Goal: Task Accomplishment & Management: Complete application form

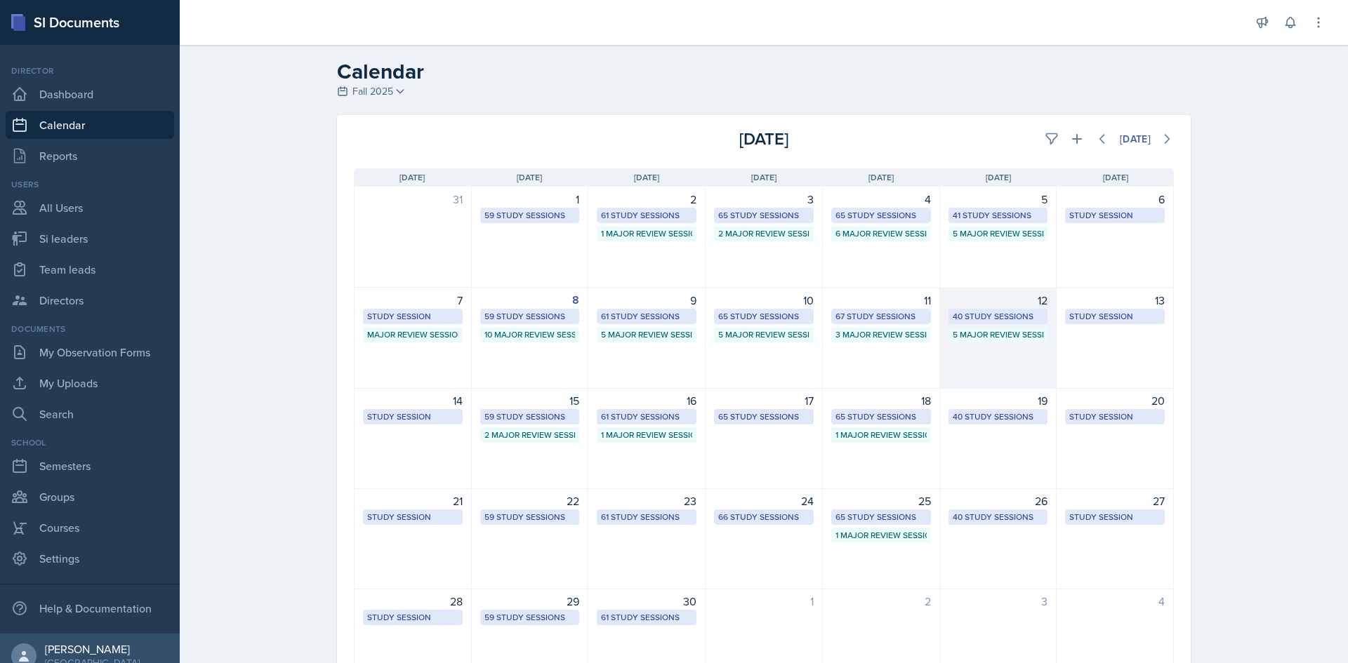
click at [1022, 316] on div "40 Study Sessions" at bounding box center [998, 316] width 91 height 13
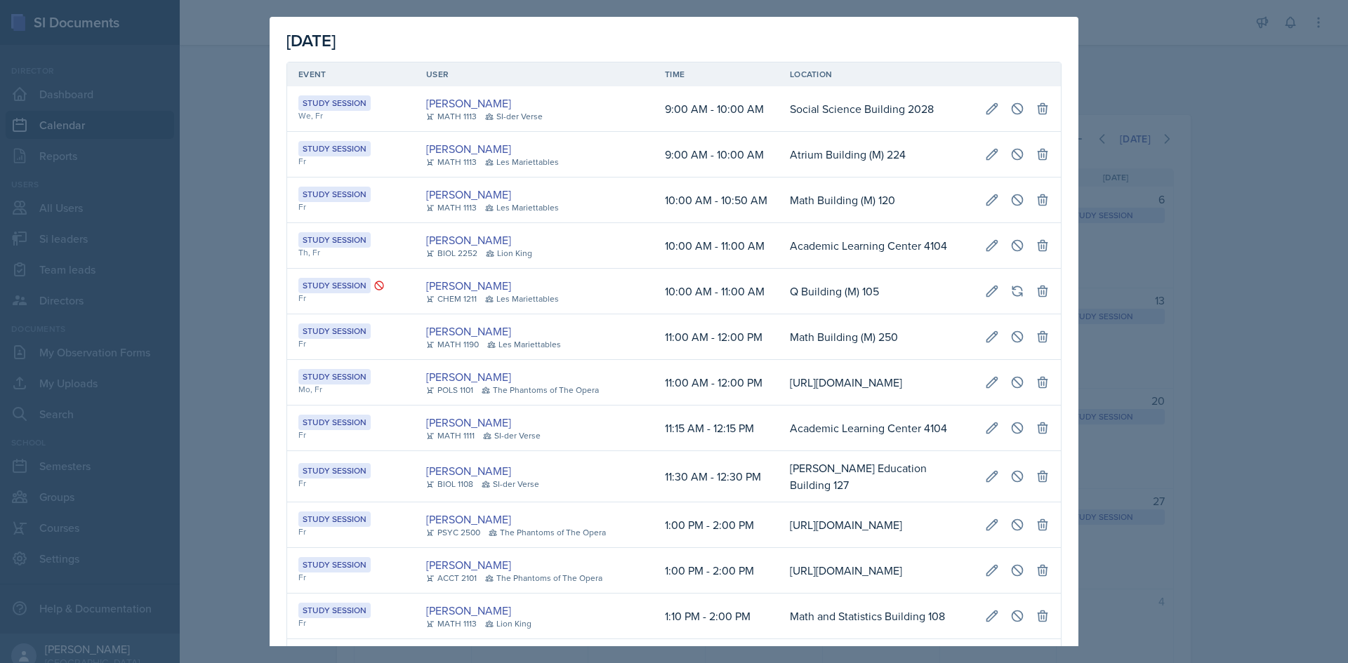
click at [706, 367] on td "11:00 AM - 12:00 PM" at bounding box center [716, 383] width 125 height 46
drag, startPoint x: 758, startPoint y: 467, endPoint x: 1050, endPoint y: 454, distance: 292.3
click at [1050, 451] on tr "Study Session Fr Lilianne Mezayek MATH 1111 SI-der Verse 11:15 AM - 12:15 PM Ac…" at bounding box center [674, 429] width 774 height 46
click at [1010, 435] on icon at bounding box center [1017, 428] width 14 height 14
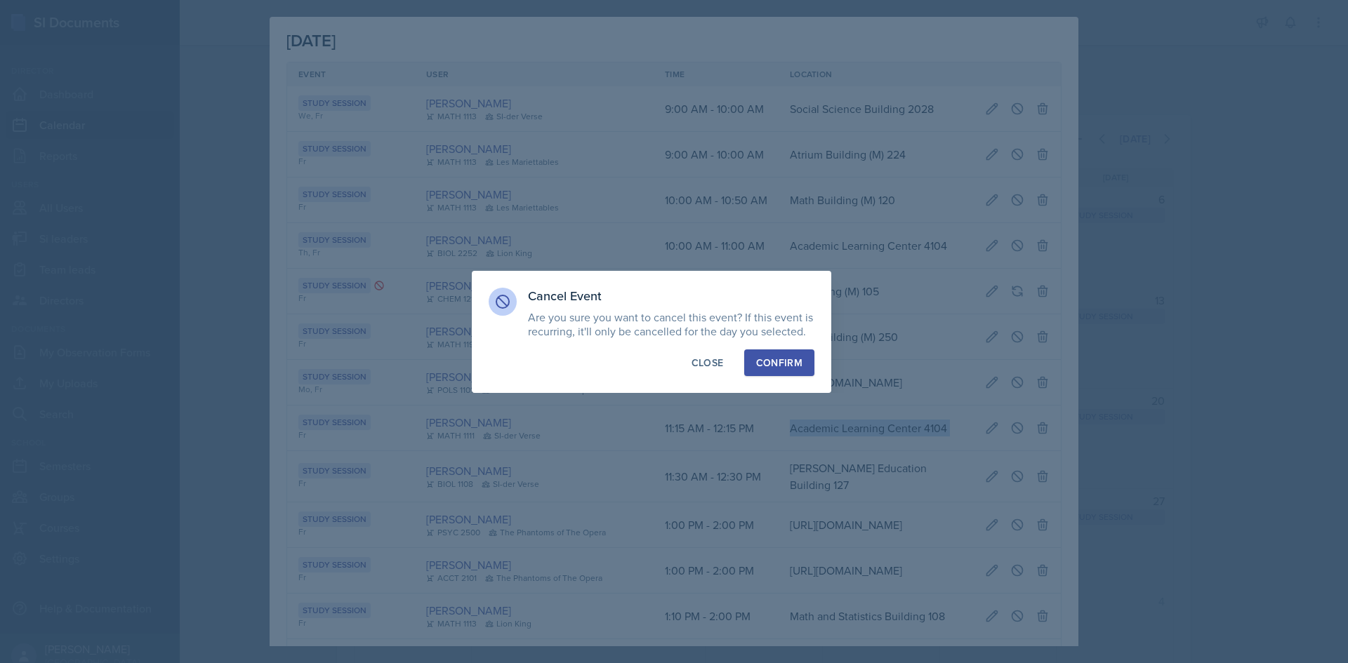
click at [792, 365] on div "Confirm" at bounding box center [779, 363] width 46 height 14
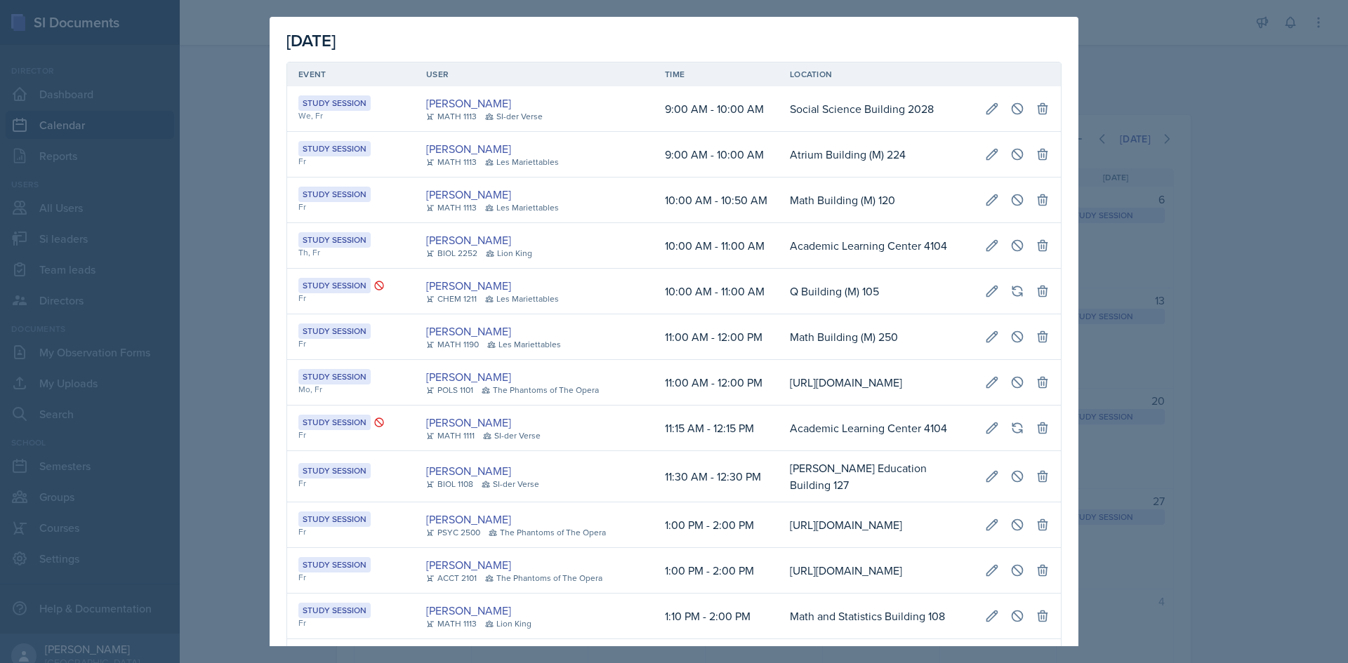
click at [247, 212] on div at bounding box center [674, 331] width 1348 height 663
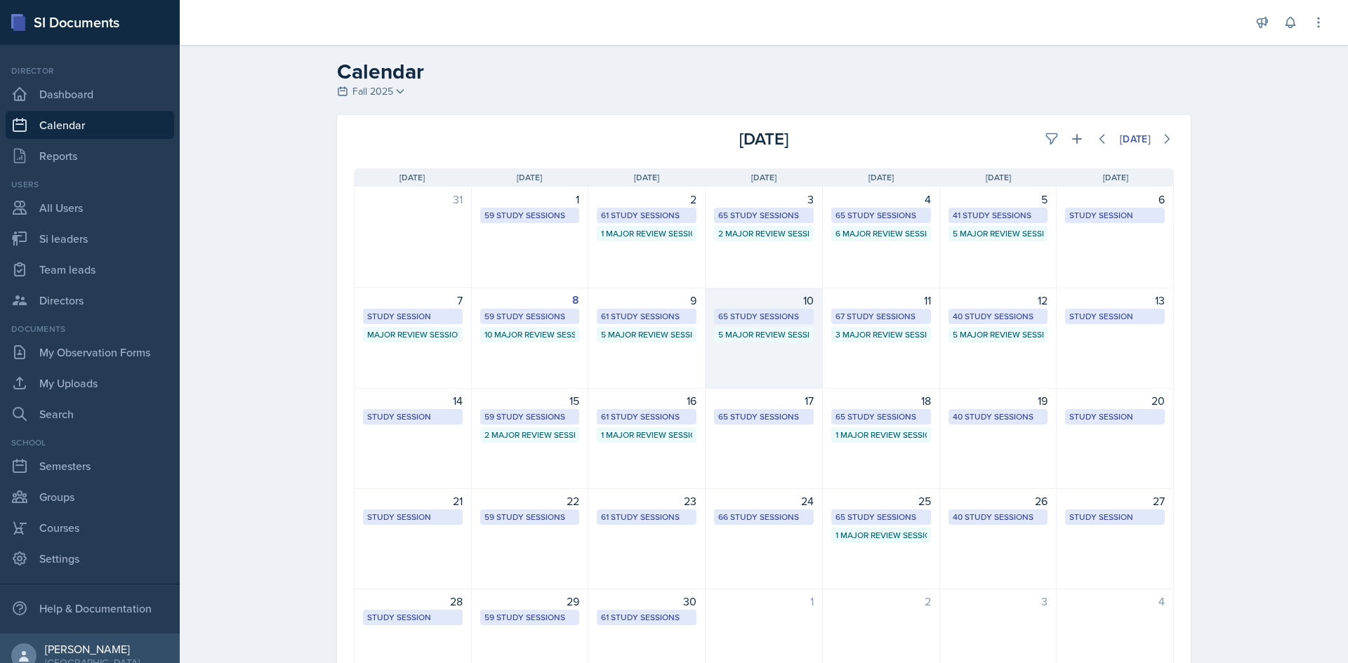
click at [750, 312] on div "65 Study Sessions" at bounding box center [763, 316] width 91 height 13
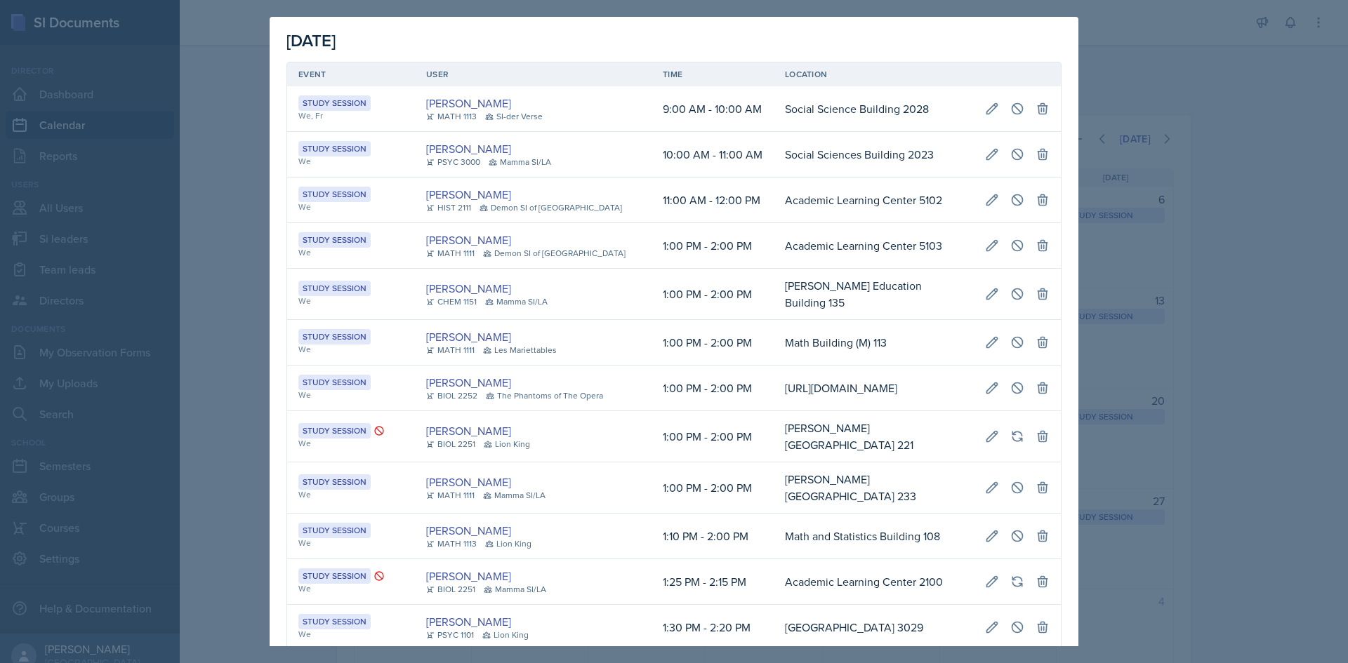
scroll to position [0, 317]
click at [774, 336] on td "Math Building (M) 113" at bounding box center [874, 343] width 200 height 46
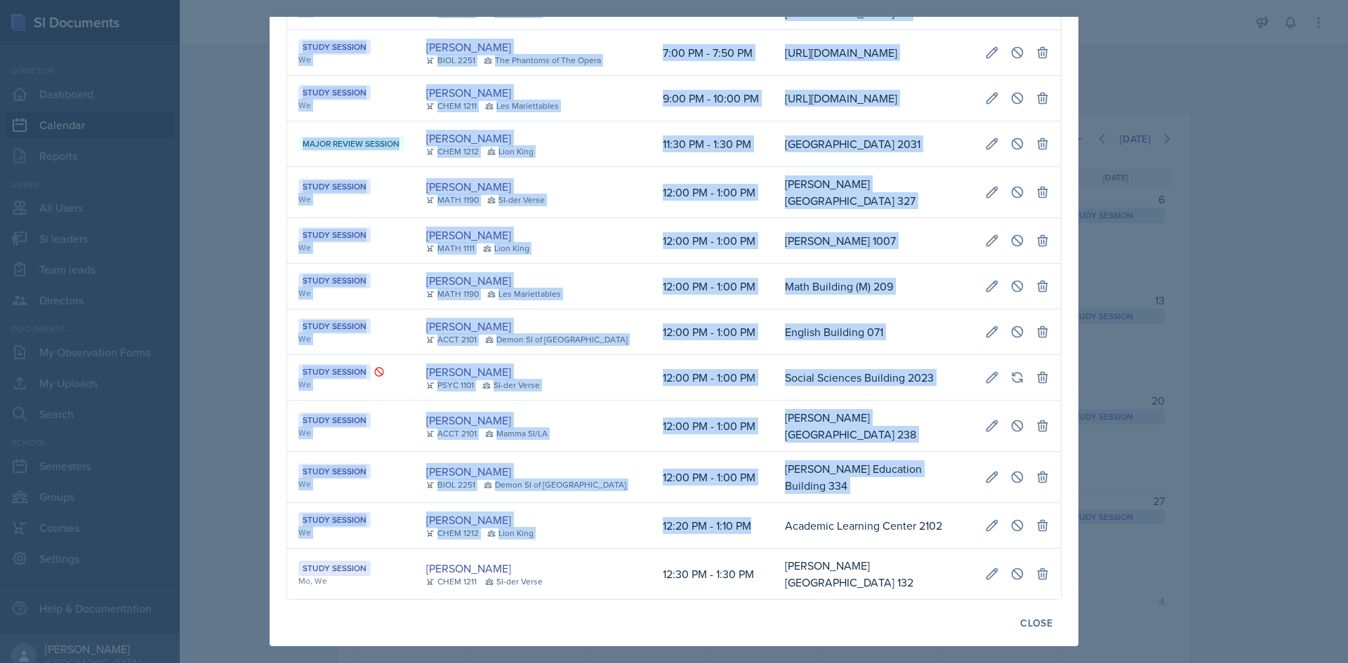
drag, startPoint x: 743, startPoint y: 524, endPoint x: 1064, endPoint y: 517, distance: 320.9
click at [1010, 519] on icon at bounding box center [1017, 526] width 14 height 14
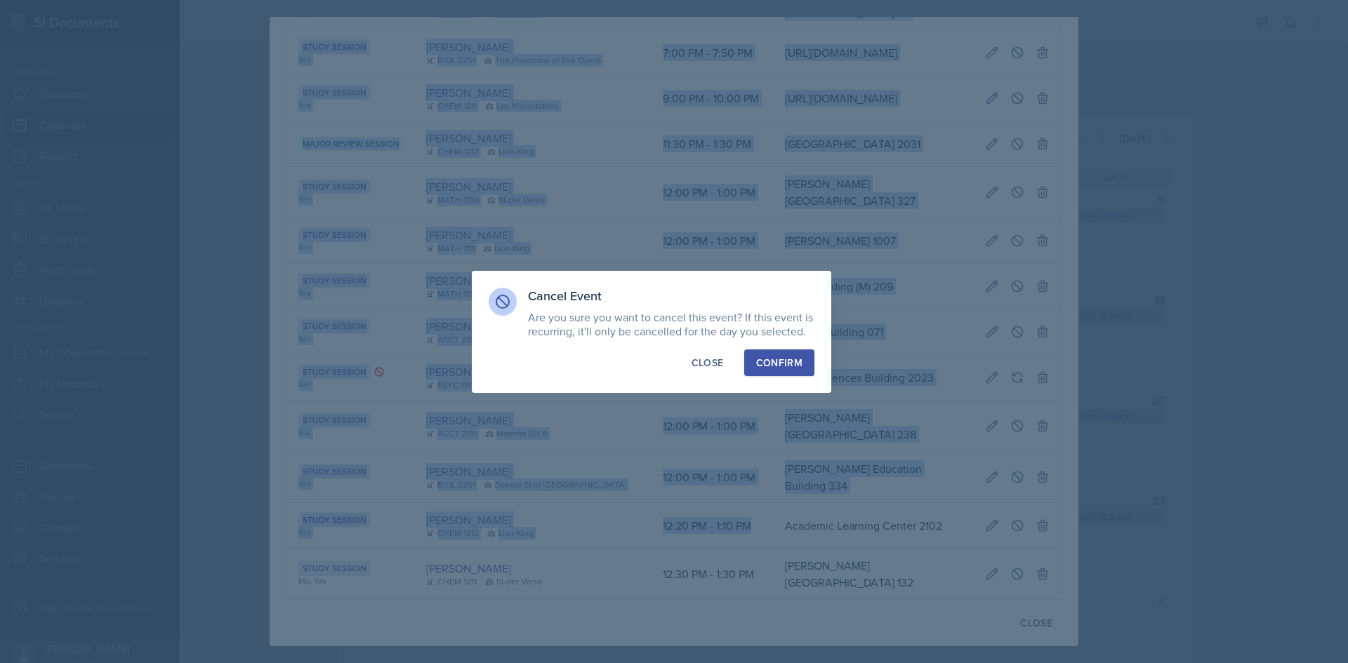
click at [802, 360] on div "Confirm" at bounding box center [779, 363] width 46 height 14
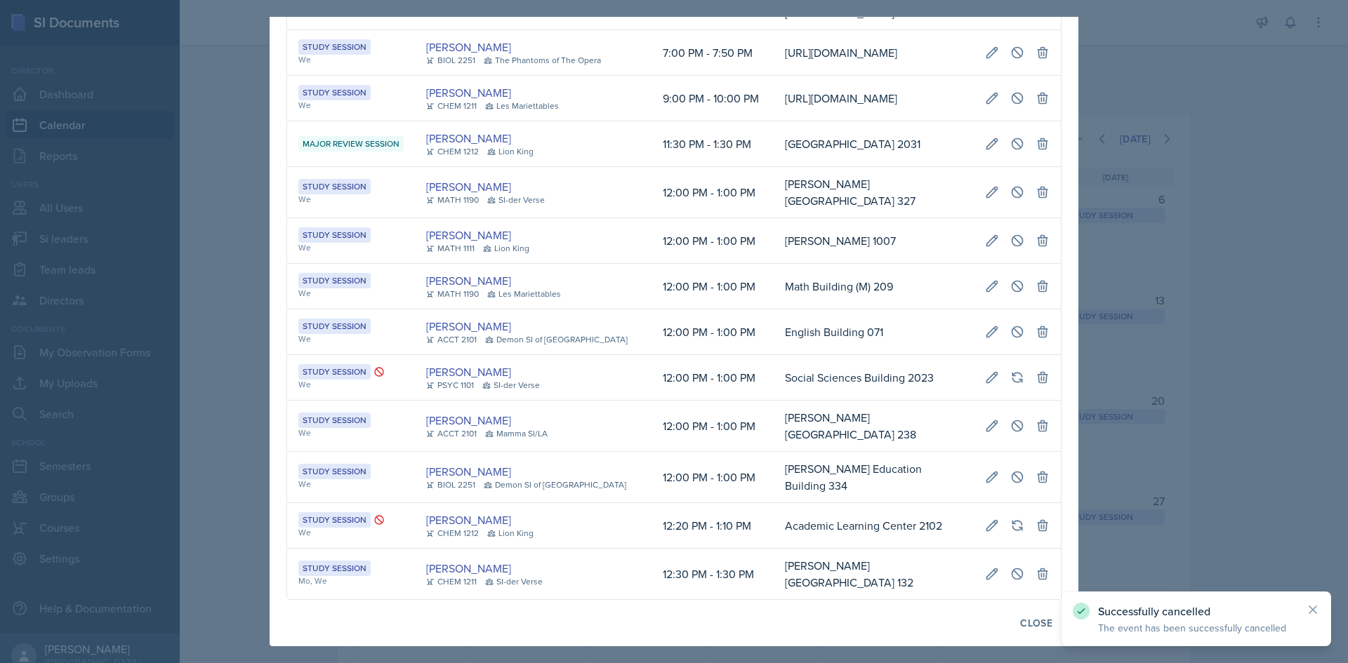
click at [190, 338] on div at bounding box center [674, 331] width 1348 height 663
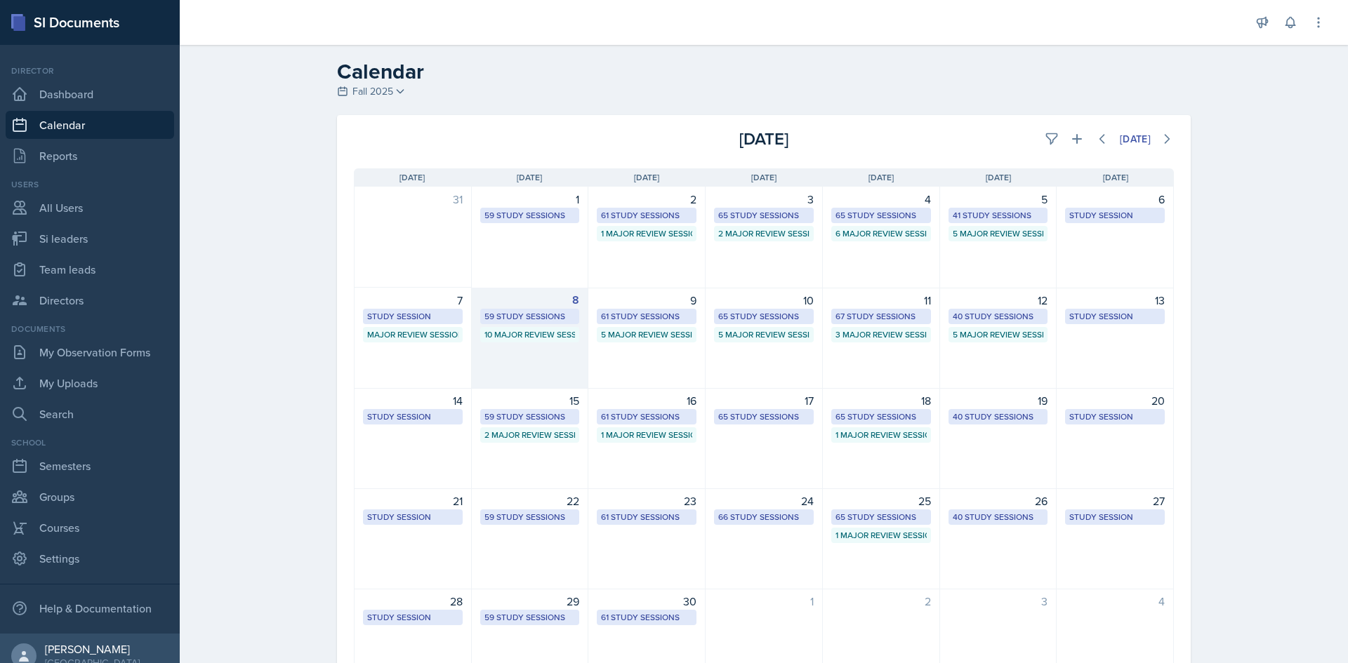
click at [484, 315] on div "59 Study Sessions" at bounding box center [529, 316] width 91 height 13
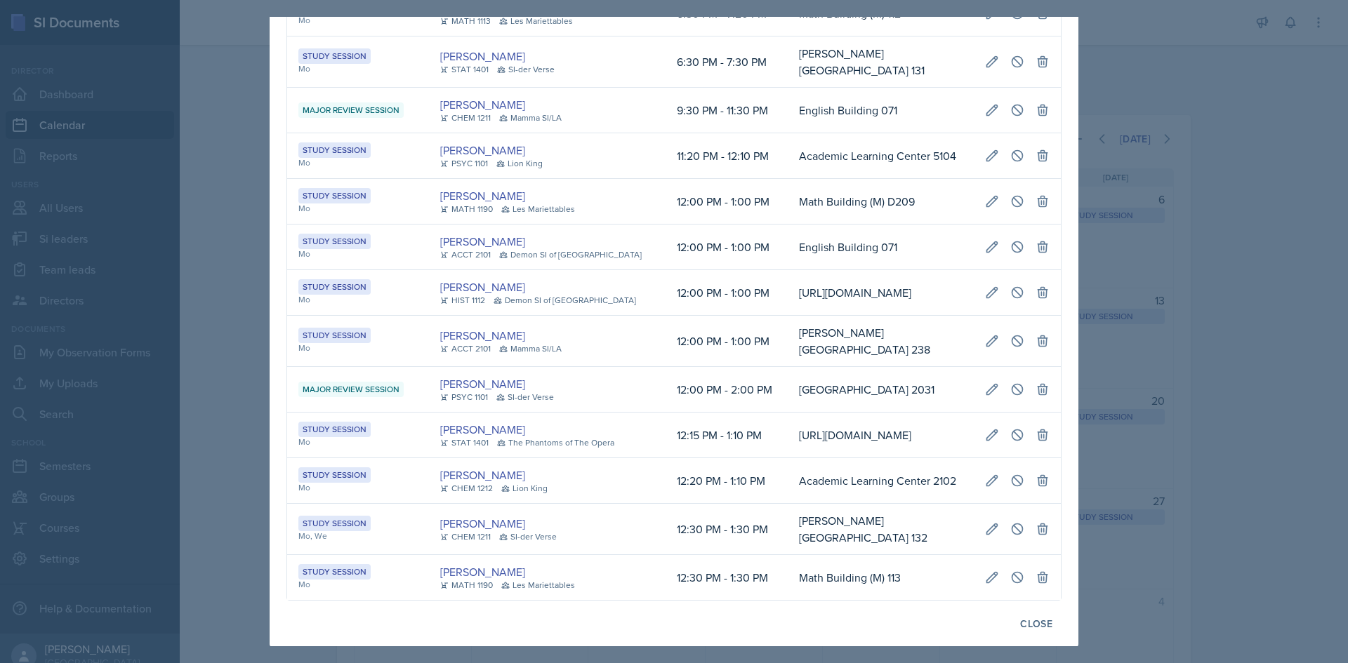
click at [788, 320] on td "[PERSON_NAME][GEOGRAPHIC_DATA] 238" at bounding box center [881, 341] width 186 height 51
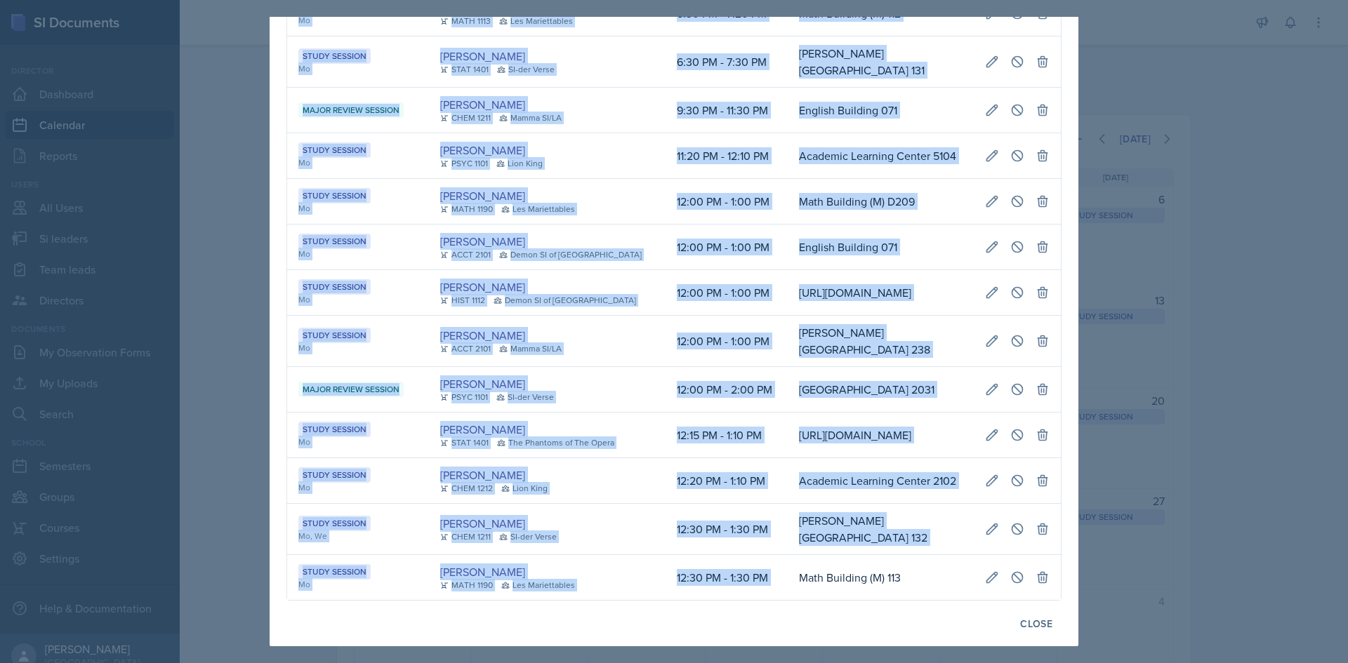
scroll to position [0, 802]
drag, startPoint x: 773, startPoint y: 573, endPoint x: 1089, endPoint y: 567, distance: 316.0
click at [1089, 567] on div "September 8th, 2025 Event User Time Location Study Session Mo Skylar Hamric CHE…" at bounding box center [674, 331] width 1348 height 663
click at [1014, 567] on button at bounding box center [1017, 577] width 25 height 25
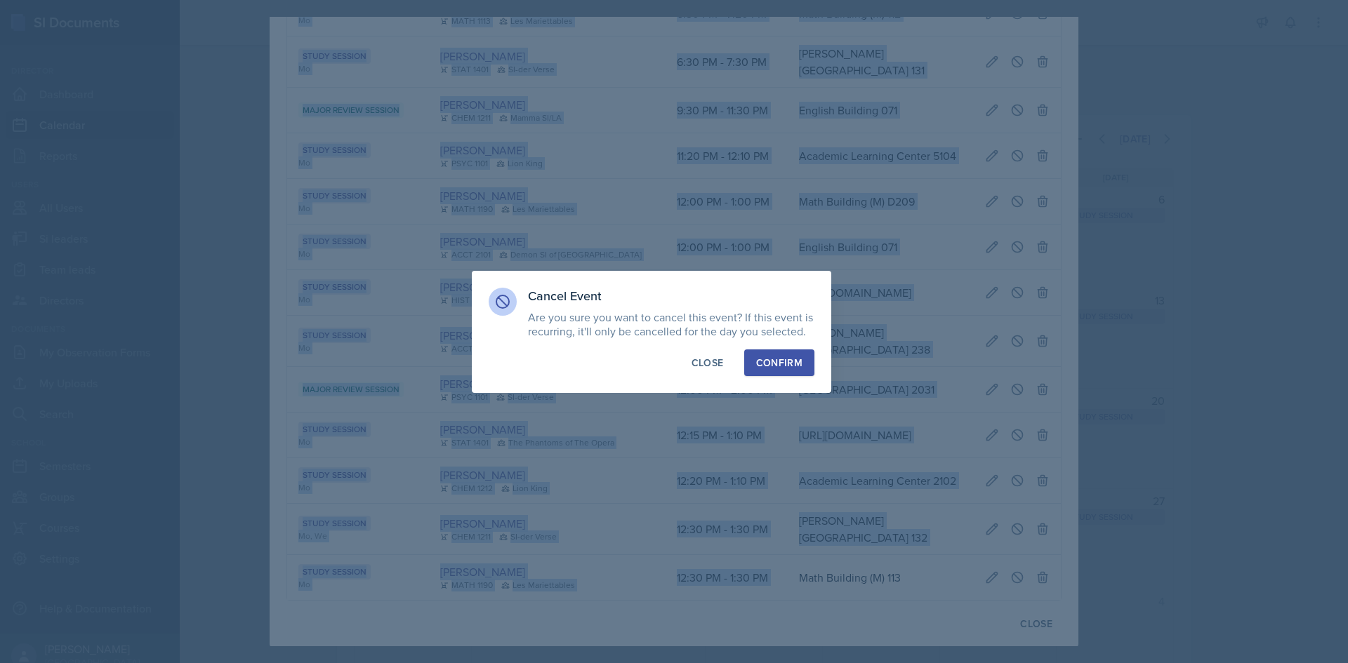
click at [771, 359] on div "Confirm" at bounding box center [779, 363] width 46 height 14
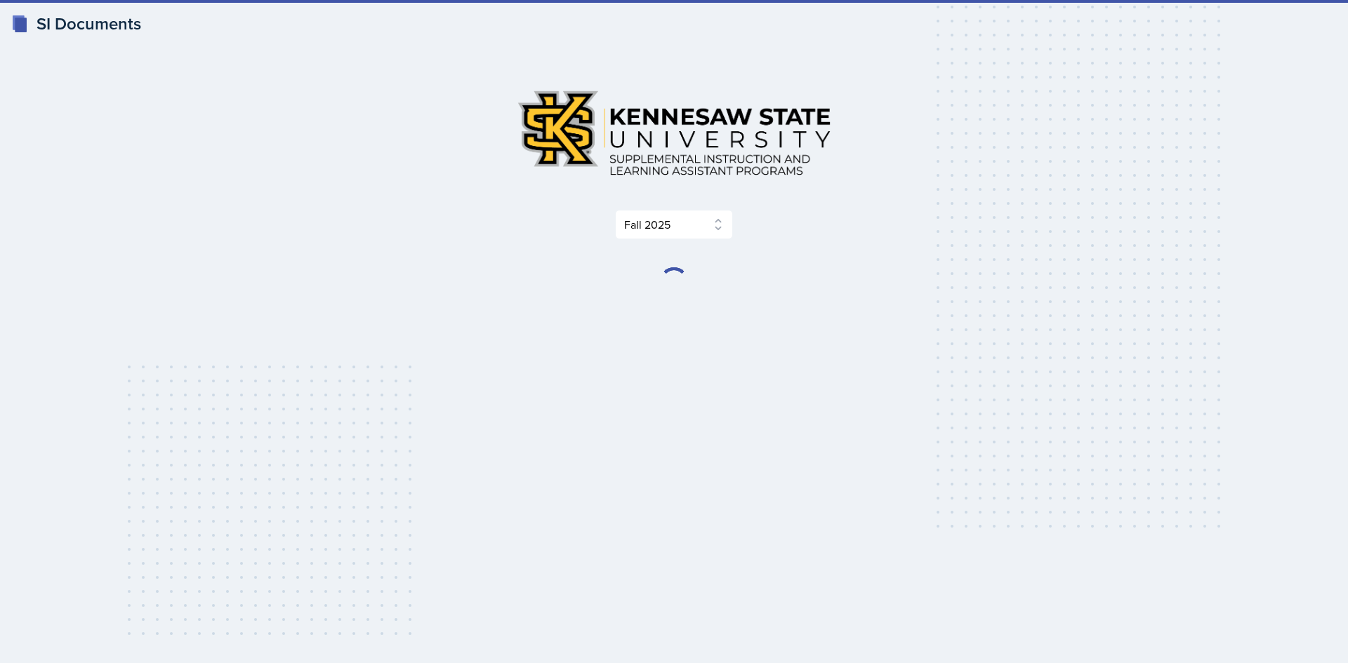
select select "2bed604d-1099-4043-b1bc-2365e8740244"
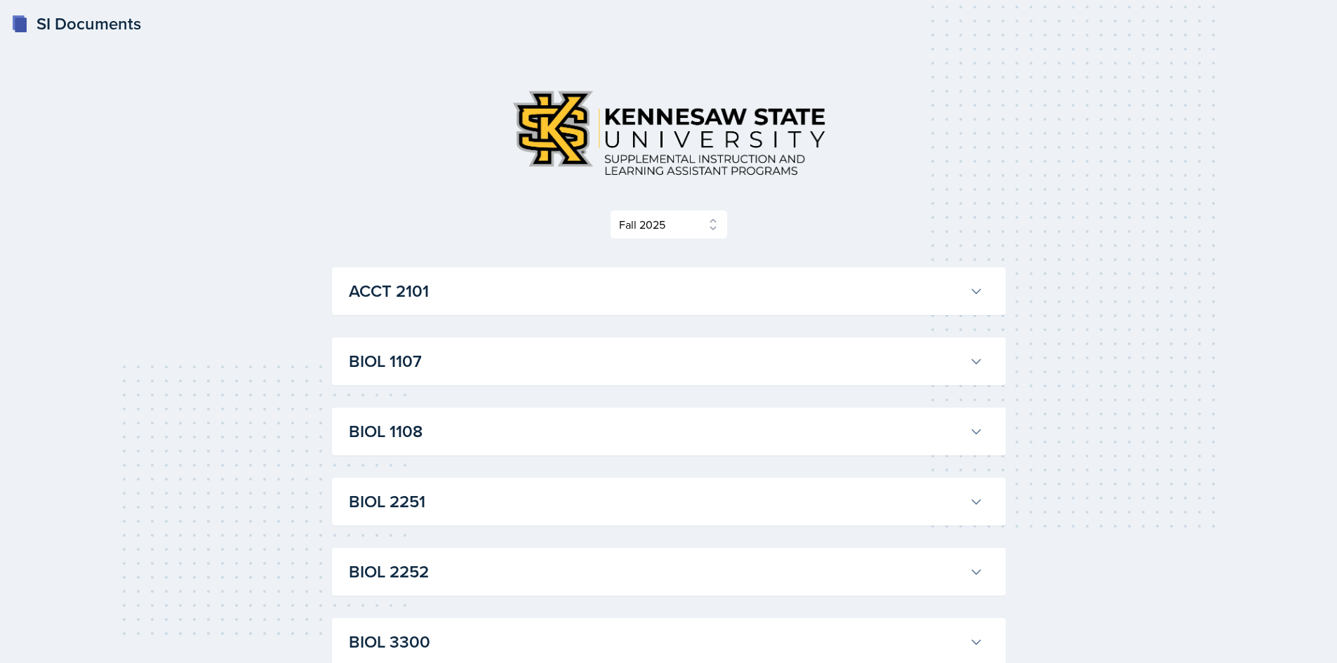
select select "2bed604d-1099-4043-b1bc-2365e8740244"
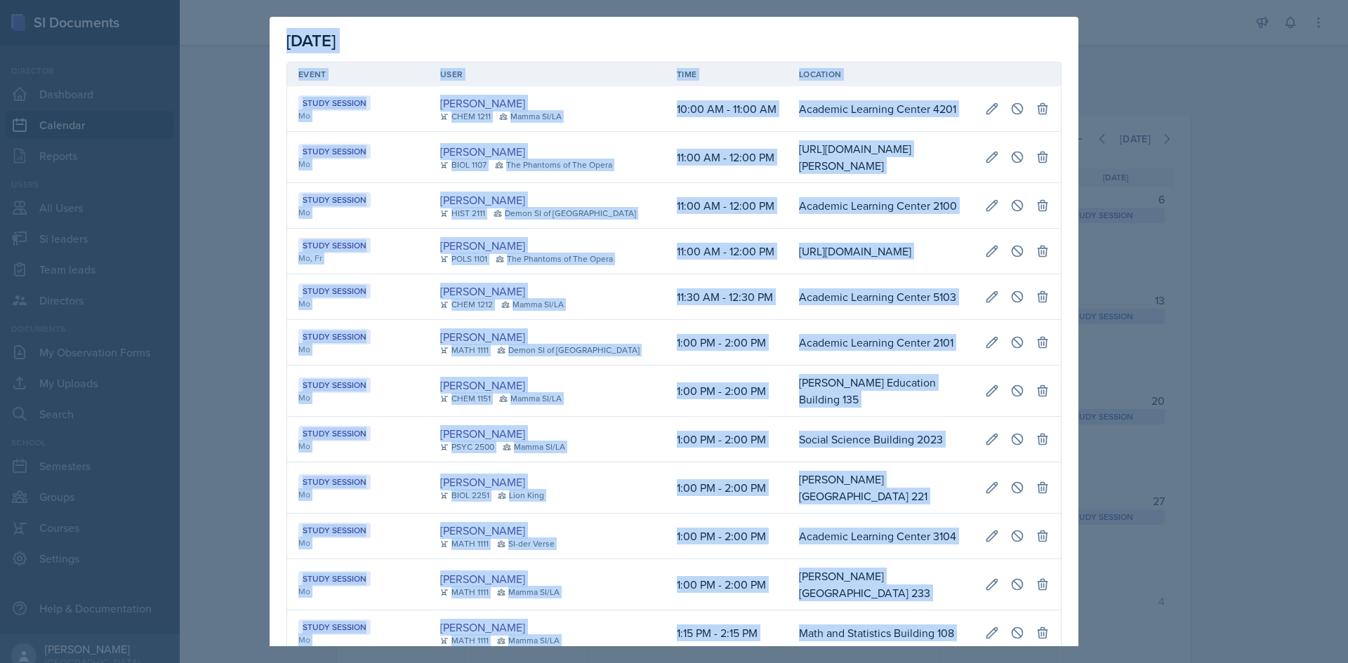
scroll to position [0, 802]
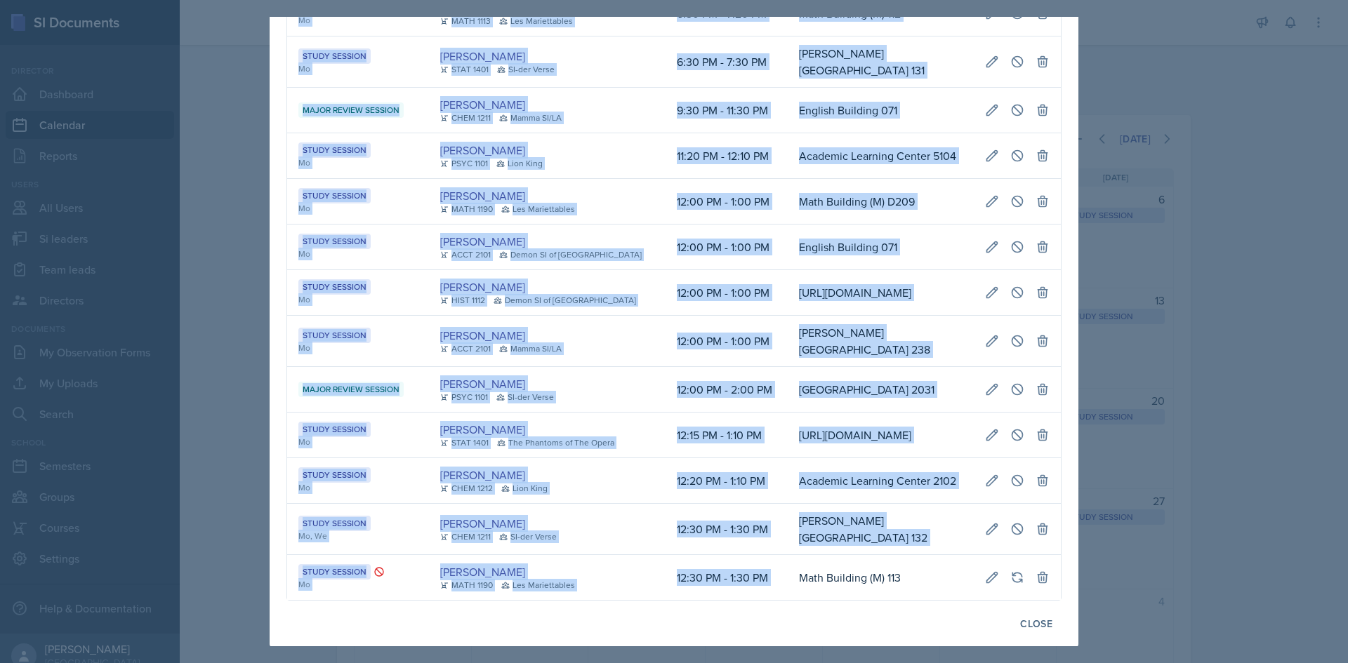
click at [1271, 235] on div at bounding box center [674, 331] width 1348 height 663
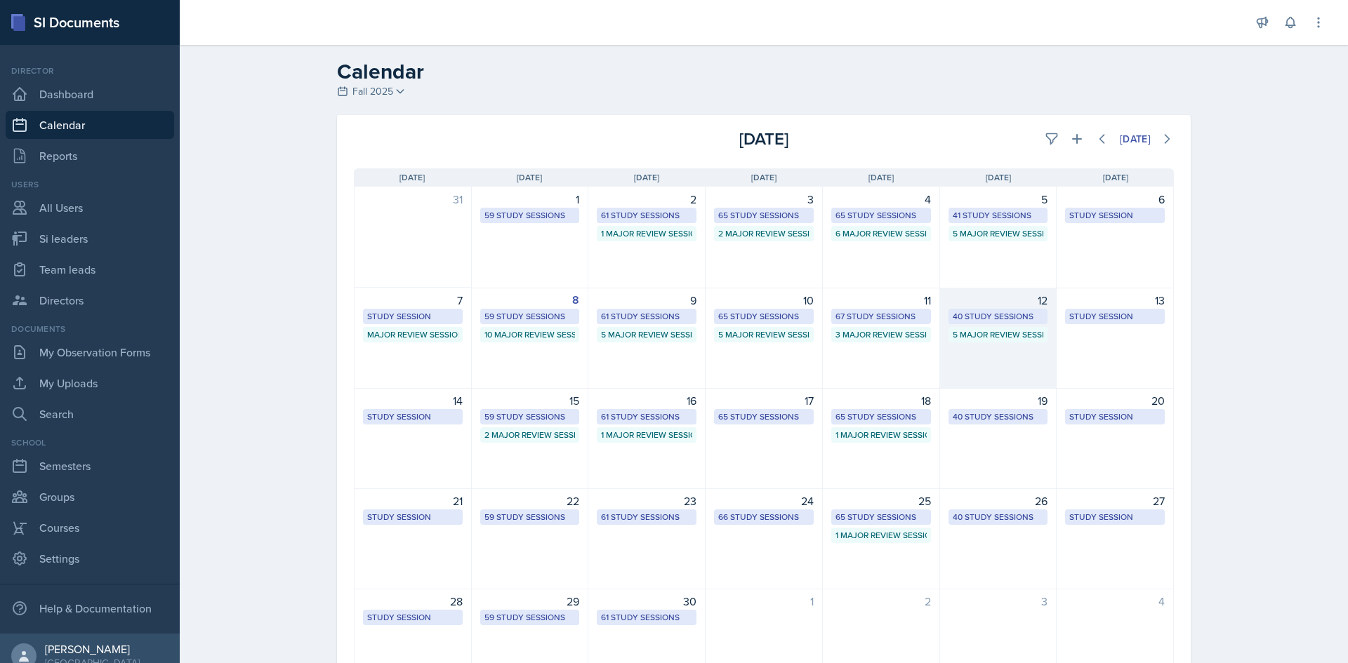
click at [978, 314] on div "40 Study Sessions" at bounding box center [998, 316] width 91 height 13
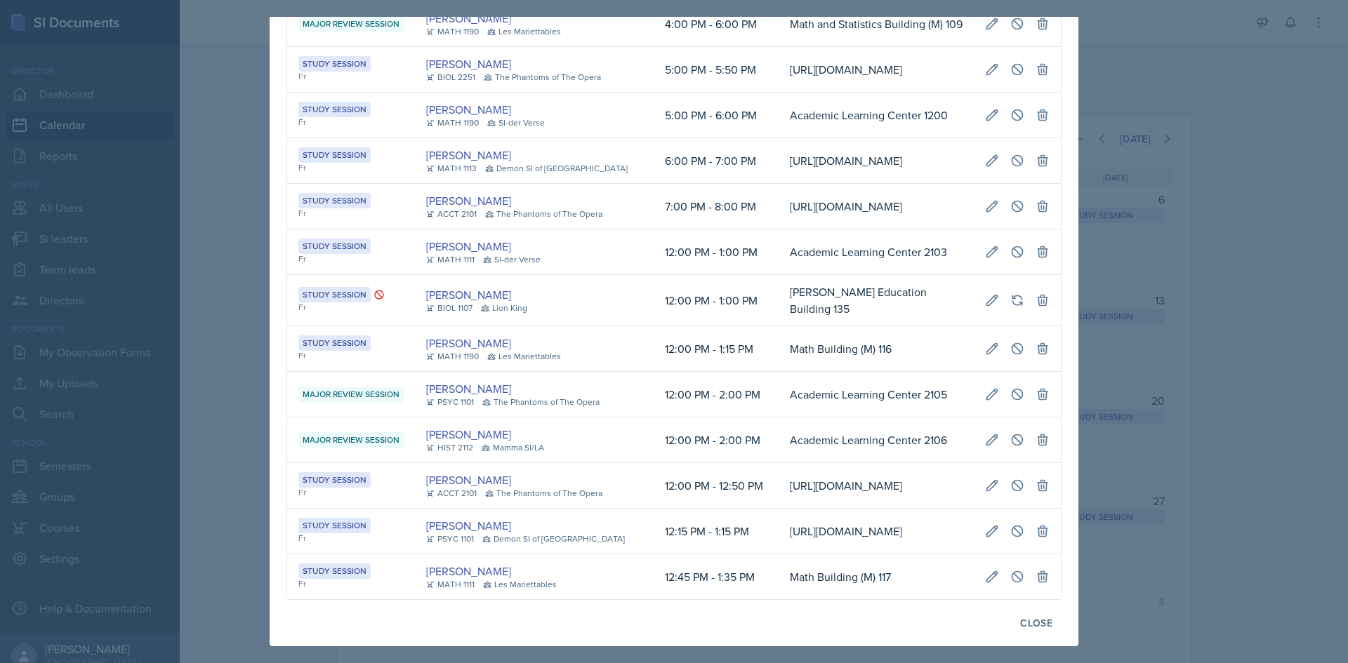
click at [779, 372] on td "Academic Learning Center 2105" at bounding box center [876, 395] width 195 height 46
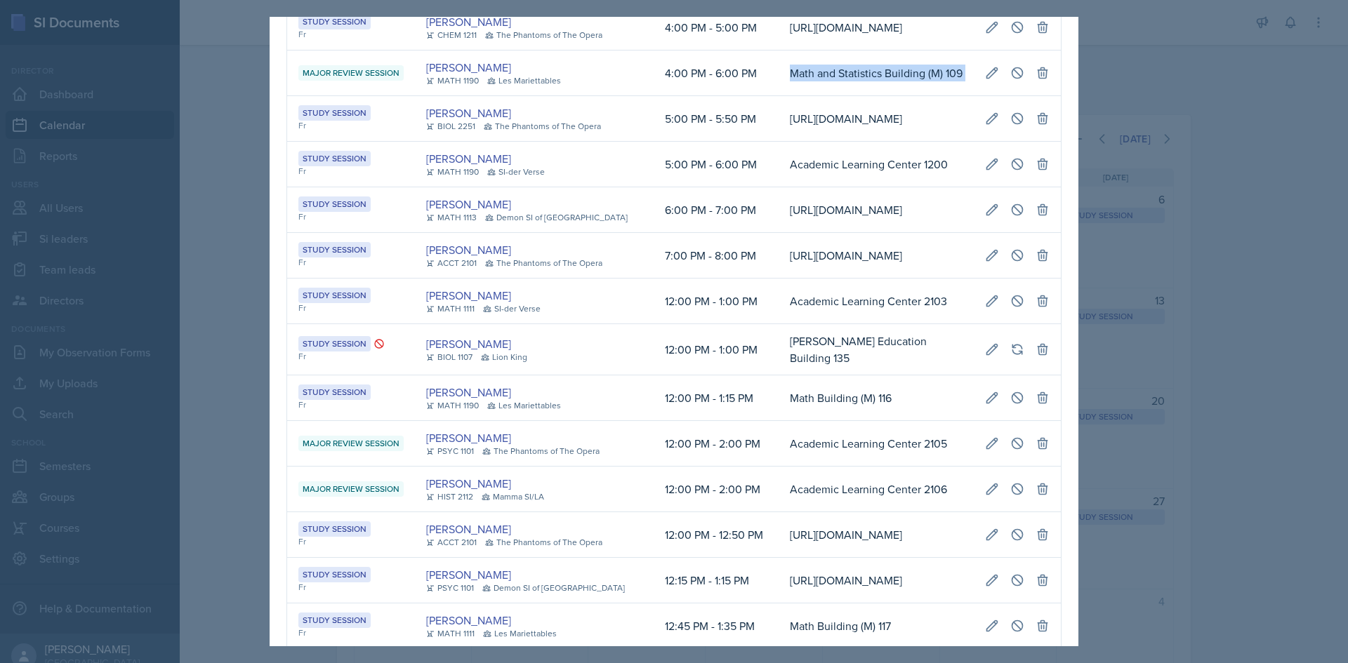
scroll to position [0, 322]
drag, startPoint x: 750, startPoint y: 338, endPoint x: 1044, endPoint y: 336, distance: 294.2
click at [1044, 96] on tr "Major Review Session Alberto Di Stanislao MATH 1190 Les Mariettables 4:00 PM - …" at bounding box center [674, 74] width 774 height 46
click at [1011, 86] on button at bounding box center [1017, 72] width 25 height 25
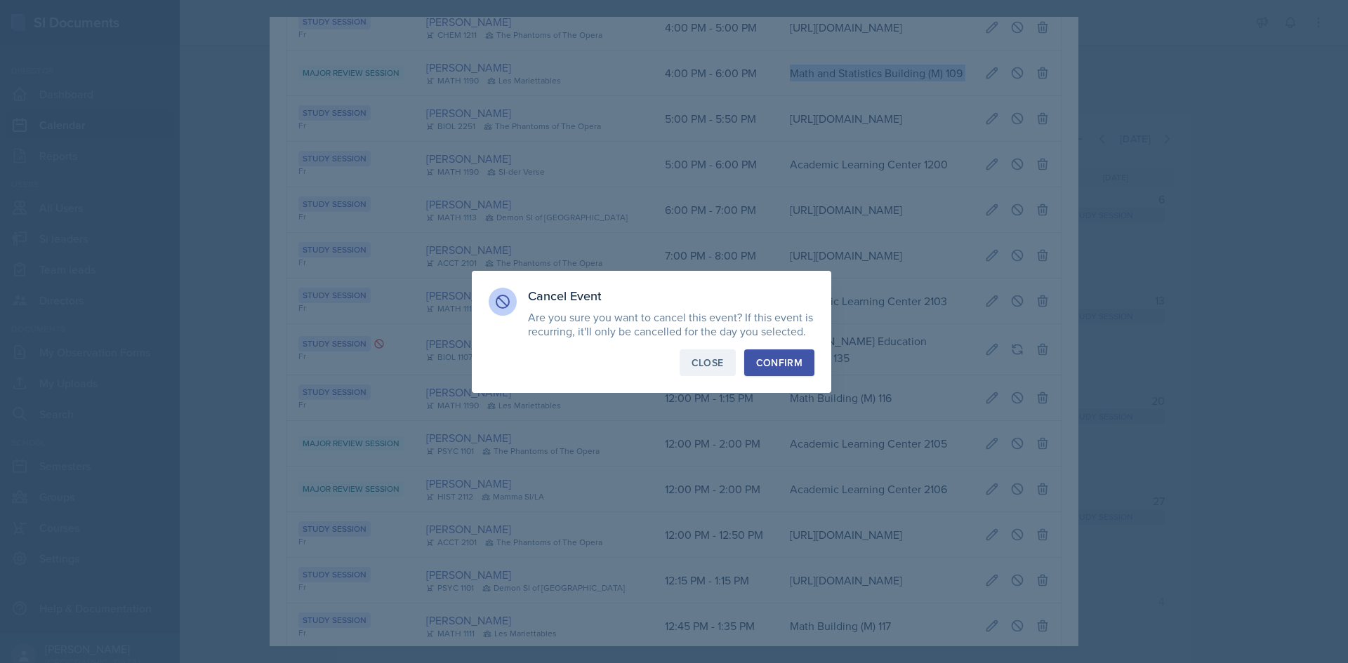
click at [717, 359] on div "Close" at bounding box center [707, 363] width 32 height 14
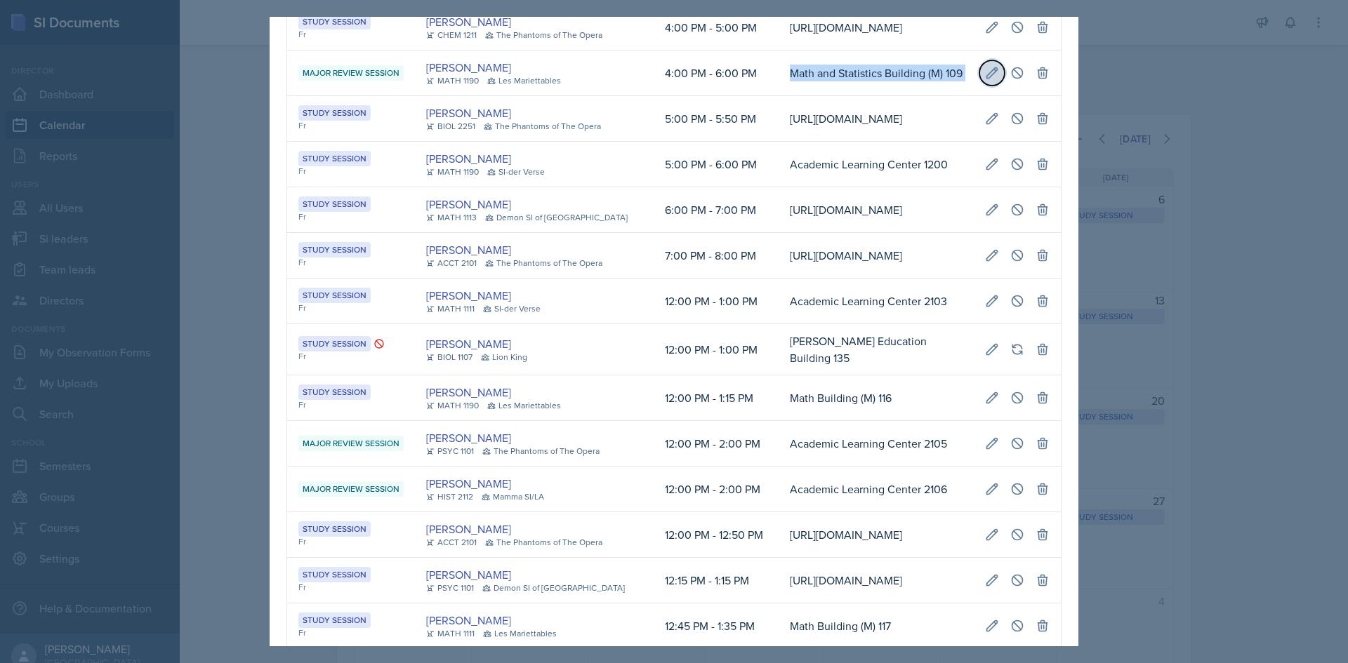
click at [985, 80] on icon at bounding box center [992, 73] width 14 height 14
type input "September 12th, 2025"
select select "4"
select select "0"
select select "PM"
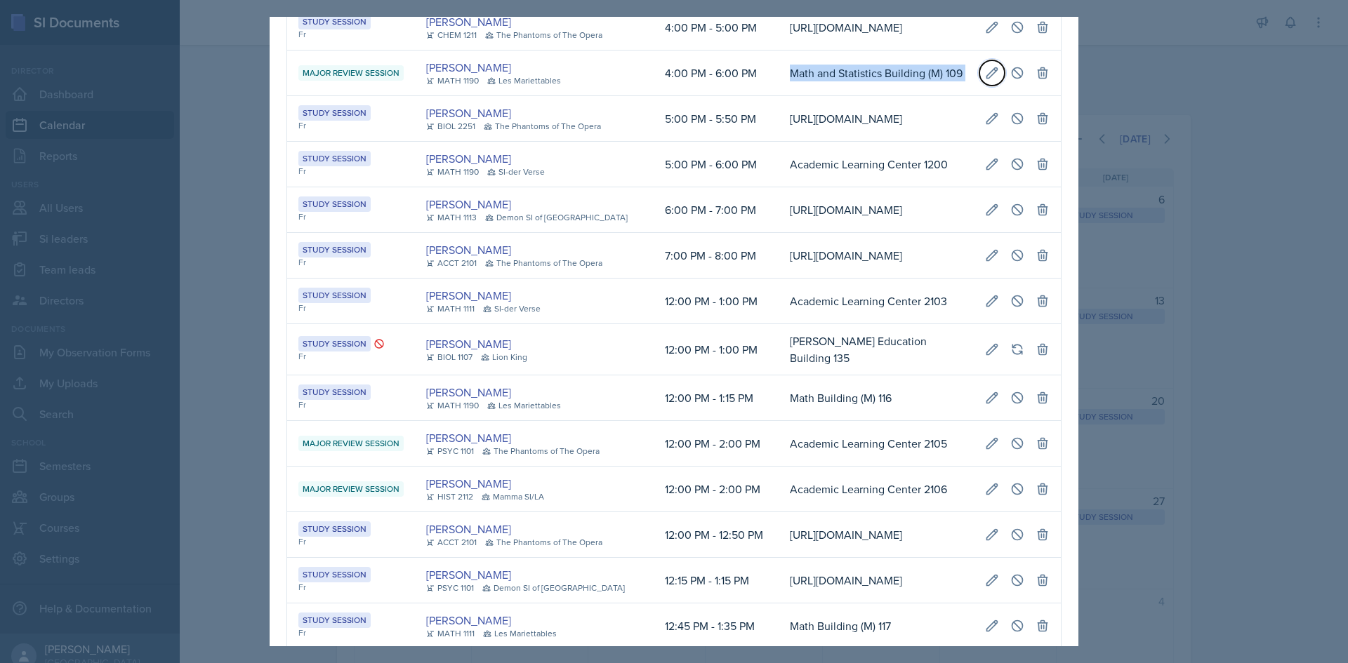
select select "6"
select select "0"
select select "PM"
type input "Math and Statistics Building (M) 109"
select select "66bb7cbf-e419-488b-a7ef-f63bc5f9ed04"
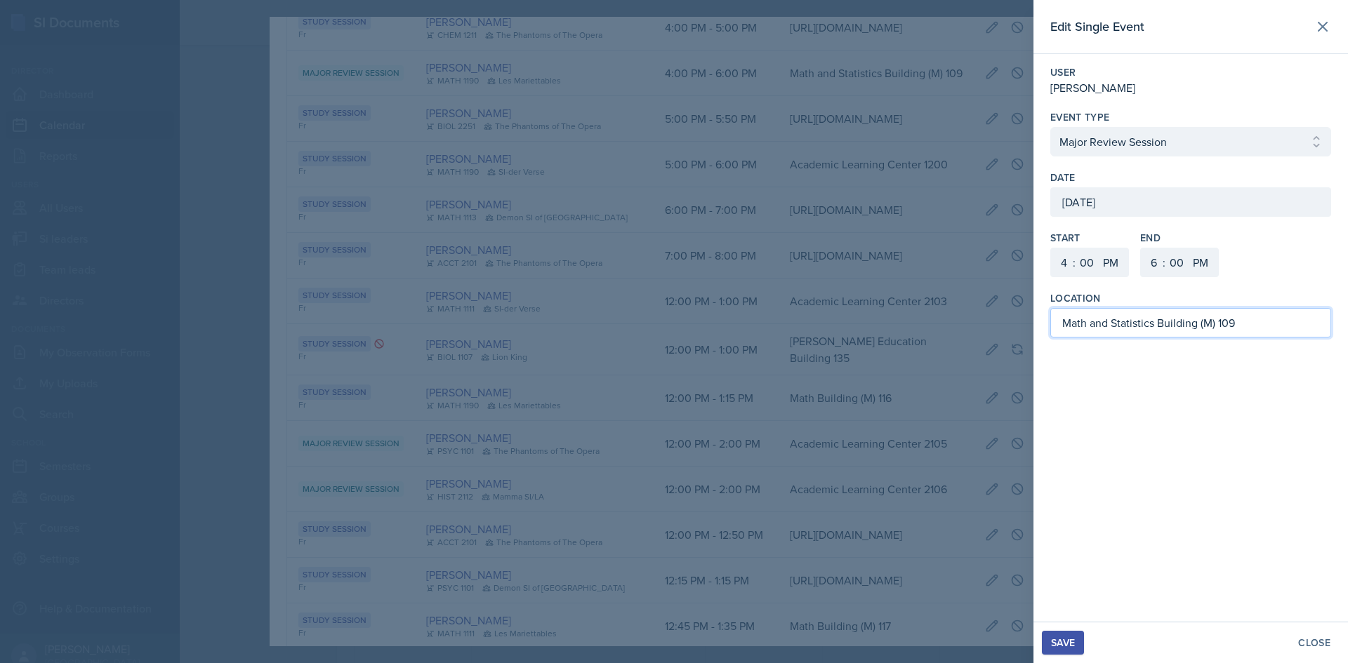
drag, startPoint x: 1141, startPoint y: 323, endPoint x: 1087, endPoint y: 322, distance: 54.1
click at [1087, 322] on input "Math and Statistics Building (M) 109" at bounding box center [1190, 322] width 281 height 29
click at [1204, 325] on input "Math Building (M) 109" at bounding box center [1190, 322] width 281 height 29
click at [1171, 322] on input "Math Building (M)" at bounding box center [1190, 322] width 281 height 29
type input "Math Building (M) 112"
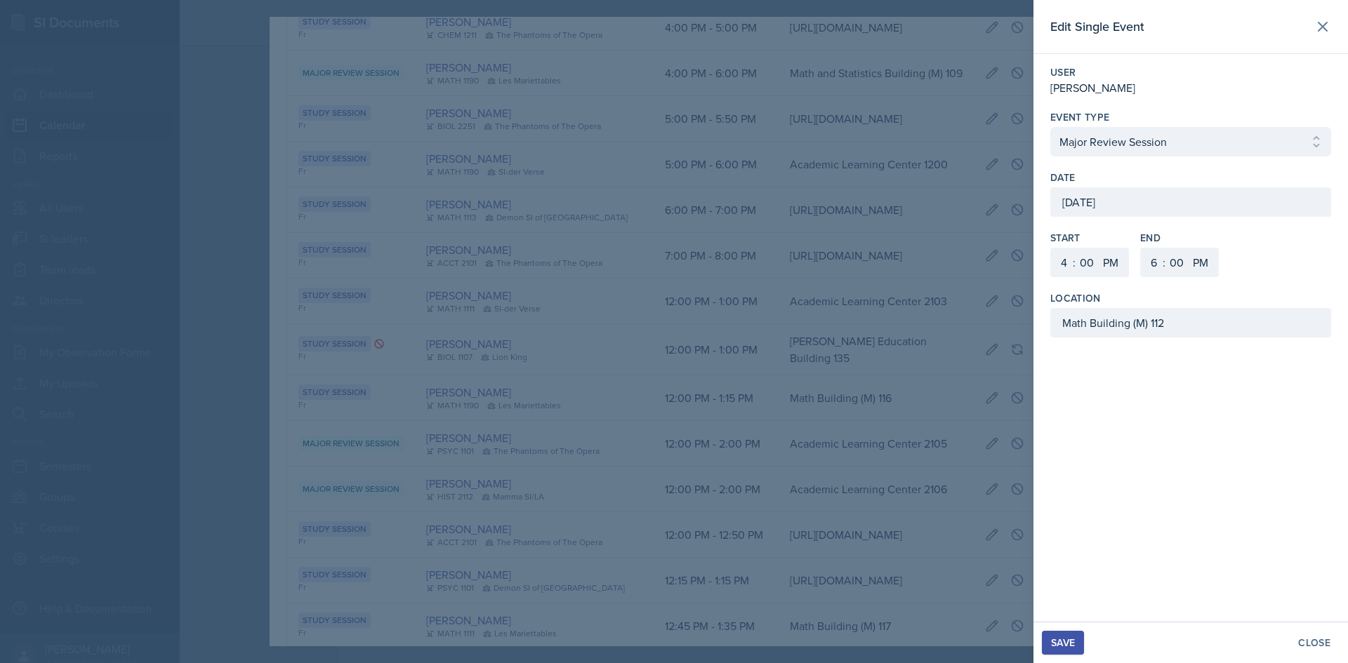
click at [1070, 633] on button "Save" at bounding box center [1063, 643] width 42 height 24
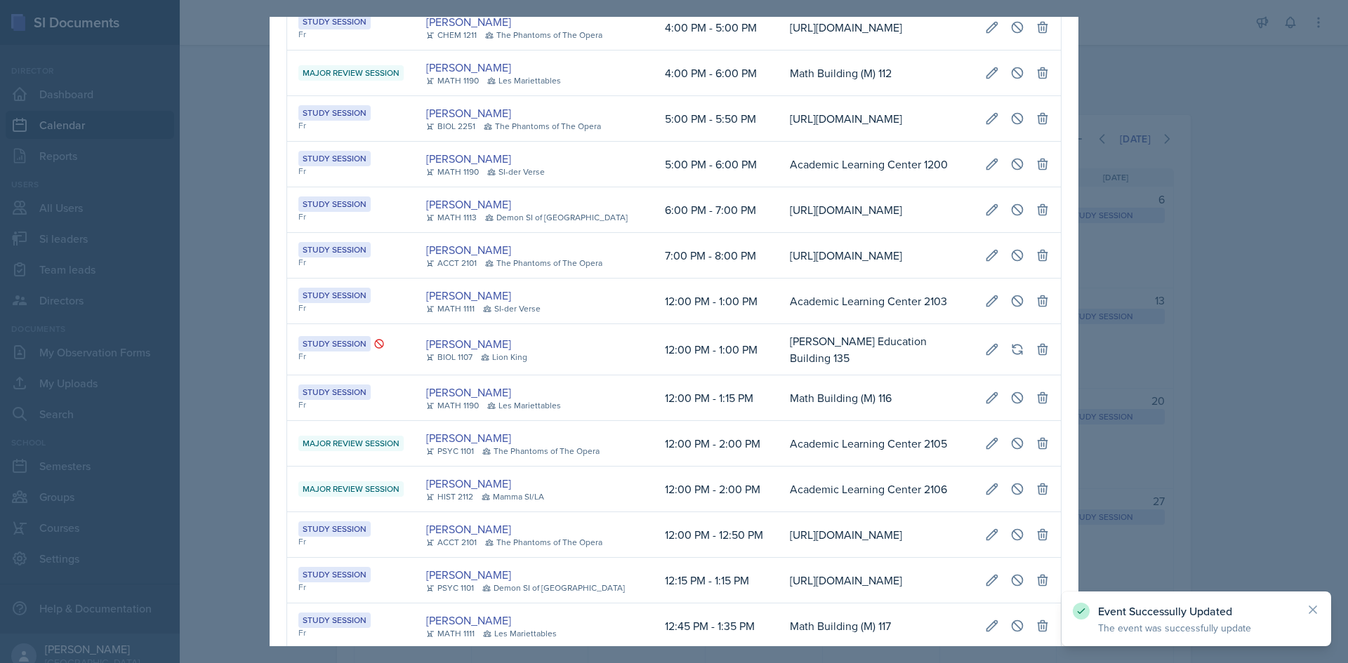
click at [1159, 340] on div at bounding box center [674, 331] width 1348 height 663
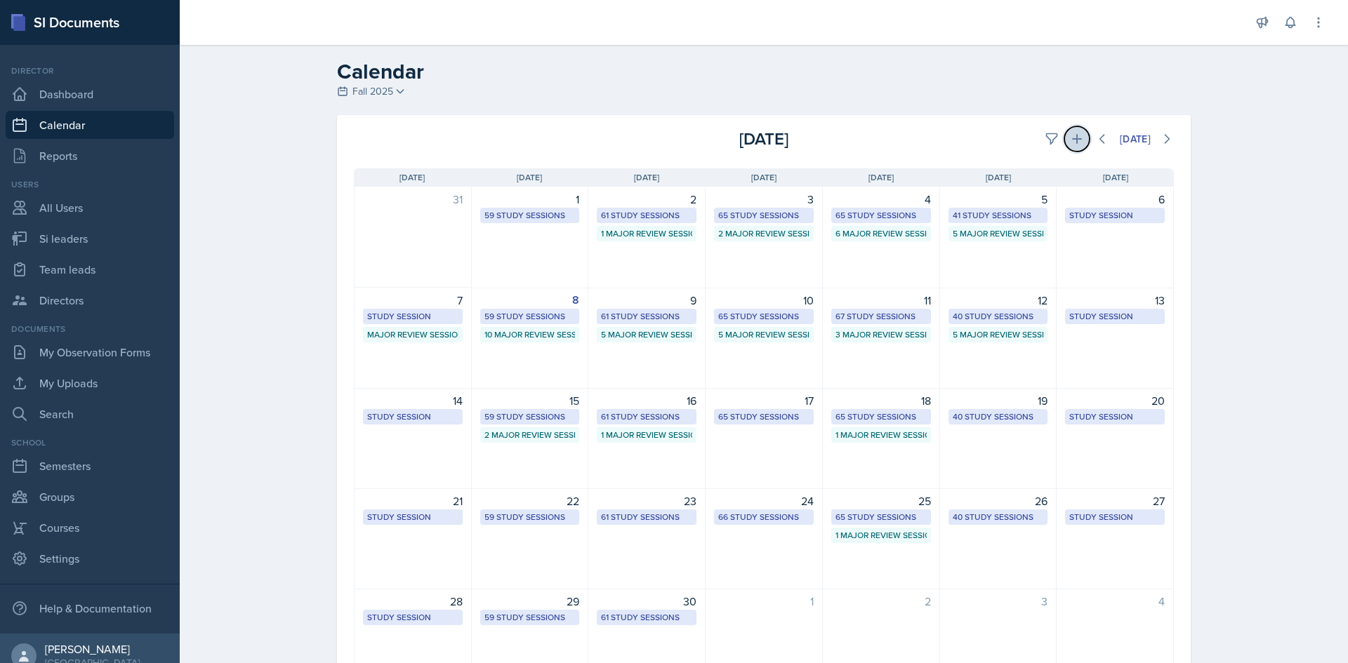
click at [1078, 144] on button at bounding box center [1076, 138] width 25 height 25
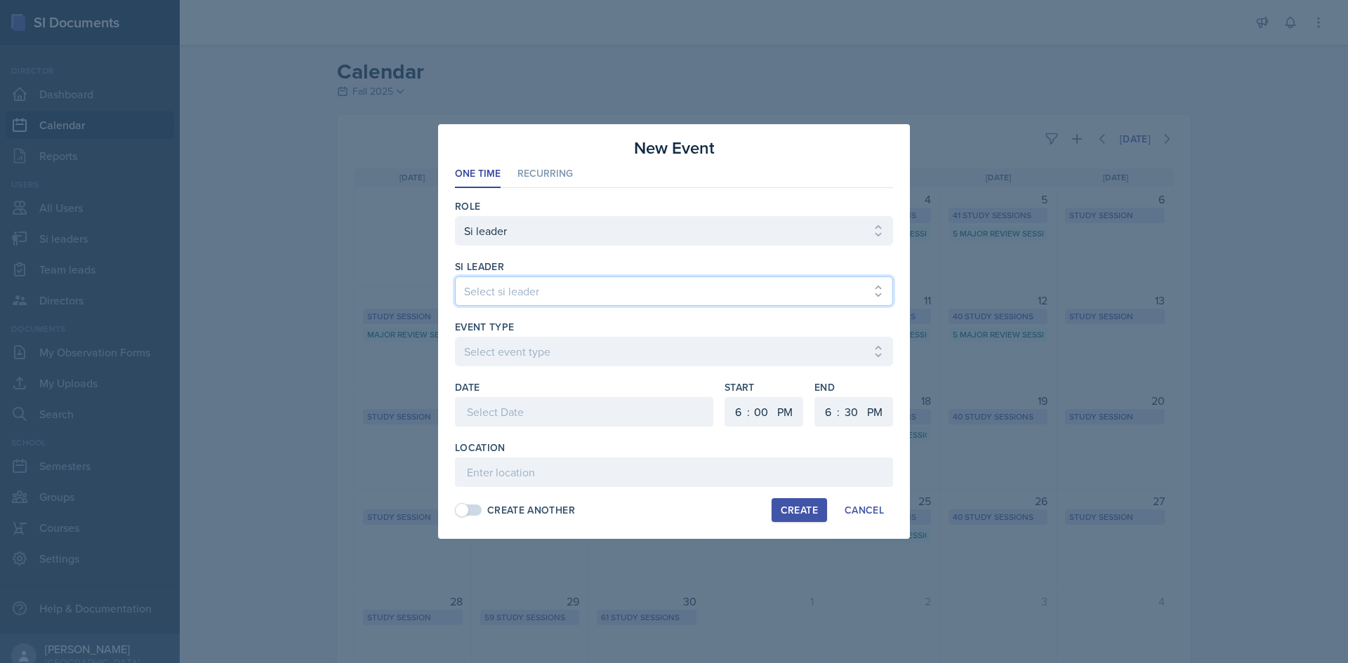
click at [728, 296] on select "Select si leader Abeer Kayser Aditya Chauhan Aissa Sylla Alberto Di Stanislao A…" at bounding box center [674, 291] width 438 height 29
select select "9c7fb30c-7eea-4b45-a8ec-8b6d76e4a9e3"
click at [455, 277] on select "Select si leader Abeer Kayser Aditya Chauhan Aissa Sylla Alberto Di Stanislao A…" at bounding box center [674, 291] width 438 height 29
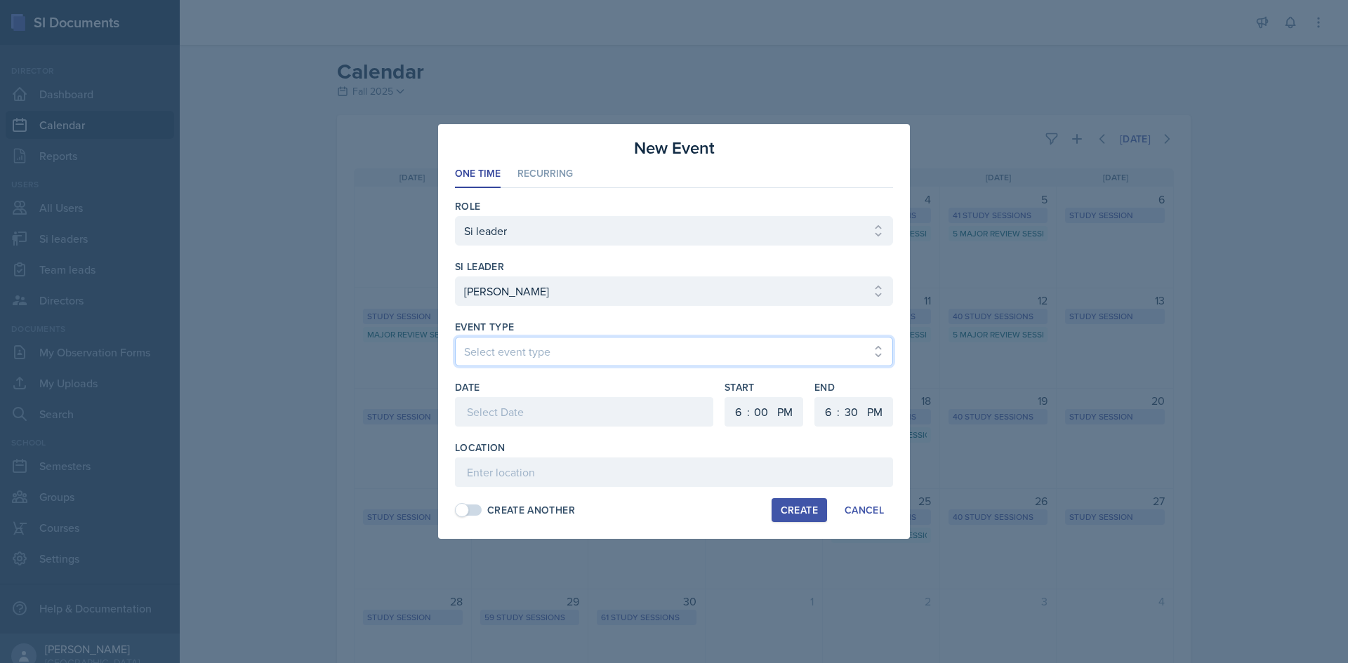
click at [700, 346] on select "Select event type Major Review Session Study Session" at bounding box center [674, 351] width 438 height 29
click at [455, 337] on select "Select event type Major Review Session Study Session" at bounding box center [674, 351] width 438 height 29
click at [599, 359] on select "Select event type Major Review Session Study Session" at bounding box center [674, 351] width 438 height 29
select select "66bb7cbf-e419-488b-a7ef-f63bc5f9ed04"
click at [455, 337] on select "Select event type Major Review Session Study Session" at bounding box center [674, 351] width 438 height 29
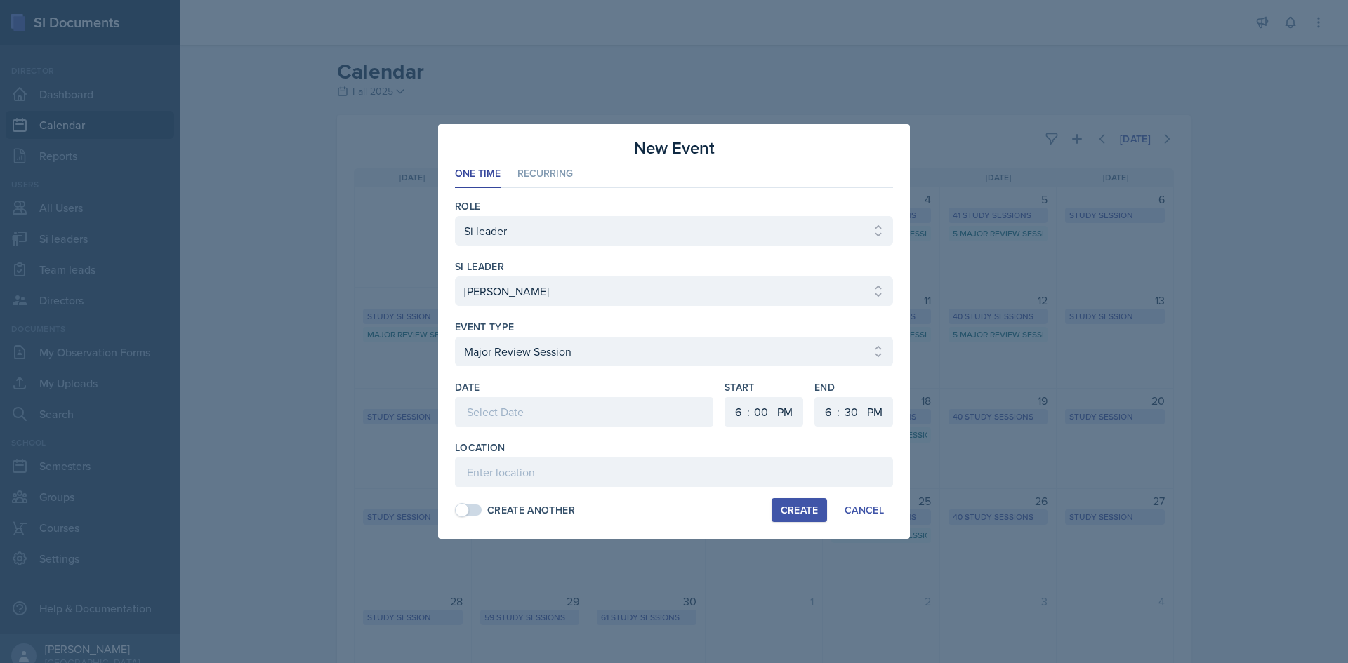
click at [555, 424] on div at bounding box center [584, 411] width 258 height 29
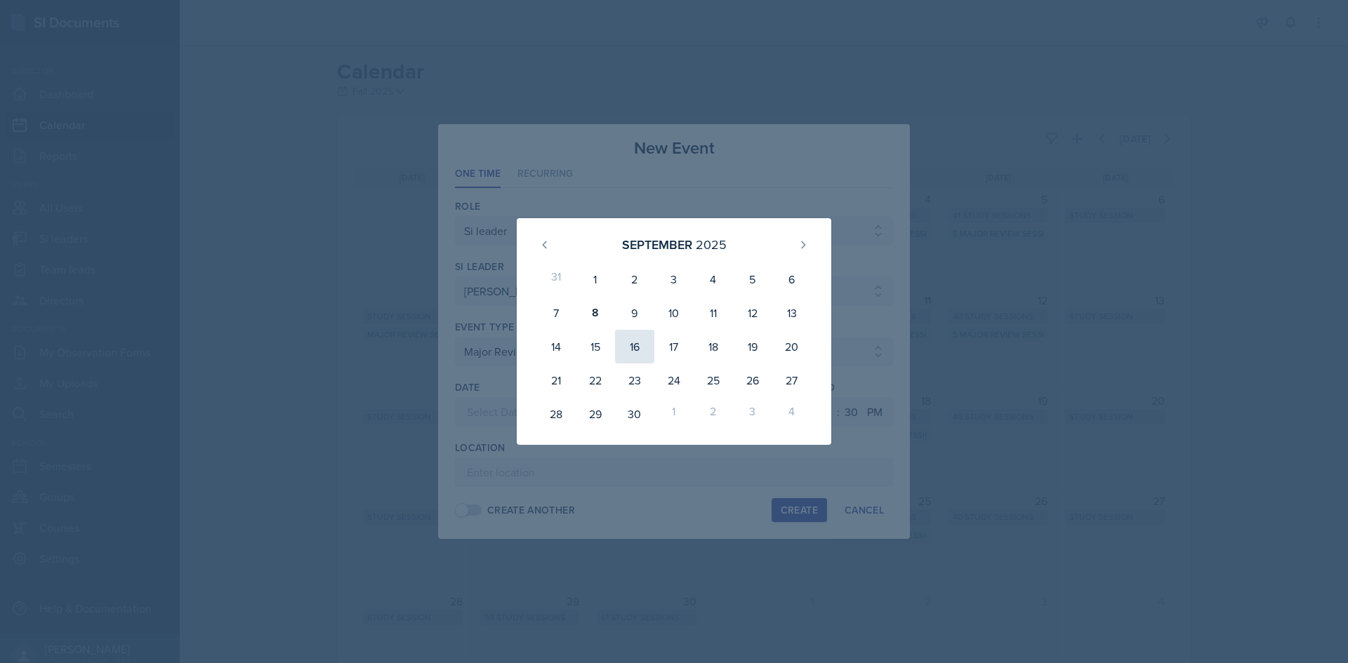
click at [625, 347] on div "16" at bounding box center [634, 347] width 39 height 34
type input "September 16th, 2025"
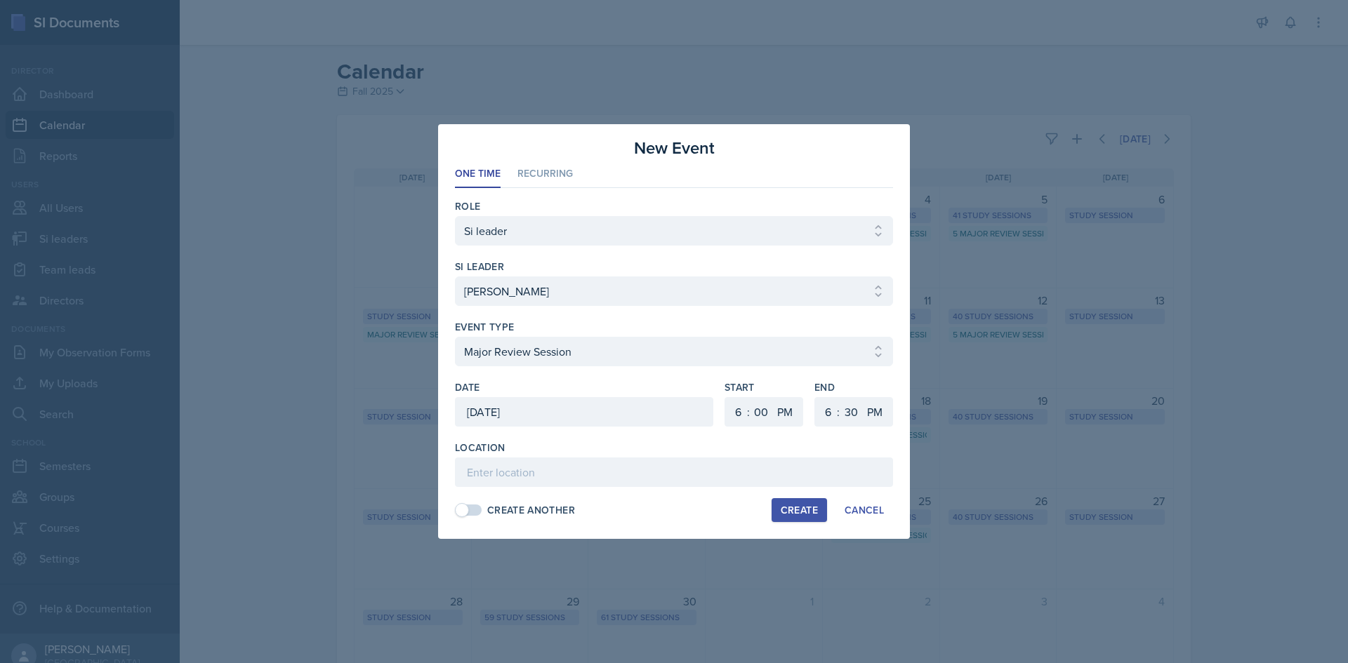
click at [747, 411] on div ":" at bounding box center [748, 412] width 3 height 17
click at [722, 409] on div "Date September 16th, 2025 September 2025 31 1 2 3 4 5 6 7 8 9 10 11 12 13 14 15…" at bounding box center [674, 410] width 438 height 60
click at [728, 409] on select "1 2 3 4 5 6 7 8 9 10 11 12" at bounding box center [736, 411] width 22 height 29
select select "12"
click at [725, 397] on select "1 2 3 4 5 6 7 8 9 10 11 12" at bounding box center [736, 411] width 22 height 29
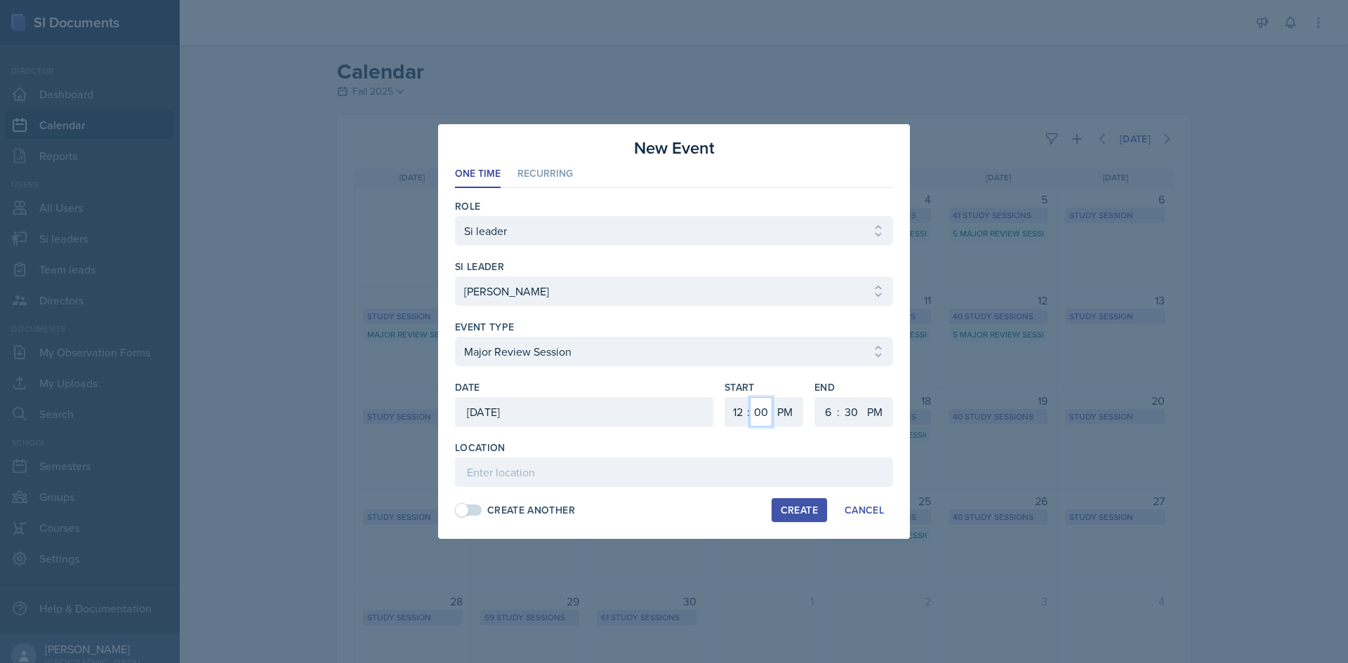
click at [759, 409] on select "00 05 10 15 20 25 30 35 40 45 50 55" at bounding box center [761, 411] width 22 height 29
select select "30"
click at [750, 397] on select "00 05 10 15 20 25 30 35 40 45 50 55" at bounding box center [761, 411] width 22 height 29
click at [827, 404] on select "1 2 3 4 5 6 7 8 9 10 11 12" at bounding box center [826, 411] width 22 height 29
select select "2"
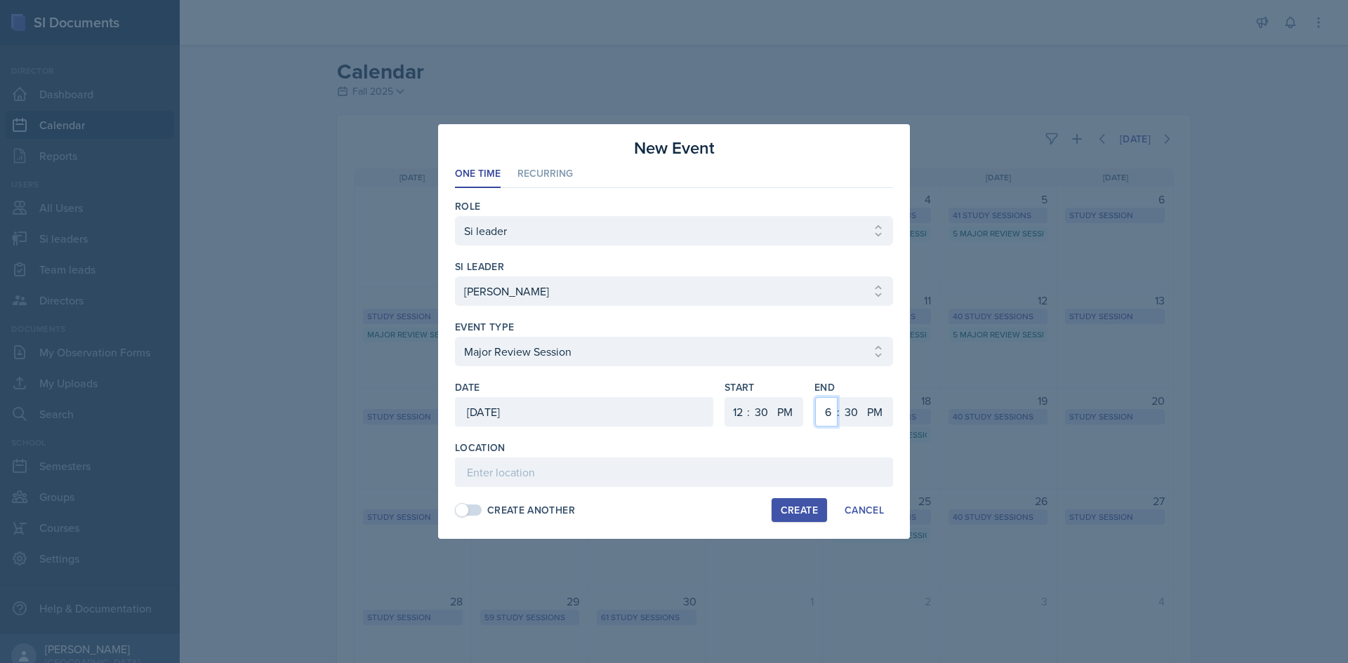
click at [815, 397] on select "1 2 3 4 5 6 7 8 9 10 11 12" at bounding box center [826, 411] width 22 height 29
click at [725, 470] on input at bounding box center [674, 472] width 438 height 29
click at [686, 461] on input "Kennesaw Hall" at bounding box center [674, 472] width 438 height 29
type input "Kennesaw Hall 1302"
click at [793, 506] on div "Create" at bounding box center [799, 510] width 37 height 11
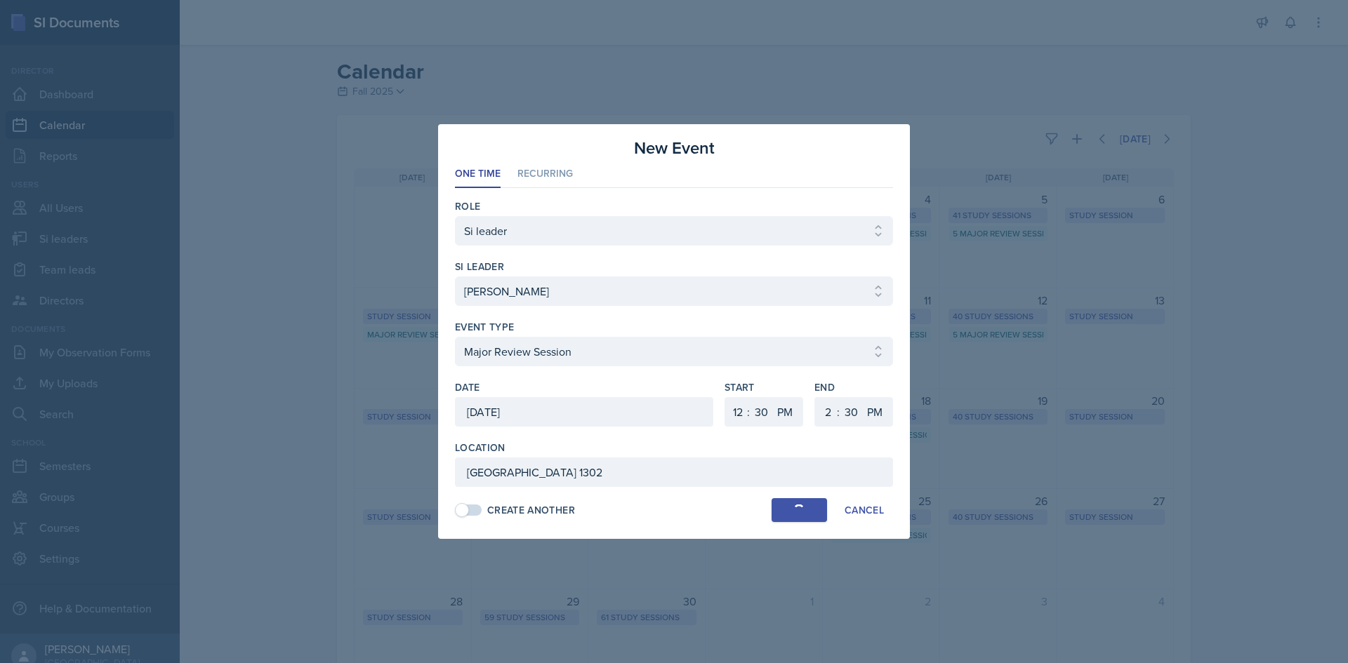
select select
select select "6"
select select "0"
select select "6"
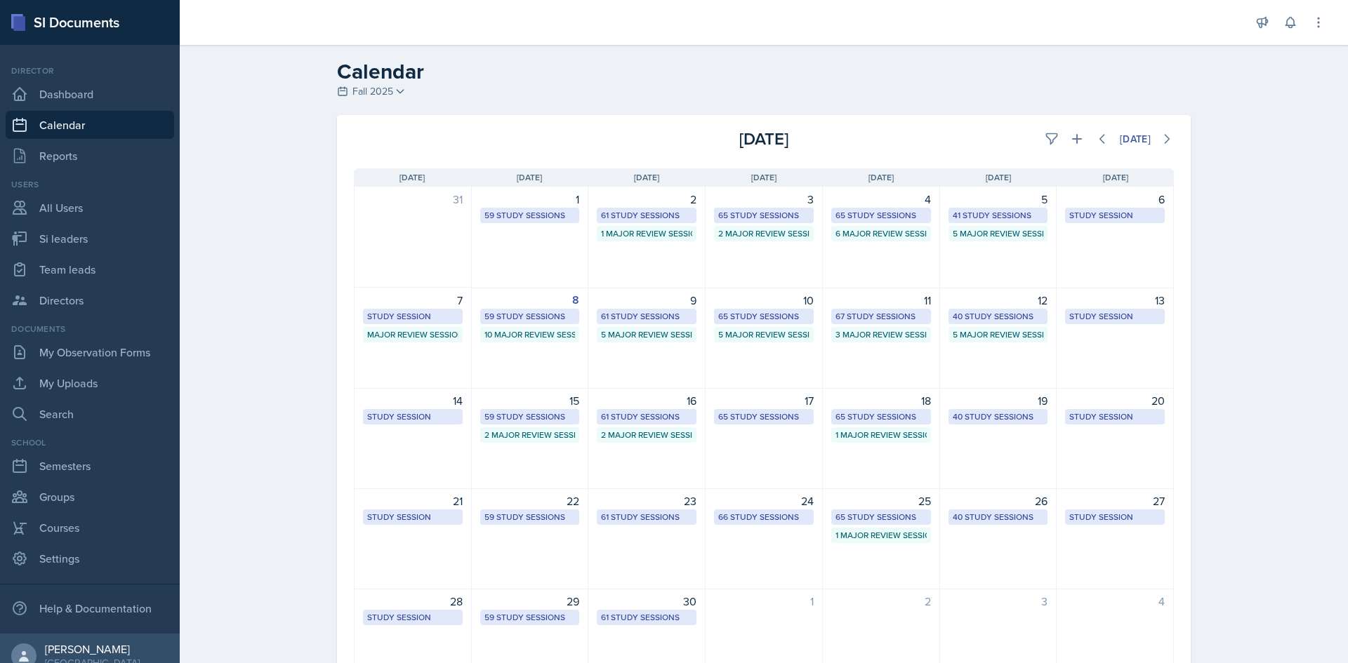
click at [1083, 145] on div "Today" at bounding box center [1037, 138] width 273 height 25
click at [1075, 141] on icon at bounding box center [1077, 139] width 14 height 14
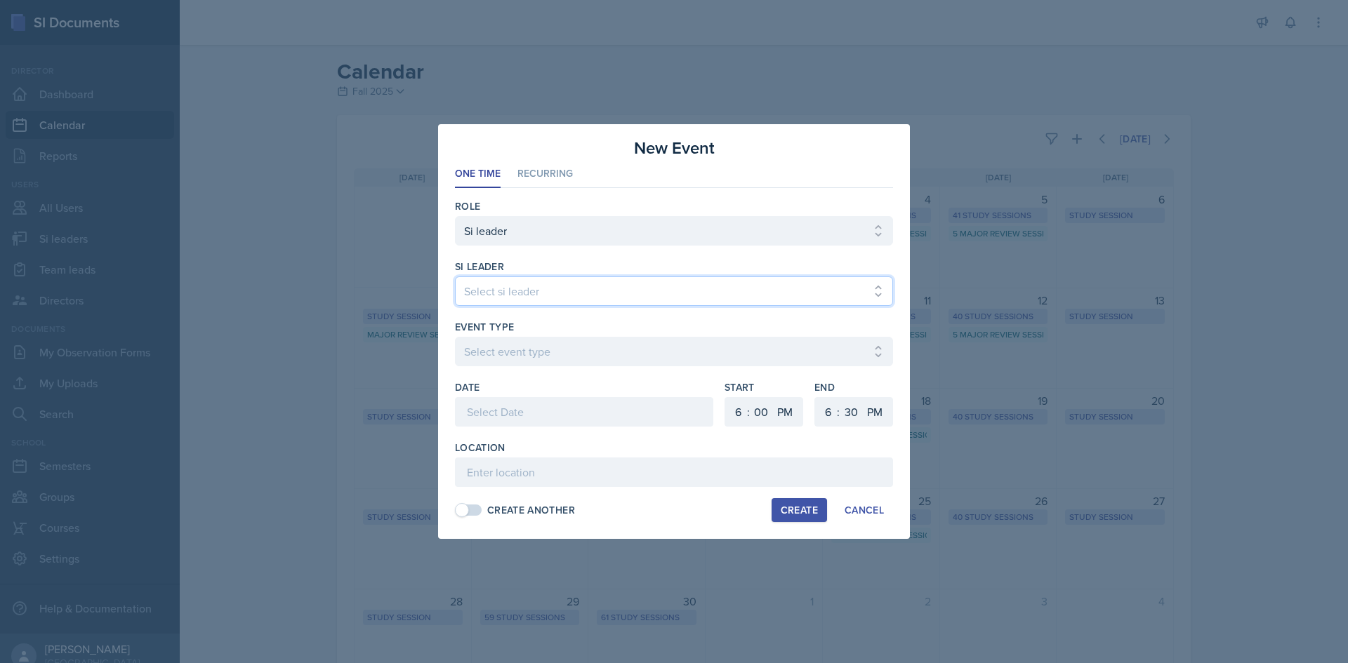
click at [581, 300] on select "Select si leader Abeer Kayser Aditya Chauhan Aissa Sylla Alberto Di Stanislao A…" at bounding box center [674, 291] width 438 height 29
select select "5e4713ed-d546-46c5-82af-ef653beeb46c"
click at [455, 277] on select "Select si leader Abeer Kayser Aditya Chauhan Aissa Sylla Alberto Di Stanislao A…" at bounding box center [674, 291] width 438 height 29
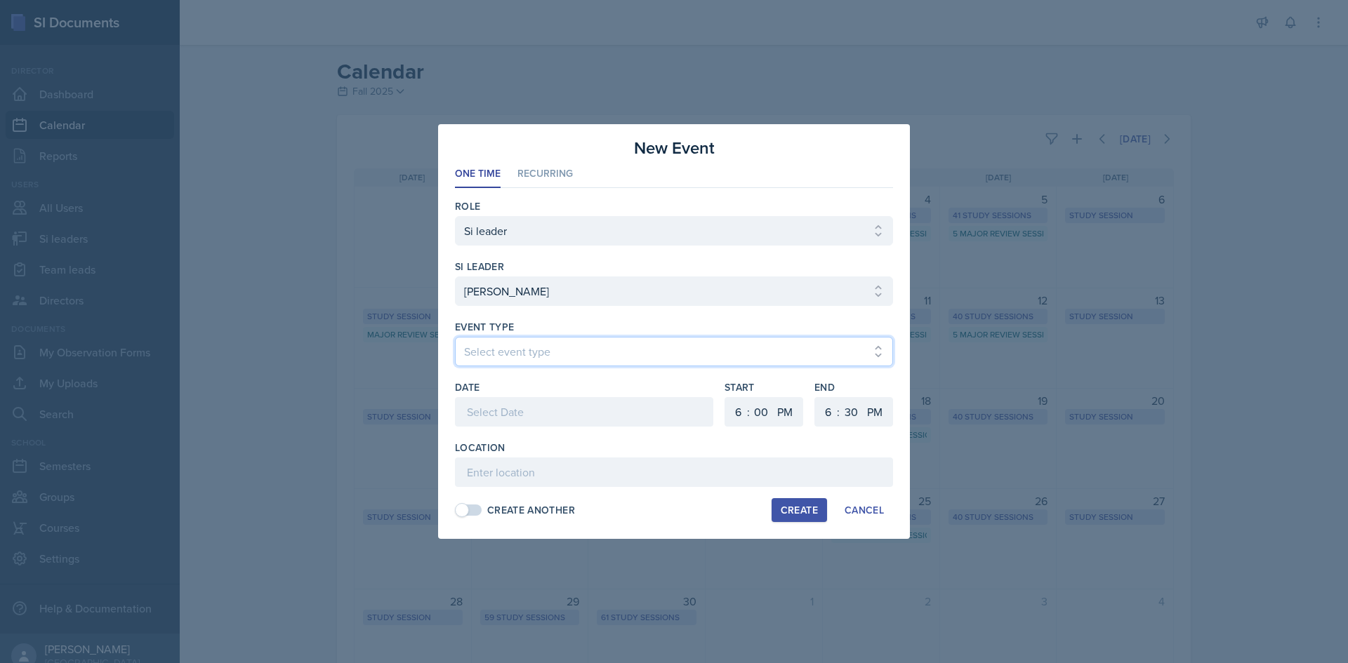
click at [558, 362] on select "Select event type Major Review Session Study Session" at bounding box center [674, 351] width 438 height 29
select select "66bb7cbf-e419-488b-a7ef-f63bc5f9ed04"
click at [455, 337] on select "Select event type Major Review Session Study Session" at bounding box center [674, 351] width 438 height 29
click at [530, 422] on div at bounding box center [584, 411] width 258 height 29
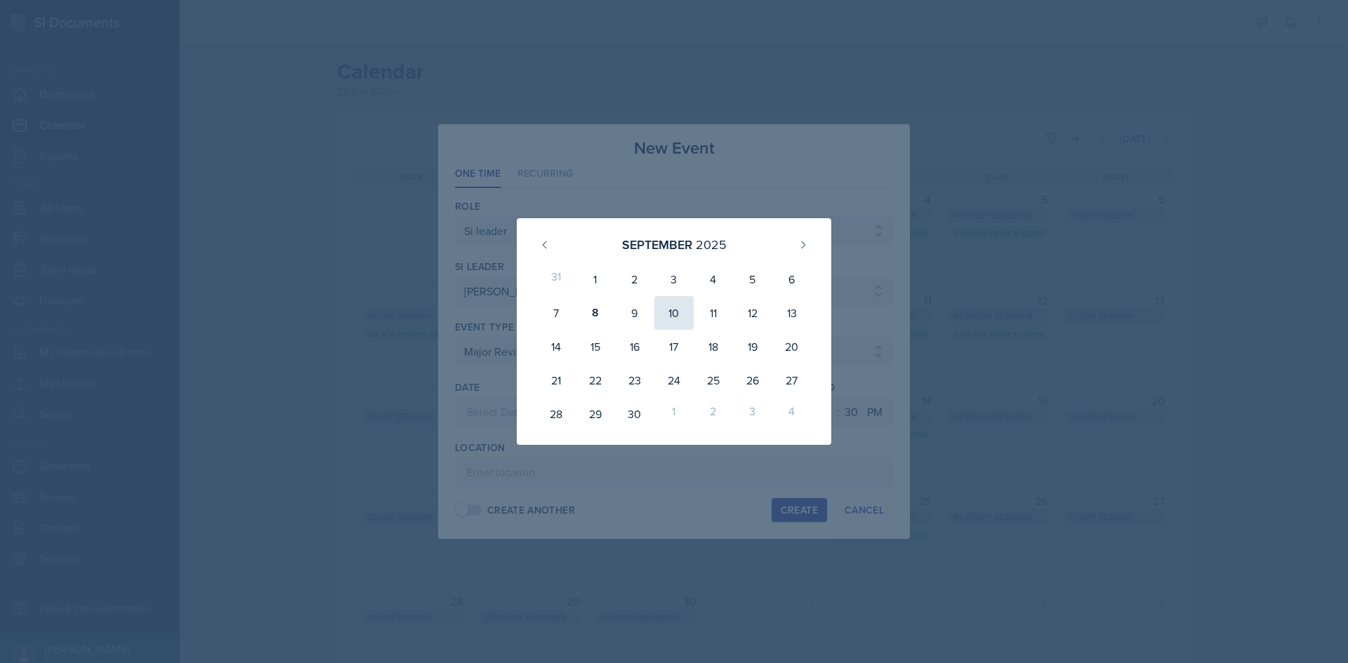
click at [681, 312] on div "10" at bounding box center [673, 313] width 39 height 34
type input "September 10th, 2025"
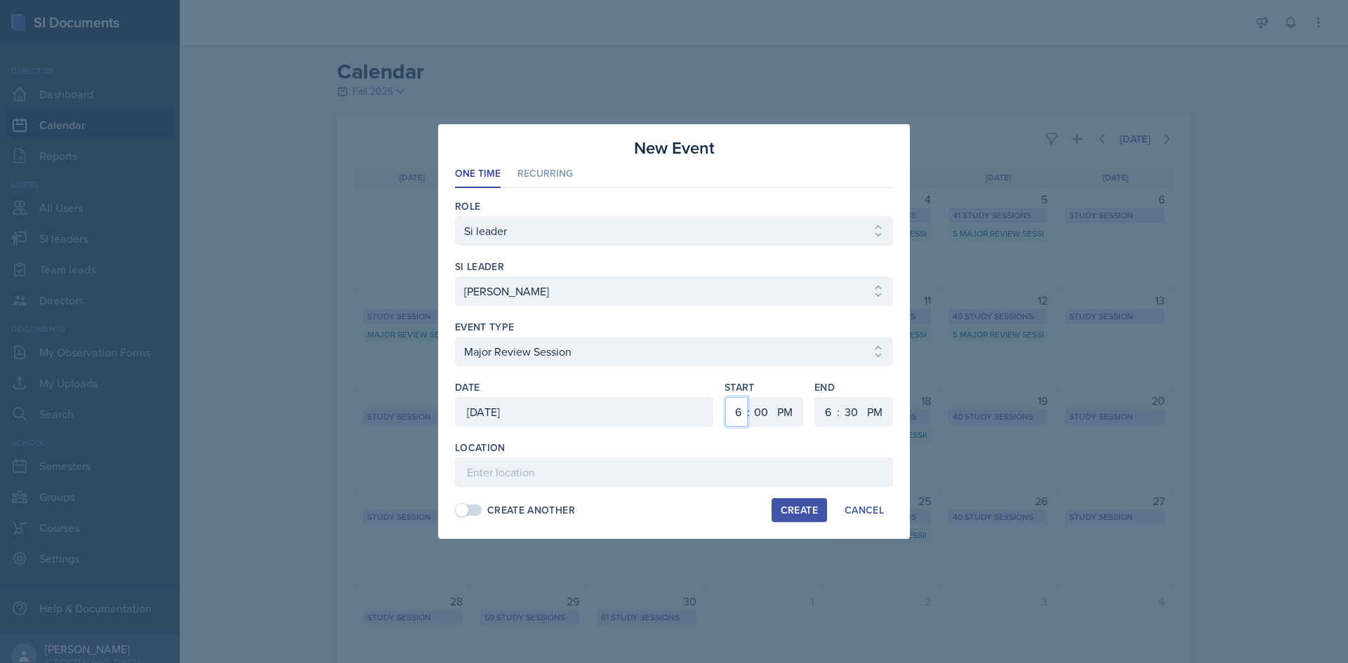
click at [742, 406] on select "1 2 3 4 5 6 7 8 9 10 11 12" at bounding box center [736, 411] width 22 height 29
select select "4"
click at [725, 397] on select "1 2 3 4 5 6 7 8 9 10 11 12" at bounding box center [736, 411] width 22 height 29
click at [750, 420] on select "00 05 10 15 20 25 30 35 40 45 50 55" at bounding box center [761, 411] width 22 height 29
select select "30"
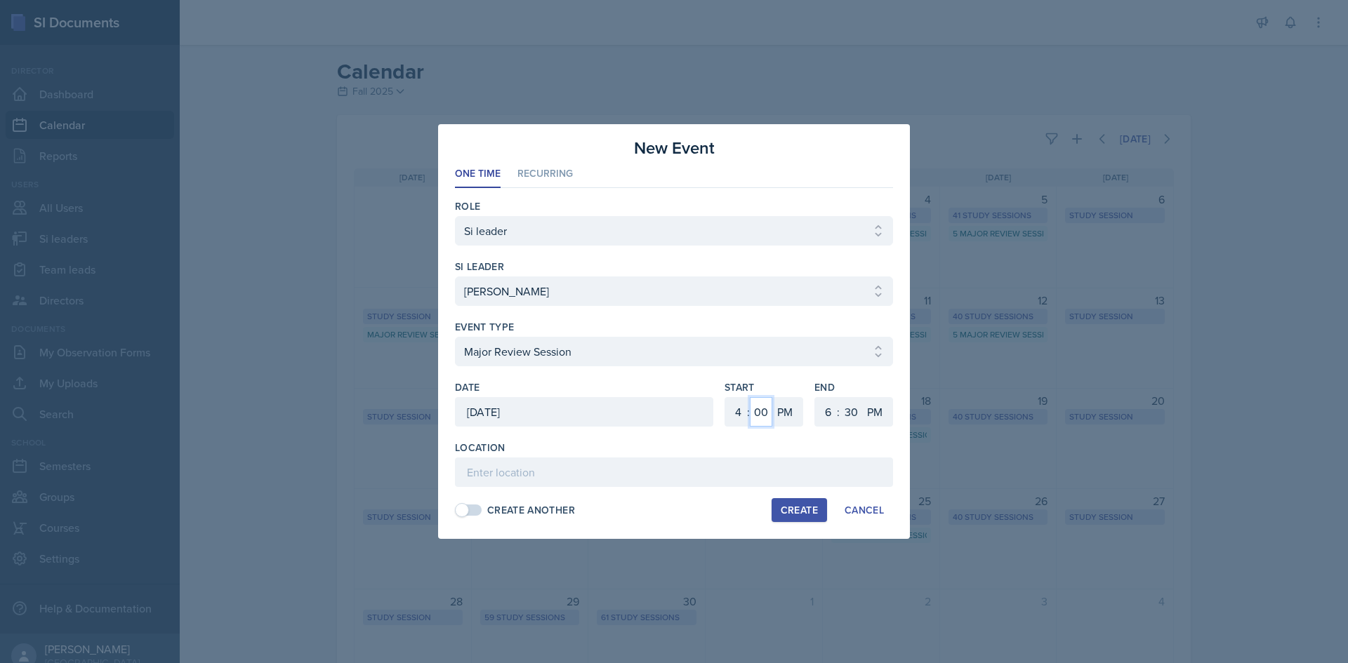
click at [750, 397] on select "00 05 10 15 20 25 30 35 40 45 50 55" at bounding box center [761, 411] width 22 height 29
click at [772, 482] on input at bounding box center [674, 472] width 438 height 29
type input "Math Building (M) 209"
click at [792, 505] on div "Create" at bounding box center [799, 510] width 37 height 11
select select
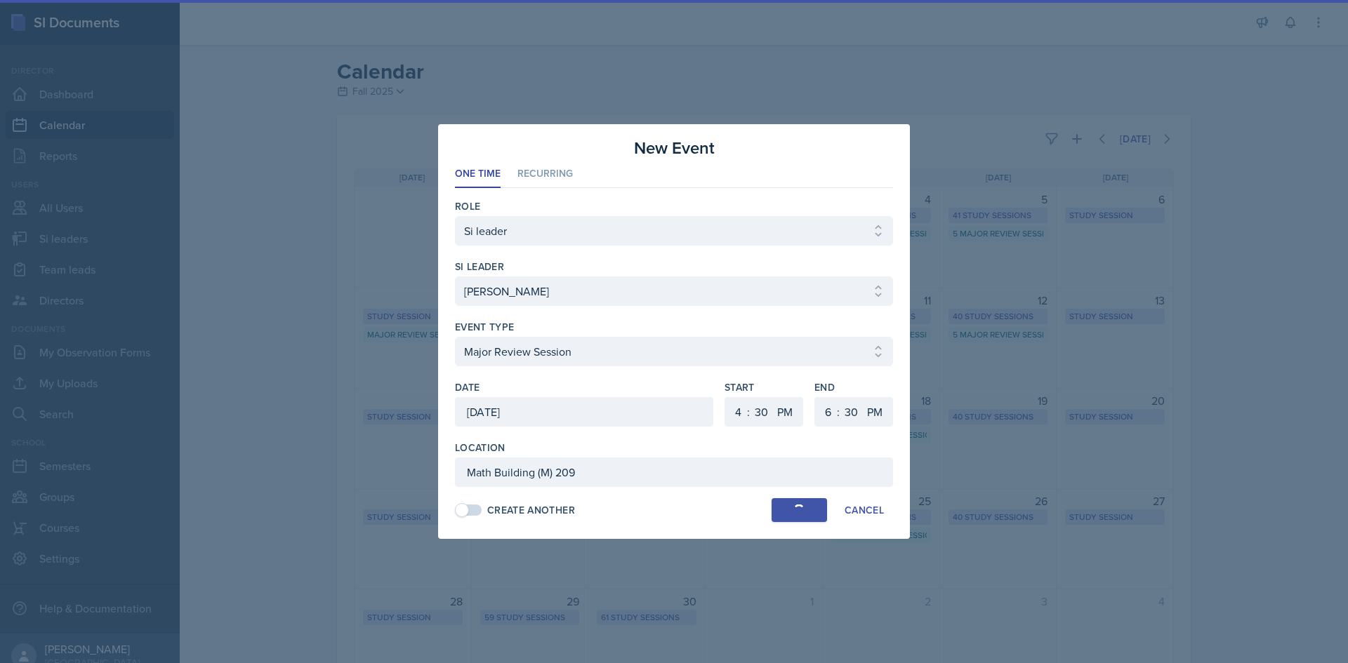
select select
select select "6"
select select "0"
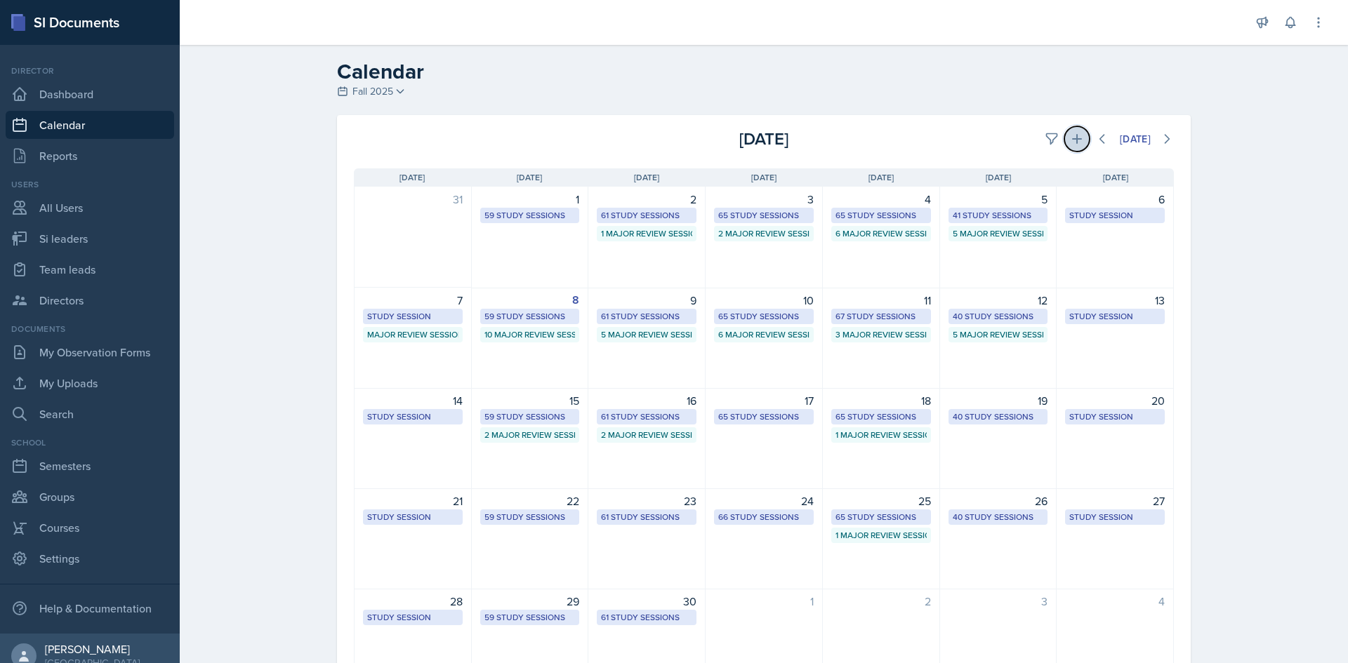
click at [1070, 141] on icon at bounding box center [1077, 139] width 14 height 14
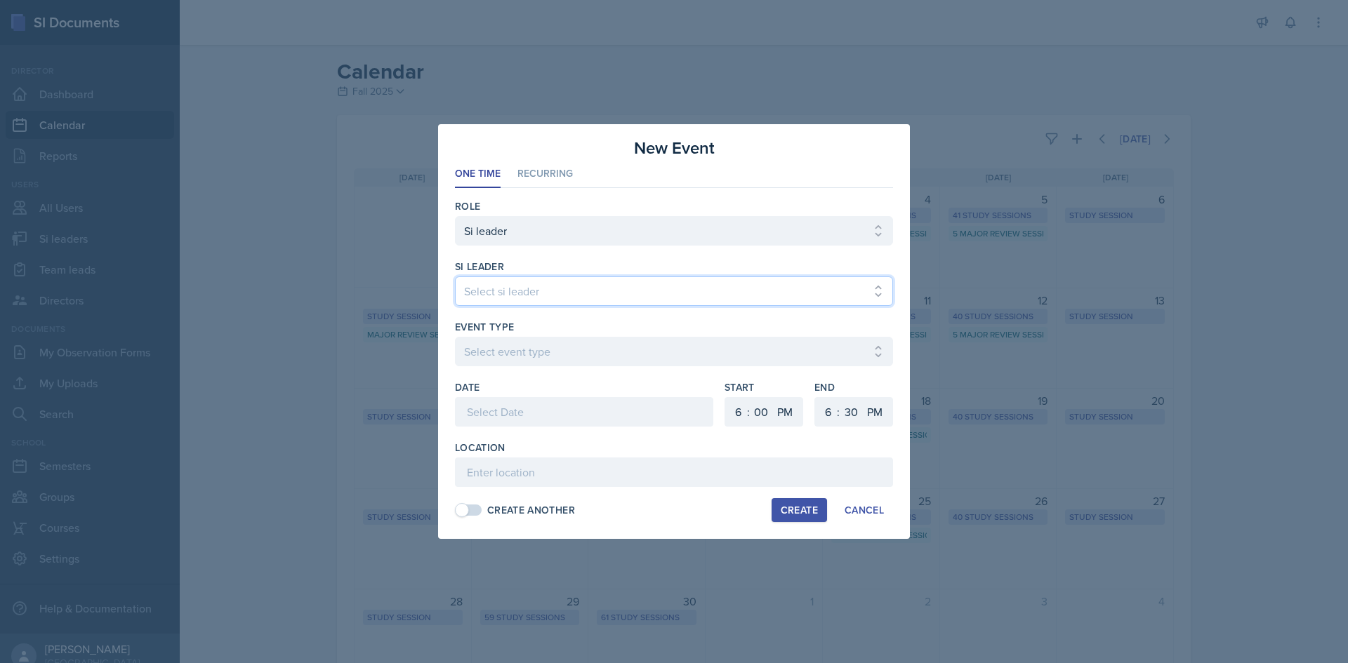
click at [680, 283] on select "Select si leader Abeer Kayser Aditya Chauhan Aissa Sylla Alberto Di Stanislao A…" at bounding box center [674, 291] width 438 height 29
select select "9d1b4da9-205f-40f6-96b1-7a58a51ee78d"
click at [455, 277] on select "Select si leader Abeer Kayser Aditya Chauhan Aissa Sylla Alberto Di Stanislao A…" at bounding box center [674, 291] width 438 height 29
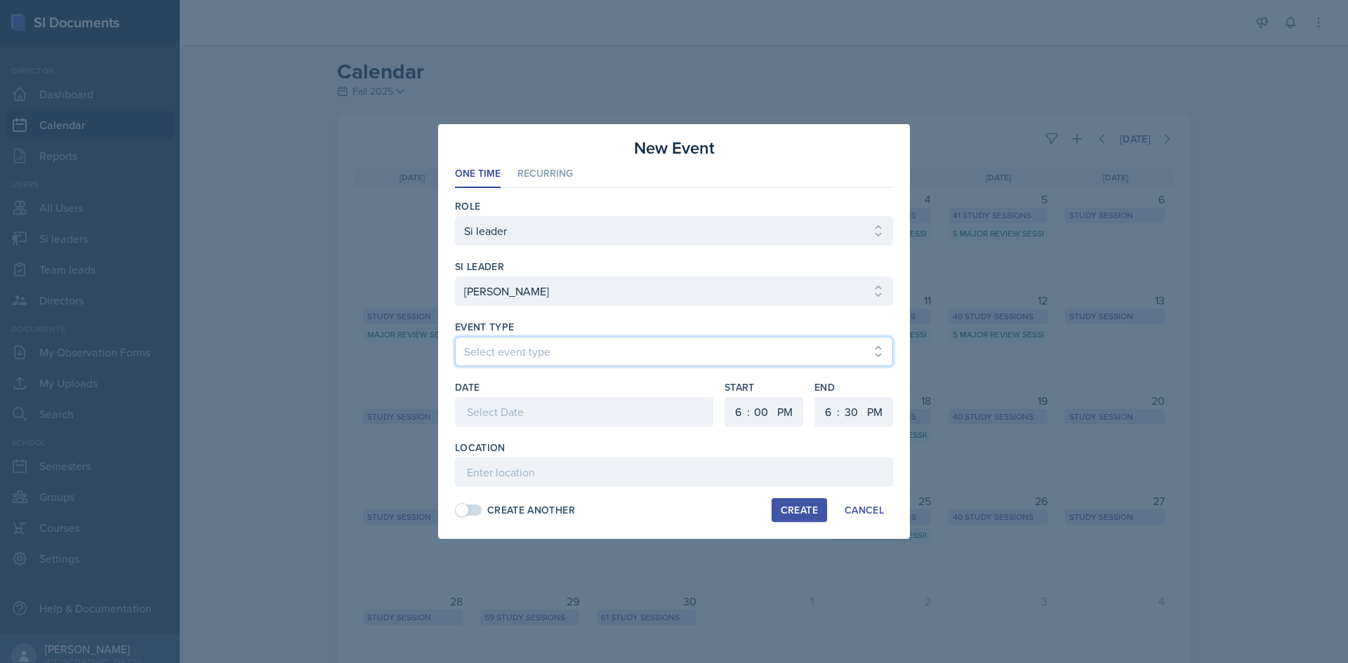
click at [680, 359] on select "Select event type Major Review Session Study Session" at bounding box center [674, 351] width 438 height 29
select select "66bb7cbf-e419-488b-a7ef-f63bc5f9ed04"
click at [455, 337] on select "Select event type Major Review Session Study Session" at bounding box center [674, 351] width 438 height 29
drag, startPoint x: 548, startPoint y: 402, endPoint x: 518, endPoint y: 363, distance: 49.6
click at [548, 403] on div at bounding box center [584, 411] width 258 height 29
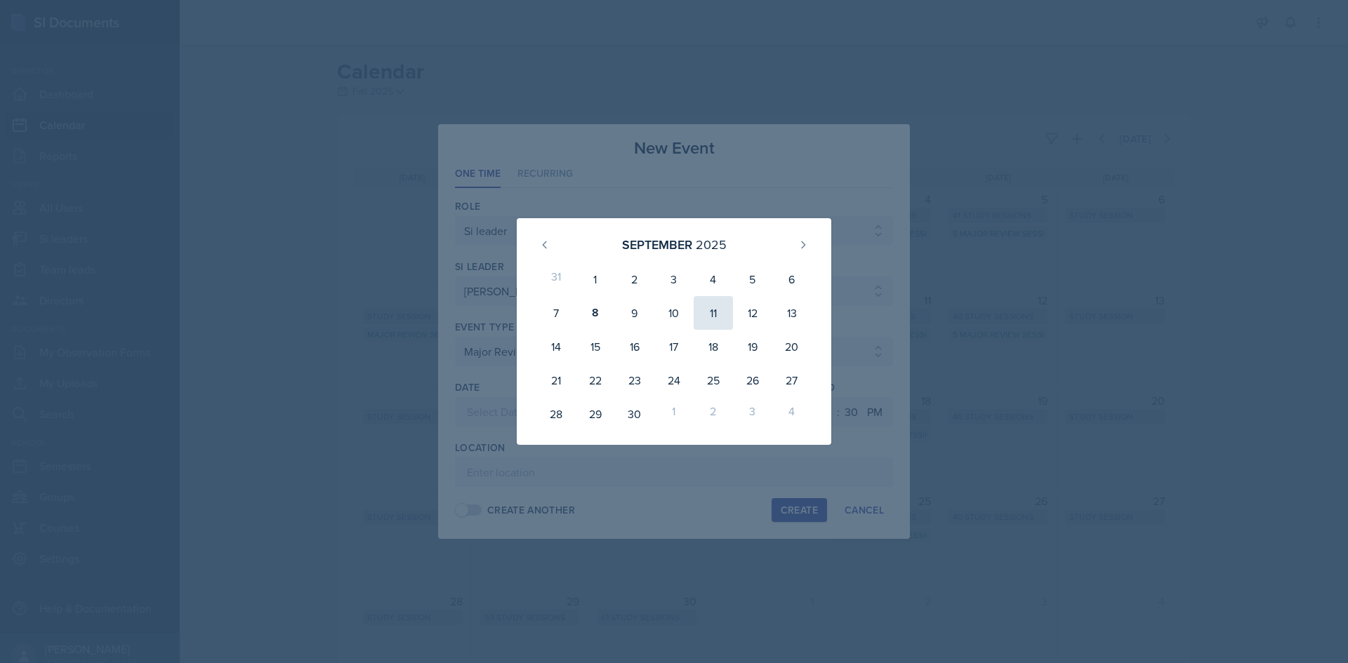
click at [730, 307] on div "11" at bounding box center [713, 313] width 39 height 34
type input "September 11th, 2025"
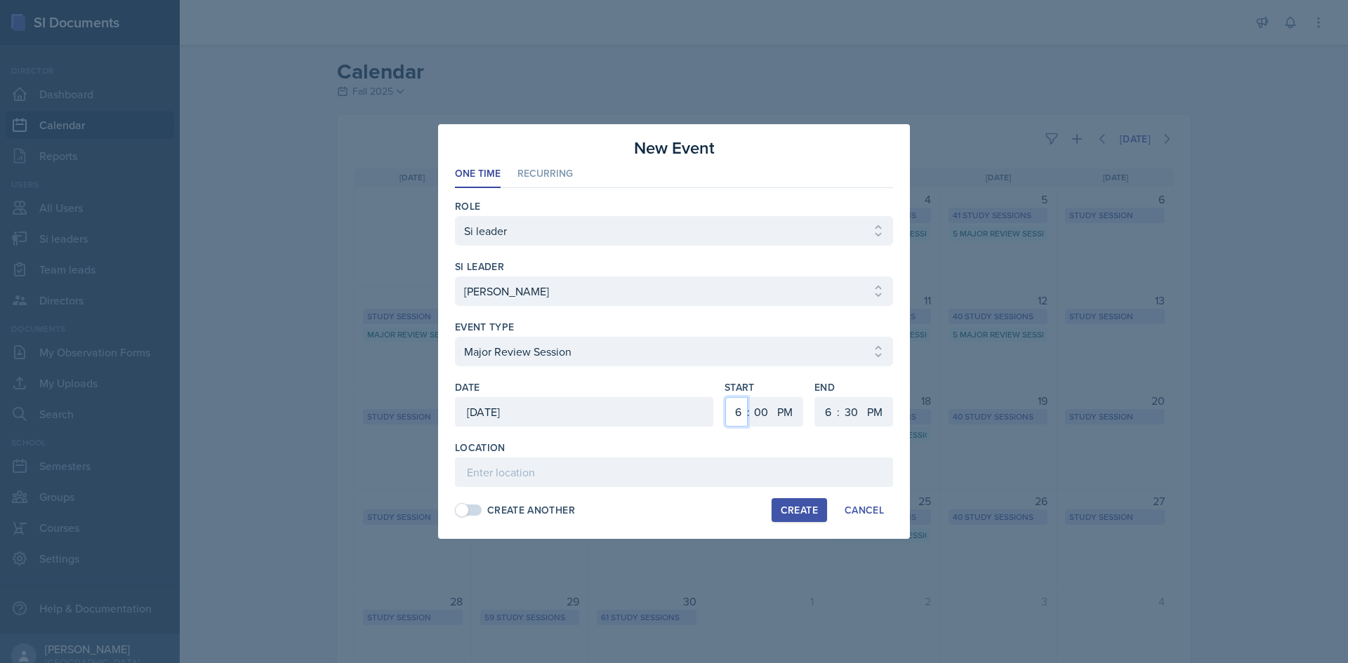
click at [738, 416] on select "1 2 3 4 5 6 7 8 9 10 11 12" at bounding box center [736, 411] width 22 height 29
select select "3"
click at [725, 397] on select "1 2 3 4 5 6 7 8 9 10 11 12" at bounding box center [736, 411] width 22 height 29
click at [763, 405] on select "00 05 10 15 20 25 30 35 40 45 50 55" at bounding box center [761, 411] width 22 height 29
select select "45"
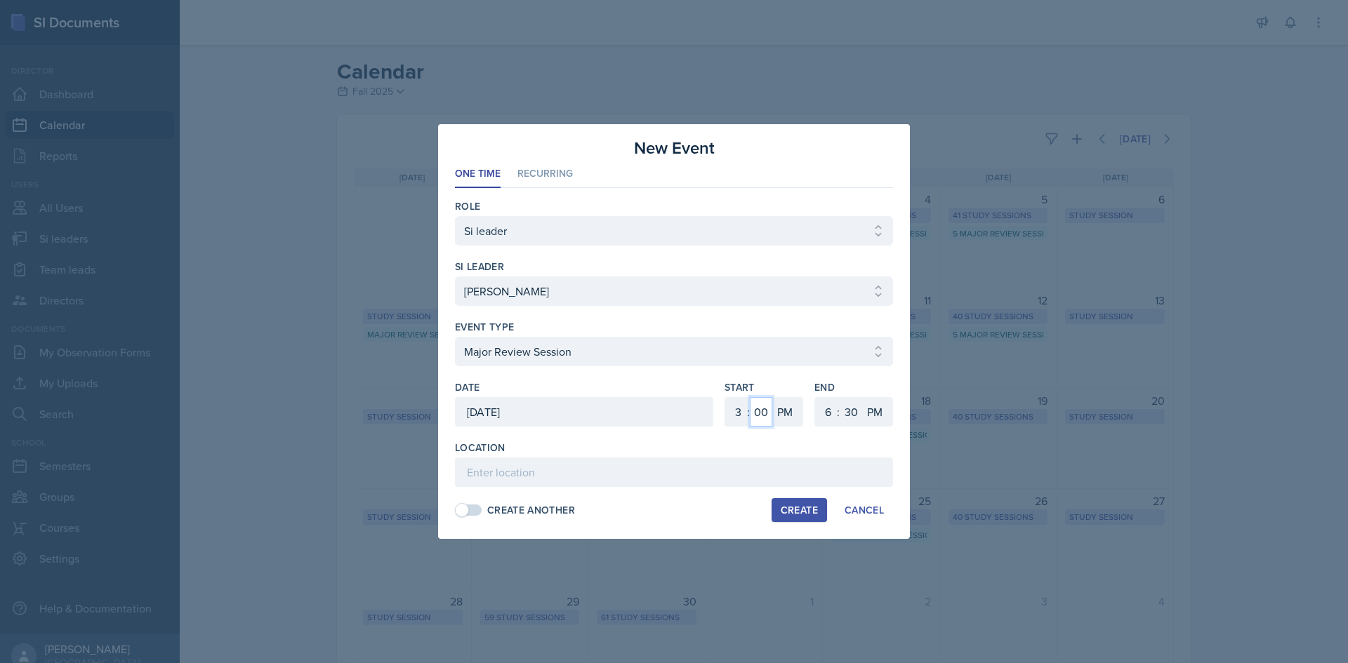
click at [750, 397] on select "00 05 10 15 20 25 30 35 40 45 50 55" at bounding box center [761, 411] width 22 height 29
click at [824, 412] on select "1 2 3 4 5 6 7 8 9 10 11 12" at bounding box center [826, 411] width 22 height 29
select select "5"
click at [815, 397] on select "1 2 3 4 5 6 7 8 9 10 11 12" at bounding box center [826, 411] width 22 height 29
click at [845, 404] on select "00 05 10 15 20 25 30 35 40 45 50 55" at bounding box center [851, 411] width 22 height 29
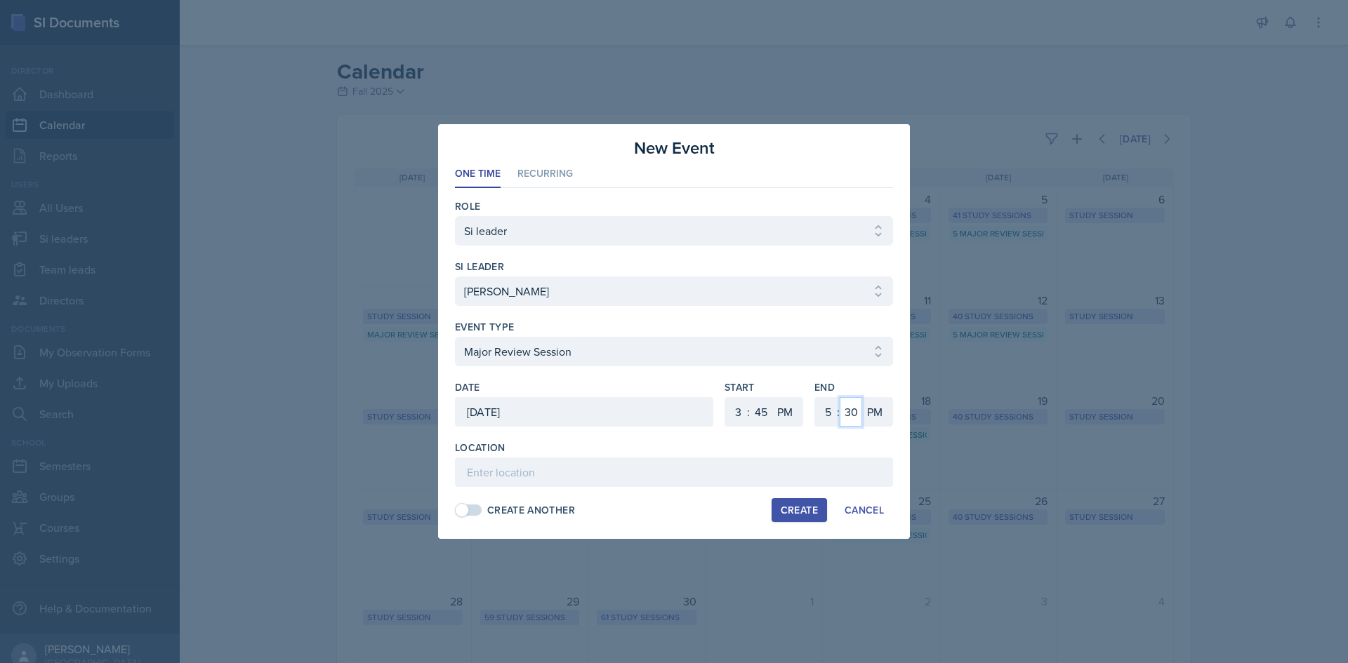
select select "45"
click at [840, 397] on select "00 05 10 15 20 25 30 35 40 45 50 55" at bounding box center [851, 411] width 22 height 29
click at [704, 470] on input at bounding box center [674, 472] width 438 height 29
type input "[GEOGRAPHIC_DATA] 4060"
click at [792, 505] on div "Create" at bounding box center [799, 510] width 37 height 11
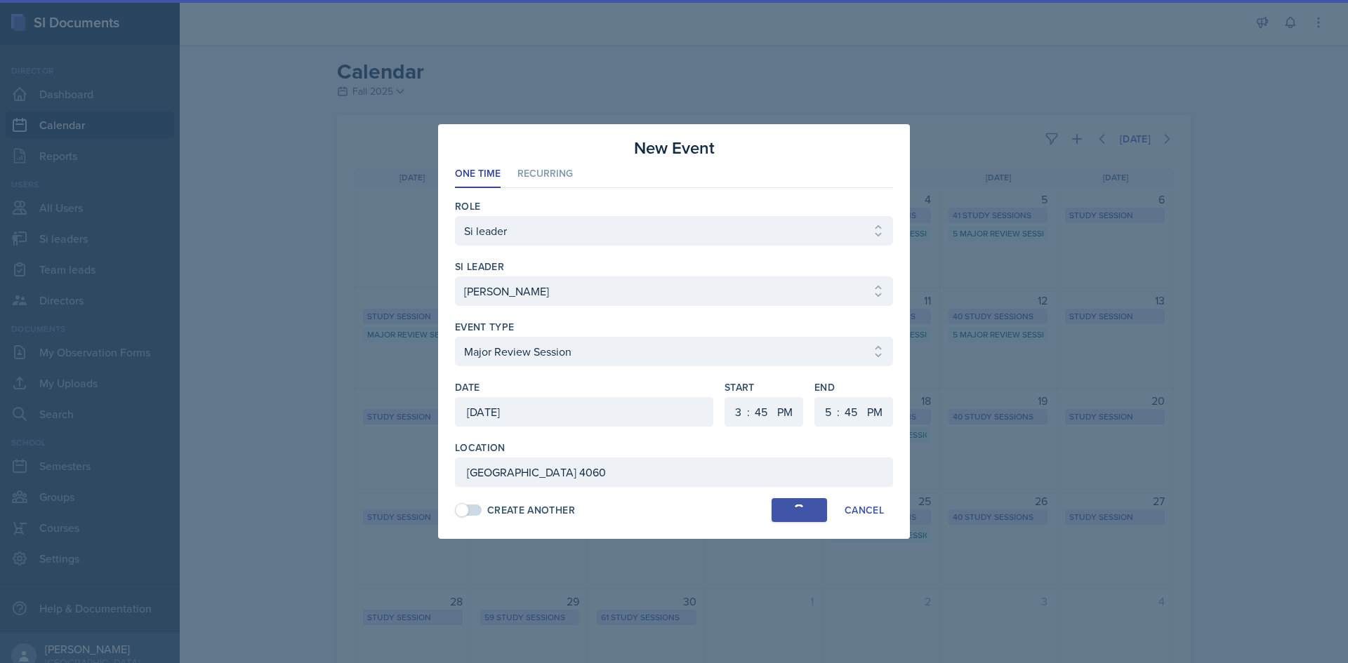
select select
select select "6"
select select "0"
select select "6"
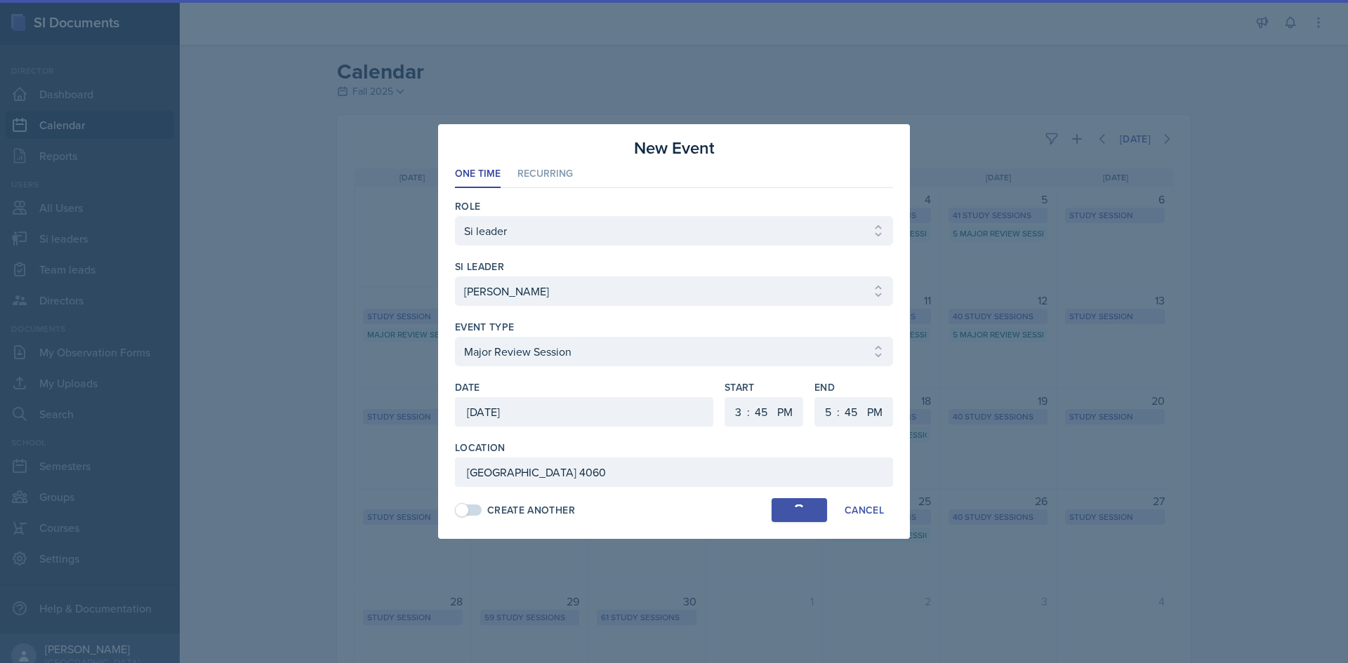
select select "30"
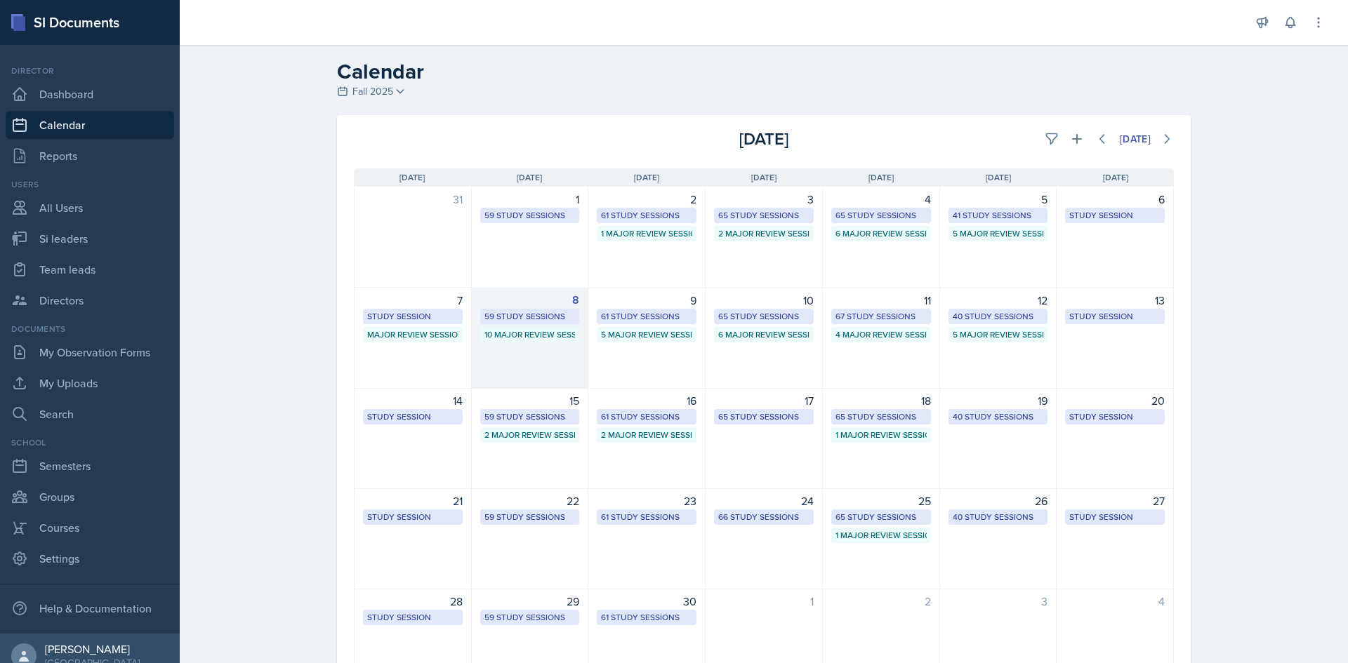
click at [532, 305] on div "8" at bounding box center [530, 300] width 100 height 17
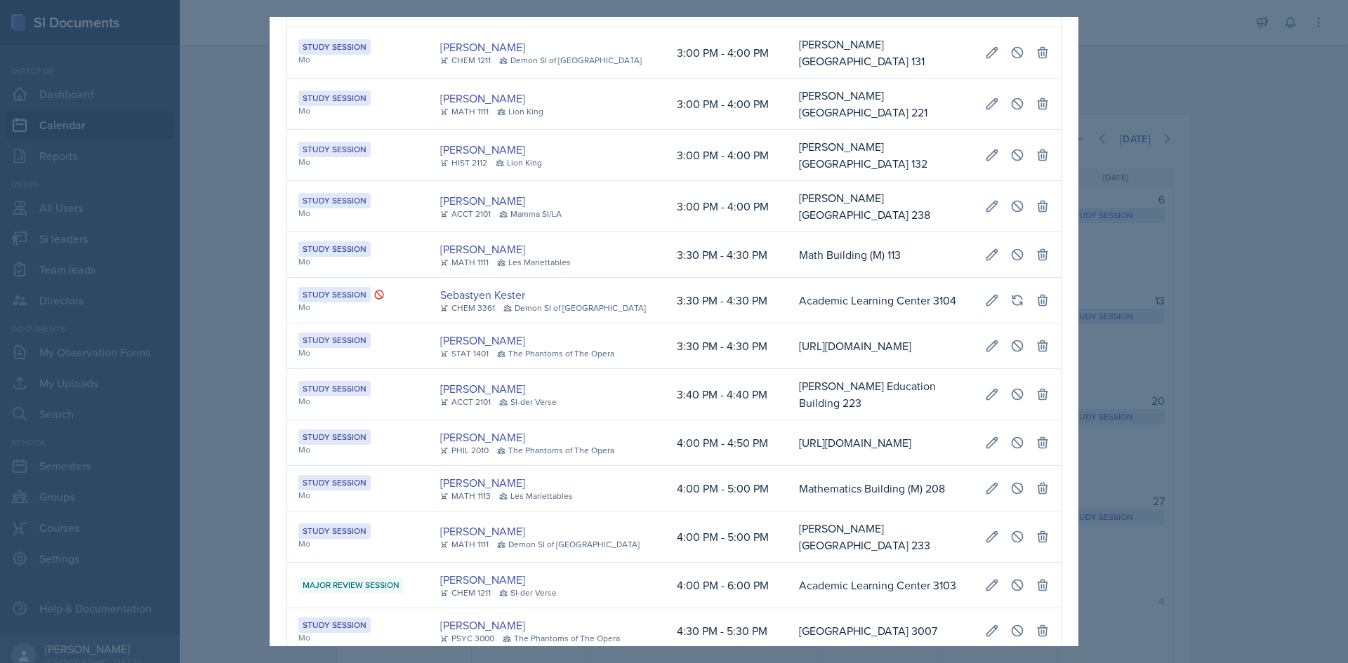
click at [788, 278] on td "Academic Learning Center 3104" at bounding box center [881, 301] width 186 height 46
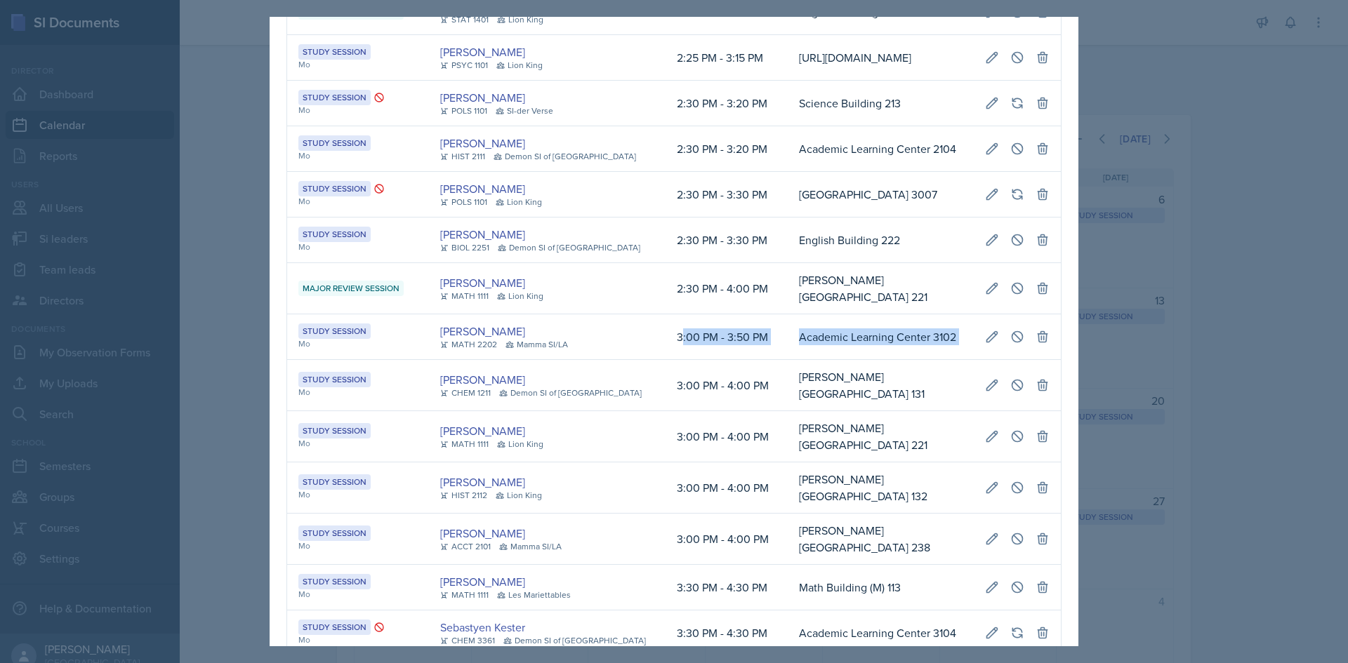
scroll to position [0, 802]
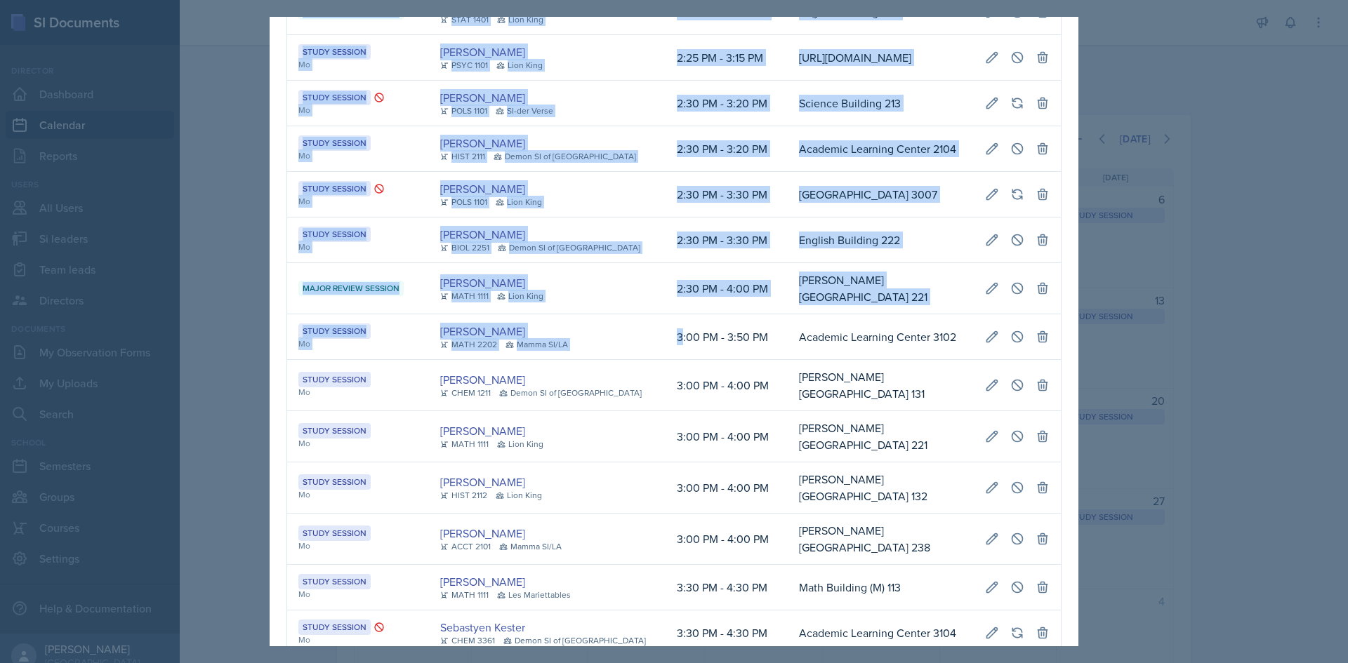
drag, startPoint x: 745, startPoint y: 345, endPoint x: 1054, endPoint y: 340, distance: 309.6
click at [1054, 340] on div "September 8th, 2025 Event User Time Location Study Session Mo Skylar Hamric CHE…" at bounding box center [674, 519] width 809 height 3354
click at [985, 338] on icon at bounding box center [992, 337] width 14 height 14
select select "3"
select select "0"
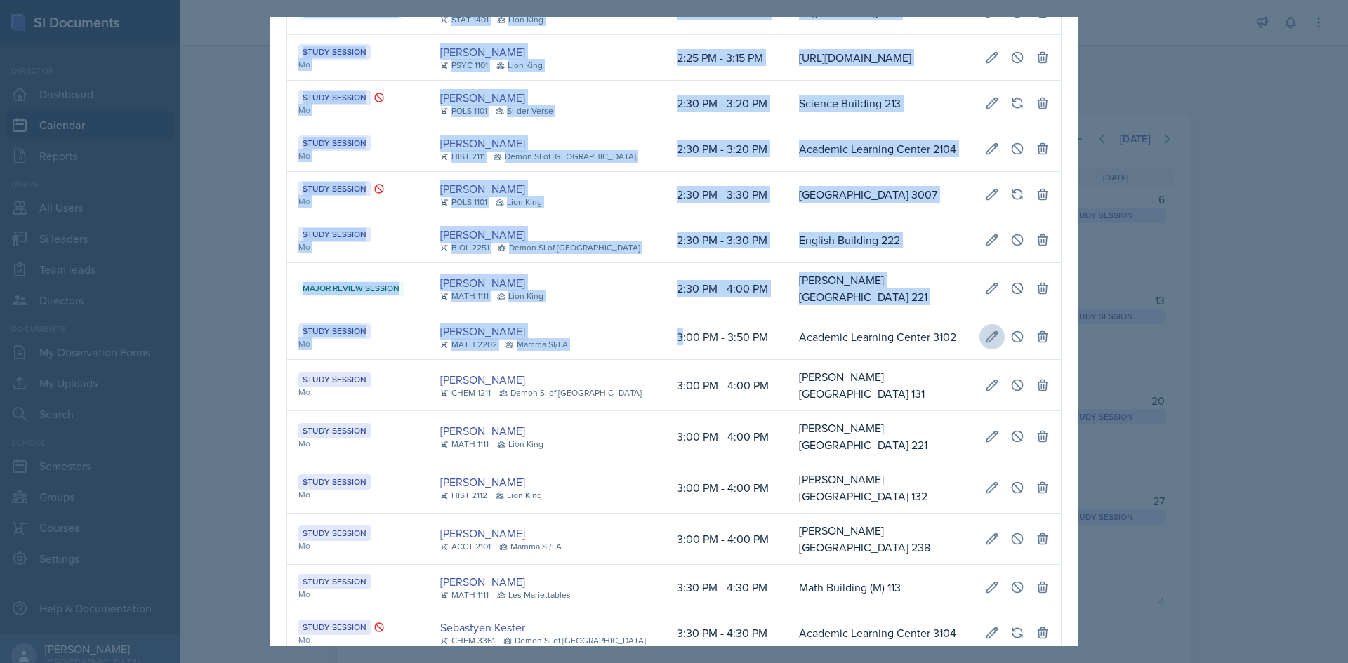
select select "PM"
select select "3"
select select "50"
select select "PM"
type input "Academic Learning Center 3102"
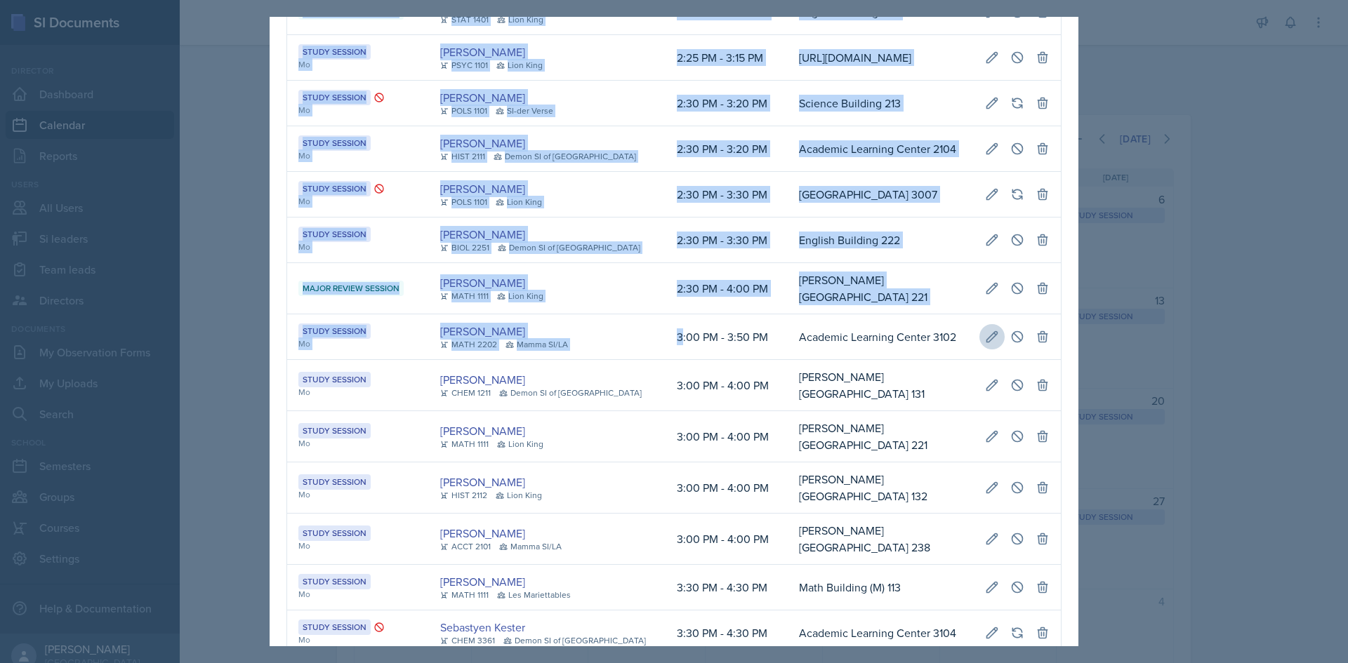
select select "d66089cd-5ee7-4f89-a345-f1bdd1643066"
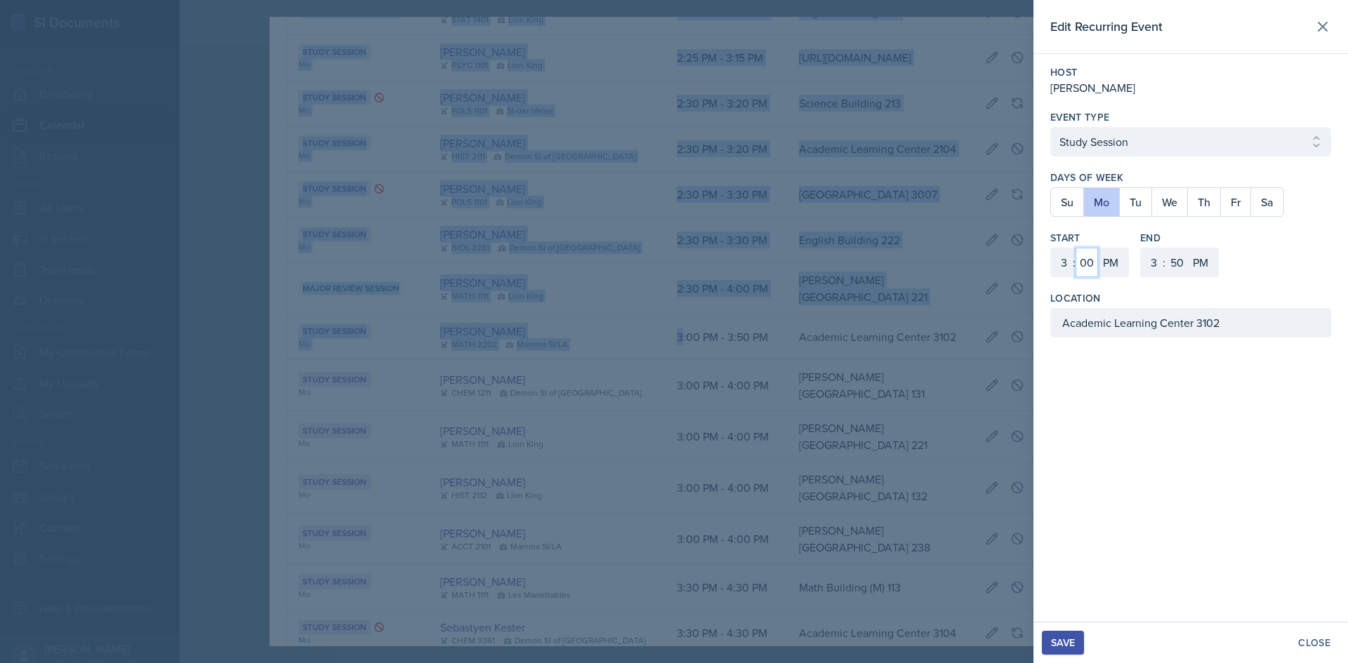
click at [1092, 265] on select "00 05 10 15 20 25 30 35 40 45 50 55" at bounding box center [1086, 262] width 22 height 29
click at [1056, 262] on select "1 2 3 4 5 6 7 8 9 10 11 12" at bounding box center [1062, 262] width 22 height 29
select select "5"
click at [1051, 248] on select "1 2 3 4 5 6 7 8 9 10 11 12" at bounding box center [1062, 262] width 22 height 29
click at [1156, 265] on select "1 2 3 4 5 6 7 8 9 10 11 12" at bounding box center [1152, 262] width 22 height 29
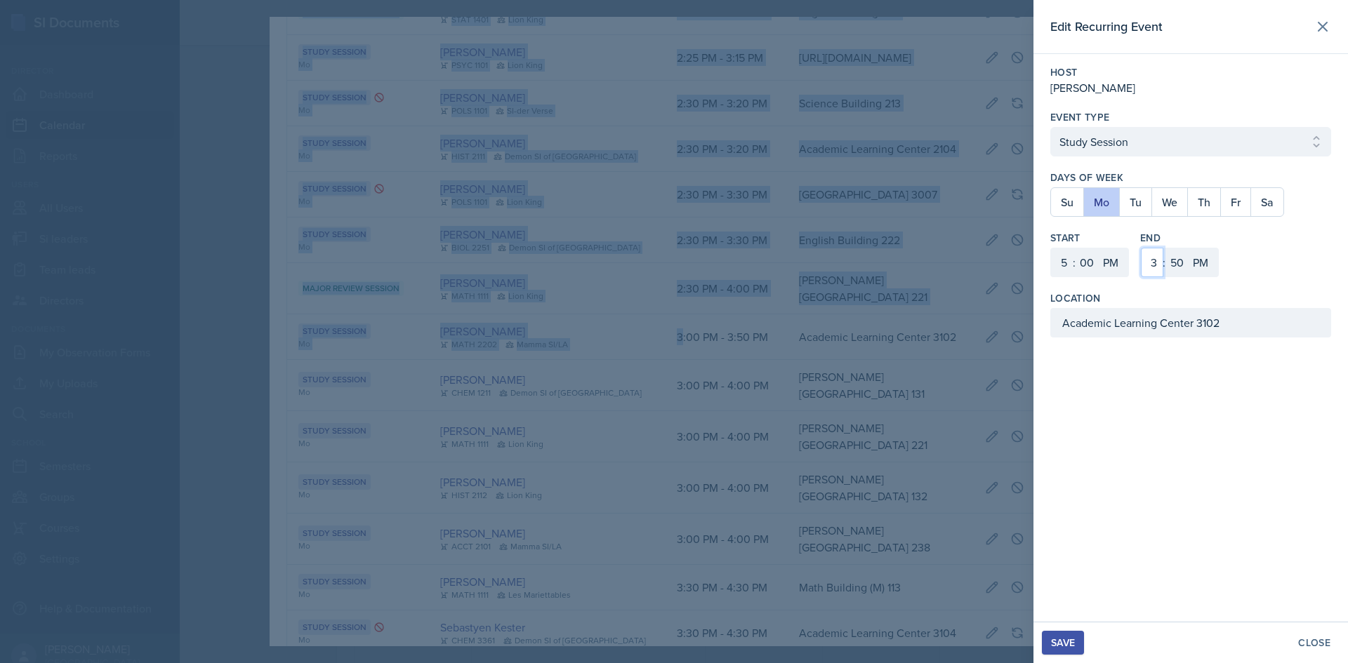
select select "6"
click at [1141, 248] on select "1 2 3 4 5 6 7 8 9 10 11 12" at bounding box center [1152, 262] width 22 height 29
click at [1177, 270] on select "00 05 10 15 20 25 30 35 40 45 50 55" at bounding box center [1176, 262] width 22 height 29
select select "0"
click at [1165, 248] on select "00 05 10 15 20 25 30 35 40 45 50 55" at bounding box center [1176, 262] width 22 height 29
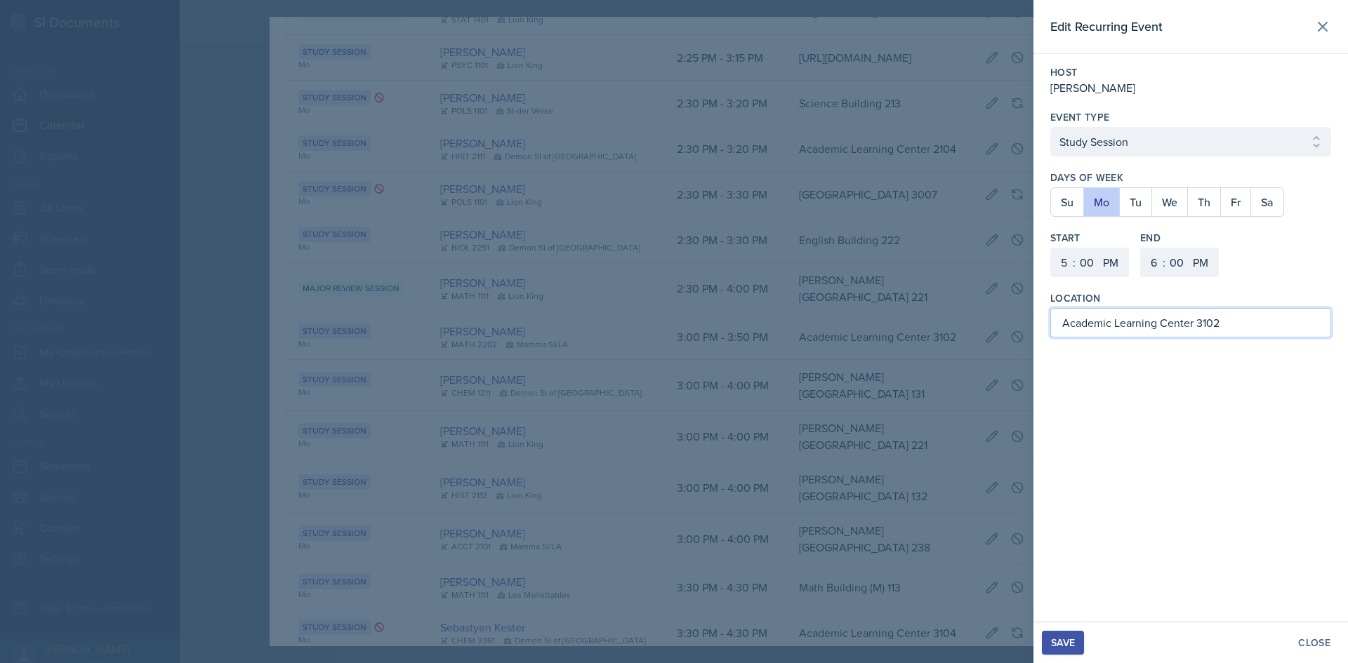
drag, startPoint x: 1247, startPoint y: 322, endPoint x: 880, endPoint y: 328, distance: 367.2
click at [880, 328] on div "Edit Recurring Event Host Santiago Ochoa Event Type Select Event Type Study Ses…" at bounding box center [674, 331] width 1348 height 663
paste input "Math and Statistics Building 108"
type input "Math and Statistics Building 108"
click at [1163, 449] on div "Edit Recurring Event Host Santiago Ochoa Event Type Select Event Type Study Ses…" at bounding box center [1190, 311] width 315 height 622
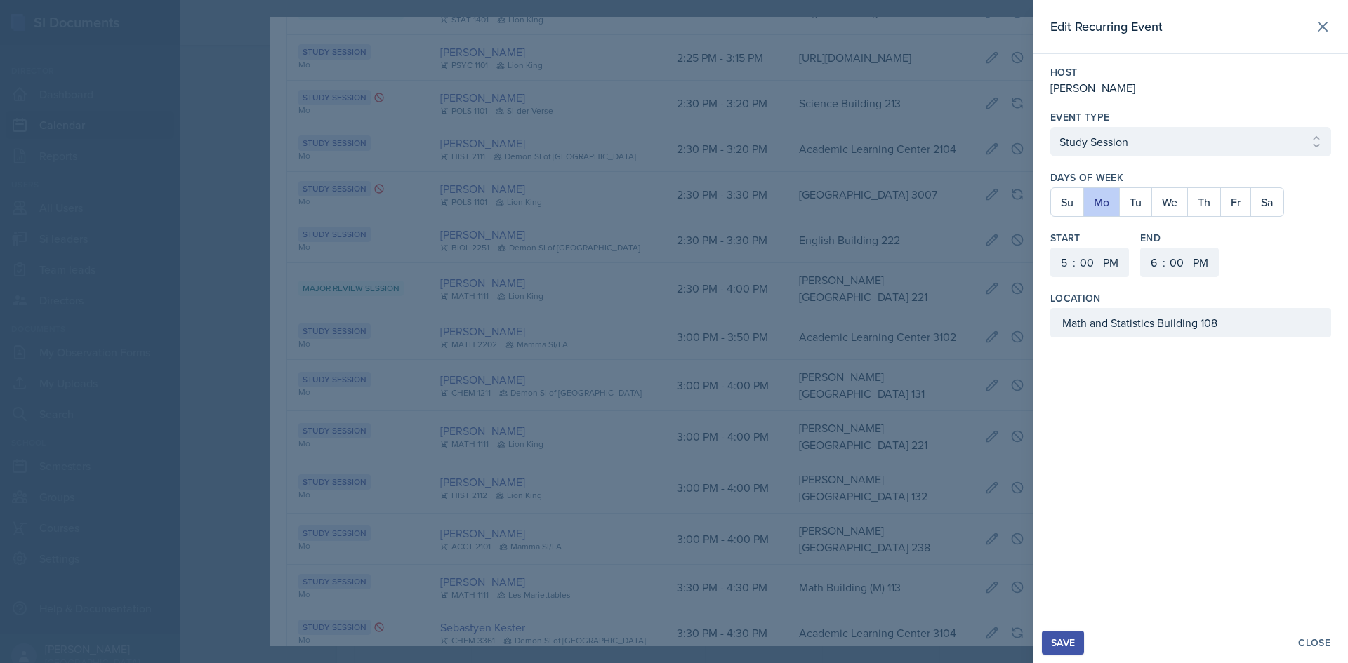
click at [1066, 640] on div "Save" at bounding box center [1063, 642] width 24 height 11
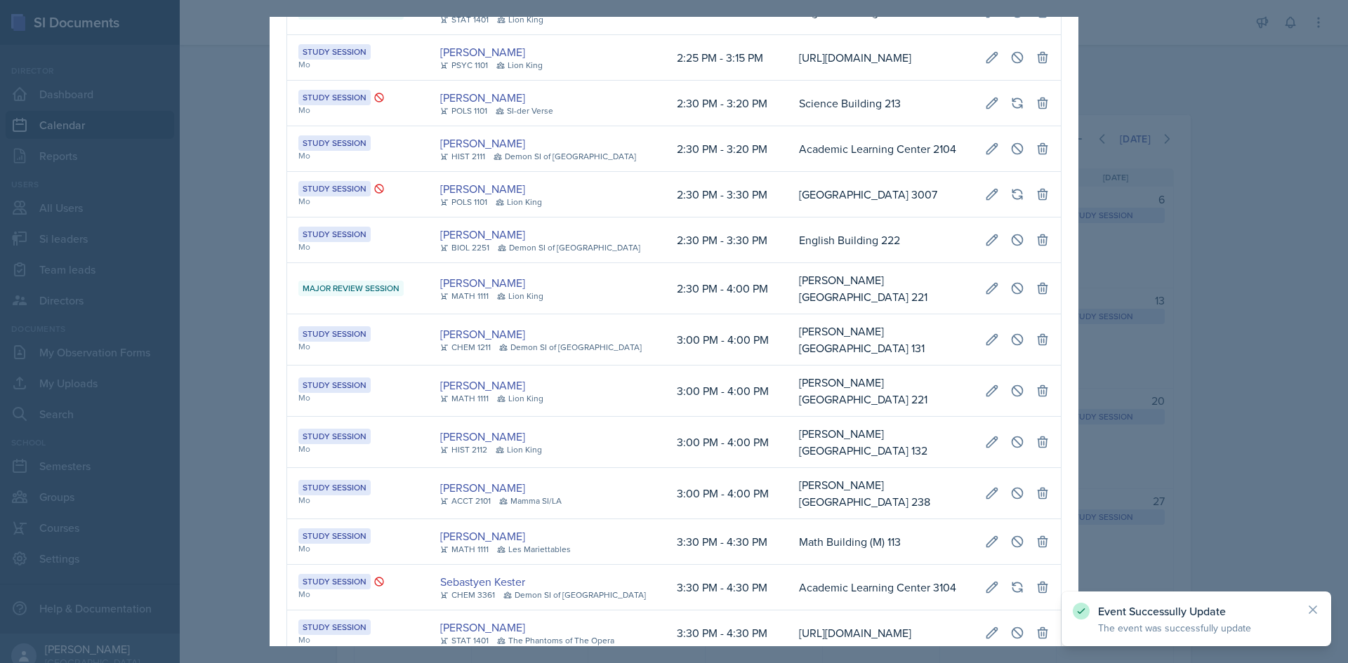
click at [1144, 469] on div at bounding box center [674, 331] width 1348 height 663
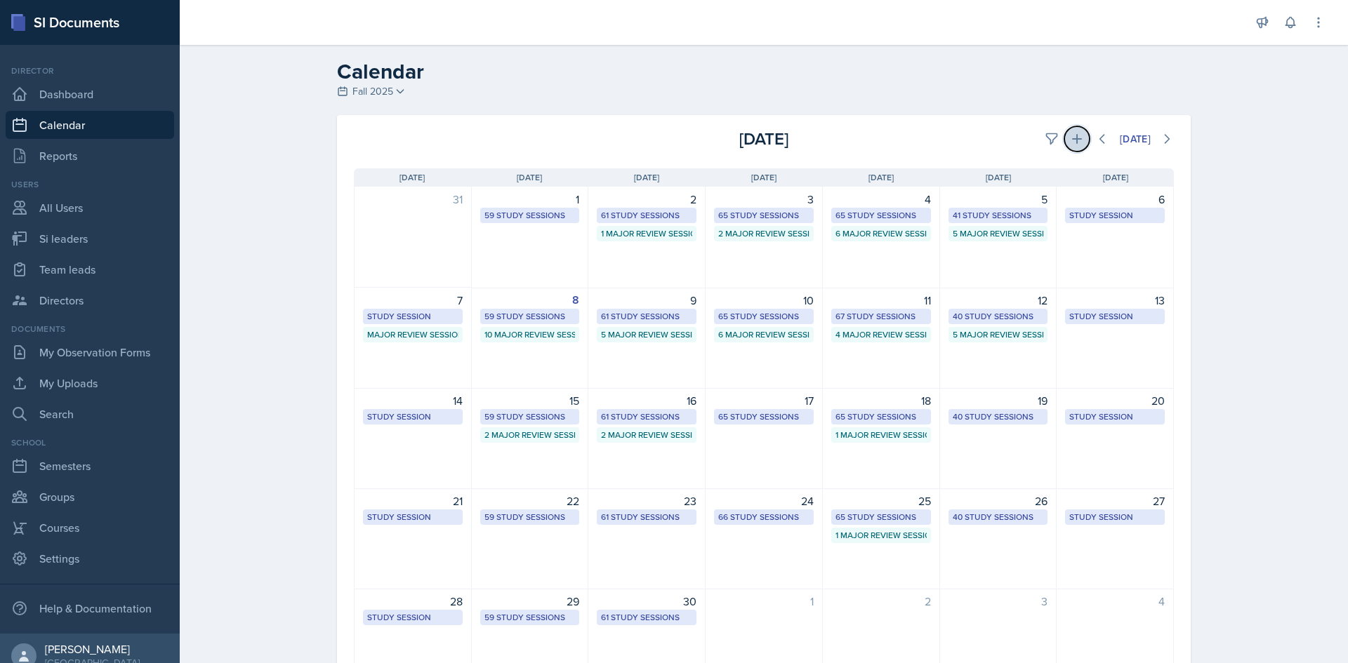
click at [1072, 135] on icon at bounding box center [1077, 139] width 10 height 10
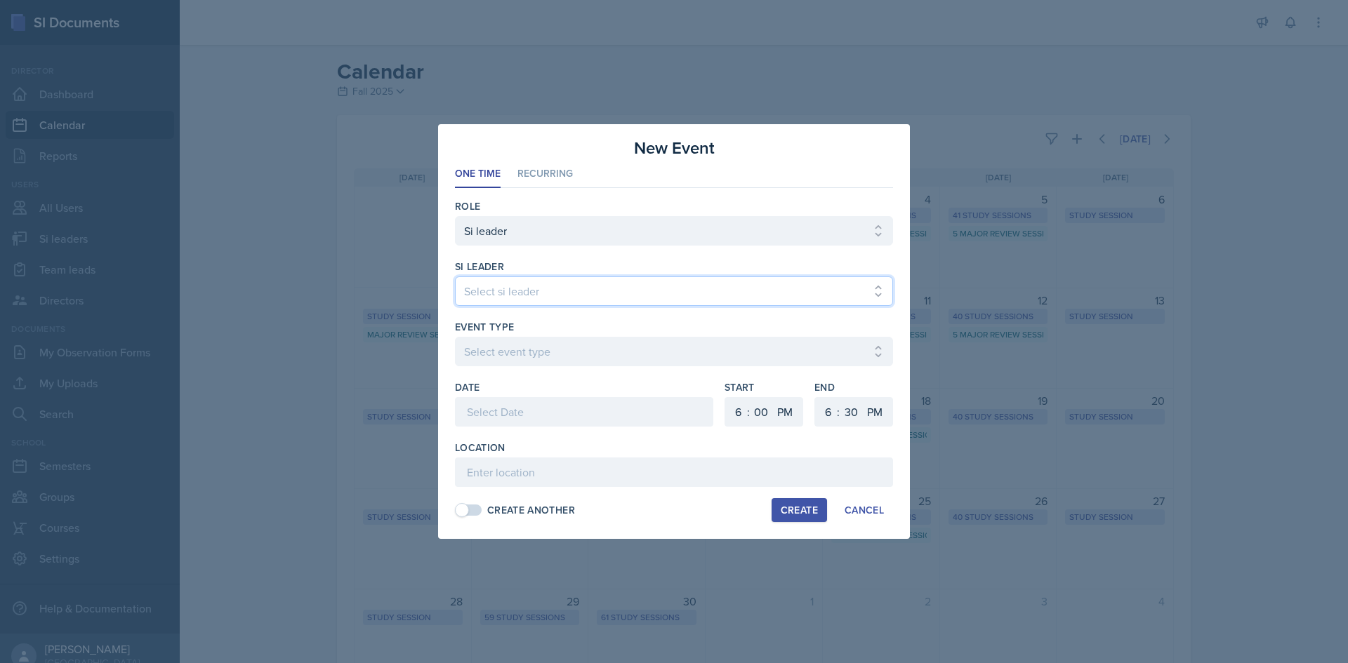
click at [640, 279] on select "Select si leader Abeer Kayser Aditya Chauhan Aissa Sylla Alberto Di Stanislao A…" at bounding box center [674, 291] width 438 height 29
select select "fdbc4b9a-1fdc-4549-968e-80d03ca87073"
click at [455, 277] on select "Select si leader Abeer Kayser Aditya Chauhan Aissa Sylla Alberto Di Stanislao A…" at bounding box center [674, 291] width 438 height 29
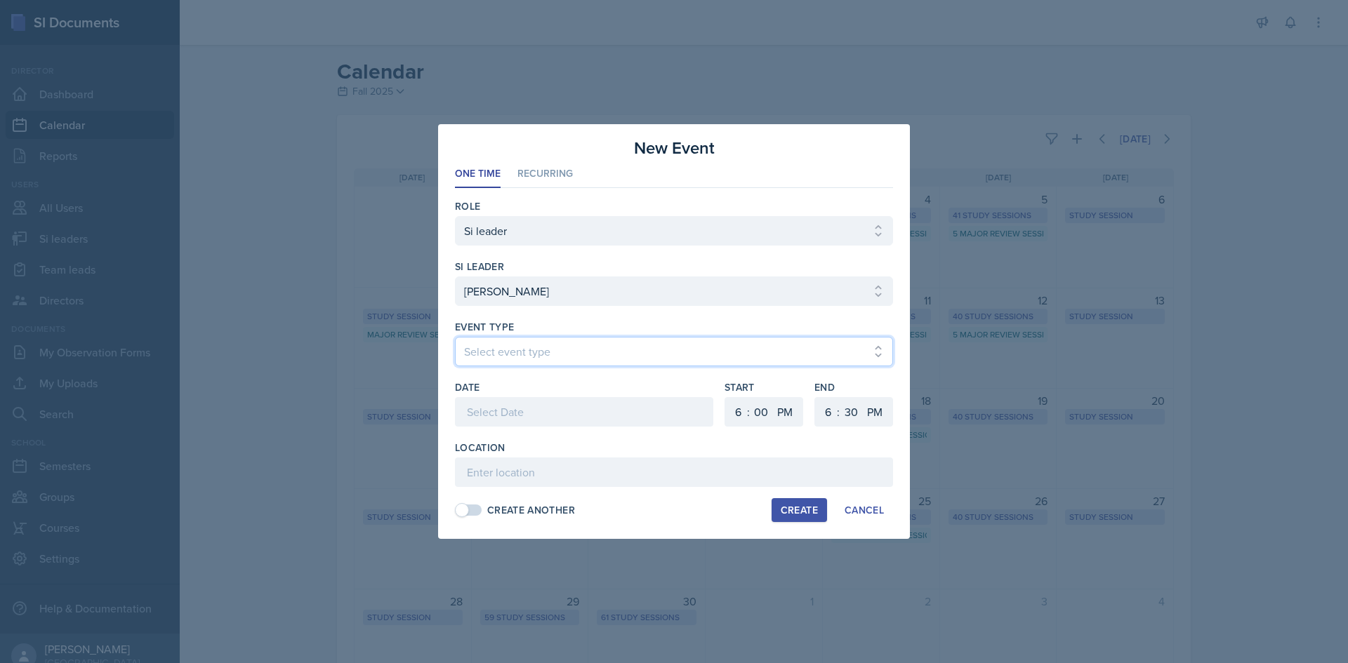
click at [510, 364] on select "Select event type Major Review Session Study Session" at bounding box center [674, 351] width 438 height 29
select select "66bb7cbf-e419-488b-a7ef-f63bc5f9ed04"
click at [455, 337] on select "Select event type Major Review Session Study Session" at bounding box center [674, 351] width 438 height 29
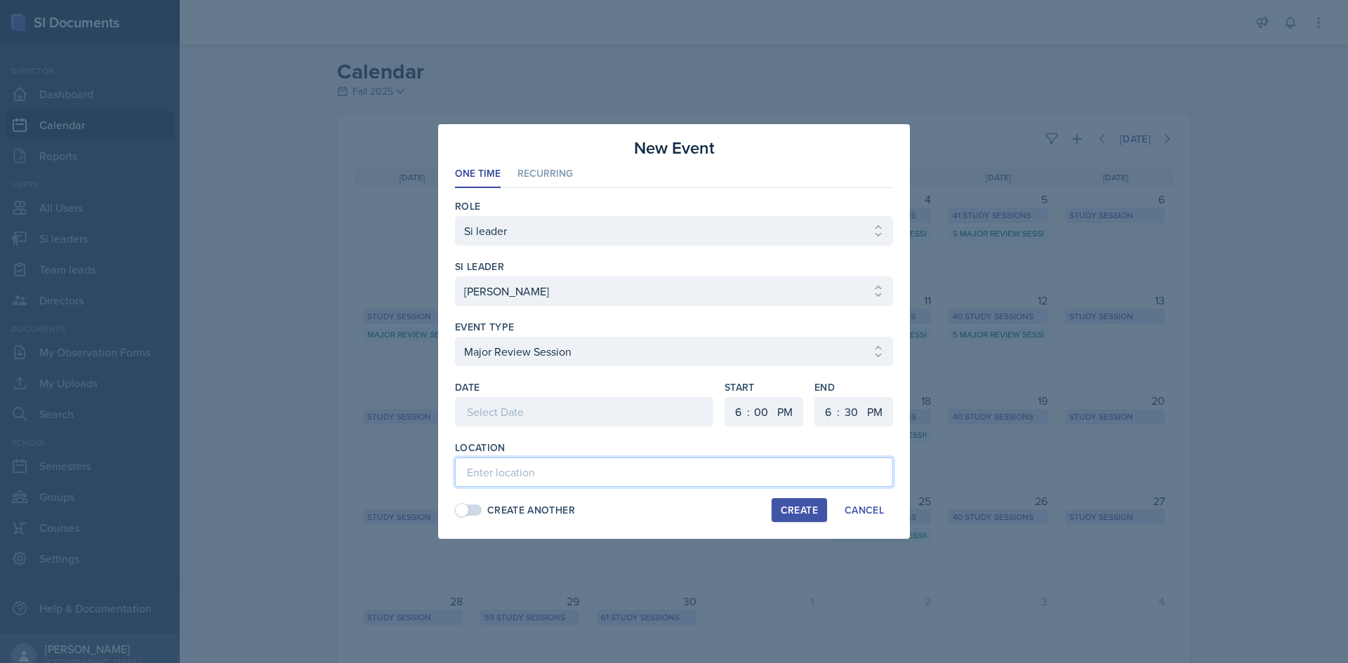
click at [519, 467] on input at bounding box center [674, 472] width 438 height 29
click at [642, 462] on input "Atrium Building (M)" at bounding box center [674, 472] width 438 height 29
type input "Atrium Building (M) 1224"
click at [567, 410] on div at bounding box center [584, 411] width 258 height 29
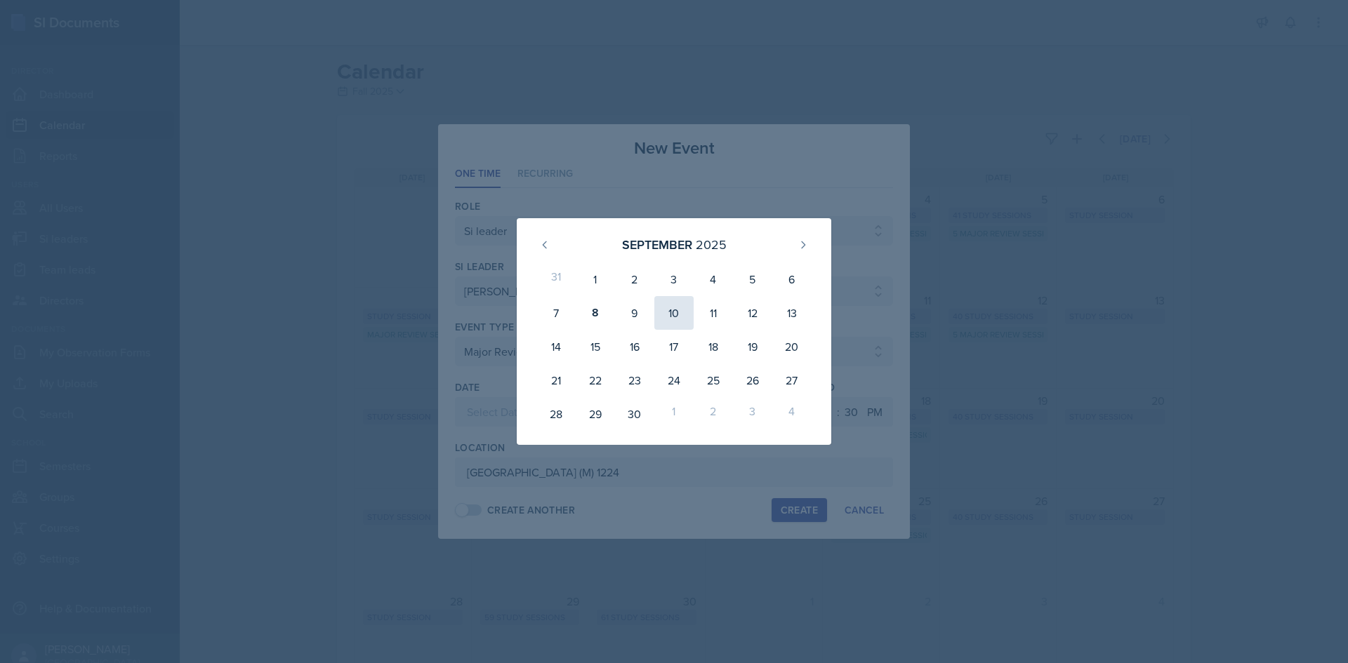
click at [682, 324] on div "10" at bounding box center [673, 313] width 39 height 34
type input "September 10th, 2025"
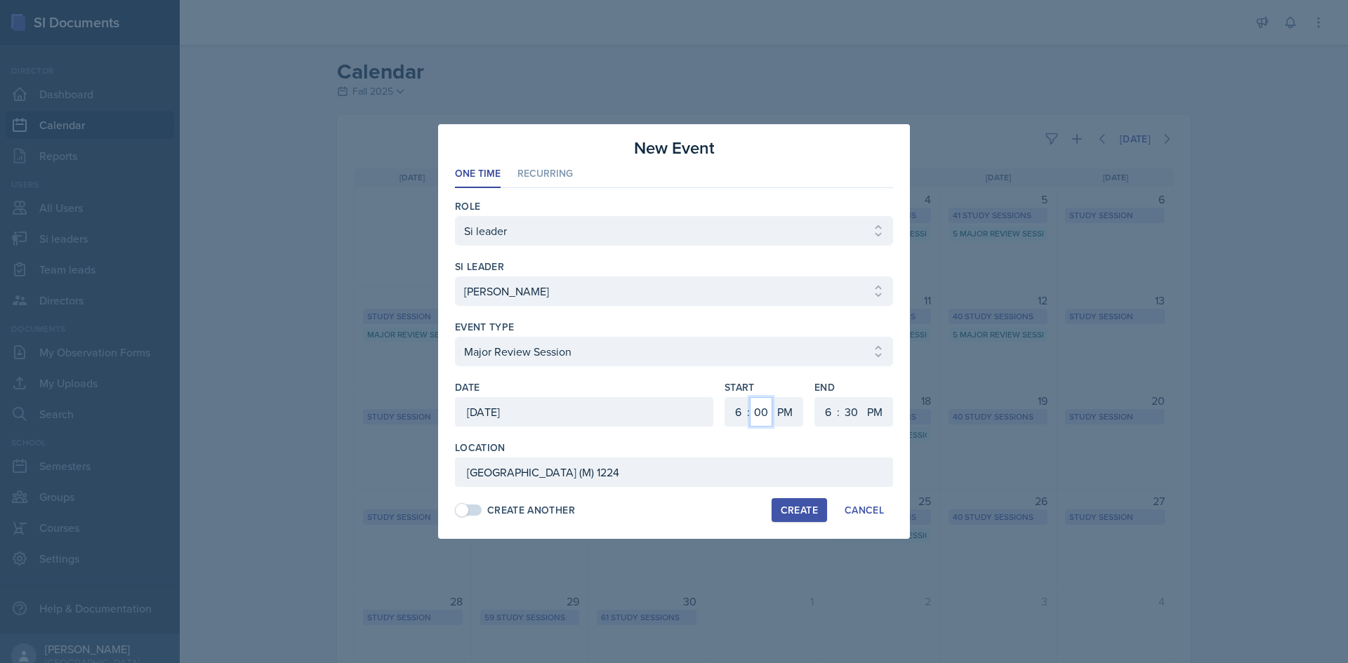
drag, startPoint x: 764, startPoint y: 413, endPoint x: 765, endPoint y: 406, distance: 7.2
click at [764, 413] on select "00 05 10 15 20 25 30 35 40 45 50 55" at bounding box center [761, 411] width 22 height 29
select select "30"
click at [750, 397] on select "00 05 10 15 20 25 30 35 40 45 50 55" at bounding box center [761, 411] width 22 height 29
click at [827, 402] on select "1 2 3 4 5 6 7 8 9 10 11 12" at bounding box center [826, 411] width 22 height 29
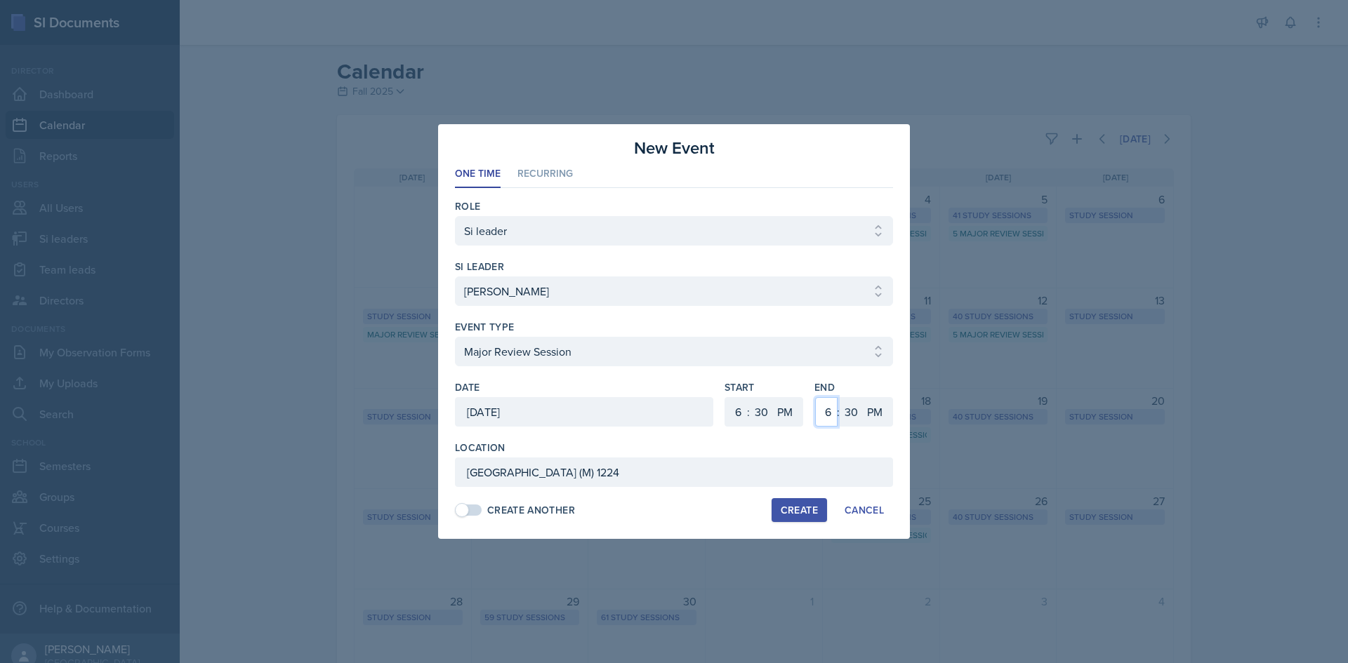
select select "8"
click at [815, 397] on select "1 2 3 4 5 6 7 8 9 10 11 12" at bounding box center [826, 411] width 22 height 29
click at [817, 500] on button "Create" at bounding box center [799, 510] width 55 height 24
select select
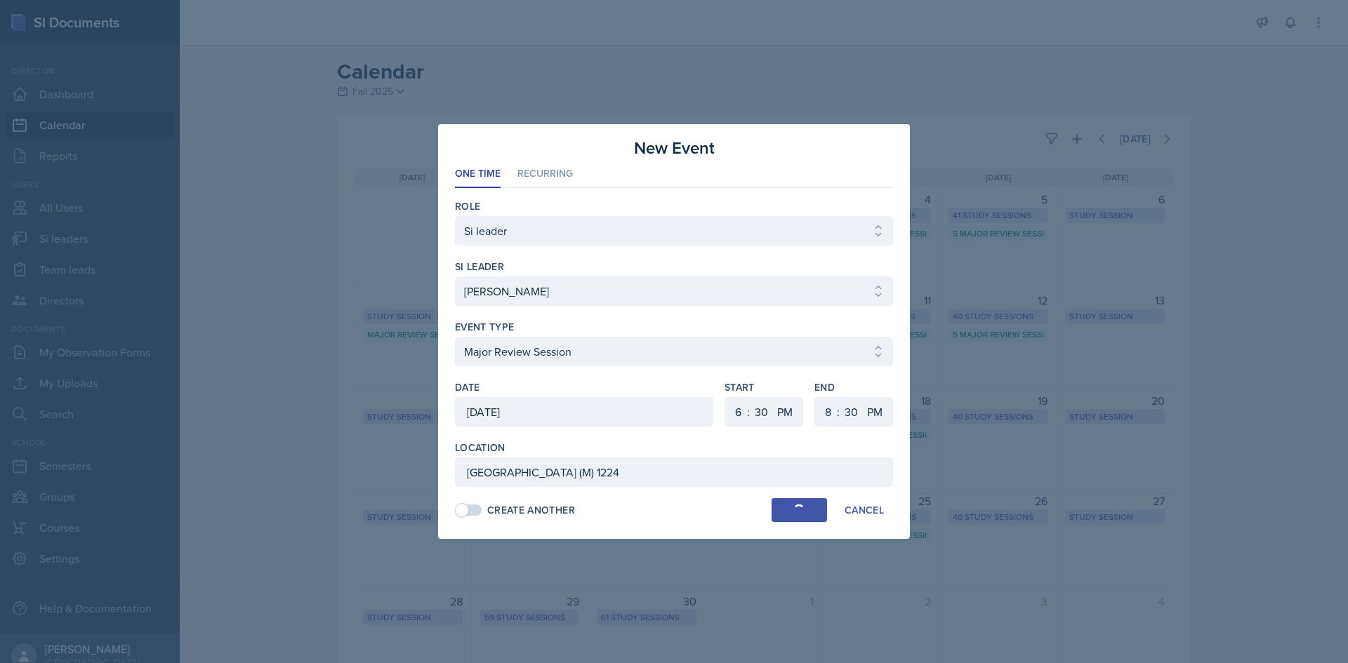
select select "0"
select select "6"
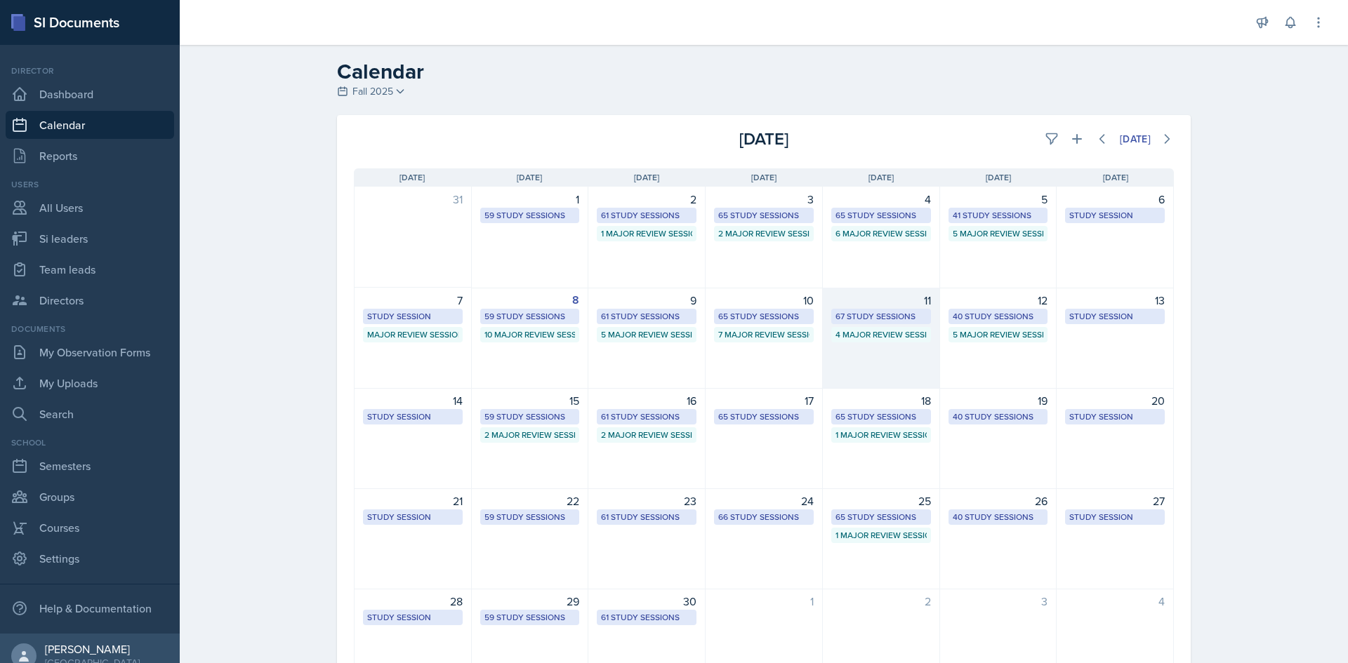
click at [895, 315] on div "67 Study Sessions" at bounding box center [880, 316] width 91 height 13
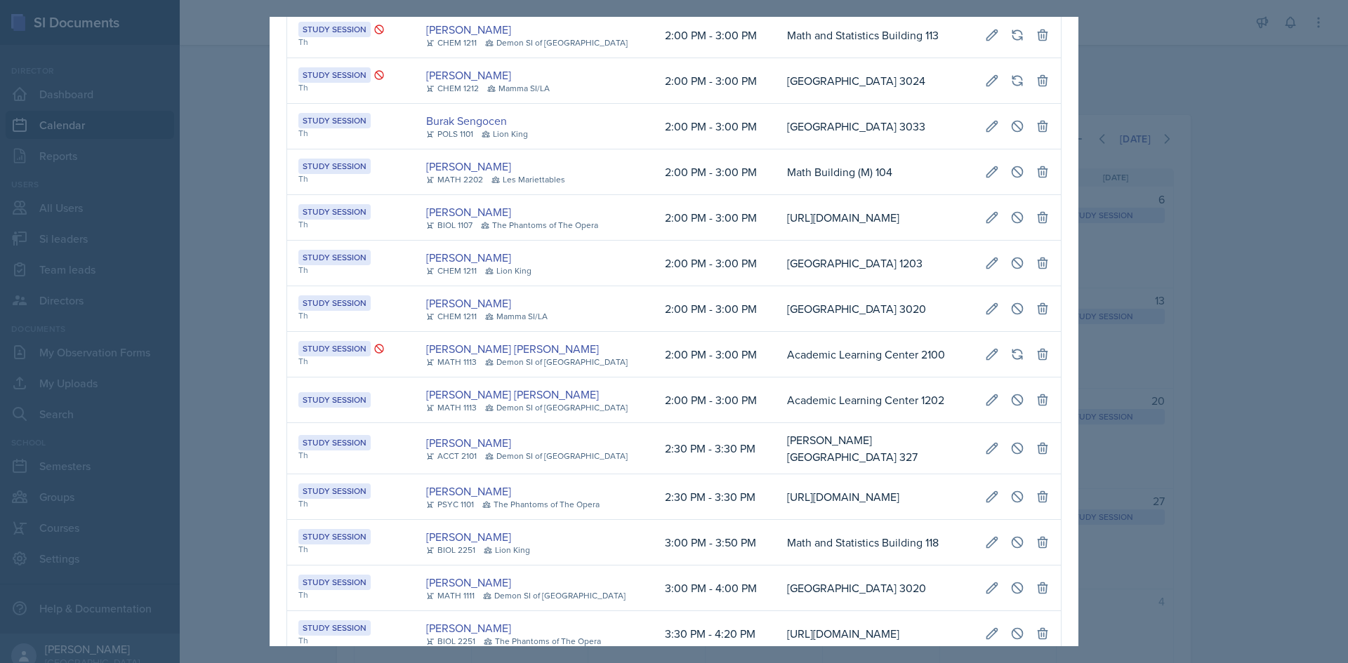
scroll to position [0, 789]
click at [860, 326] on td "[GEOGRAPHIC_DATA] 3020" at bounding box center [875, 309] width 198 height 46
click at [1224, 359] on div at bounding box center [674, 331] width 1348 height 663
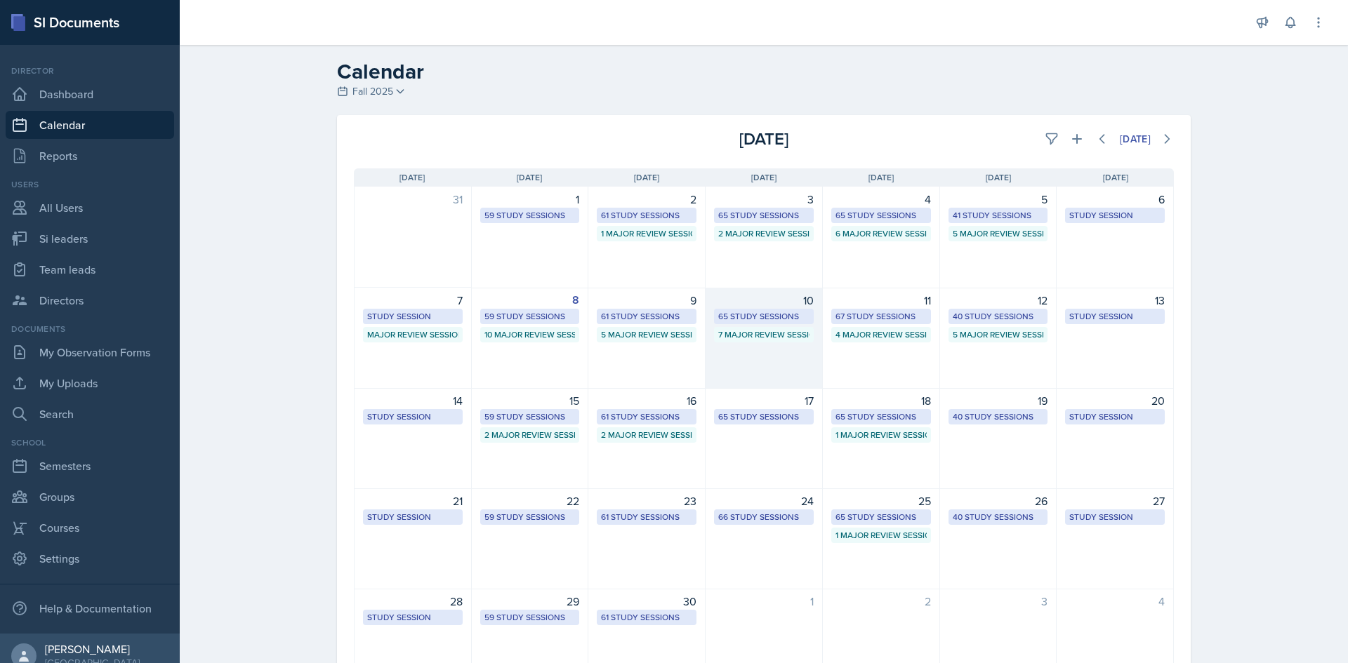
click at [774, 314] on div "65 Study Sessions" at bounding box center [763, 316] width 91 height 13
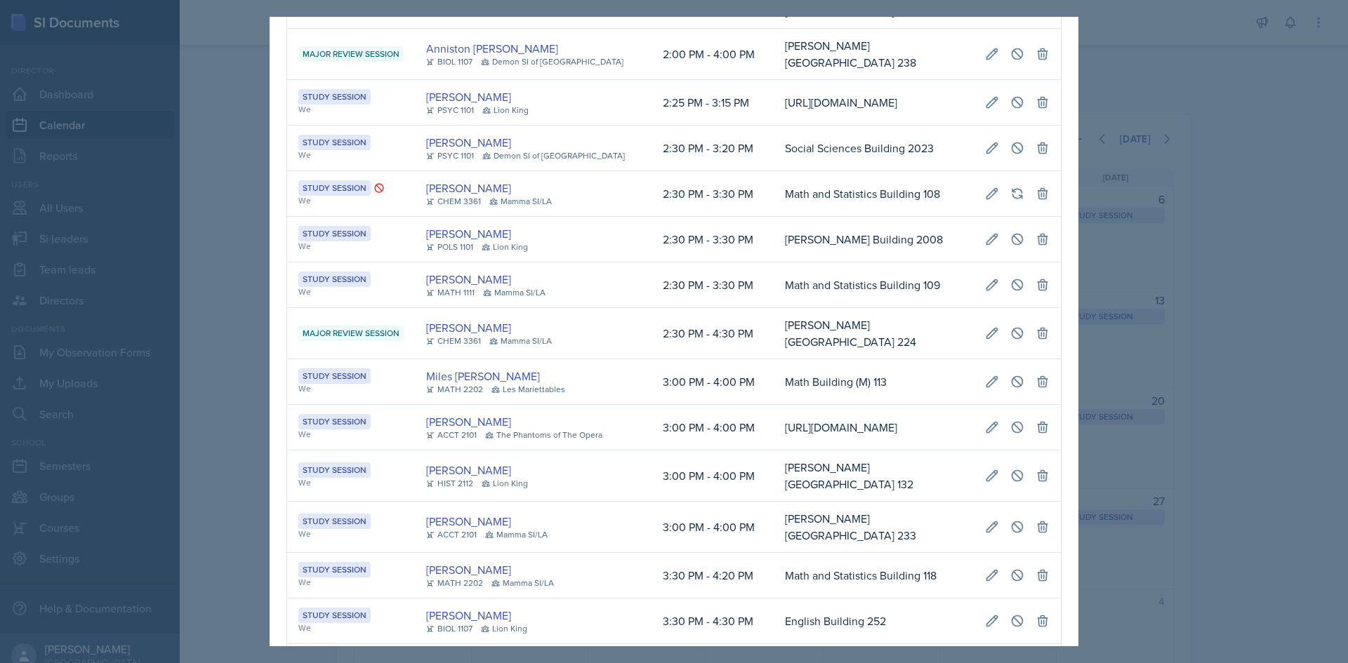
scroll to position [1245, 0]
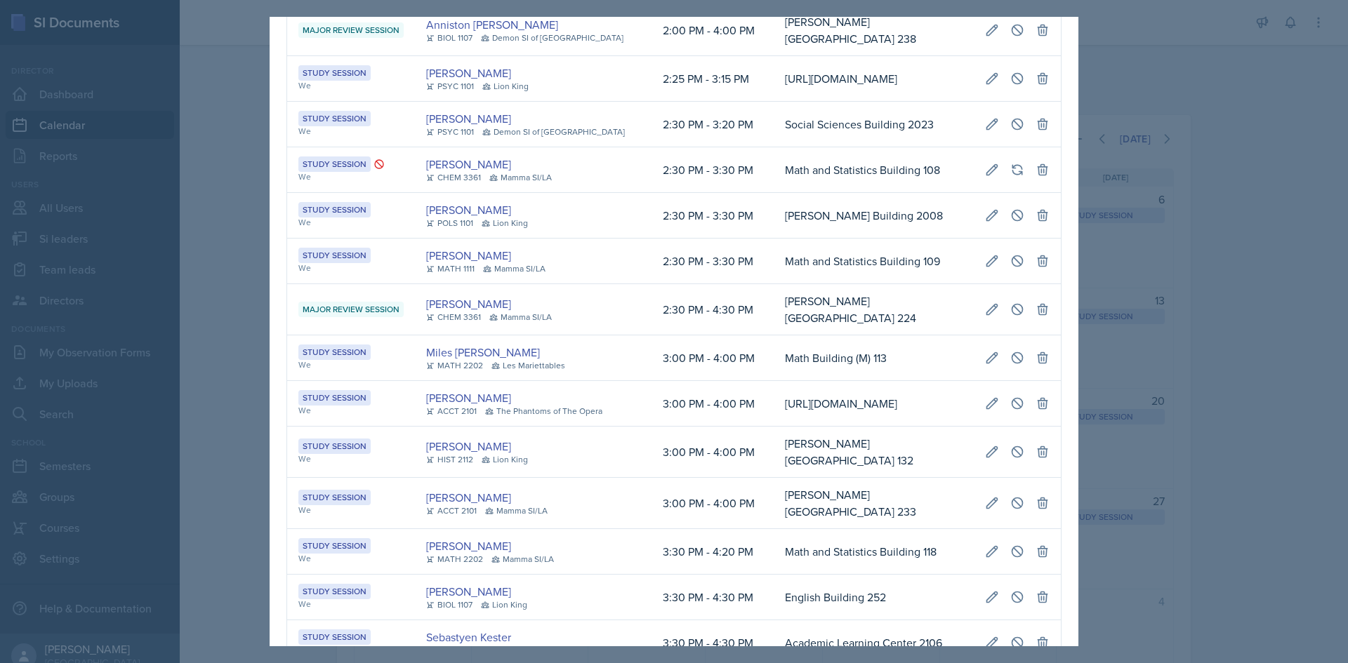
drag, startPoint x: 1342, startPoint y: 317, endPoint x: 1076, endPoint y: 246, distance: 274.5
click at [1342, 317] on div at bounding box center [674, 331] width 1348 height 663
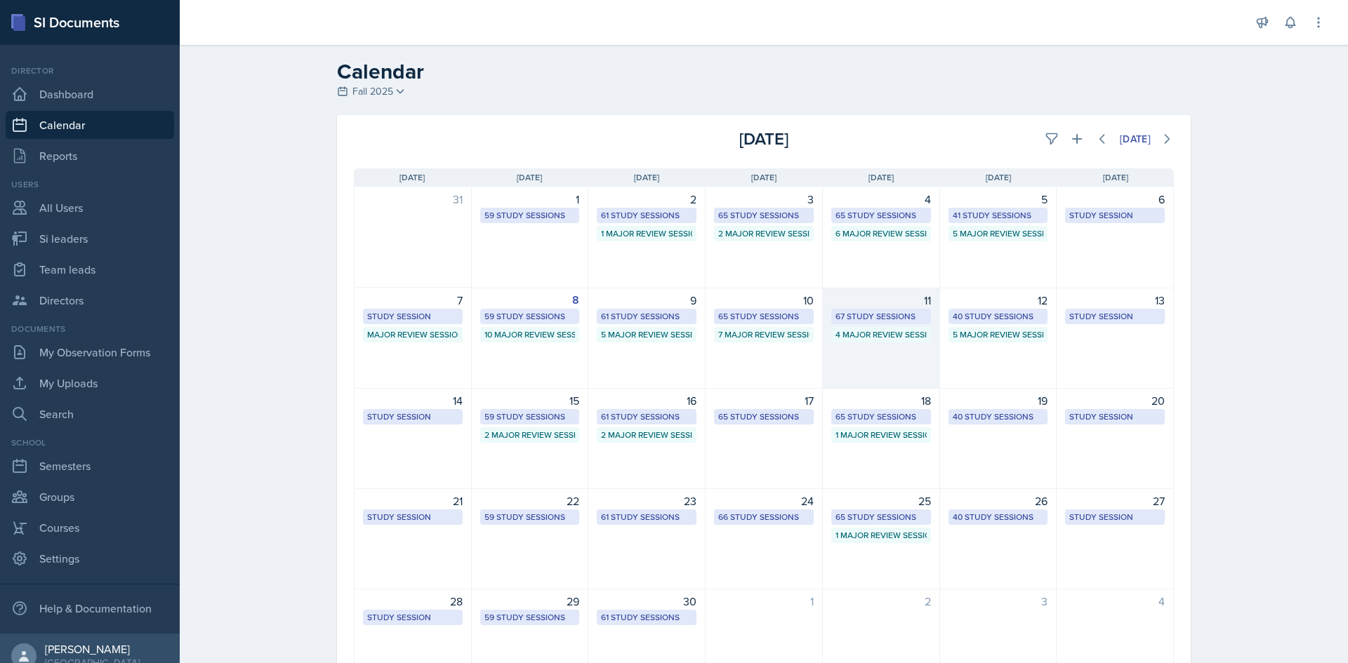
click at [877, 310] on div "67 Study Sessions" at bounding box center [881, 316] width 100 height 15
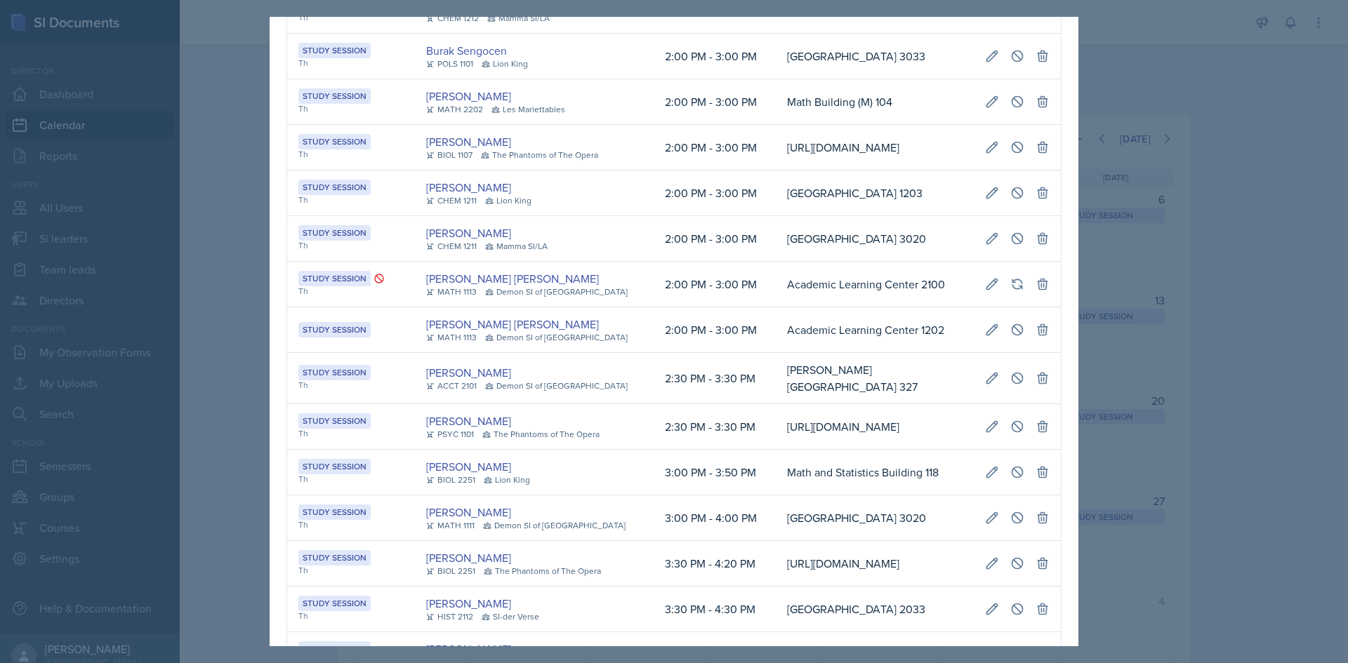
click at [1179, 362] on div at bounding box center [674, 331] width 1348 height 663
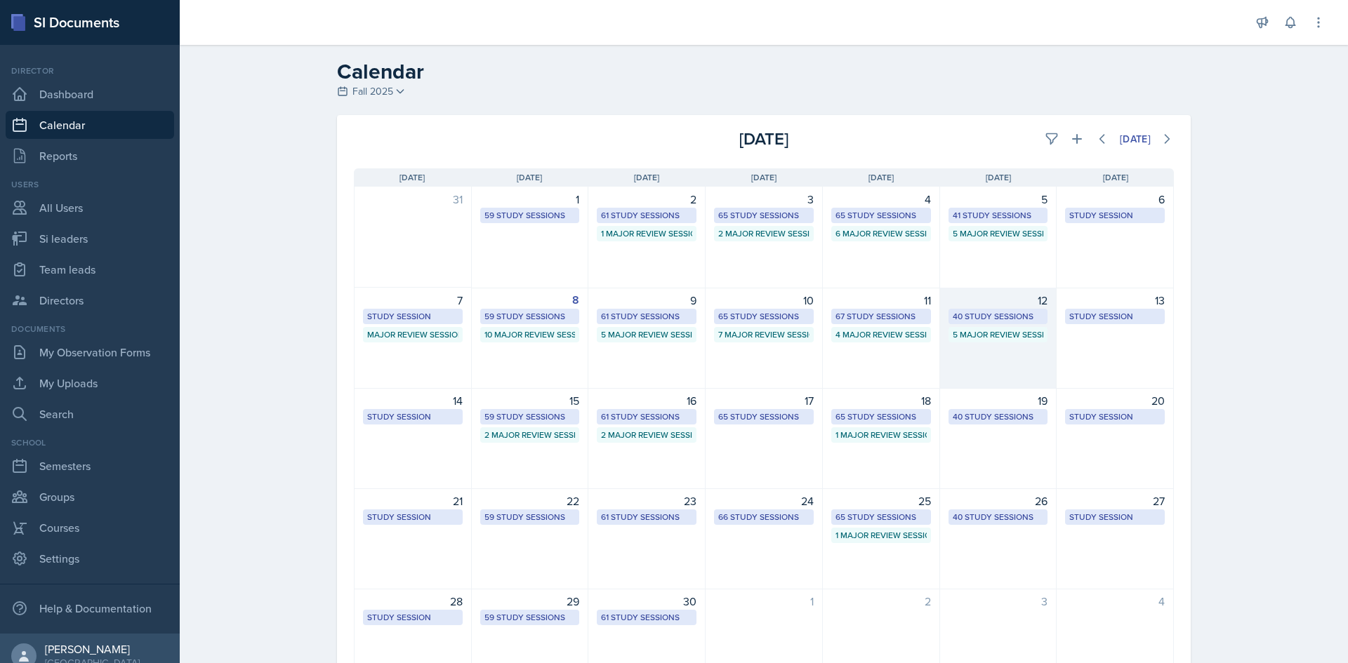
click at [1012, 310] on div "40 Study Sessions" at bounding box center [998, 316] width 100 height 15
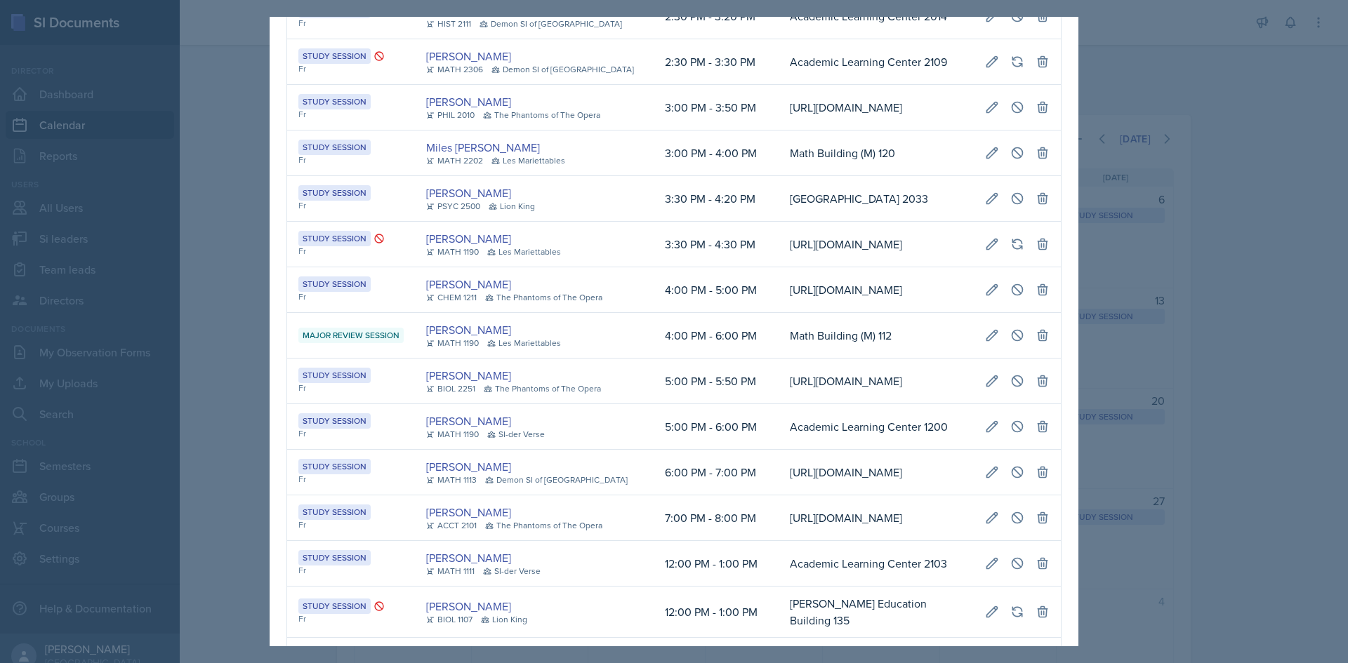
scroll to position [666, 0]
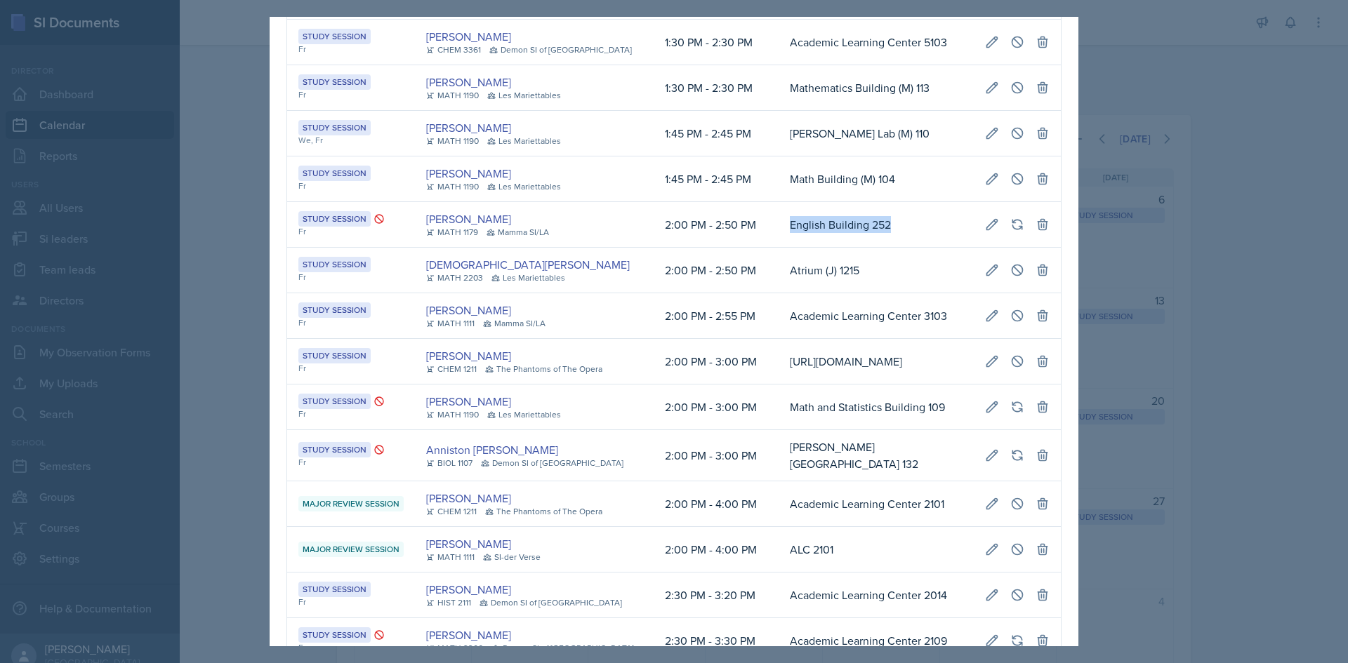
drag, startPoint x: 746, startPoint y: 339, endPoint x: 910, endPoint y: 347, distance: 163.8
click at [910, 248] on tr "Study Session Fr Madelyn Hagan MATH 1179 Mamma SI/LA 2:00 PM - 2:50 PM English …" at bounding box center [674, 225] width 774 height 46
click at [910, 248] on td "English Building 252" at bounding box center [876, 225] width 195 height 46
click at [1203, 307] on div at bounding box center [674, 331] width 1348 height 663
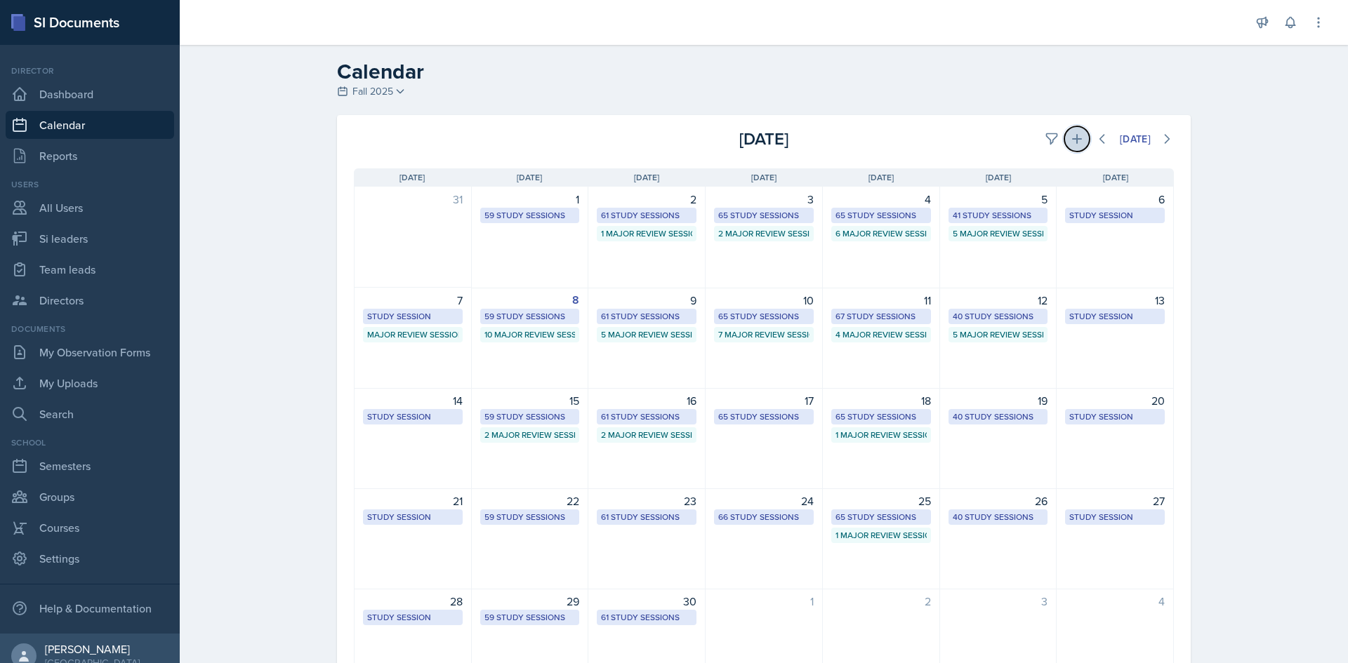
click at [1071, 145] on icon at bounding box center [1077, 139] width 14 height 14
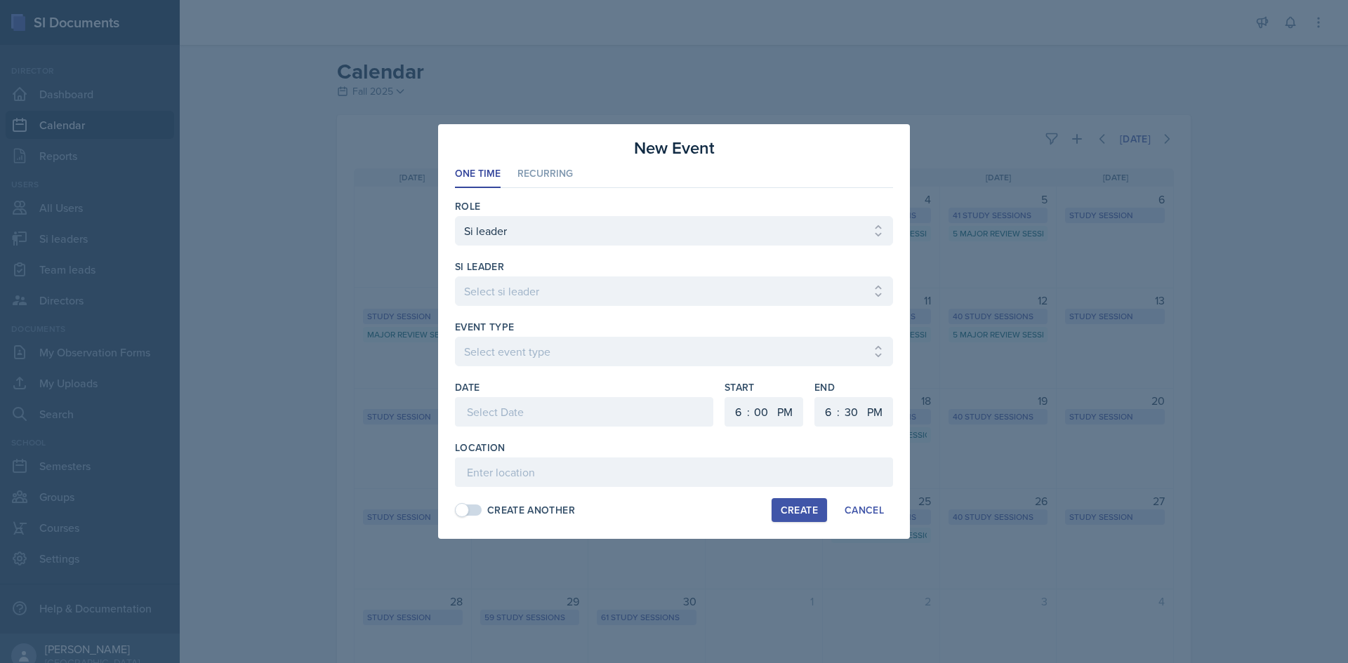
click at [604, 306] on div at bounding box center [674, 313] width 438 height 14
click at [600, 293] on select "Select si leader Abeer Kayser Aditya Chauhan Aissa Sylla Alberto Di Stanislao A…" at bounding box center [674, 291] width 438 height 29
select select "b709eec7-cac9-4ccc-b72d-24e9a4fa8e3f"
click at [455, 277] on select "Select si leader Abeer Kayser Aditya Chauhan Aissa Sylla Alberto Di Stanislao A…" at bounding box center [674, 291] width 438 height 29
click at [585, 369] on div at bounding box center [674, 373] width 438 height 14
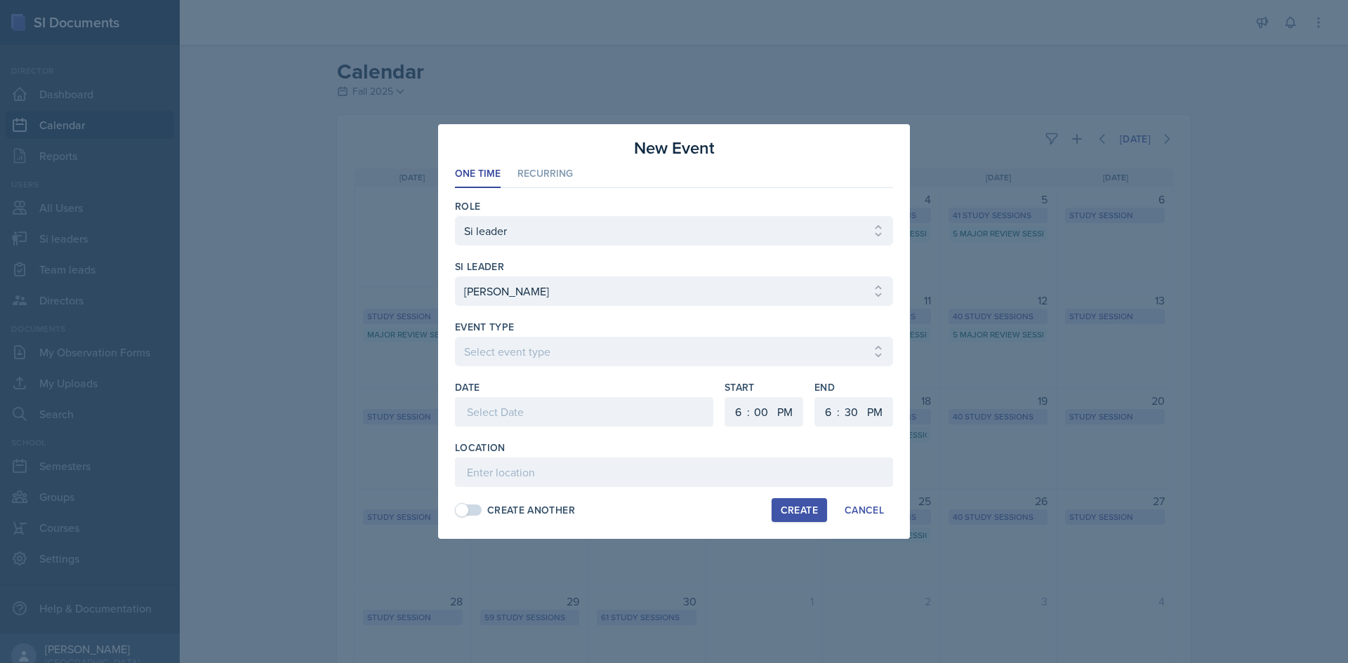
click at [585, 366] on div at bounding box center [674, 373] width 438 height 14
click at [594, 355] on select "Select event type Major Review Session Study Session" at bounding box center [674, 351] width 438 height 29
select select "66bb7cbf-e419-488b-a7ef-f63bc5f9ed04"
click at [455, 337] on select "Select event type Major Review Session Study Session" at bounding box center [674, 351] width 438 height 29
click at [565, 414] on div at bounding box center [584, 411] width 258 height 29
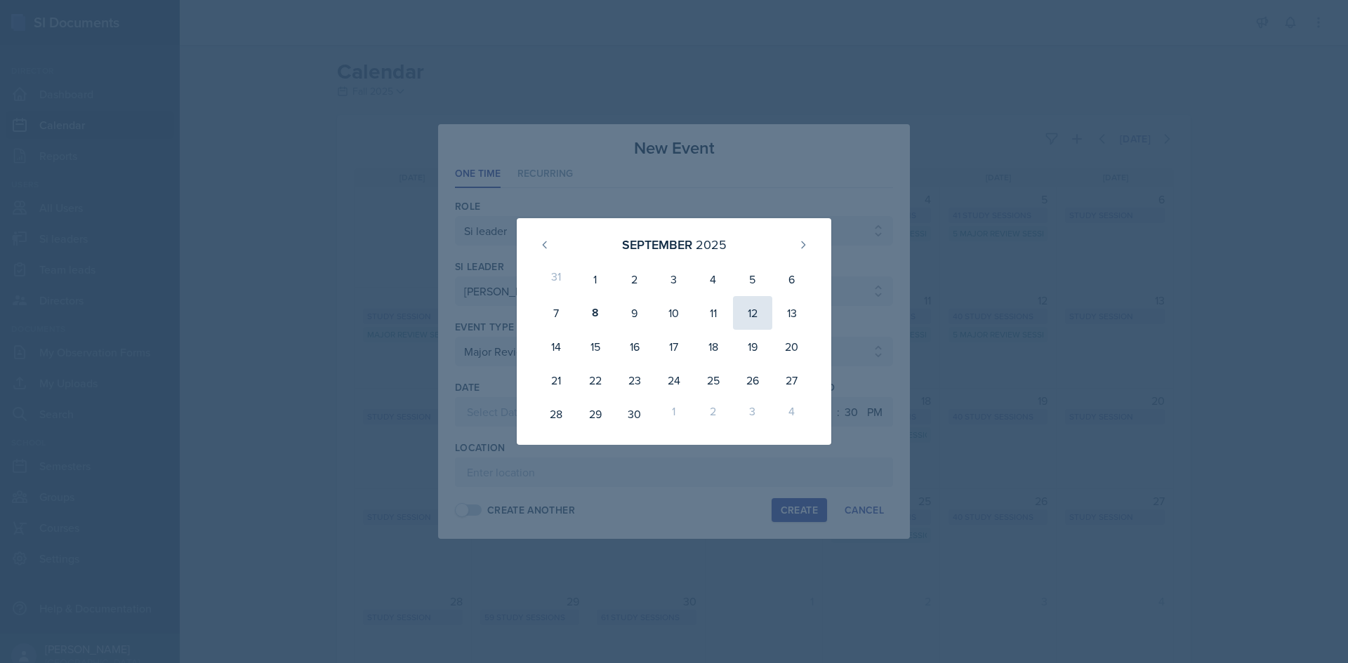
click at [741, 311] on div "12" at bounding box center [752, 313] width 39 height 34
type input "September 12th, 2025"
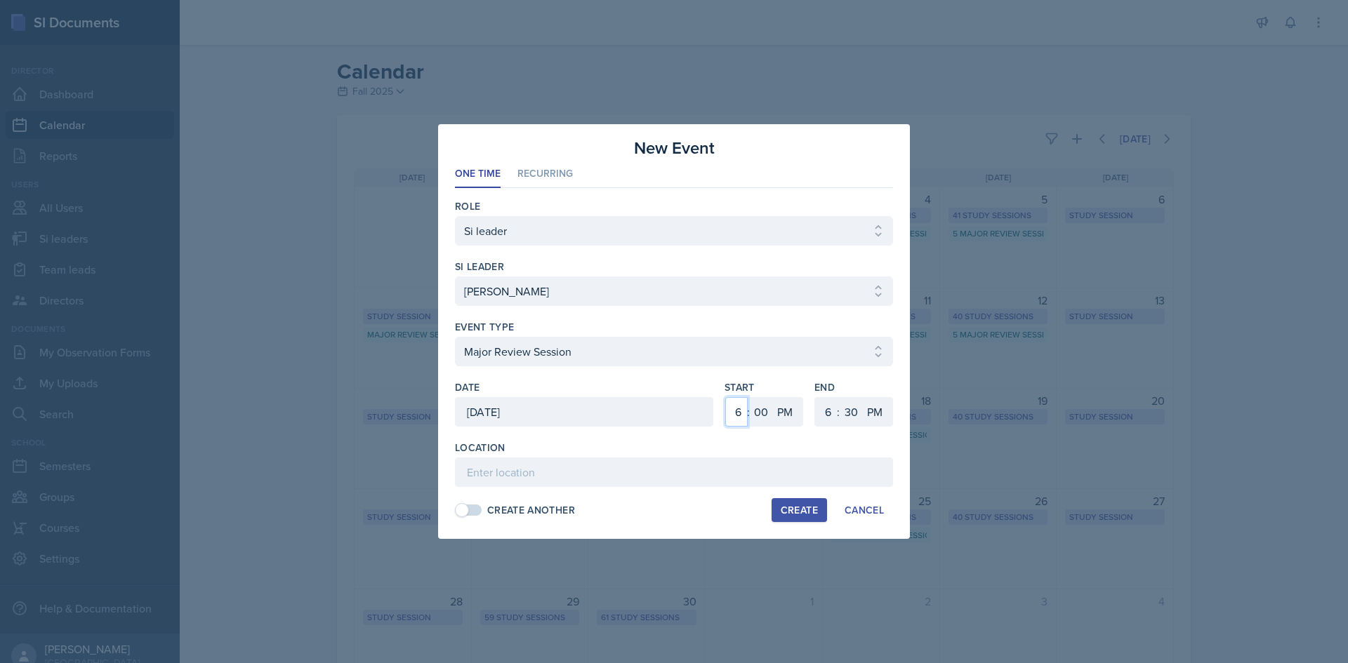
click at [734, 414] on select "1 2 3 4 5 6 7 8 9 10 11 12" at bounding box center [736, 411] width 22 height 29
select select "1"
click at [725, 397] on select "1 2 3 4 5 6 7 8 9 10 11 12" at bounding box center [736, 411] width 22 height 29
click at [835, 410] on select "1 2 3 4 5 6 7 8 9 10 11 12" at bounding box center [826, 411] width 22 height 29
select select "3"
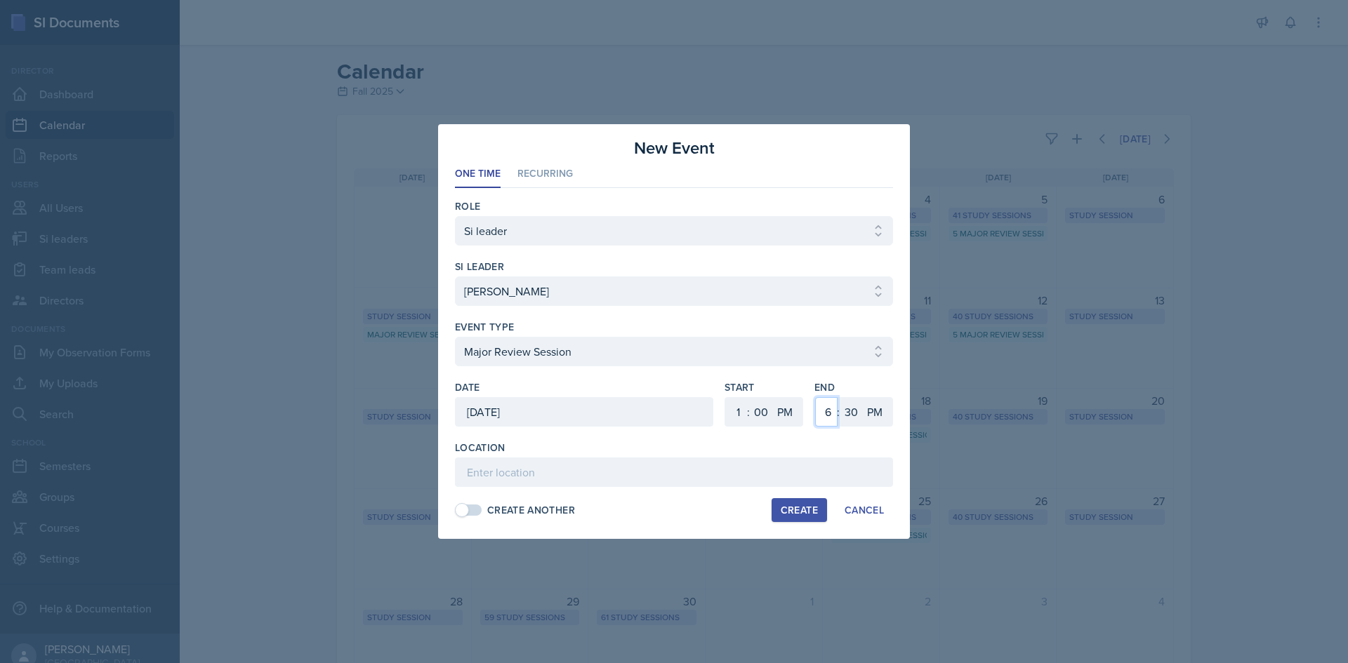
click at [815, 397] on select "1 2 3 4 5 6 7 8 9 10 11 12" at bounding box center [826, 411] width 22 height 29
click at [841, 419] on select "00 05 10 15 20 25 30 35 40 45 50 55" at bounding box center [851, 411] width 22 height 29
select select "0"
click at [840, 397] on select "00 05 10 15 20 25 30 35 40 45 50 55" at bounding box center [851, 411] width 22 height 29
click at [673, 470] on input at bounding box center [674, 472] width 438 height 29
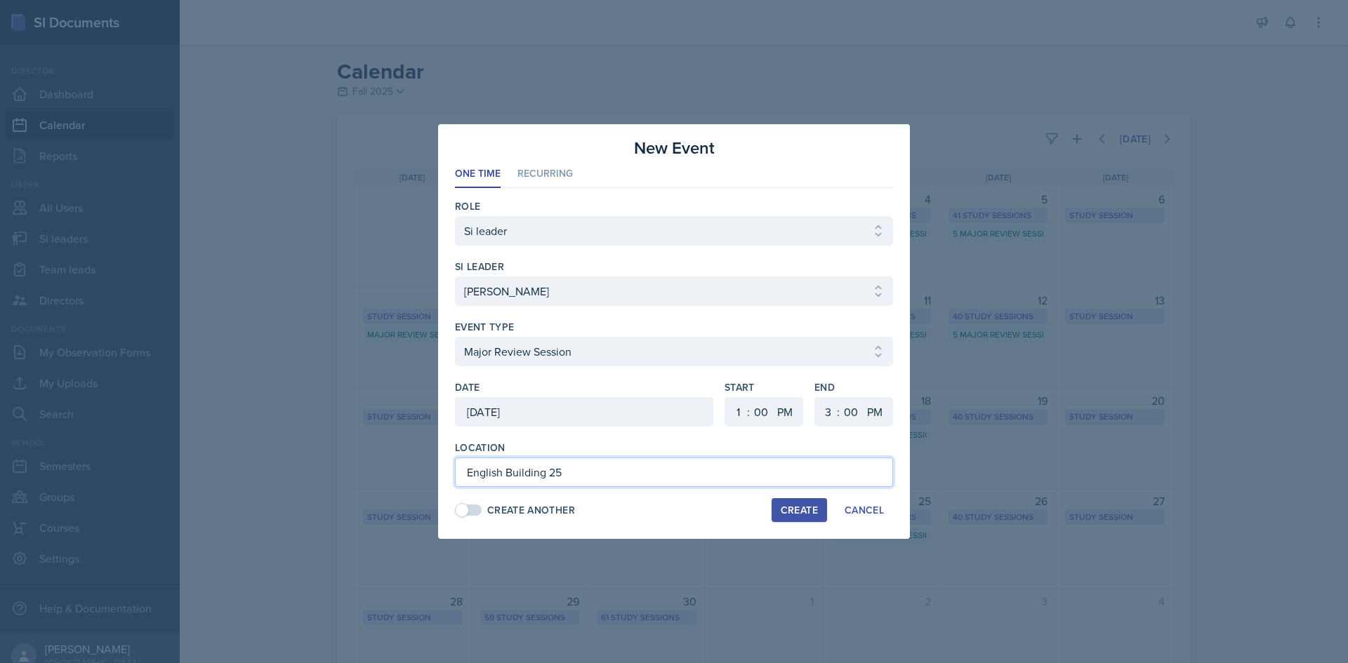
click at [671, 472] on input "English Building 25" at bounding box center [674, 472] width 438 height 29
click at [671, 472] on input "English Building 252" at bounding box center [674, 472] width 438 height 29
type input "English Building 252"
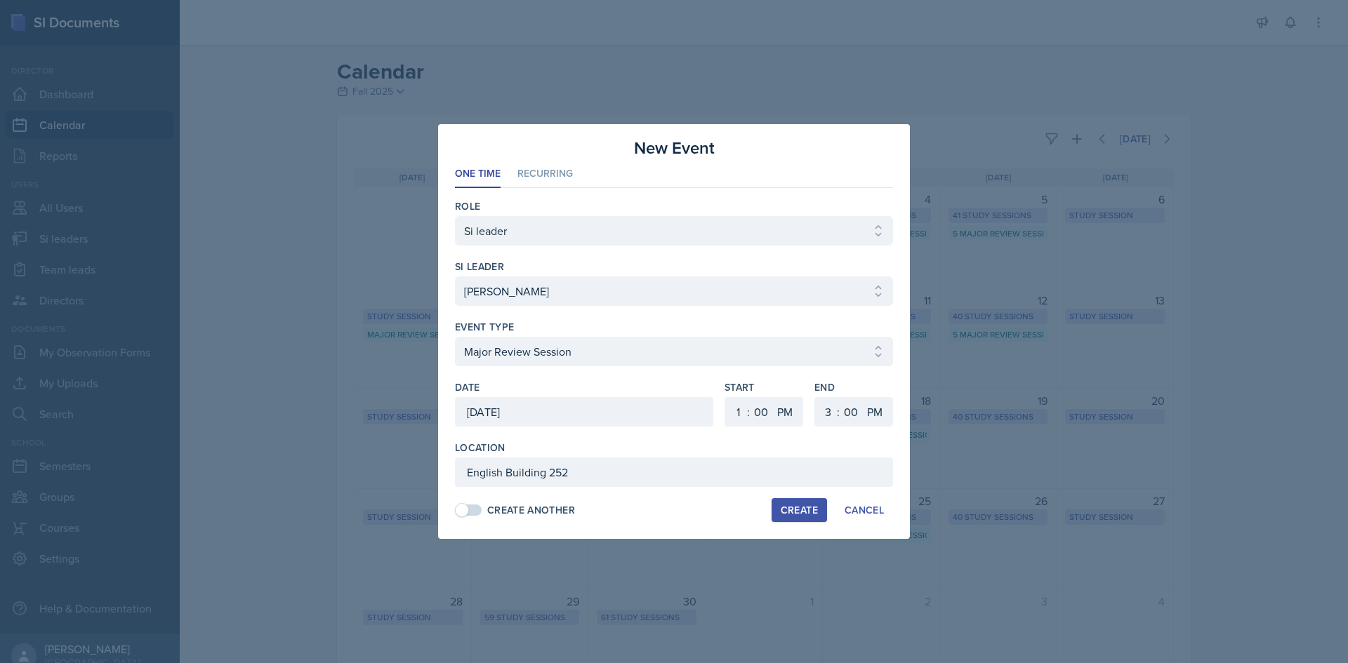
click at [648, 445] on div "Location" at bounding box center [674, 448] width 438 height 14
click at [807, 507] on div "Create" at bounding box center [799, 510] width 37 height 11
select select
select select "6"
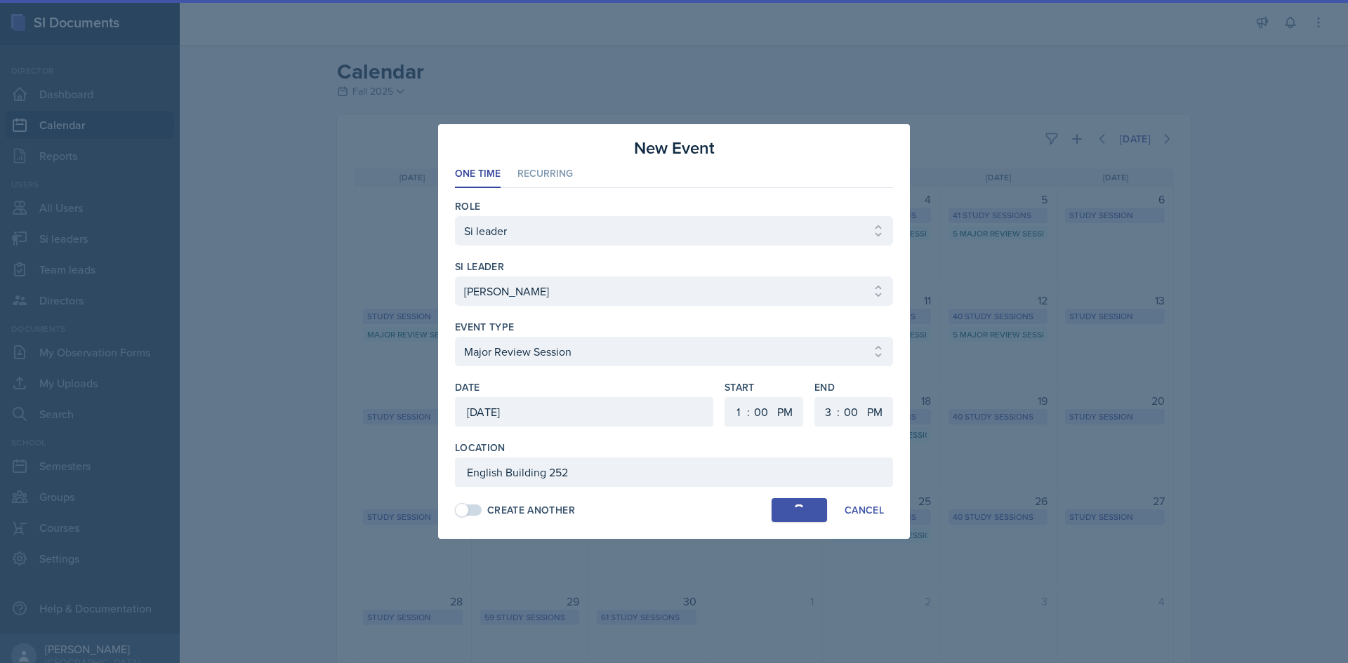
select select "6"
select select "30"
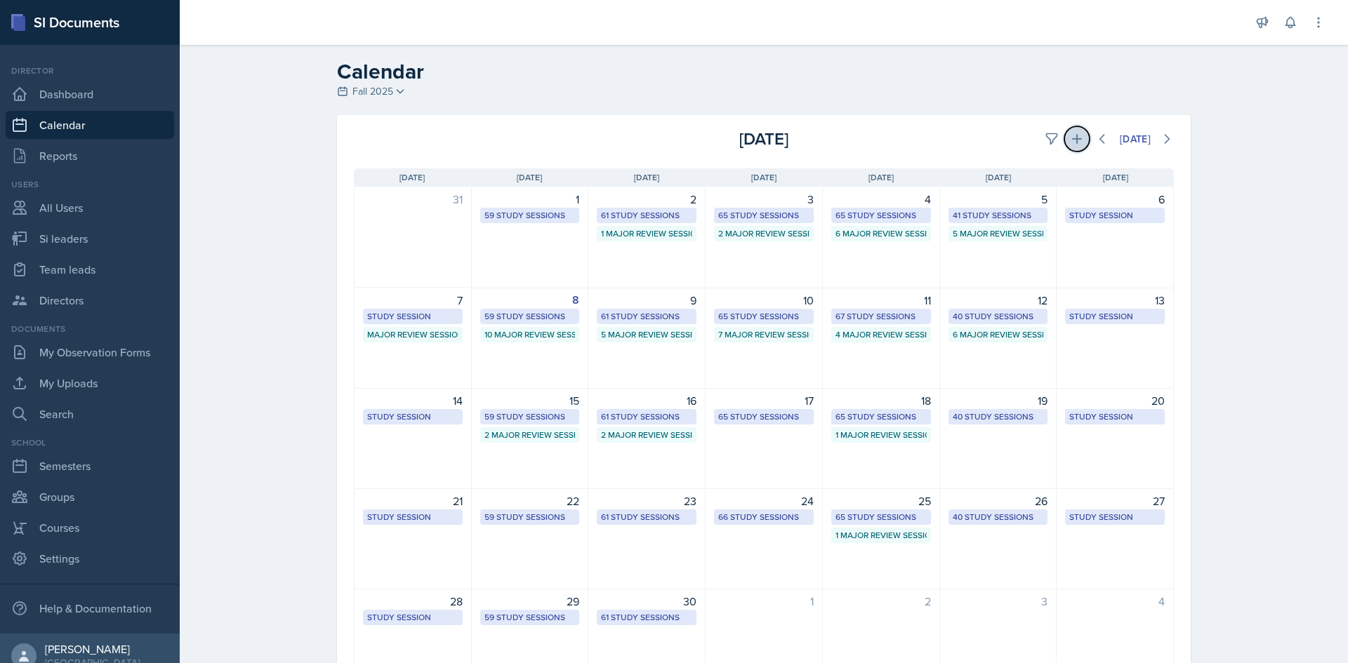
click at [1070, 133] on icon at bounding box center [1077, 139] width 14 height 14
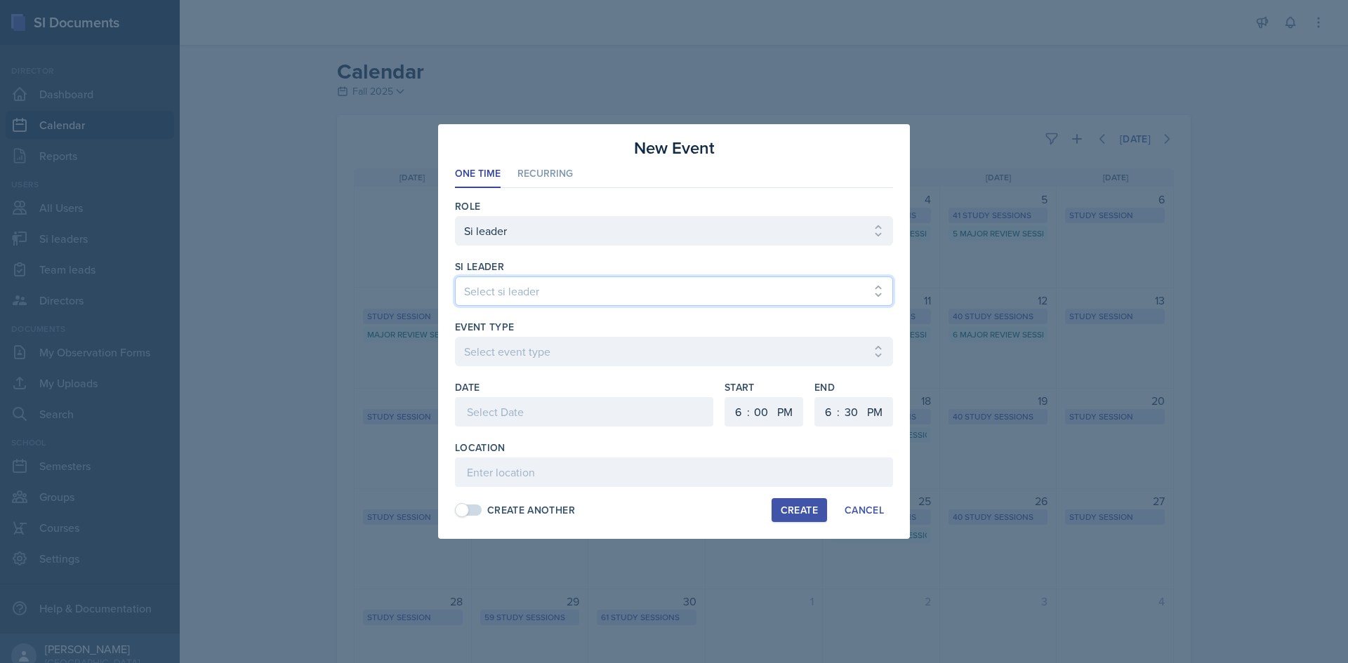
click at [620, 285] on select "Select si leader Abeer Kayser Aditya Chauhan Aissa Sylla Alberto Di Stanislao A…" at bounding box center [674, 291] width 438 height 29
select select "08154f5a-00bd-41d9-95da-046ad4d5fae1"
click at [455, 277] on select "Select si leader Abeer Kayser Aditya Chauhan Aissa Sylla Alberto Di Stanislao A…" at bounding box center [674, 291] width 438 height 29
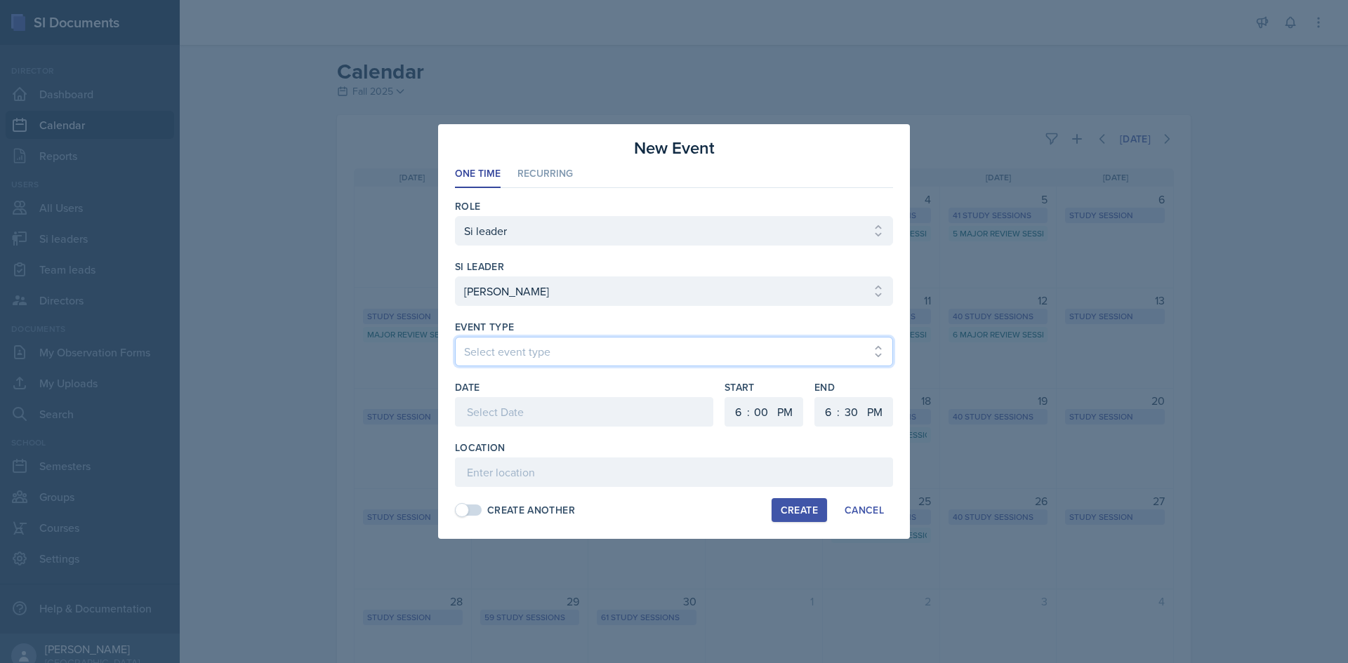
click at [588, 350] on select "Select event type Major Review Session Study Session" at bounding box center [674, 351] width 438 height 29
select select "66bb7cbf-e419-488b-a7ef-f63bc5f9ed04"
click at [455, 337] on select "Select event type Major Review Session Study Session" at bounding box center [674, 351] width 438 height 29
click at [561, 402] on div at bounding box center [584, 411] width 258 height 29
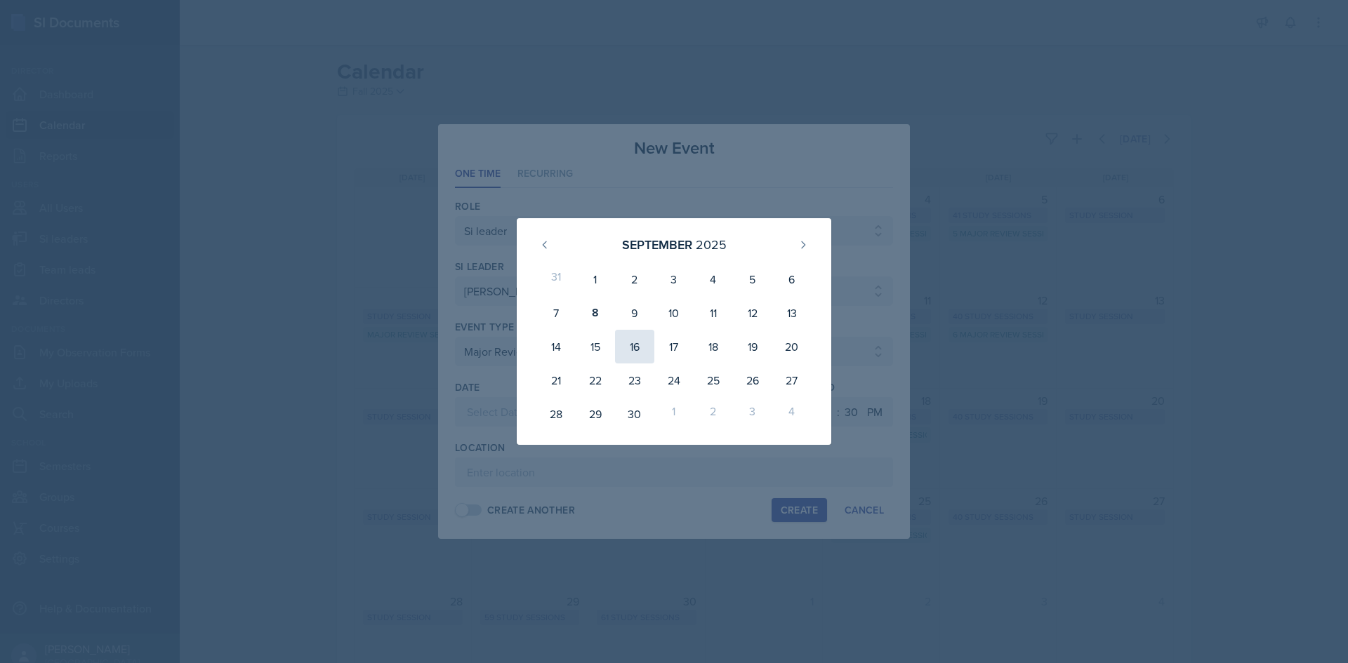
click at [630, 340] on div "16" at bounding box center [634, 347] width 39 height 34
type input "September 16th, 2025"
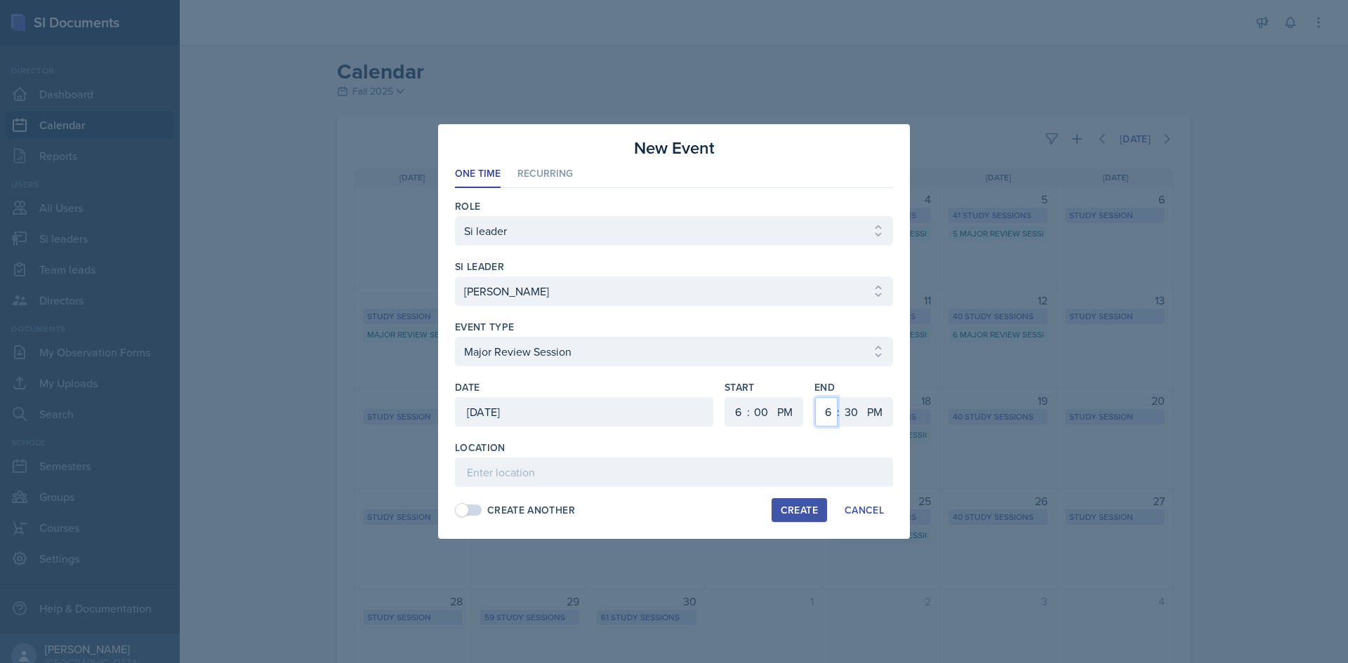
click at [835, 410] on select "1 2 3 4 5 6 7 8 9 10 11 12" at bounding box center [826, 411] width 22 height 29
select select "8"
click at [815, 397] on select "1 2 3 4 5 6 7 8 9 10 11 12" at bounding box center [826, 411] width 22 height 29
drag, startPoint x: 852, startPoint y: 411, endPoint x: 853, endPoint y: 401, distance: 10.6
click at [852, 411] on select "00 05 10 15 20 25 30 35 40 45 50 55" at bounding box center [851, 411] width 22 height 29
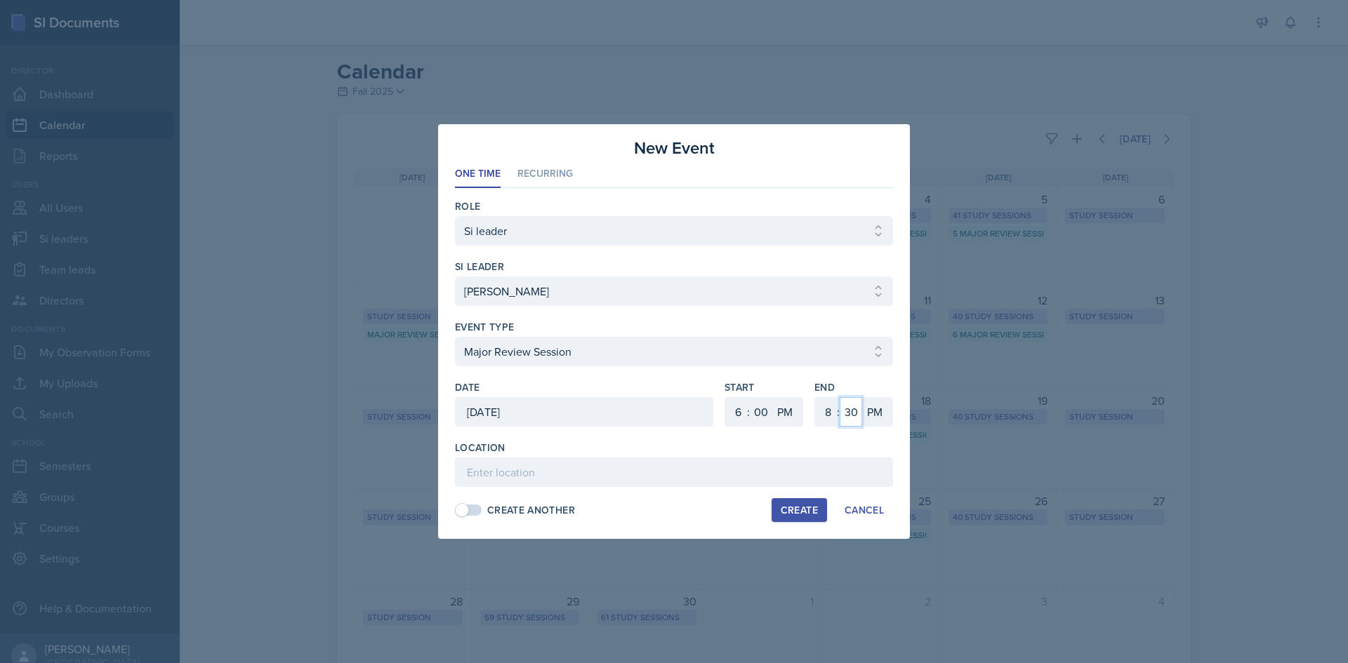
select select "0"
click at [840, 397] on select "00 05 10 15 20 25 30 35 40 45 50 55" at bounding box center [851, 411] width 22 height 29
click at [675, 462] on input at bounding box center [674, 472] width 438 height 29
type input "Academic Learning Center 5102"
click at [797, 513] on div "Create" at bounding box center [799, 510] width 37 height 11
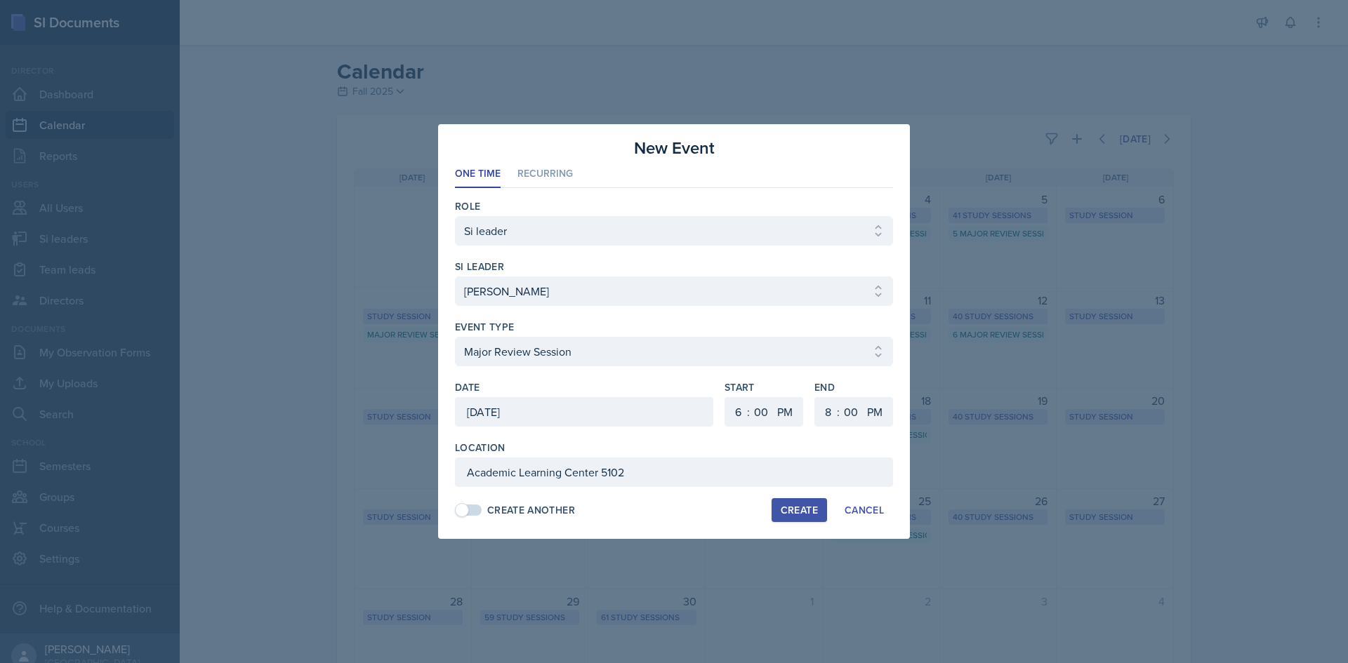
select select
select select "6"
select select "30"
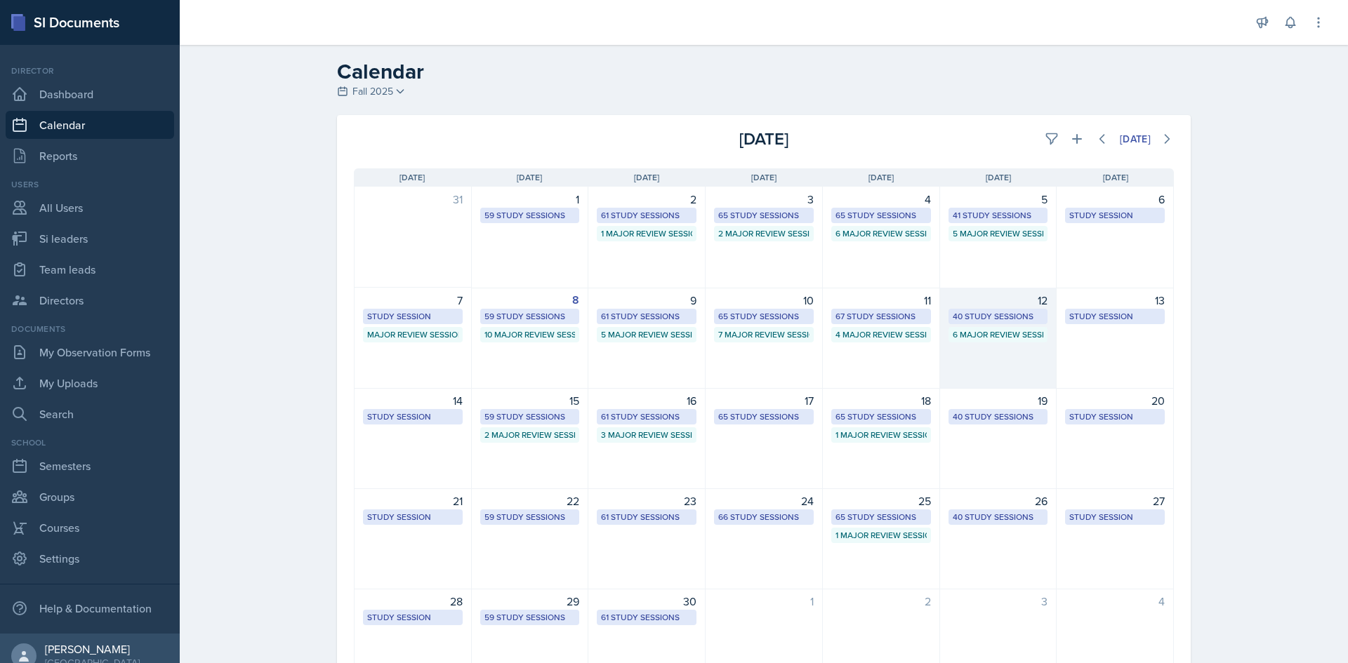
click at [1011, 318] on div "40 Study Sessions" at bounding box center [998, 316] width 91 height 13
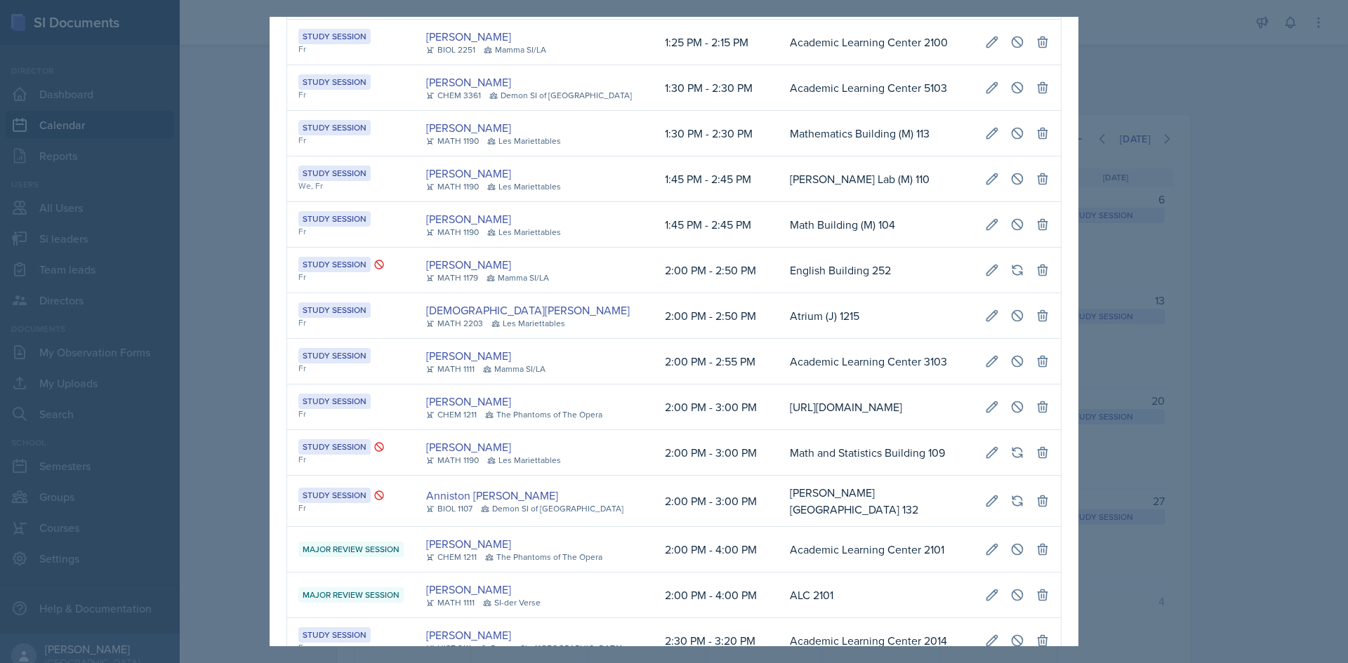
click at [722, 293] on td "2:00 PM - 2:50 PM" at bounding box center [716, 271] width 125 height 46
click at [183, 211] on div at bounding box center [674, 331] width 1348 height 663
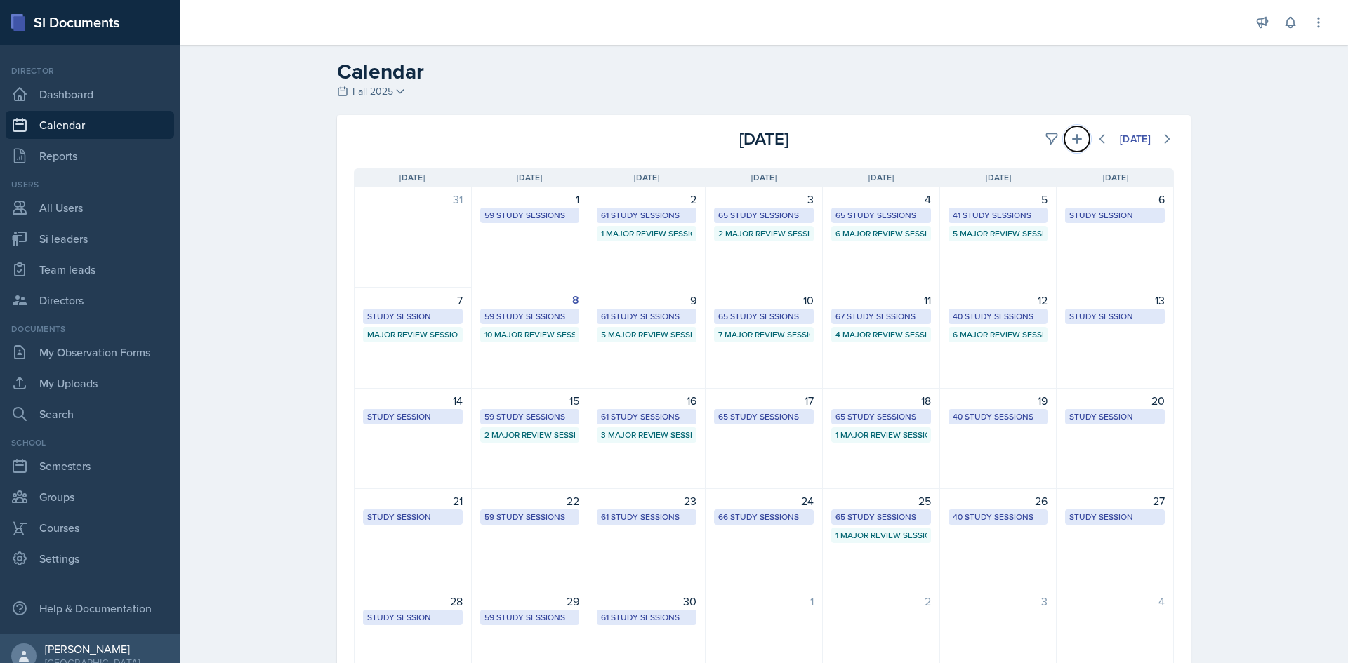
click at [1077, 136] on button at bounding box center [1076, 138] width 25 height 25
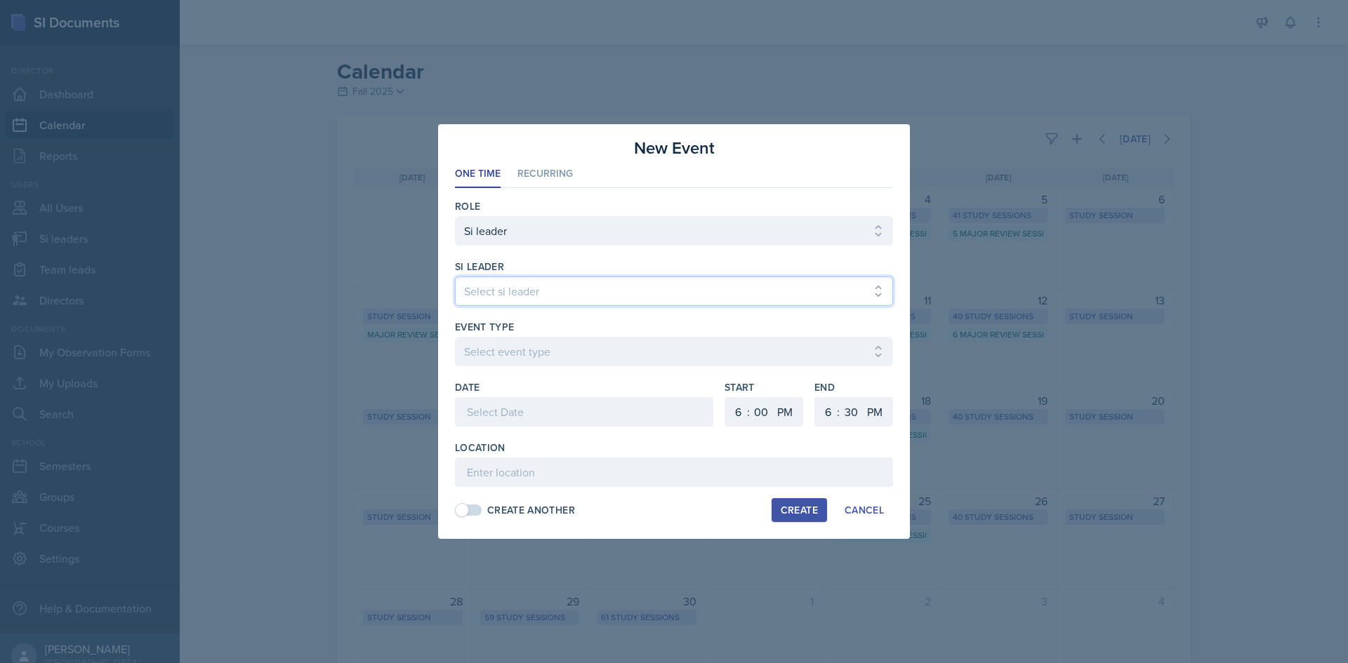
click at [628, 304] on select "Select si leader Abeer Kayser Aditya Chauhan Aissa Sylla Alberto Di Stanislao A…" at bounding box center [674, 291] width 438 height 29
select select "95b7a095-a8f6-4789-be99-f2e55c7f90c9"
click at [455, 277] on select "Select si leader Abeer Kayser Aditya Chauhan Aissa Sylla Alberto Di Stanislao A…" at bounding box center [674, 291] width 438 height 29
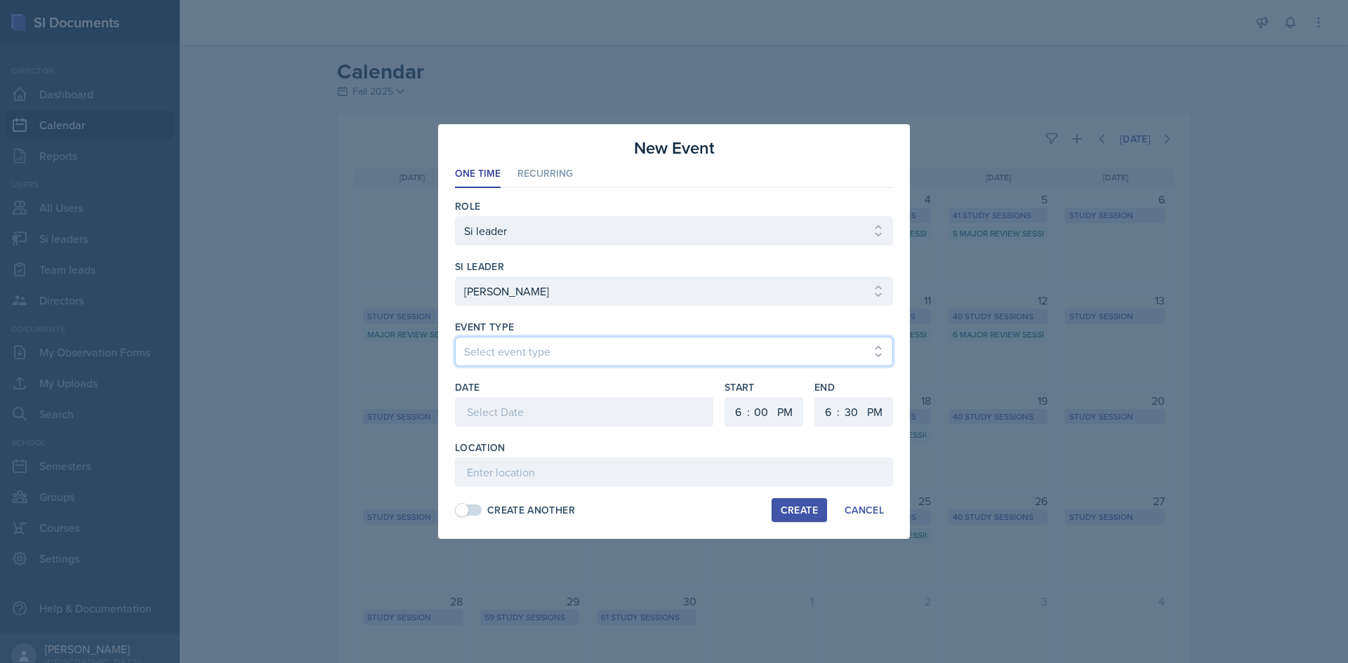
click at [614, 357] on select "Select event type Major Review Session Study Session" at bounding box center [674, 351] width 438 height 29
select select "66bb7cbf-e419-488b-a7ef-f63bc5f9ed04"
click at [455, 337] on select "Select event type Major Review Session Study Session" at bounding box center [674, 351] width 438 height 29
click at [569, 417] on div at bounding box center [584, 411] width 258 height 29
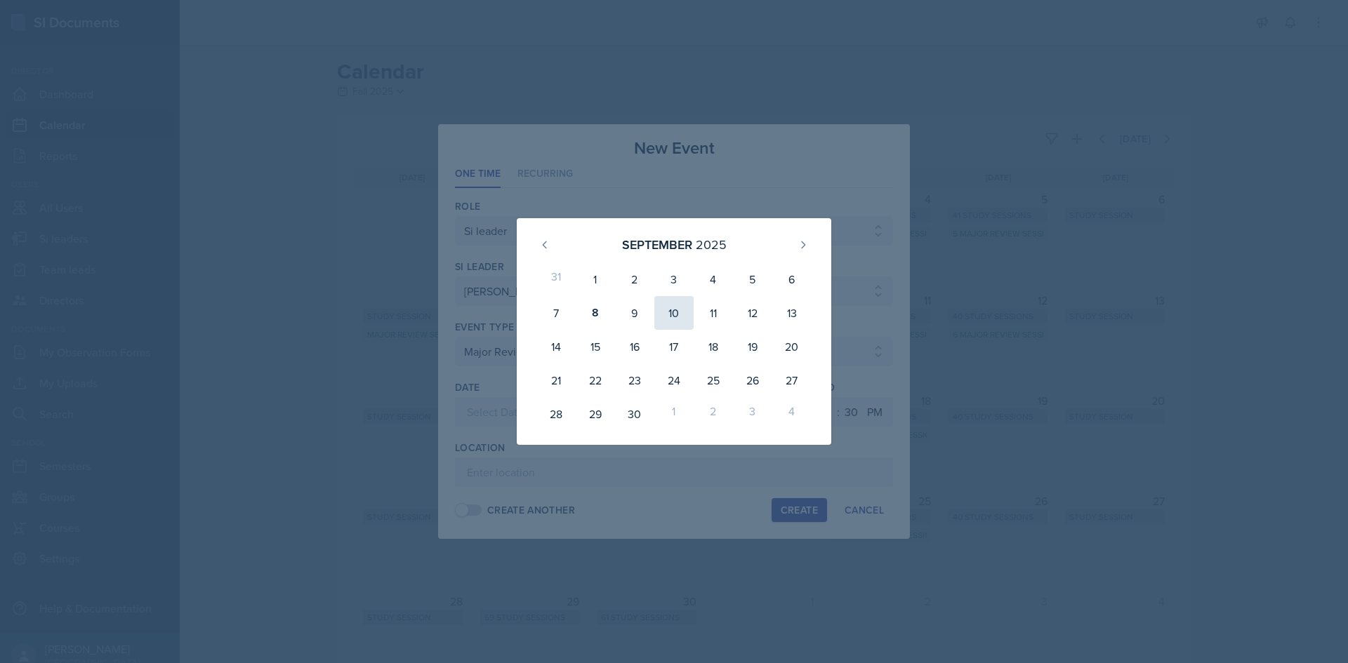
click at [675, 319] on div "10" at bounding box center [673, 313] width 39 height 34
type input "September 10th, 2025"
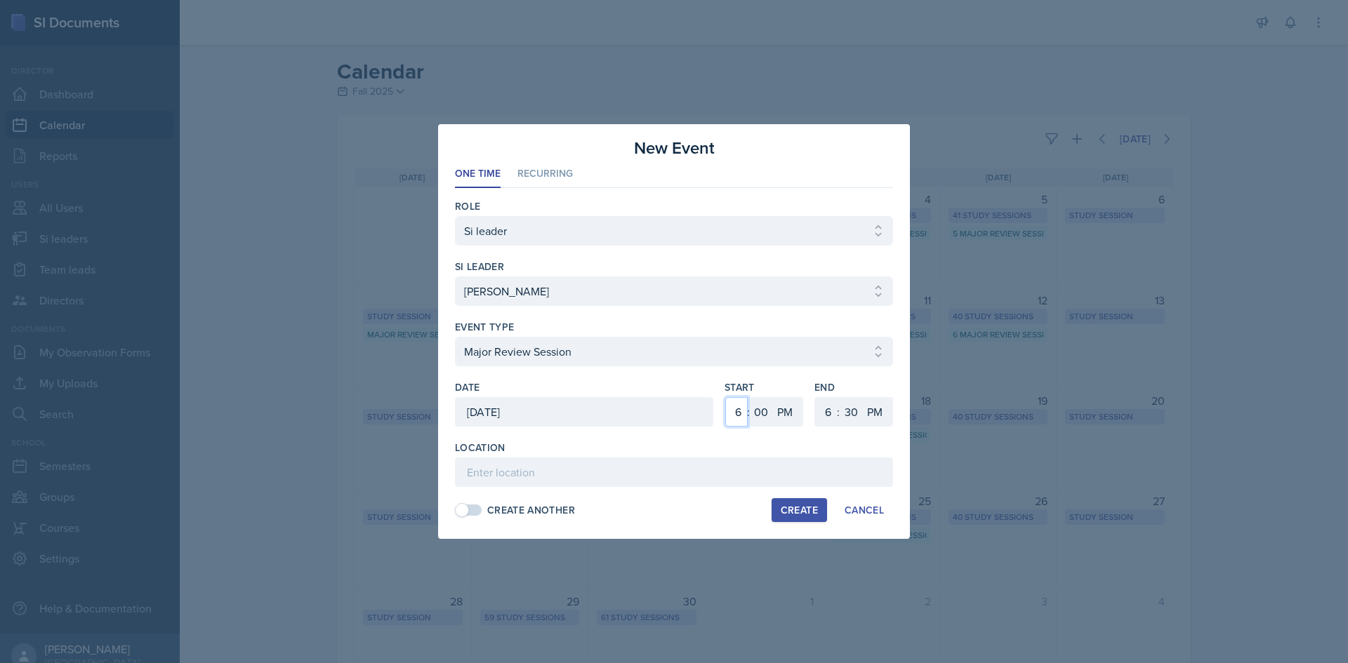
click at [739, 411] on select "1 2 3 4 5 6 7 8 9 10 11 12" at bounding box center [736, 411] width 22 height 29
select select "3"
click at [725, 397] on select "1 2 3 4 5 6 7 8 9 10 11 12" at bounding box center [736, 411] width 22 height 29
click at [762, 407] on select "00 05 10 15 20 25 30 35 40 45 50 55" at bounding box center [761, 411] width 22 height 29
select select "30"
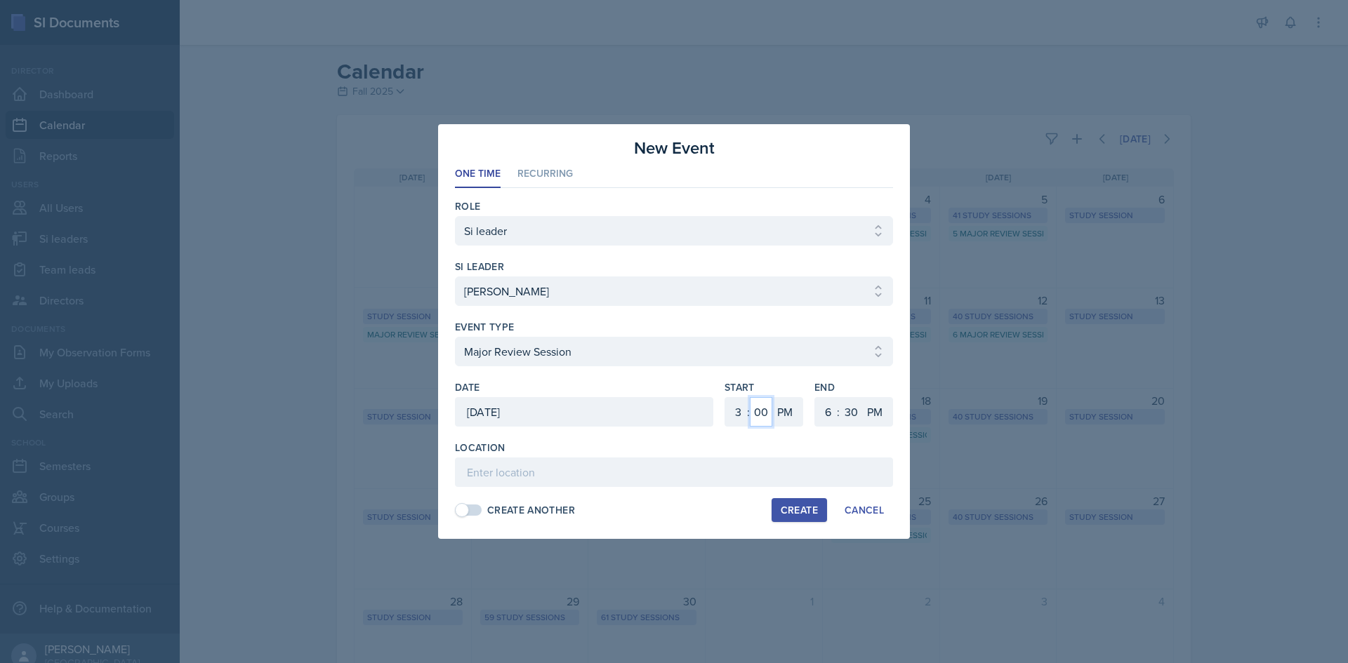
click at [750, 397] on select "00 05 10 15 20 25 30 35 40 45 50 55" at bounding box center [761, 411] width 22 height 29
click at [821, 411] on select "1 2 3 4 5 6 7 8 9 10 11 12" at bounding box center [826, 411] width 22 height 29
select select "5"
click at [815, 397] on select "1 2 3 4 5 6 7 8 9 10 11 12" at bounding box center [826, 411] width 22 height 29
click at [694, 479] on input at bounding box center [674, 472] width 438 height 29
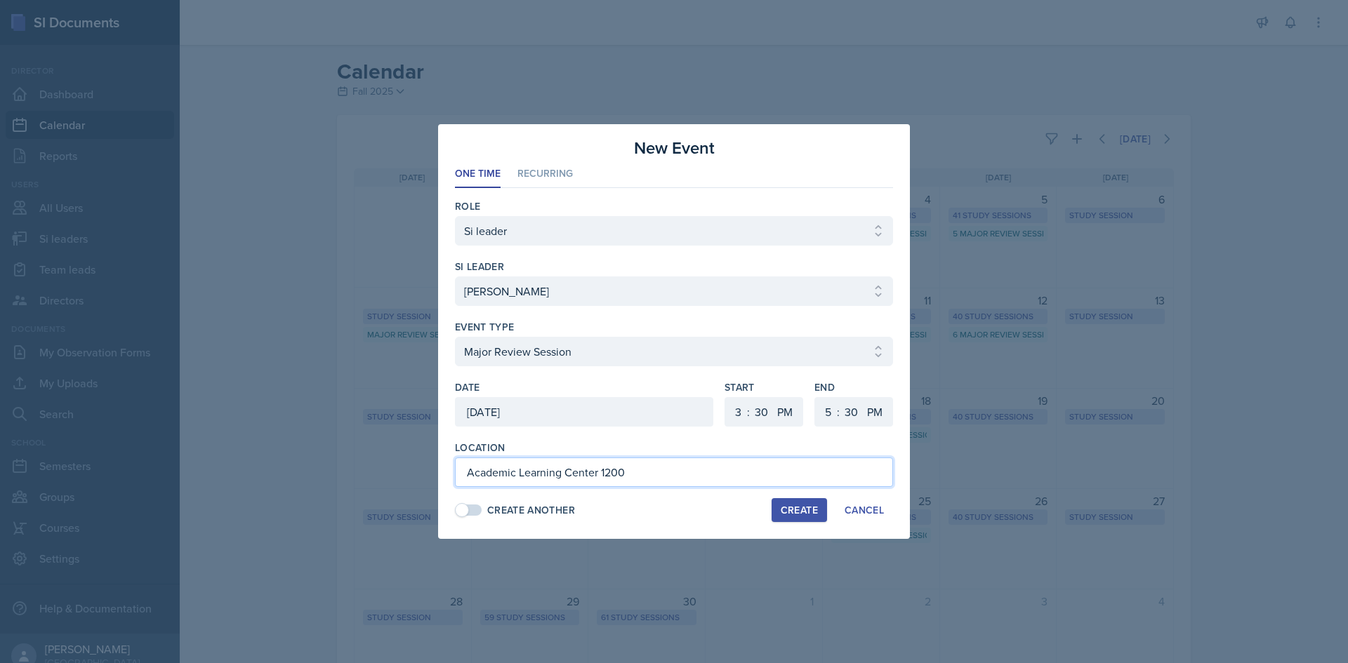
type input "Academic Learning Center 1200"
drag, startPoint x: 772, startPoint y: 501, endPoint x: 783, endPoint y: 501, distance: 11.3
click at [774, 501] on button "Create" at bounding box center [799, 510] width 55 height 24
select select
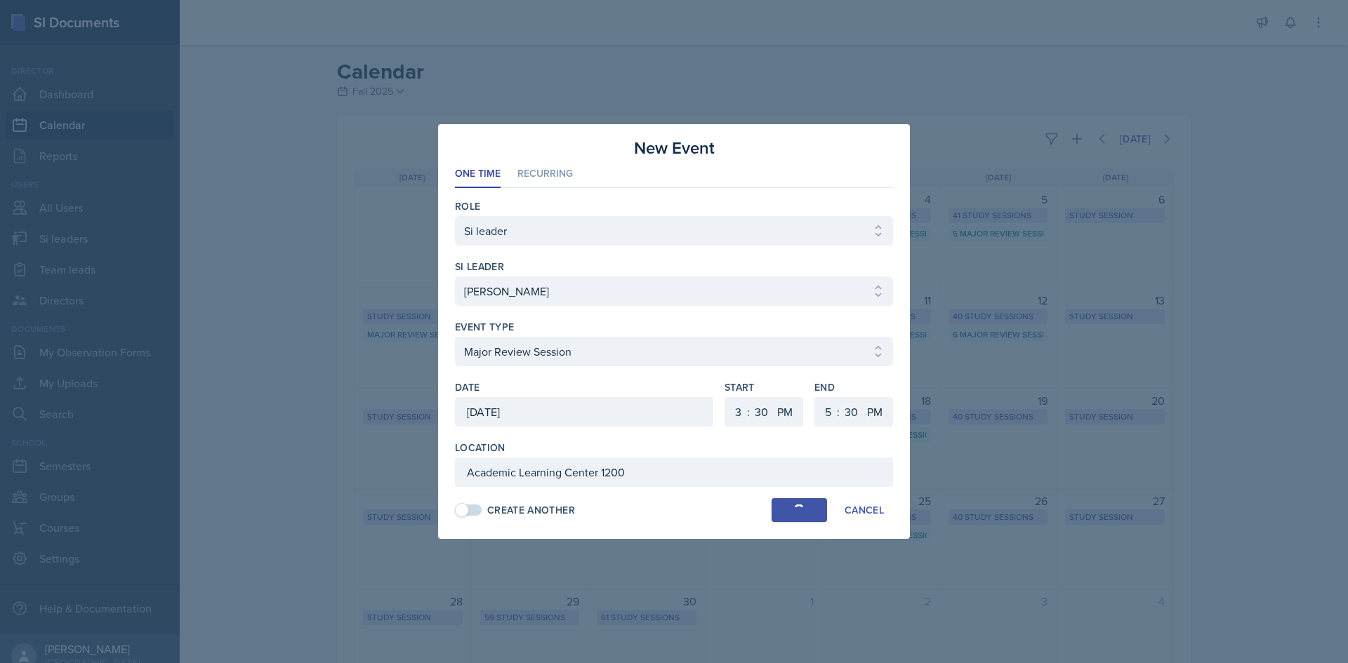
select select "6"
select select "0"
select select "6"
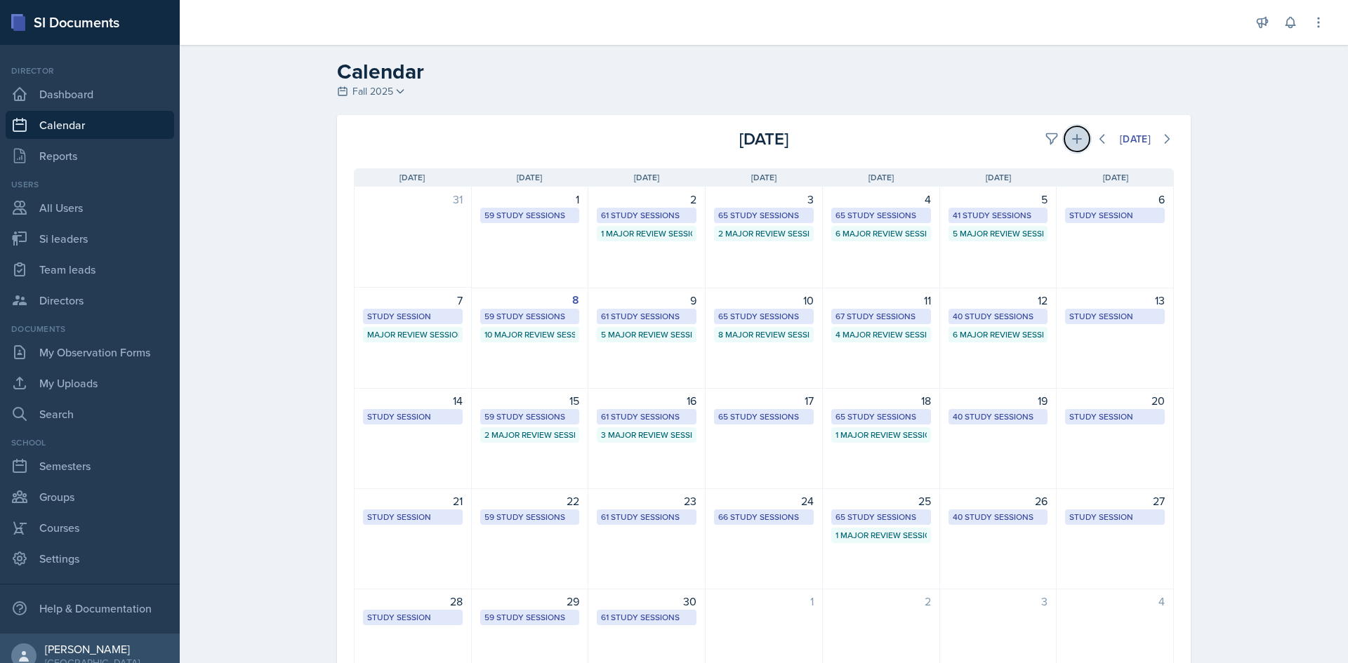
click at [1080, 135] on button at bounding box center [1076, 138] width 25 height 25
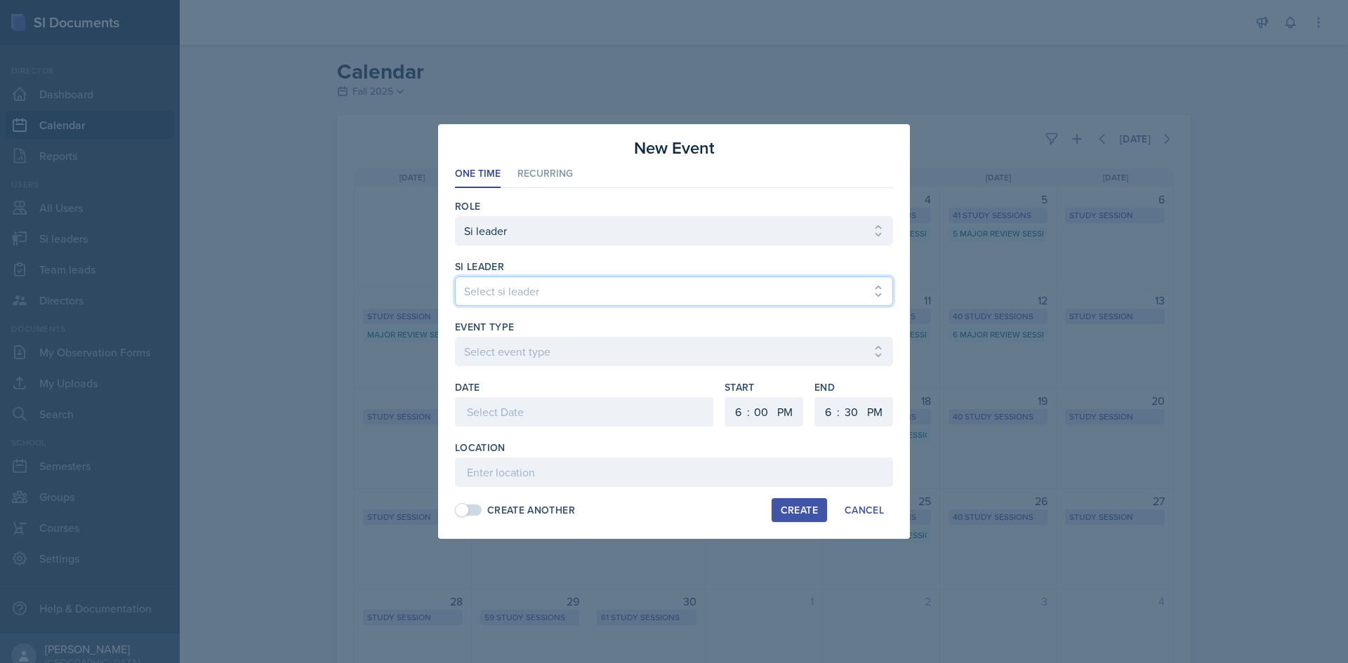
click at [474, 285] on select "Select si leader Abeer Kayser Aditya Chauhan Aissa Sylla Alberto Di Stanislao A…" at bounding box center [674, 291] width 438 height 29
select select "2ca7f89e-85ef-489e-b85e-55b135d3ae8f"
click at [455, 277] on select "Select si leader Abeer Kayser Aditya Chauhan Aissa Sylla Alberto Di Stanislao A…" at bounding box center [674, 291] width 438 height 29
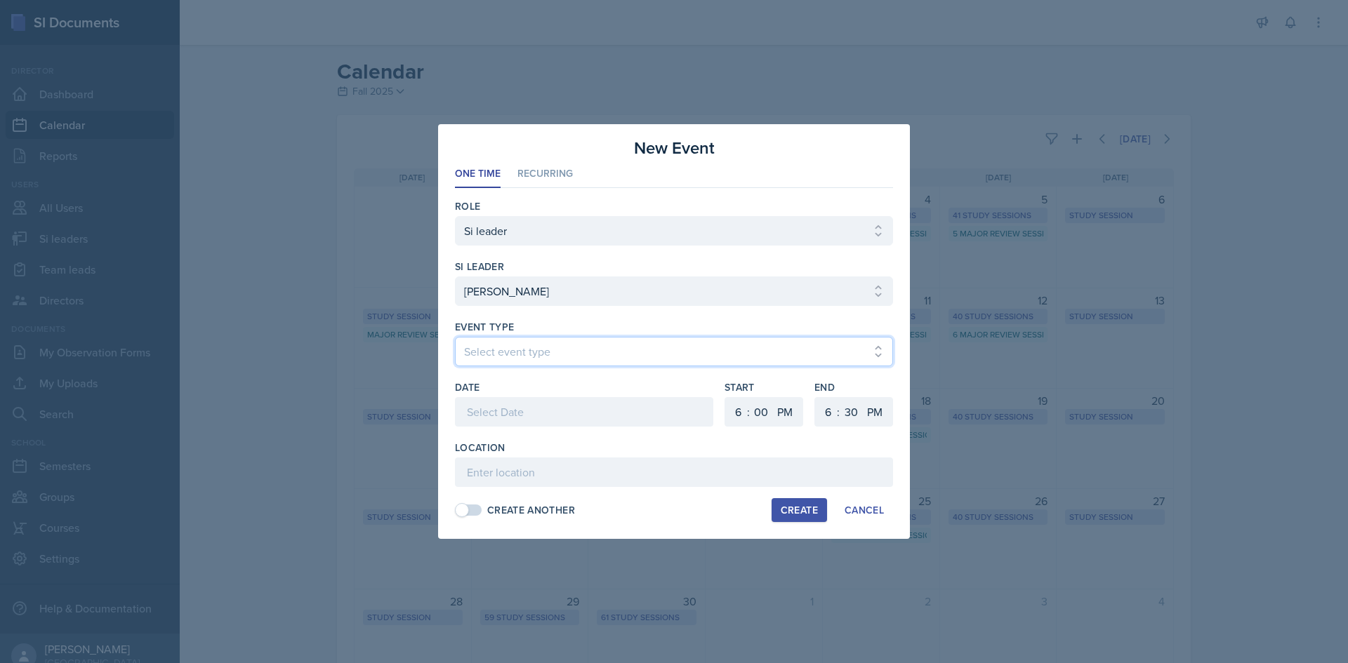
click at [517, 340] on select "Select event type Major Review Session Study Session" at bounding box center [674, 351] width 438 height 29
select select "66bb7cbf-e419-488b-a7ef-f63bc5f9ed04"
click at [455, 337] on select "Select event type Major Review Session Study Session" at bounding box center [674, 351] width 438 height 29
click at [512, 419] on div at bounding box center [584, 411] width 258 height 29
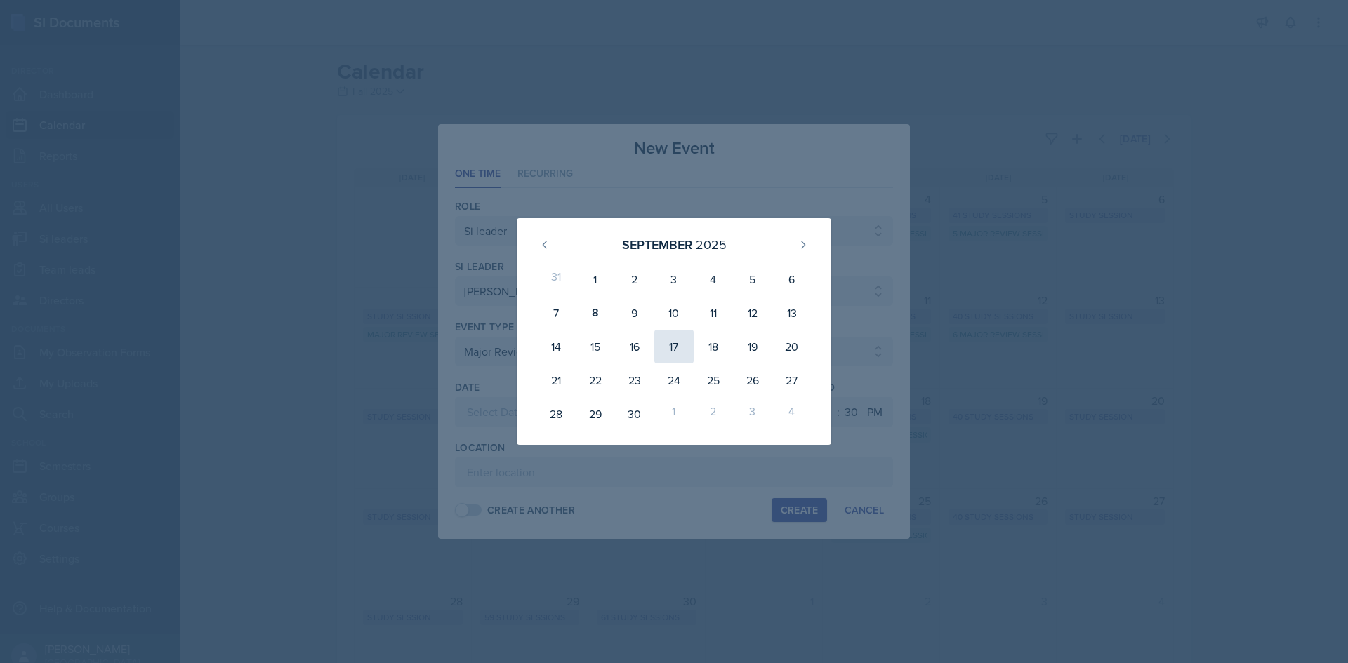
click at [681, 343] on div "17" at bounding box center [673, 347] width 39 height 34
type input "September 17th, 2025"
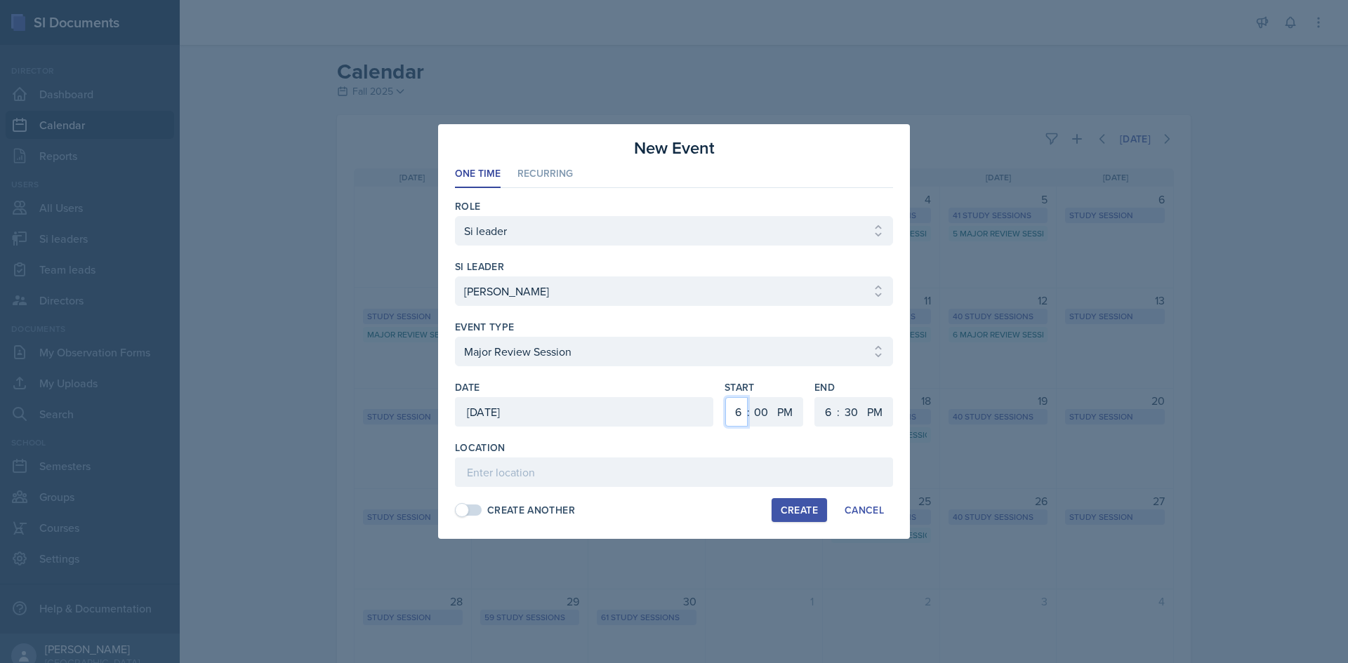
click at [741, 415] on select "1 2 3 4 5 6 7 8 9 10 11 12" at bounding box center [736, 411] width 22 height 29
click at [725, 397] on select "1 2 3 4 5 6 7 8 9 10 11 12" at bounding box center [736, 411] width 22 height 29
click at [757, 413] on select "00 05 10 15 20 25 30 35 40 45 50 55" at bounding box center [761, 411] width 22 height 29
select select "45"
click at [750, 397] on select "00 05 10 15 20 25 30 35 40 45 50 55" at bounding box center [761, 411] width 22 height 29
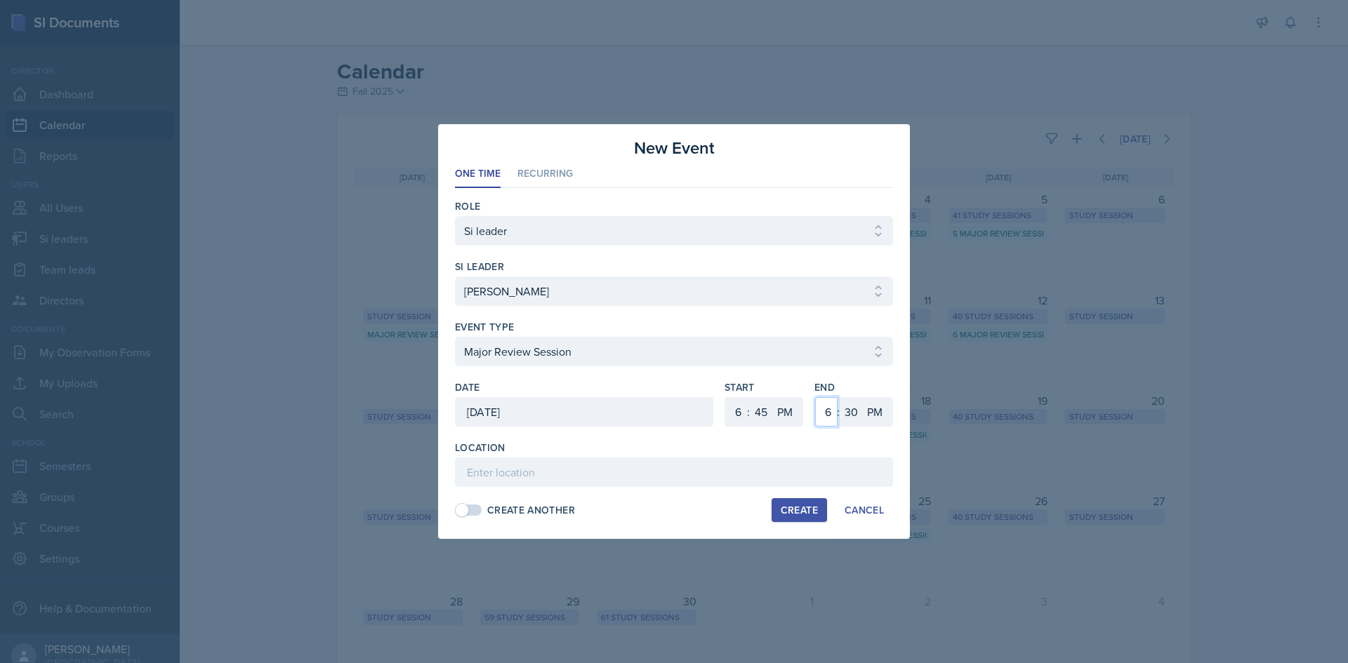
click at [822, 412] on select "1 2 3 4 5 6 7 8 9 10 11 12" at bounding box center [826, 411] width 22 height 29
select select "8"
click at [815, 397] on select "1 2 3 4 5 6 7 8 9 10 11 12" at bounding box center [826, 411] width 22 height 29
click at [845, 399] on select "00 05 10 15 20 25 30 35 40 45 50 55" at bounding box center [851, 411] width 22 height 29
click at [840, 397] on select "00 05 10 15 20 25 30 35 40 45 50 55" at bounding box center [851, 411] width 22 height 29
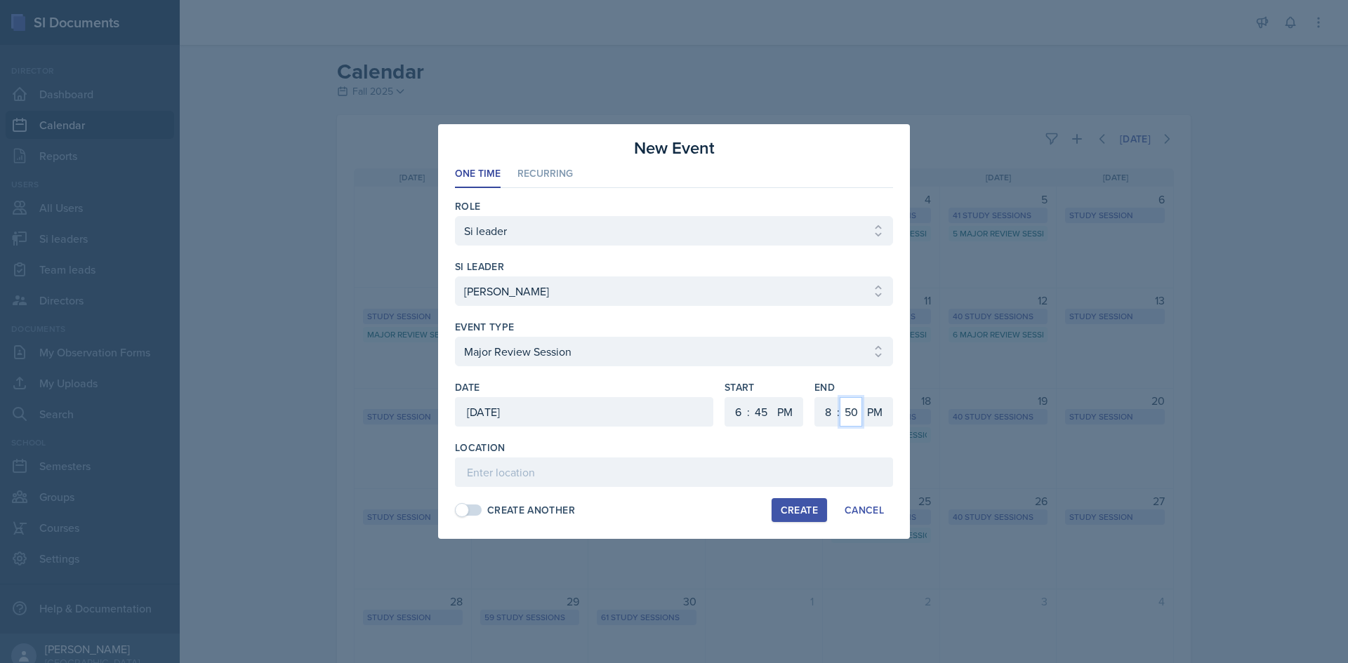
click at [842, 418] on select "00 05 10 15 20 25 30 35 40 45 50 55" at bounding box center [851, 411] width 22 height 29
click at [838, 345] on select "Select event type Major Review Session Study Session" at bounding box center [674, 351] width 438 height 29
click at [455, 337] on select "Select event type Major Review Session Study Session" at bounding box center [674, 351] width 438 height 29
click at [845, 414] on select "00 05 10 15 20 25 30 35 40 45 50 55" at bounding box center [851, 411] width 22 height 29
select select "45"
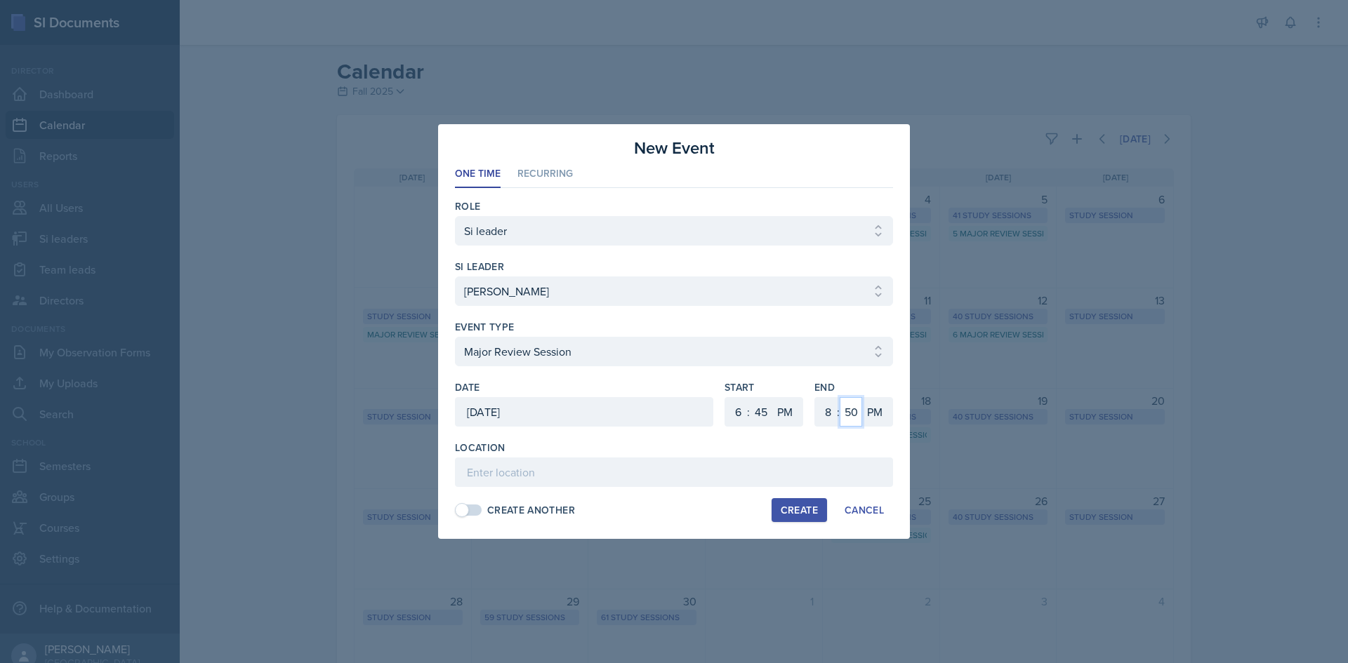
click at [840, 397] on select "00 05 10 15 20 25 30 35 40 45 50 55" at bounding box center [851, 411] width 22 height 29
click at [663, 469] on input at bounding box center [674, 472] width 438 height 29
paste input "[URL][DOMAIN_NAME]"
type input "[URL][DOMAIN_NAME]"
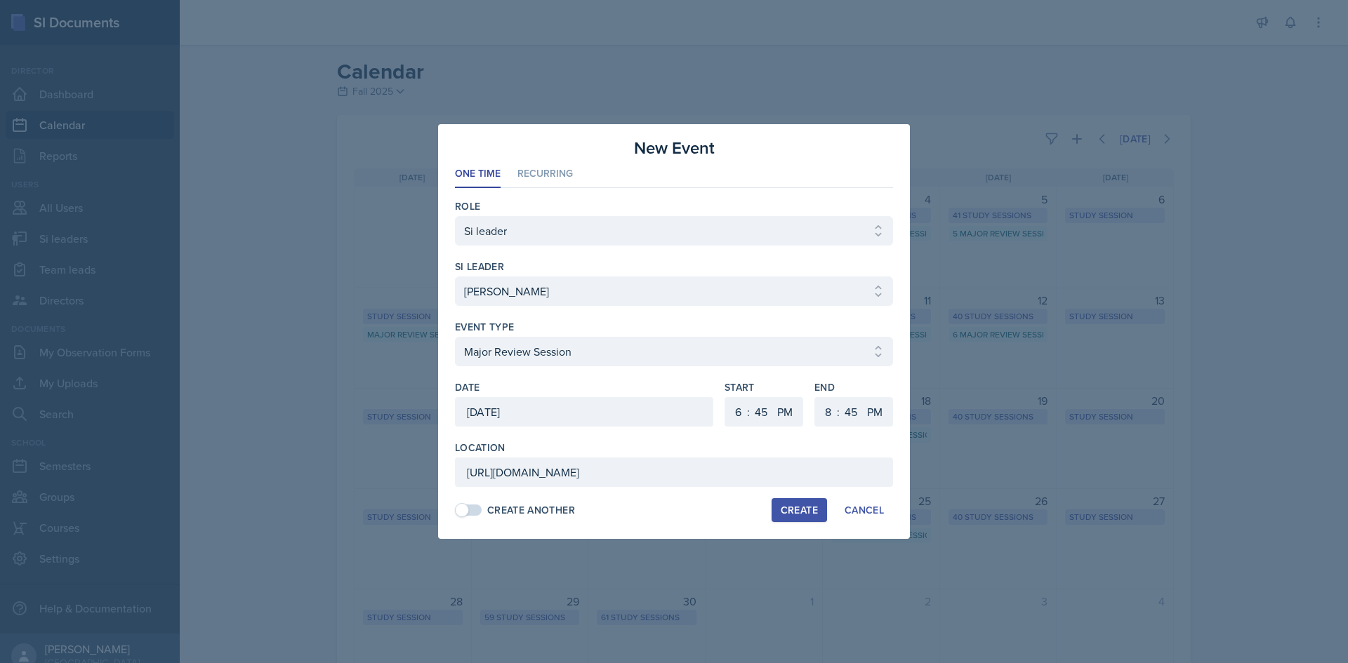
click at [806, 514] on div "Create" at bounding box center [799, 510] width 37 height 11
select select
select select "0"
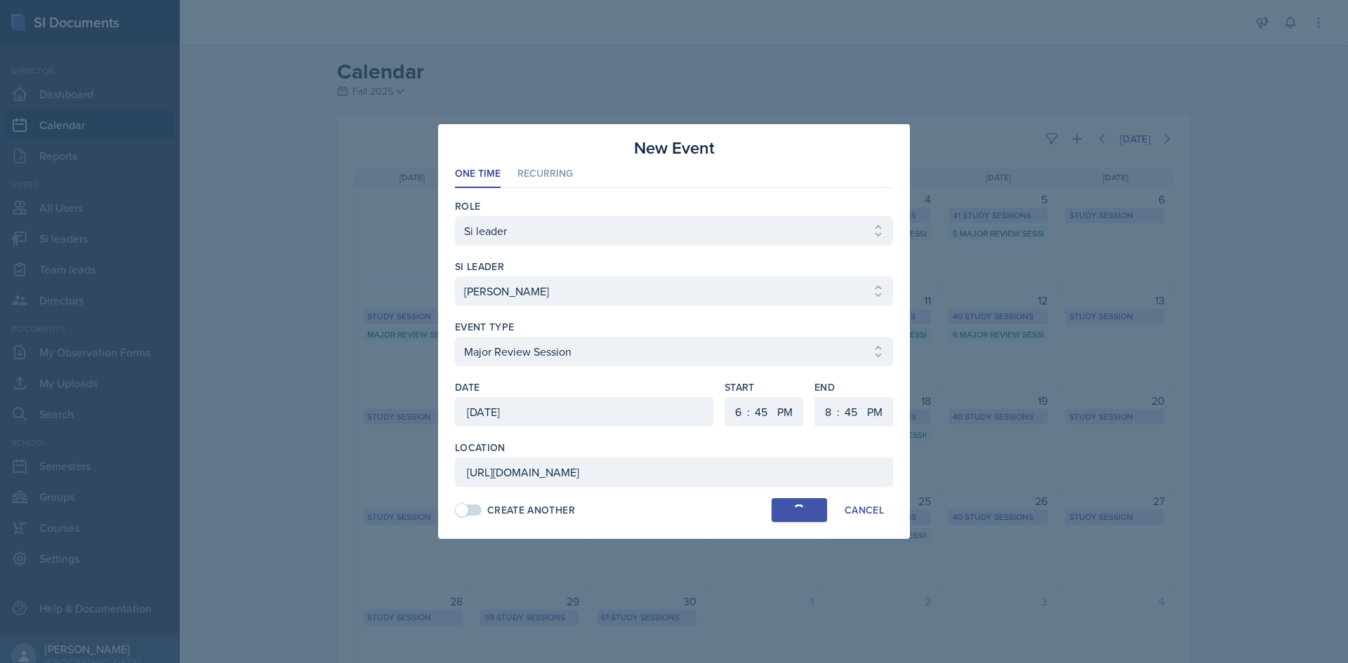
select select "6"
select select "30"
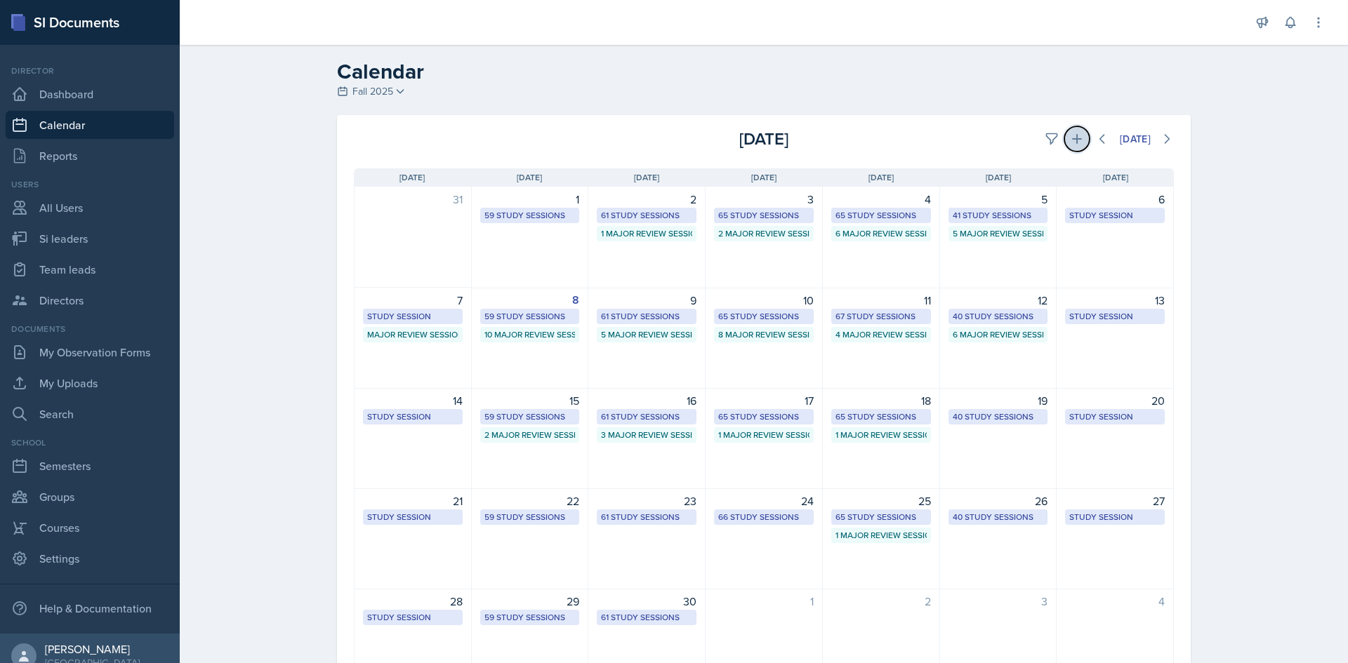
click at [1070, 142] on icon at bounding box center [1077, 139] width 14 height 14
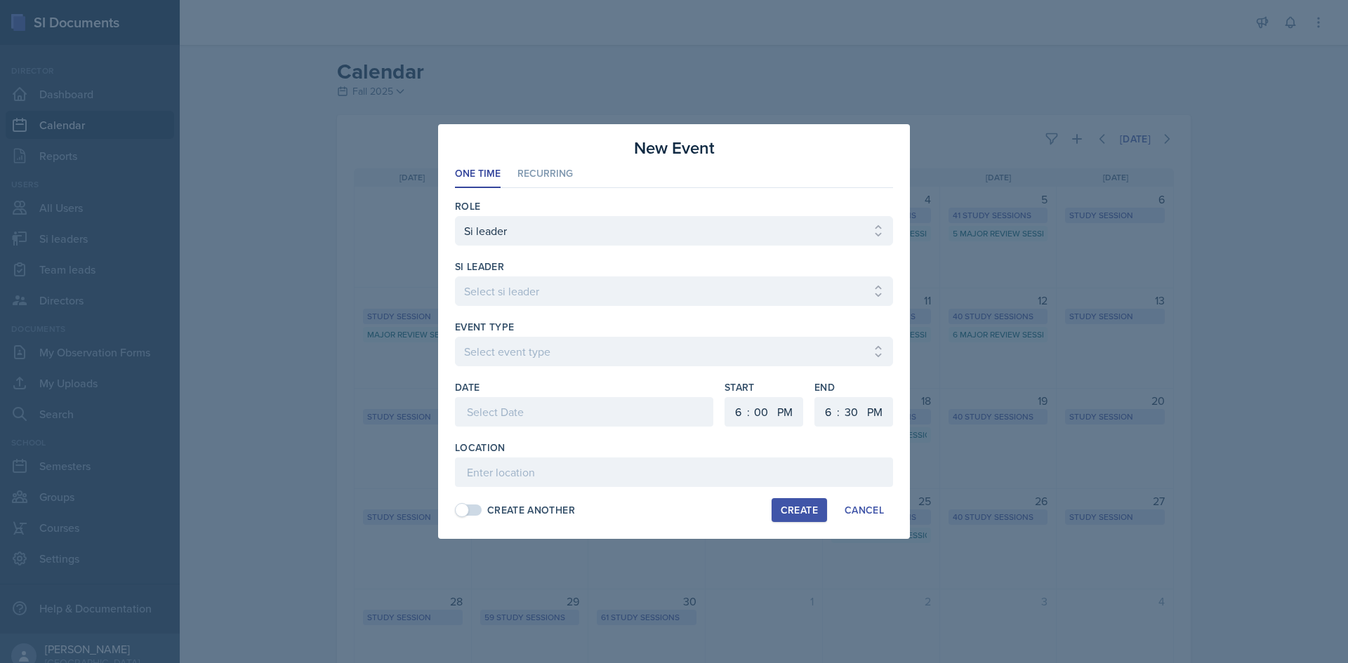
click at [600, 276] on div "si leader Select si leader Abeer Kayser Aditya Chauhan Aissa Sylla Alberto Di S…" at bounding box center [674, 290] width 438 height 60
click at [597, 292] on select "Select si leader Abeer Kayser Aditya Chauhan Aissa Sylla Alberto Di Stanislao A…" at bounding box center [674, 291] width 438 height 29
select select "14b3143b-22fb-4944-86fb-e4baa7b37bda"
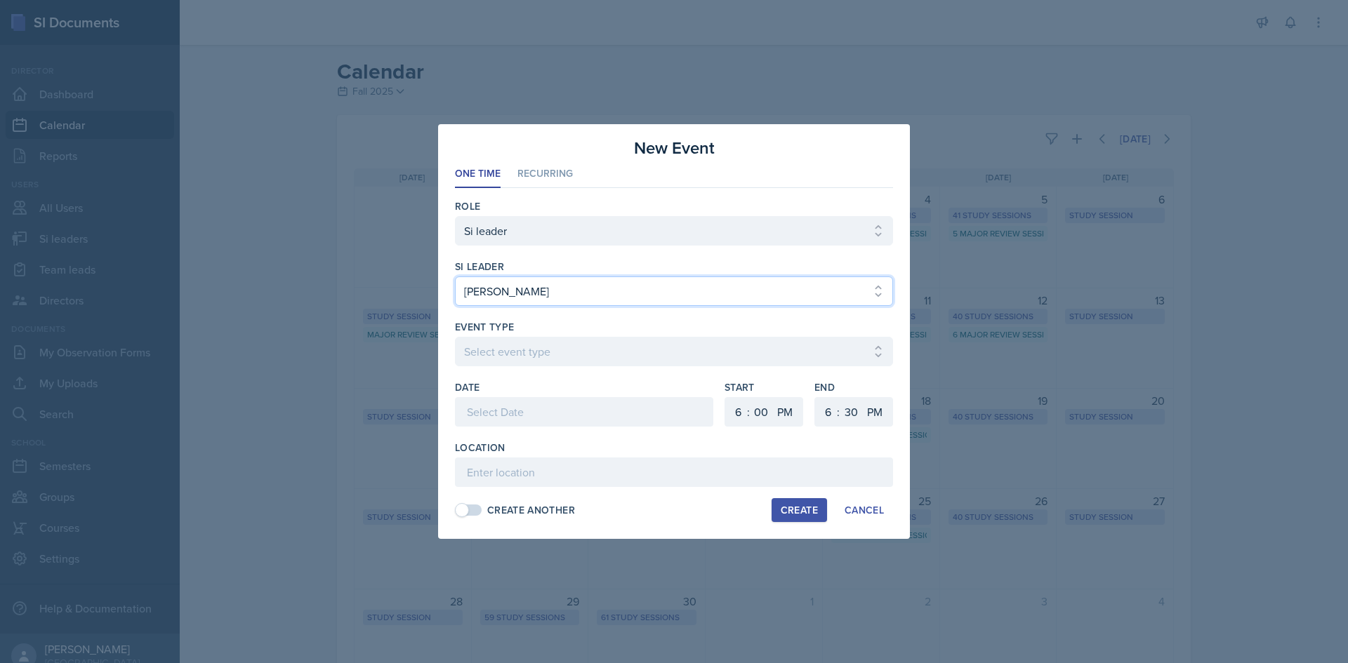
click at [455, 277] on select "Select si leader Abeer Kayser Aditya Chauhan Aissa Sylla Alberto Di Stanislao A…" at bounding box center [674, 291] width 438 height 29
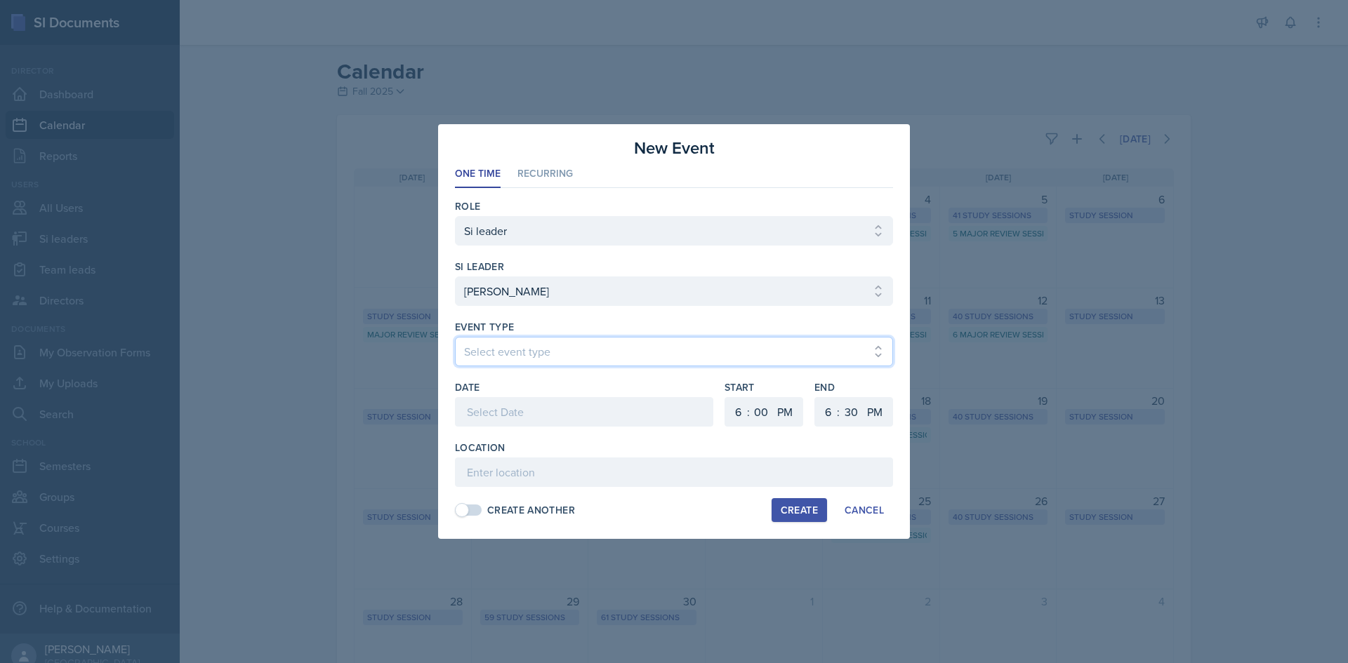
click at [545, 355] on select "Select event type Major Review Session Study Session" at bounding box center [674, 351] width 438 height 29
select select "66bb7cbf-e419-488b-a7ef-f63bc5f9ed04"
click at [455, 337] on select "Select event type Major Review Session Study Session" at bounding box center [674, 351] width 438 height 29
click at [538, 425] on div at bounding box center [584, 411] width 258 height 29
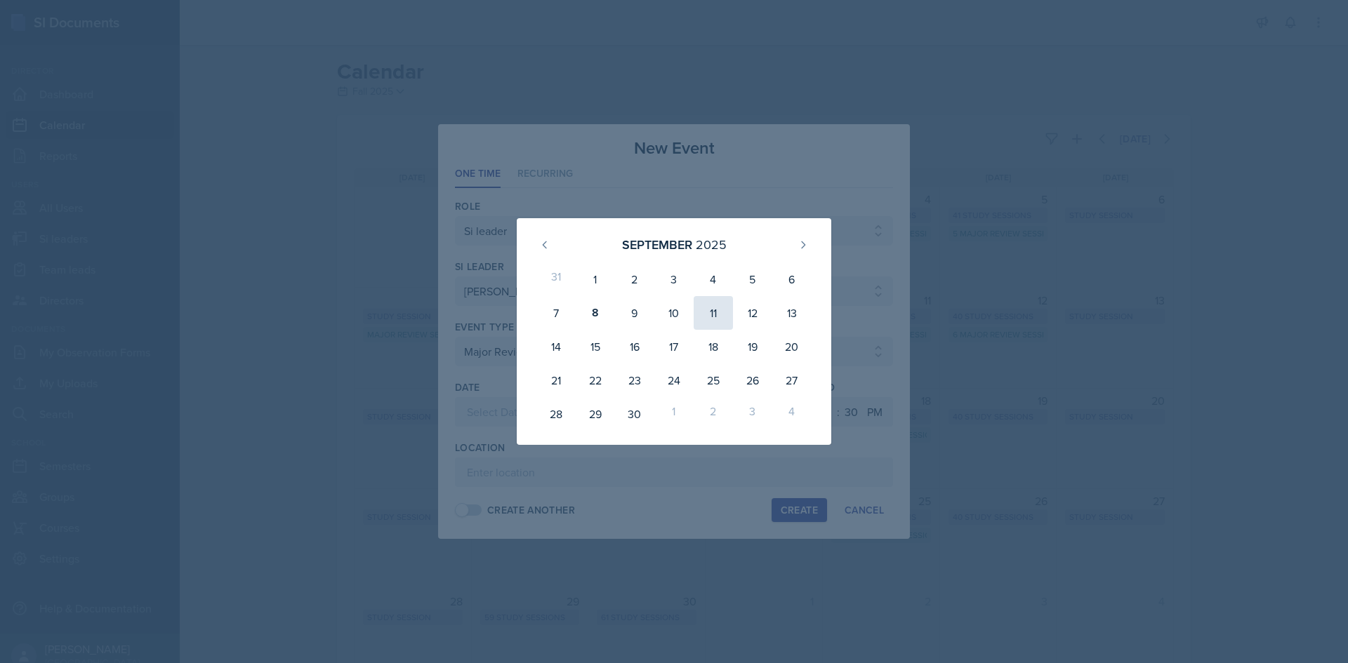
click at [706, 311] on div "11" at bounding box center [713, 313] width 39 height 34
type input "September 11th, 2025"
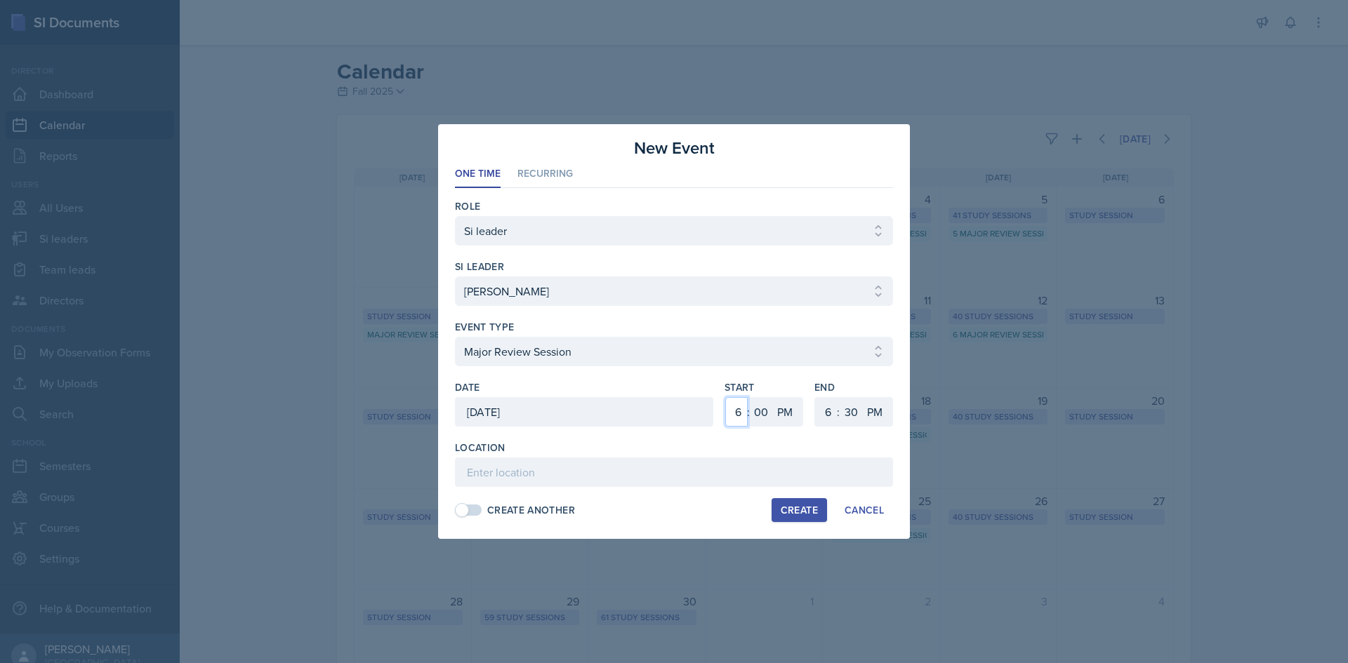
click at [735, 406] on select "1 2 3 4 5 6 7 8 9 10 11 12" at bounding box center [736, 411] width 22 height 29
select select "3"
click at [725, 397] on select "1 2 3 4 5 6 7 8 9 10 11 12" at bounding box center [736, 411] width 22 height 29
drag, startPoint x: 760, startPoint y: 413, endPoint x: 762, endPoint y: 399, distance: 13.5
click at [760, 412] on select "00 05 10 15 20 25 30 35 40 45 50 55" at bounding box center [761, 411] width 22 height 29
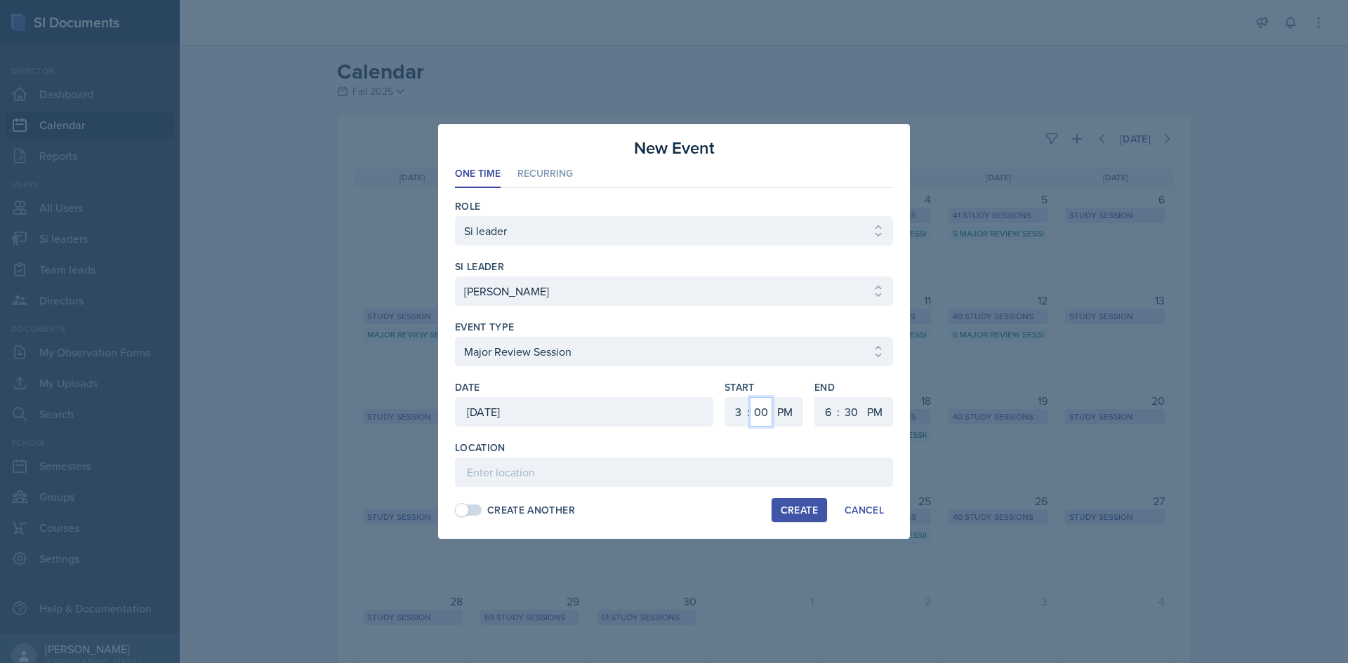
select select "30"
click at [750, 397] on select "00 05 10 15 20 25 30 35 40 45 50 55" at bounding box center [761, 411] width 22 height 29
click at [825, 414] on select "1 2 3 4 5 6 7 8 9 10 11 12" at bounding box center [826, 411] width 22 height 29
select select "5"
click at [815, 397] on select "1 2 3 4 5 6 7 8 9 10 11 12" at bounding box center [826, 411] width 22 height 29
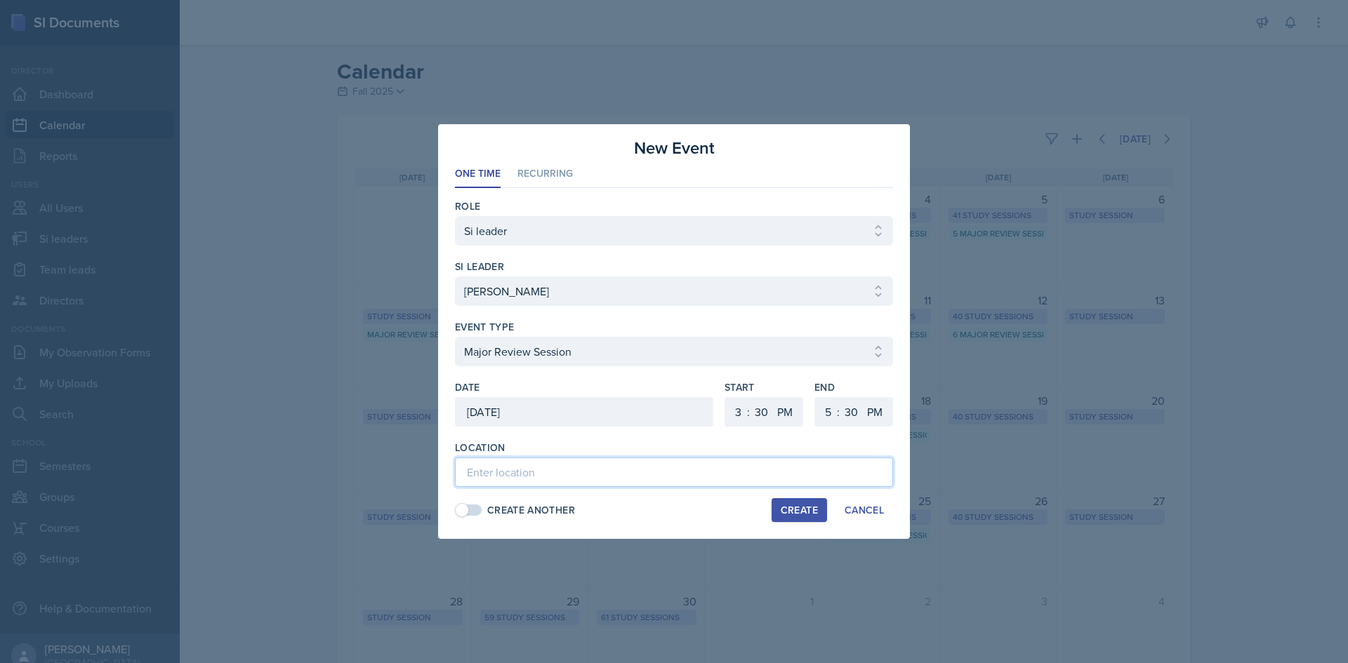
click at [723, 472] on input at bounding box center [674, 472] width 438 height 29
type input "[GEOGRAPHIC_DATA] 2033"
click at [796, 515] on div "Create" at bounding box center [799, 510] width 37 height 11
select select
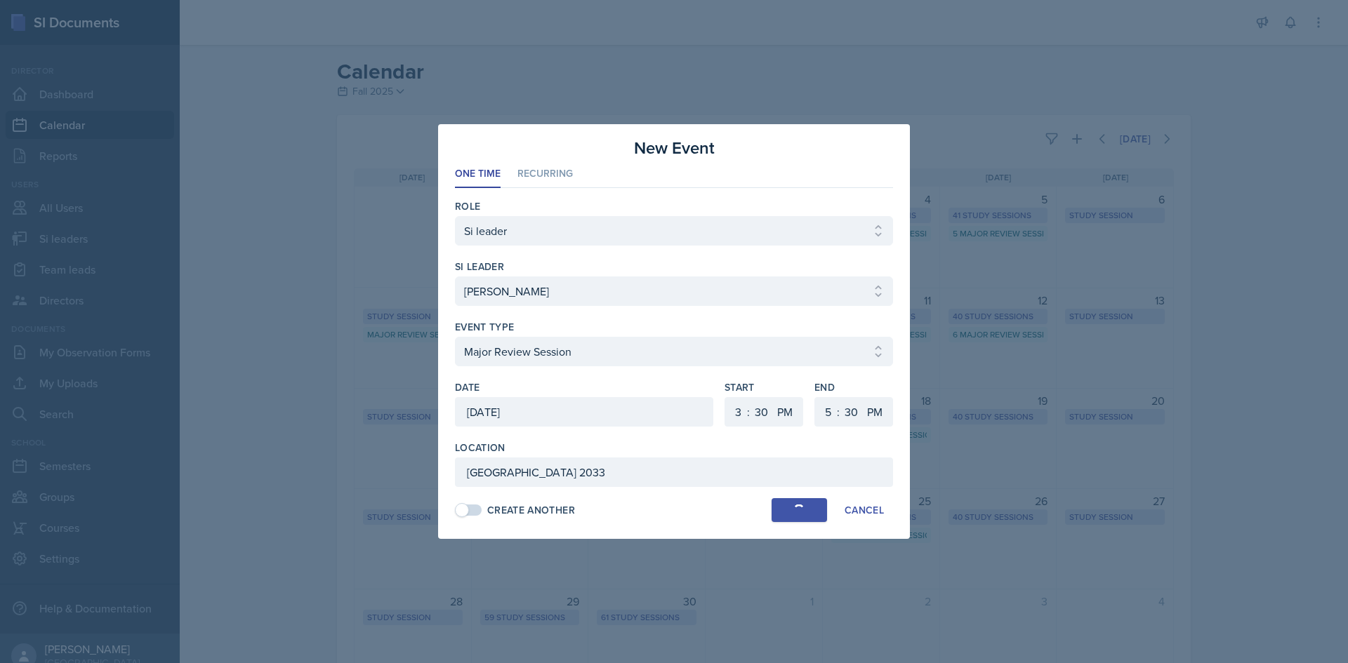
select select "6"
select select "0"
select select "6"
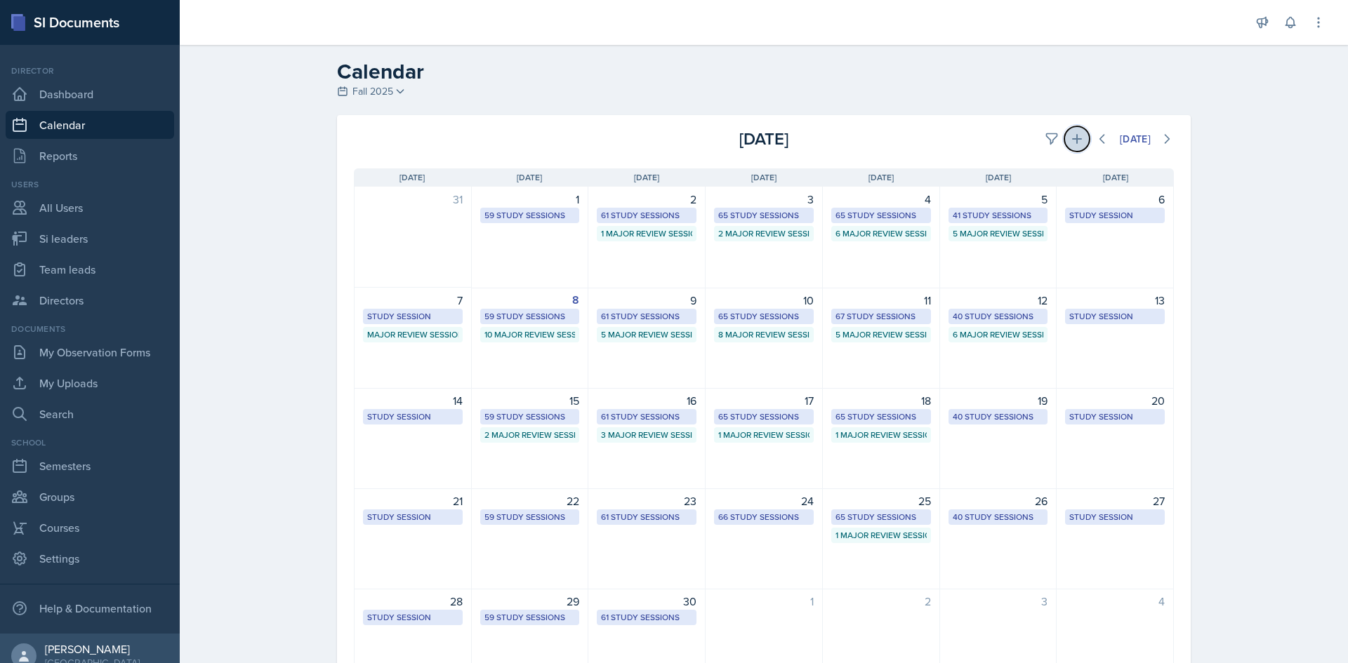
click at [1078, 136] on button at bounding box center [1076, 138] width 25 height 25
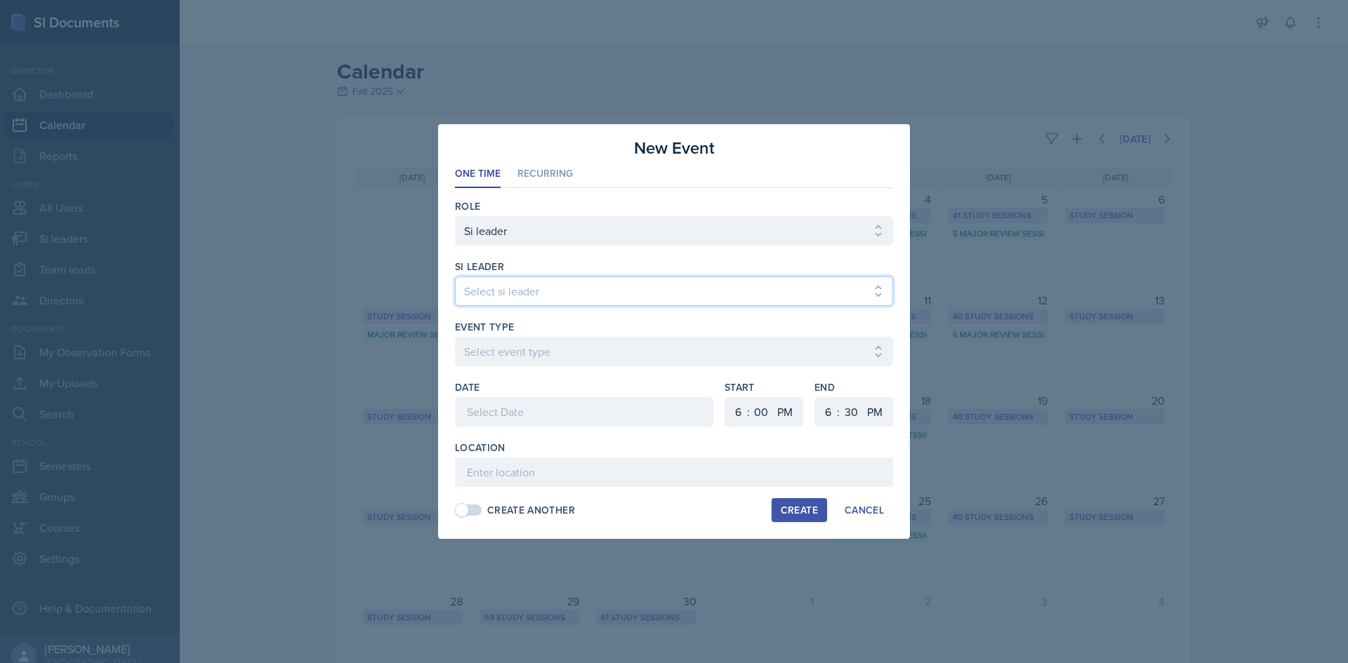
click at [548, 284] on select "Select si leader Abeer Kayser Aditya Chauhan Aissa Sylla Alberto Di Stanislao A…" at bounding box center [674, 291] width 438 height 29
select select "17c4840c-1b5b-454e-9441-a04b496ecd0c"
click at [455, 277] on select "Select si leader Abeer Kayser Aditya Chauhan Aissa Sylla Alberto Di Stanislao A…" at bounding box center [674, 291] width 438 height 29
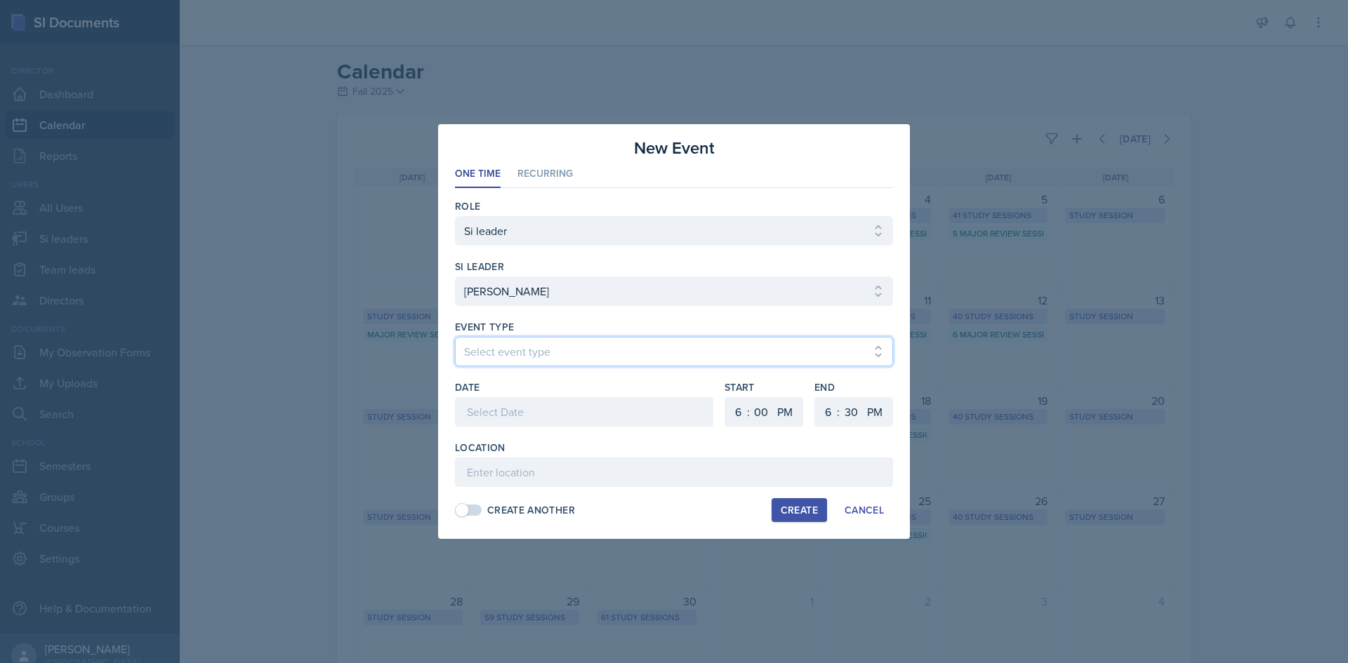
click at [512, 360] on select "Select event type Major Review Session Study Session" at bounding box center [674, 351] width 438 height 29
select select "66bb7cbf-e419-488b-a7ef-f63bc5f9ed04"
click at [455, 337] on select "Select event type Major Review Session Study Session" at bounding box center [674, 351] width 438 height 29
click at [552, 415] on div at bounding box center [584, 411] width 258 height 29
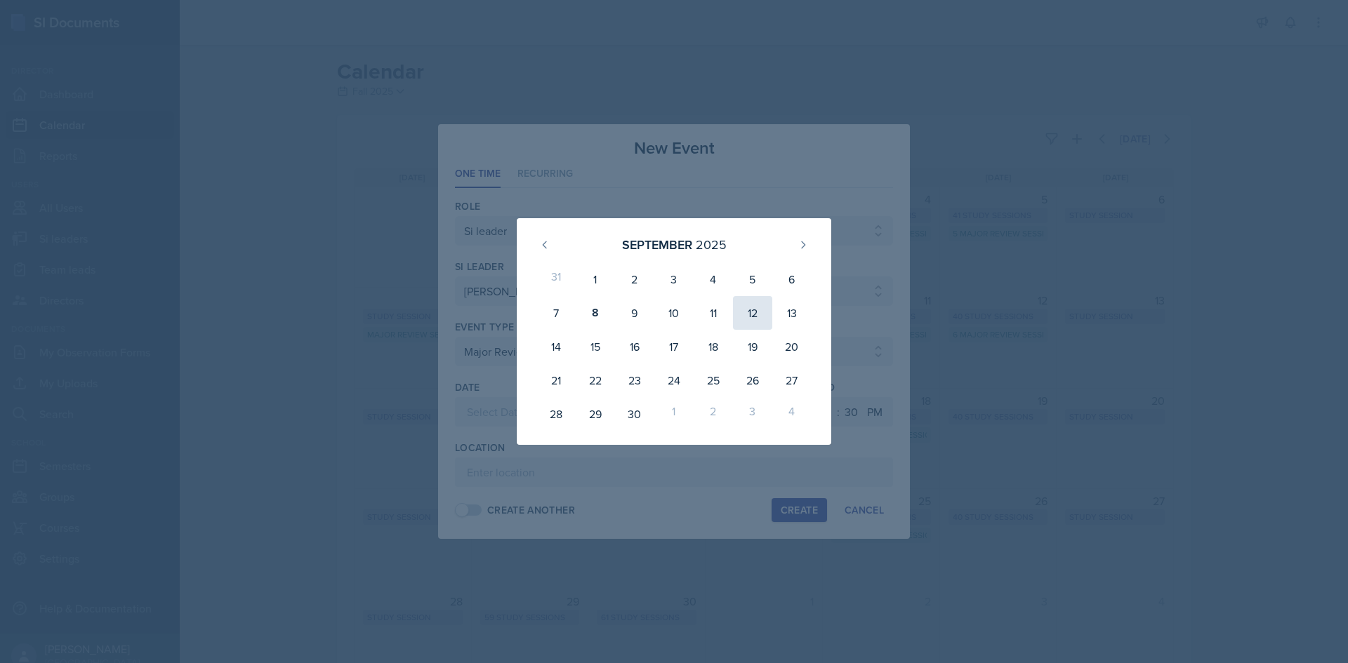
click at [765, 312] on div "12" at bounding box center [752, 313] width 39 height 34
type input "September 12th, 2025"
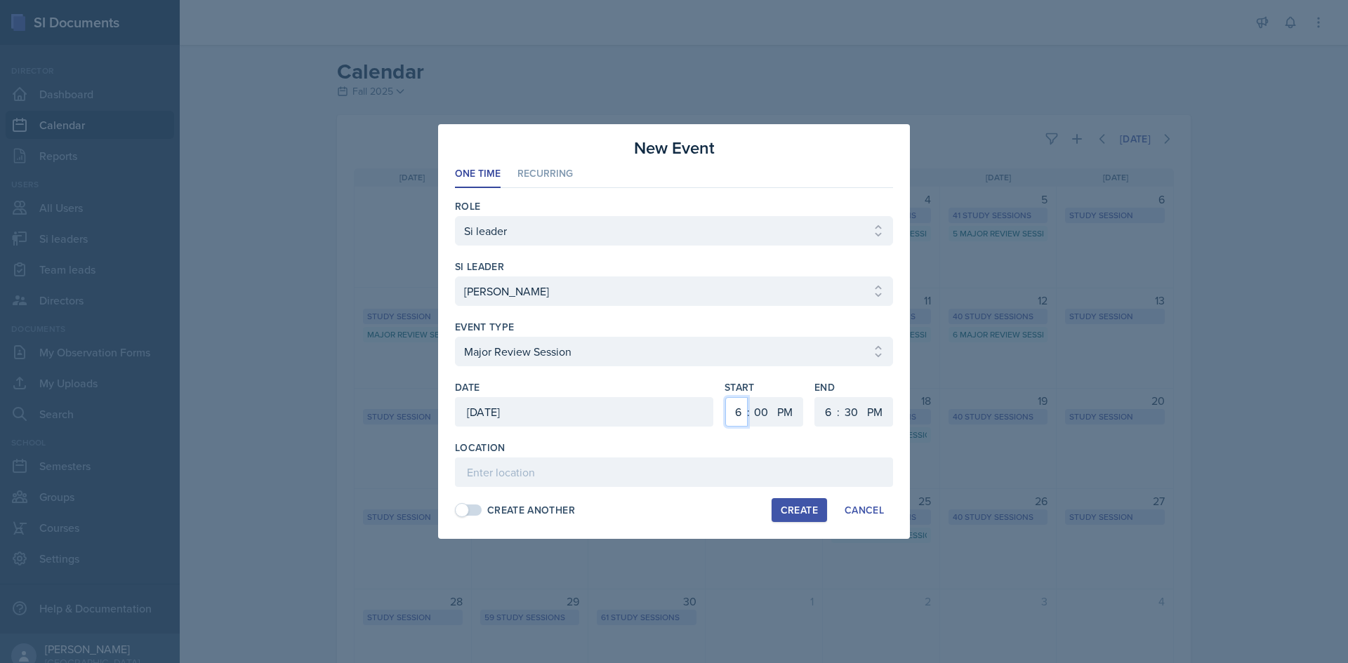
click at [741, 408] on select "1 2 3 4 5 6 7 8 9 10 11 12" at bounding box center [736, 411] width 22 height 29
select select "2"
click at [725, 397] on select "1 2 3 4 5 6 7 8 9 10 11 12" at bounding box center [736, 411] width 22 height 29
drag, startPoint x: 758, startPoint y: 411, endPoint x: 759, endPoint y: 400, distance: 11.3
click at [758, 411] on select "00 05 10 15 20 25 30 35 40 45 50 55" at bounding box center [761, 411] width 22 height 29
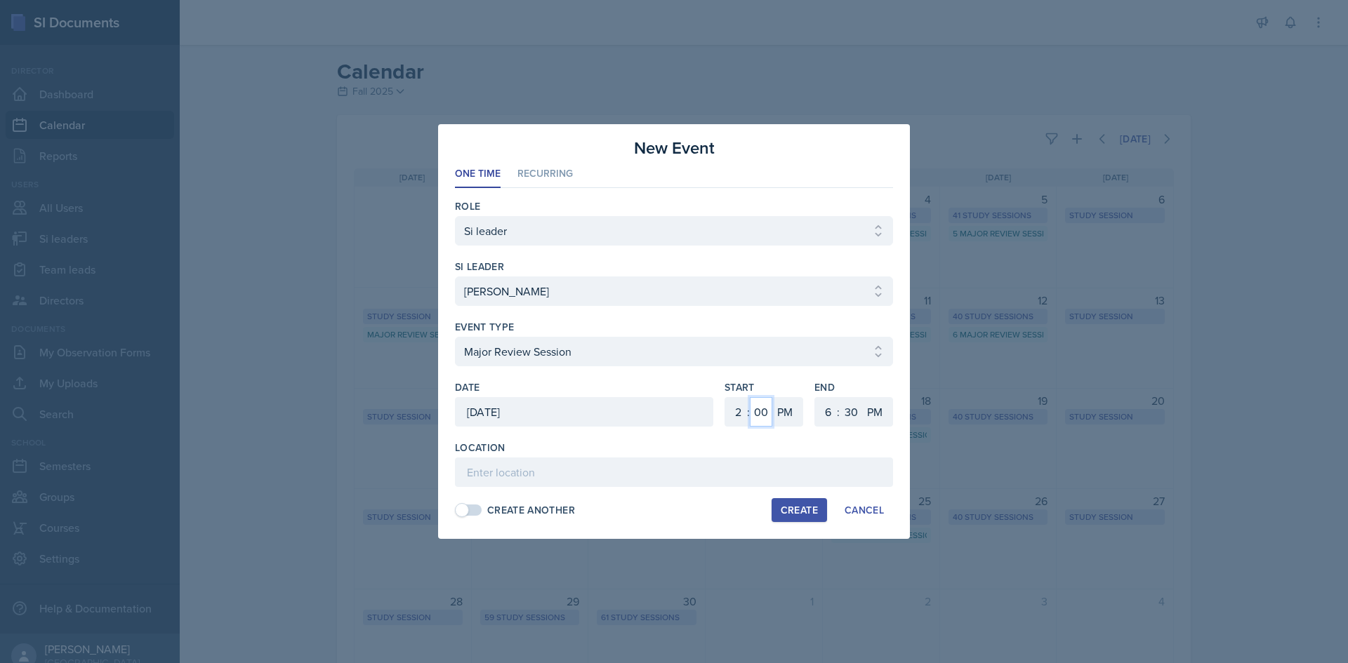
select select "30"
click at [750, 397] on select "00 05 10 15 20 25 30 35 40 45 50 55" at bounding box center [761, 411] width 22 height 29
click at [823, 407] on select "1 2 3 4 5 6 7 8 9 10 11 12" at bounding box center [826, 411] width 22 height 29
select select "4"
click at [815, 397] on select "1 2 3 4 5 6 7 8 9 10 11 12" at bounding box center [826, 411] width 22 height 29
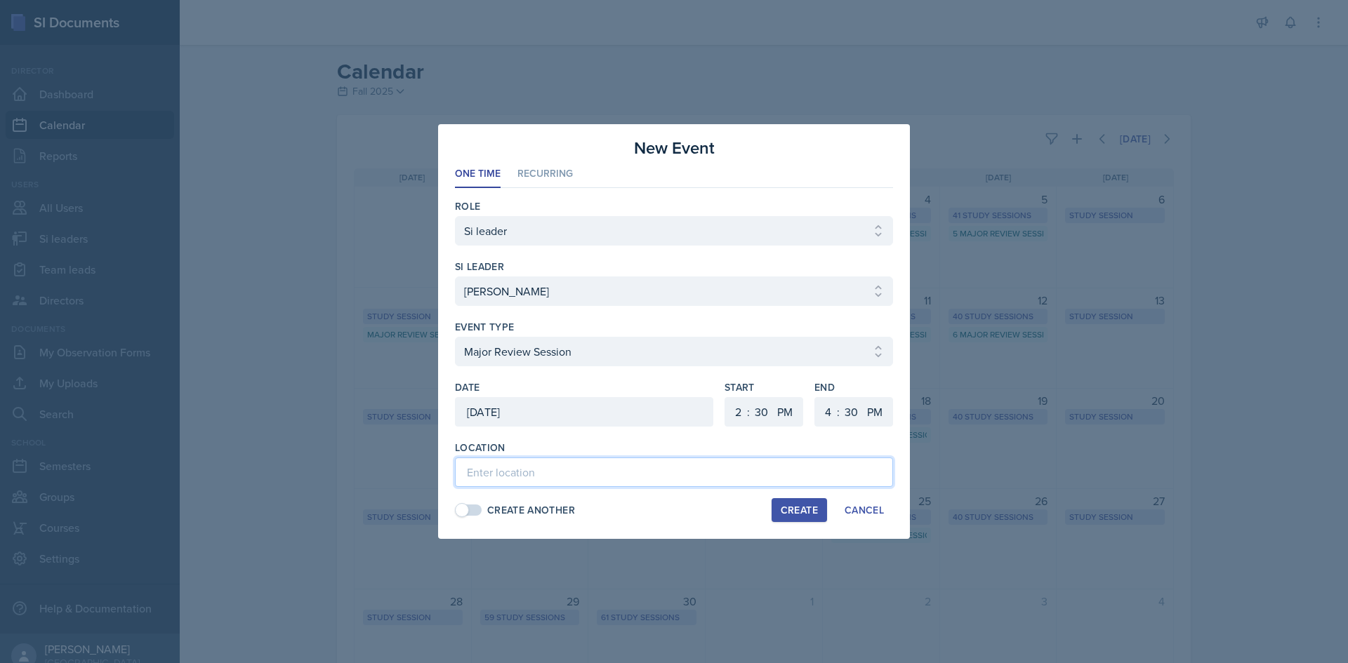
click at [679, 464] on input at bounding box center [674, 472] width 438 height 29
type input "Academic Learning Center 2100"
click at [783, 513] on div "Create" at bounding box center [799, 510] width 37 height 11
select select
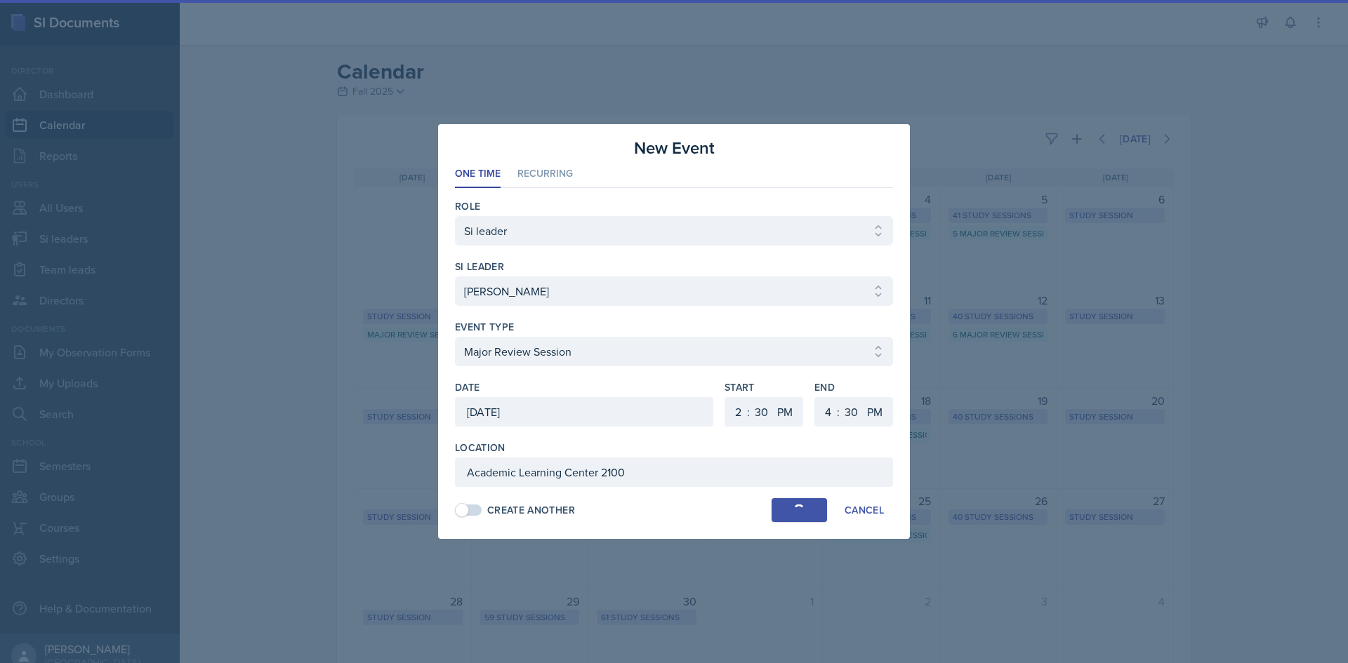
select select "6"
select select "0"
select select "6"
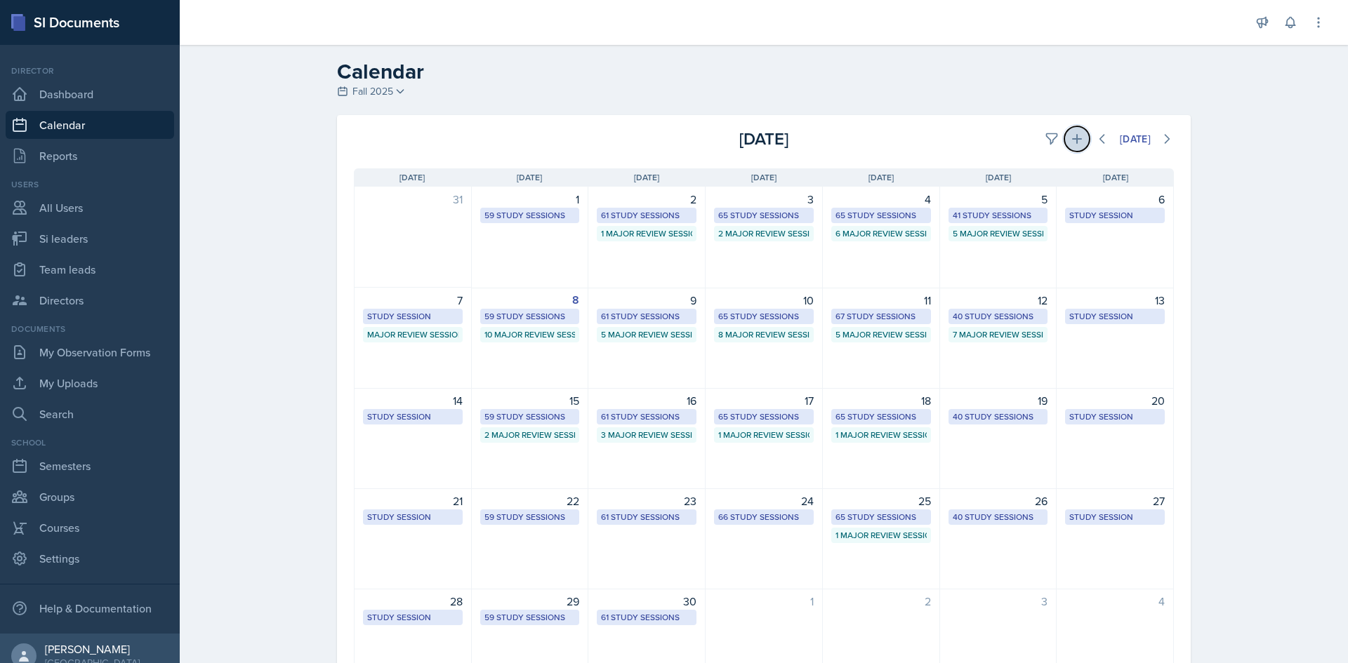
click at [1064, 134] on button at bounding box center [1076, 138] width 25 height 25
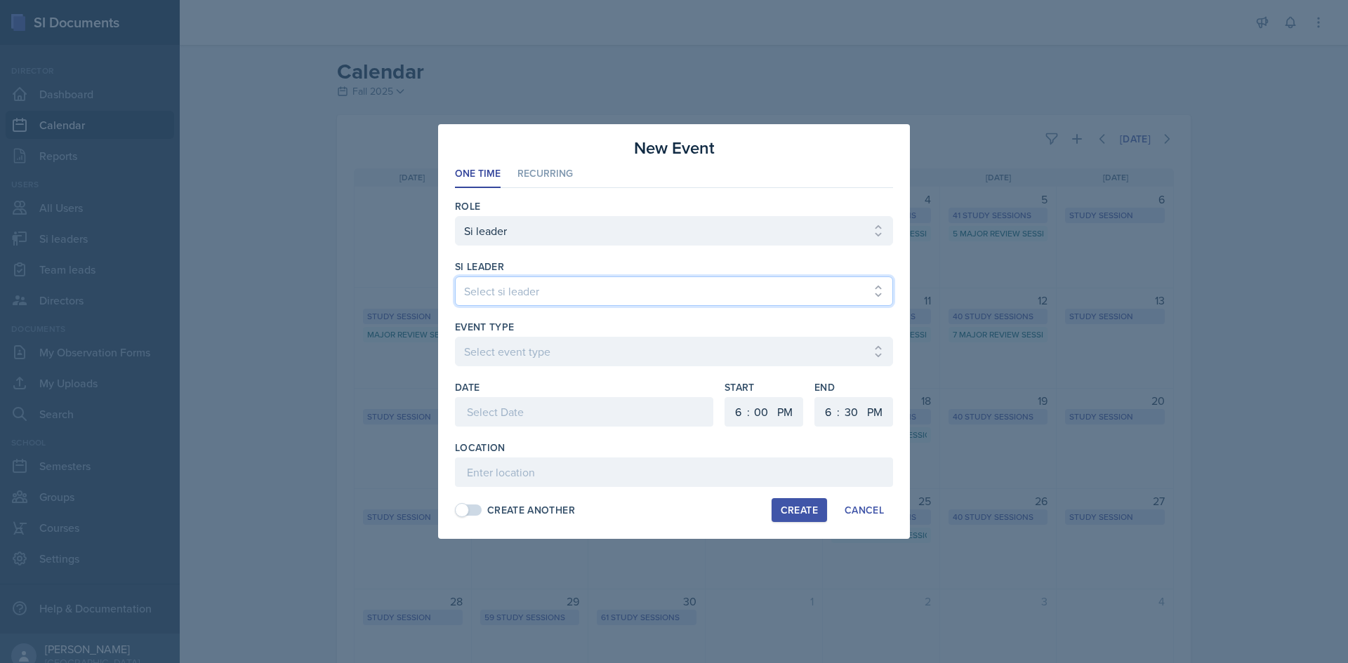
click at [512, 300] on select "Select si leader Abeer Kayser Aditya Chauhan Aissa Sylla Alberto Di Stanislao A…" at bounding box center [674, 291] width 438 height 29
select select "fe970cc9-fc68-46af-8d8a-63a8921800f0"
click at [455, 277] on select "Select si leader Abeer Kayser Aditya Chauhan Aissa Sylla Alberto Di Stanislao A…" at bounding box center [674, 291] width 438 height 29
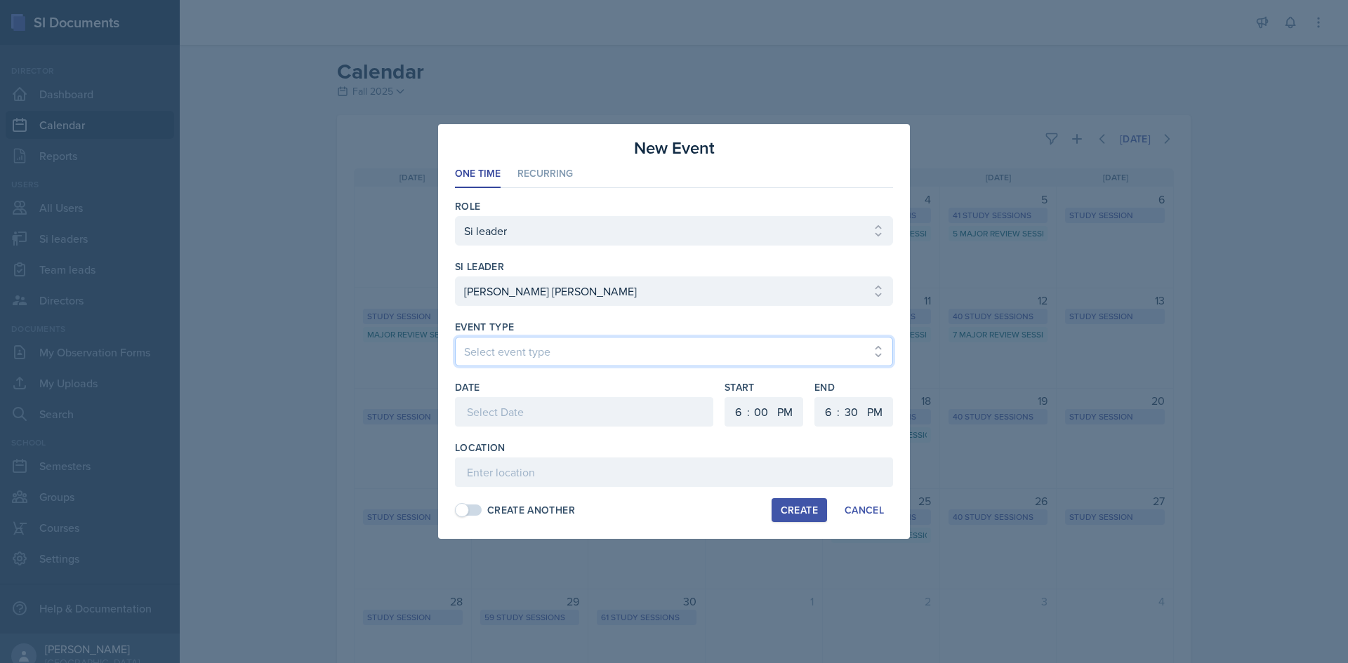
click at [514, 347] on select "Select event type Major Review Session Study Session" at bounding box center [674, 351] width 438 height 29
select select "66bb7cbf-e419-488b-a7ef-f63bc5f9ed04"
click at [455, 337] on select "Select event type Major Review Session Study Session" at bounding box center [674, 351] width 438 height 29
click at [515, 399] on div at bounding box center [584, 411] width 258 height 29
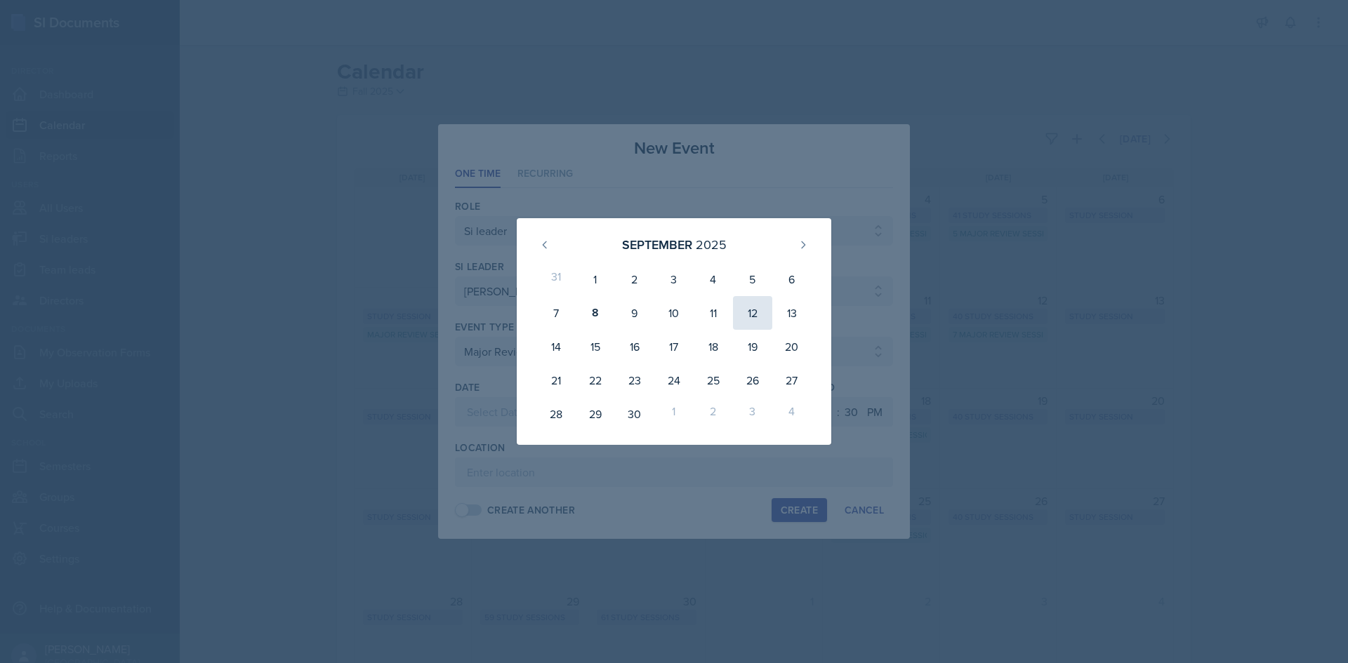
click at [756, 318] on div "12" at bounding box center [752, 313] width 39 height 34
type input "September 12th, 2025"
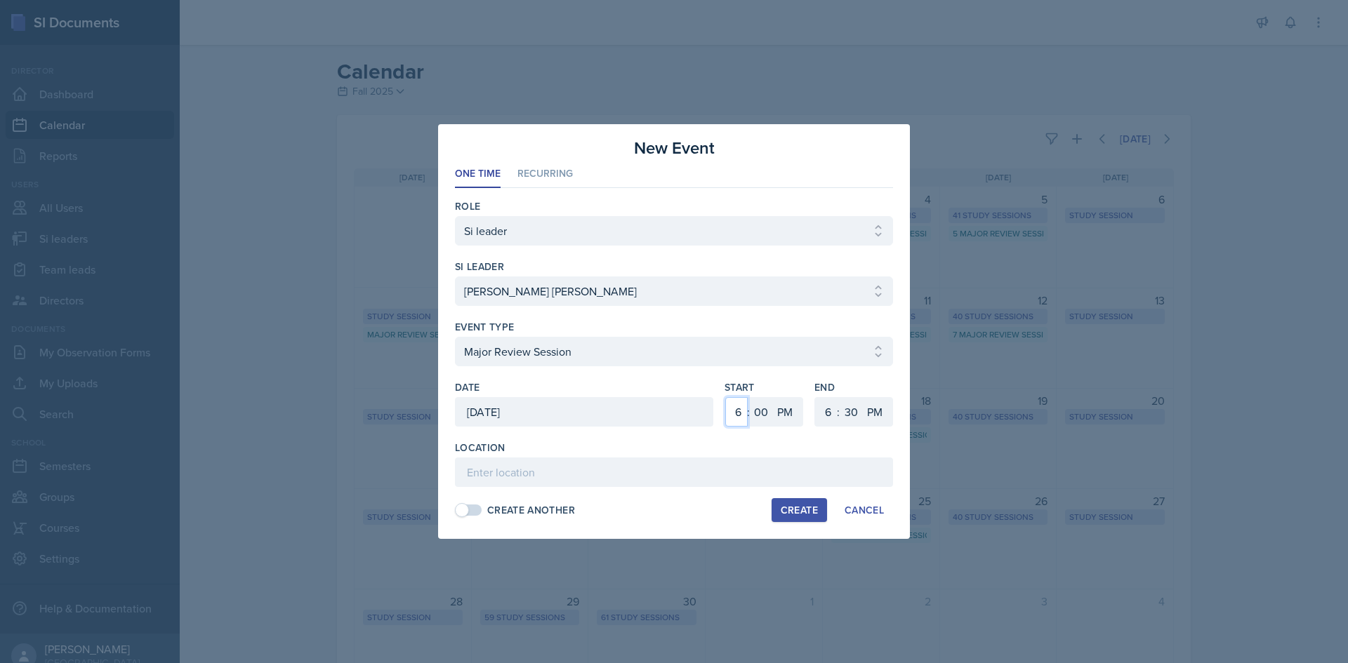
click at [743, 406] on select "1 2 3 4 5 6 7 8 9 10 11 12" at bounding box center [736, 411] width 22 height 29
select select "1"
click at [725, 397] on select "1 2 3 4 5 6 7 8 9 10 11 12" at bounding box center [736, 411] width 22 height 29
click at [748, 402] on div "1 2 3 4 5 6 7 8 9 10 11 12 : 00 05 10 15 20 25 30 35 40 45 50 55 AM PM" at bounding box center [763, 411] width 79 height 29
click at [753, 409] on select "00 05 10 15 20 25 30 35 40 45 50 55" at bounding box center [761, 411] width 22 height 29
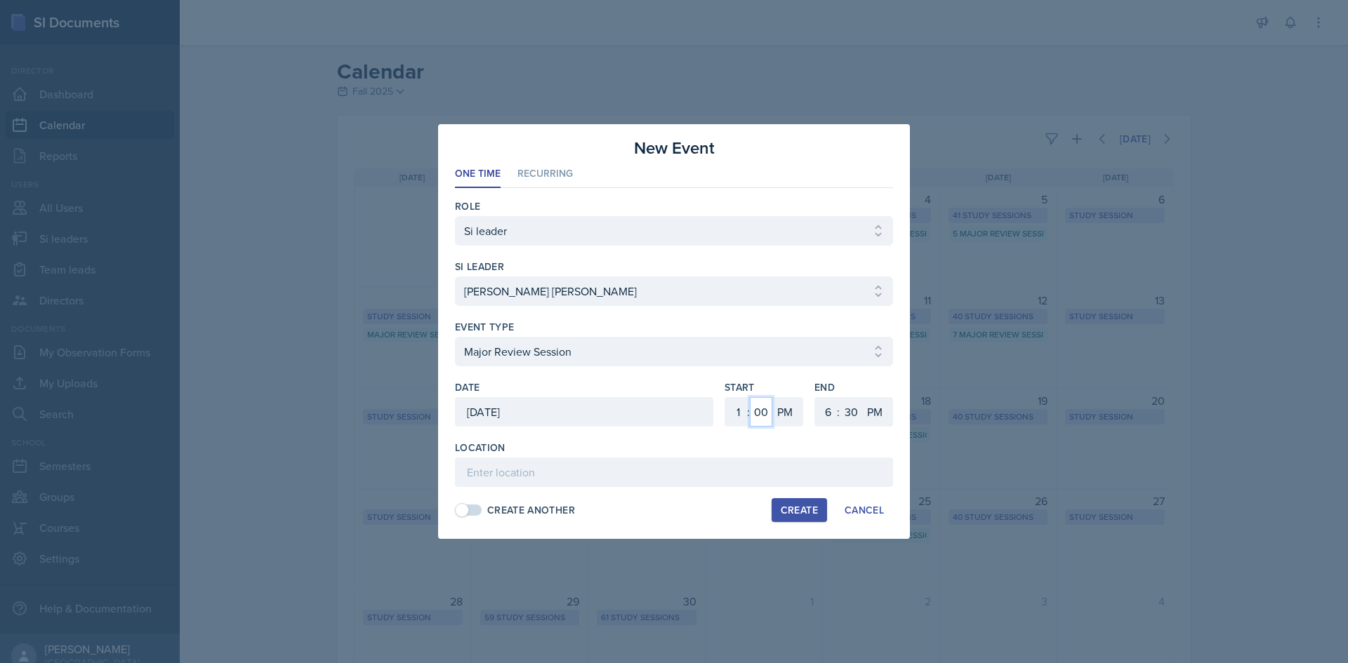
select select "20"
click at [750, 397] on select "00 05 10 15 20 25 30 35 40 45 50 55" at bounding box center [761, 411] width 22 height 29
click at [826, 421] on select "1 2 3 4 5 6 7 8 9 10 11 12" at bounding box center [826, 411] width 22 height 29
select select "3"
click at [815, 397] on select "1 2 3 4 5 6 7 8 9 10 11 12" at bounding box center [826, 411] width 22 height 29
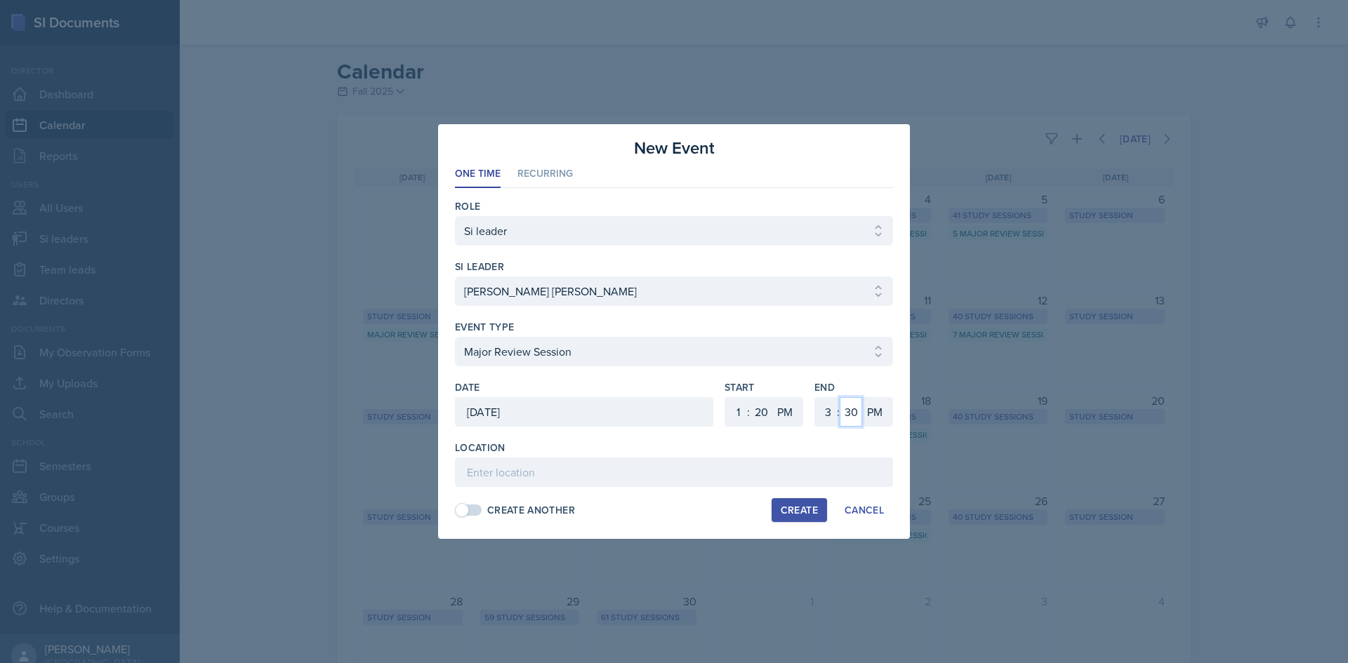
click at [851, 411] on select "00 05 10 15 20 25 30 35 40 45 50 55" at bounding box center [851, 411] width 22 height 29
select select "20"
click at [840, 397] on select "00 05 10 15 20 25 30 35 40 45 50 55" at bounding box center [851, 411] width 22 height 29
click at [602, 464] on input at bounding box center [674, 472] width 438 height 29
type input "English Building 071"
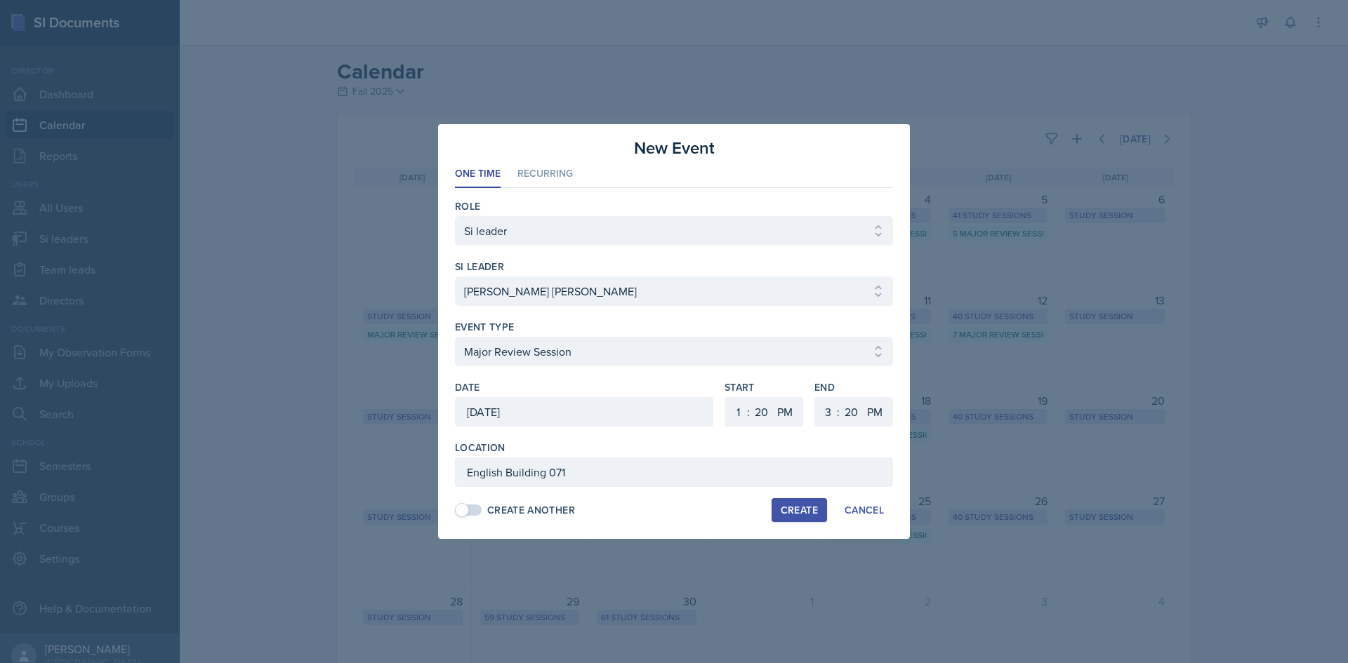
click at [806, 509] on div "Create" at bounding box center [799, 510] width 37 height 11
select select
select select "6"
select select "0"
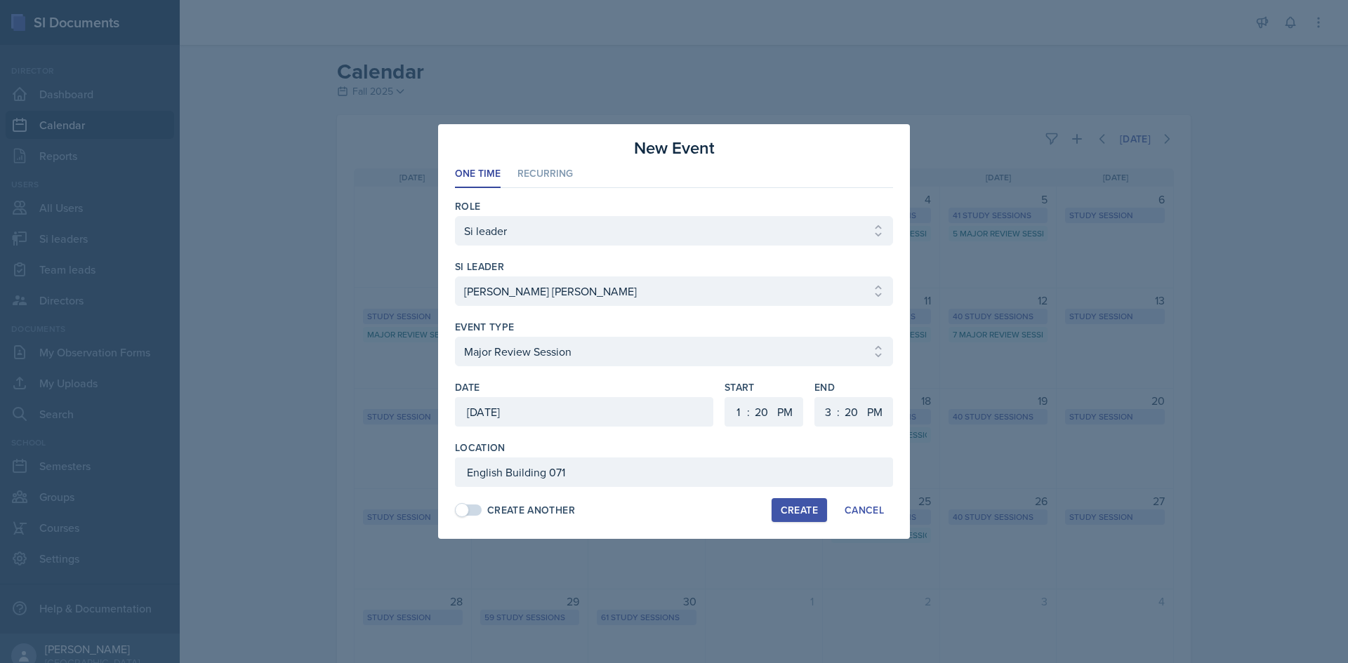
select select "6"
select select "30"
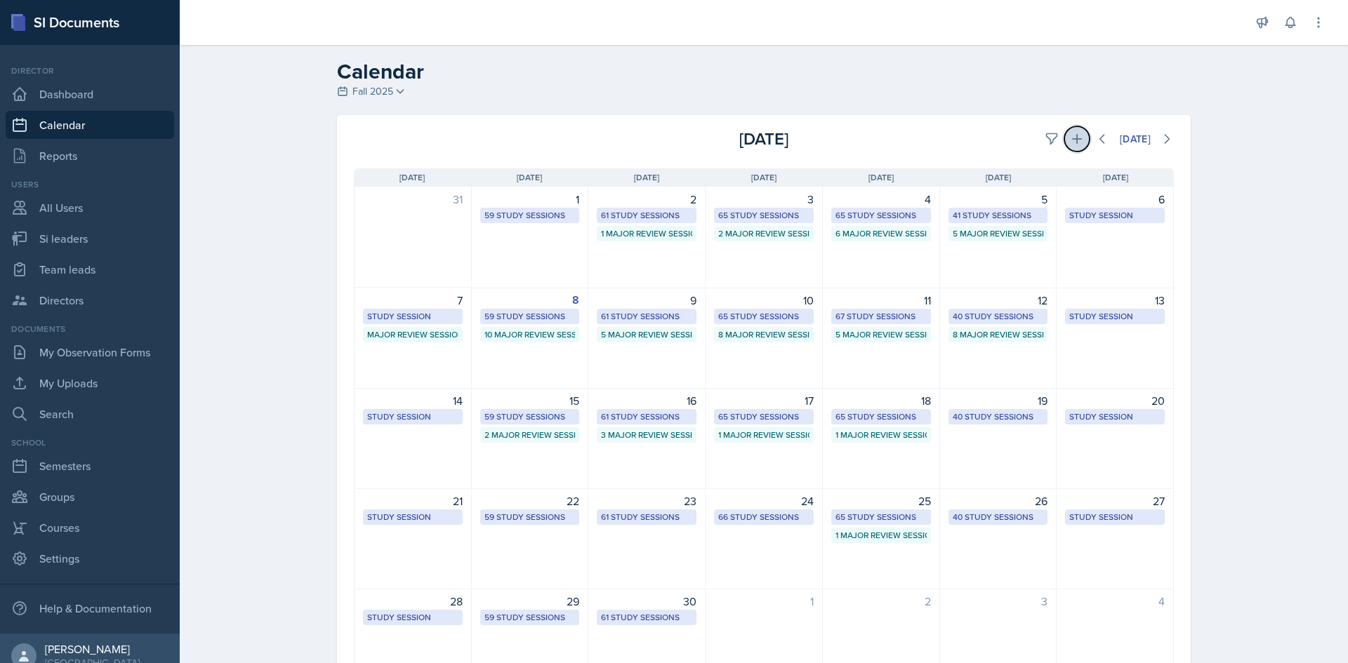
click at [1070, 141] on icon at bounding box center [1077, 139] width 14 height 14
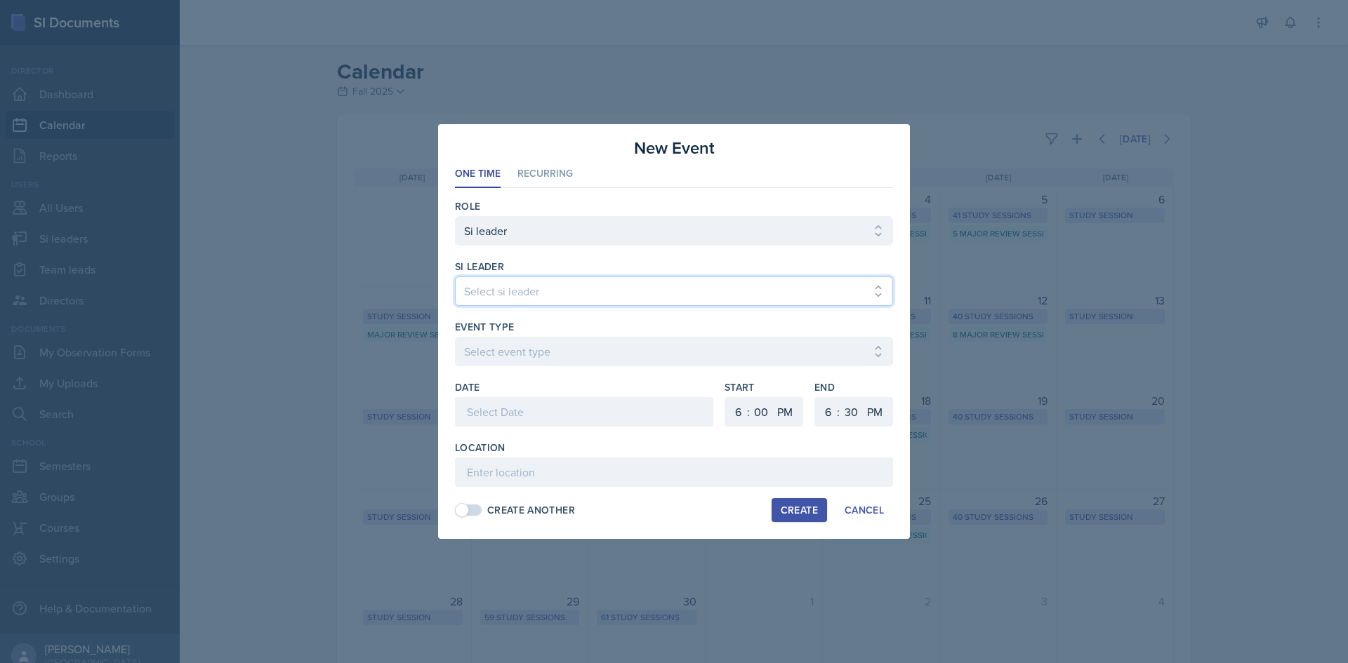
click at [624, 289] on select "Select si leader Abeer Kayser Aditya Chauhan Aissa Sylla Alberto Di Stanislao A…" at bounding box center [674, 291] width 438 height 29
select select "0be5b9c3-a0a1-4c2e-8794-119af98cbd9f"
click at [455, 277] on select "Select si leader Abeer Kayser Aditya Chauhan Aissa Sylla Alberto Di Stanislao A…" at bounding box center [674, 291] width 438 height 29
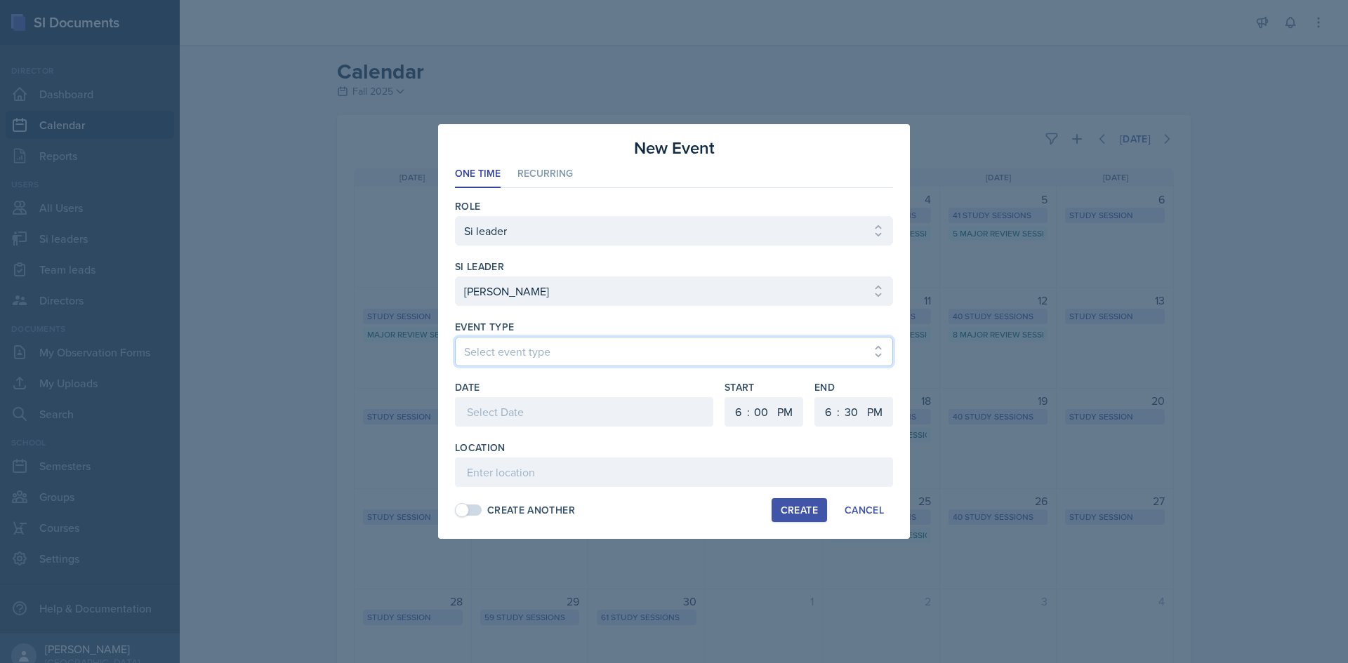
click at [545, 364] on select "Select event type Major Review Session Study Session" at bounding box center [674, 351] width 438 height 29
select select "66bb7cbf-e419-488b-a7ef-f63bc5f9ed04"
click at [455, 337] on select "Select event type Major Review Session Study Session" at bounding box center [674, 351] width 438 height 29
click at [533, 410] on div at bounding box center [584, 411] width 258 height 29
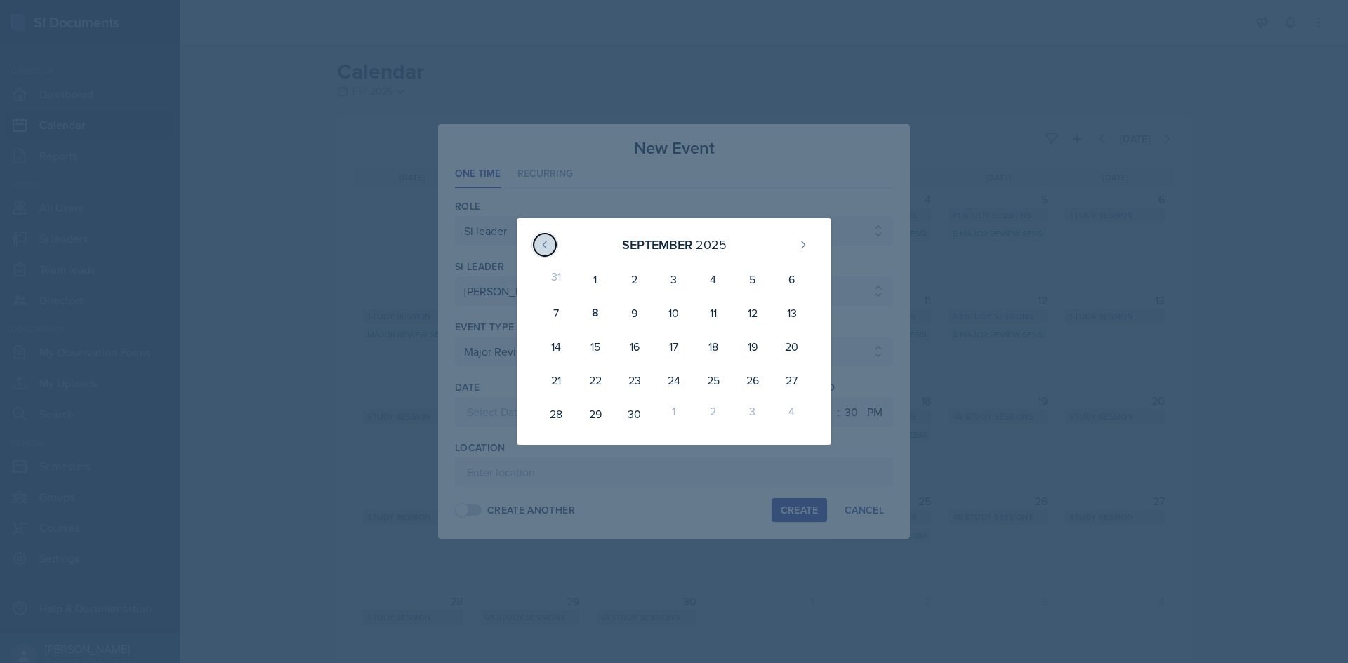
click at [545, 243] on icon at bounding box center [545, 244] width 4 height 6
click at [800, 246] on icon at bounding box center [802, 244] width 11 height 11
click at [715, 317] on div "11" at bounding box center [713, 313] width 39 height 34
type input "September 11th, 2025"
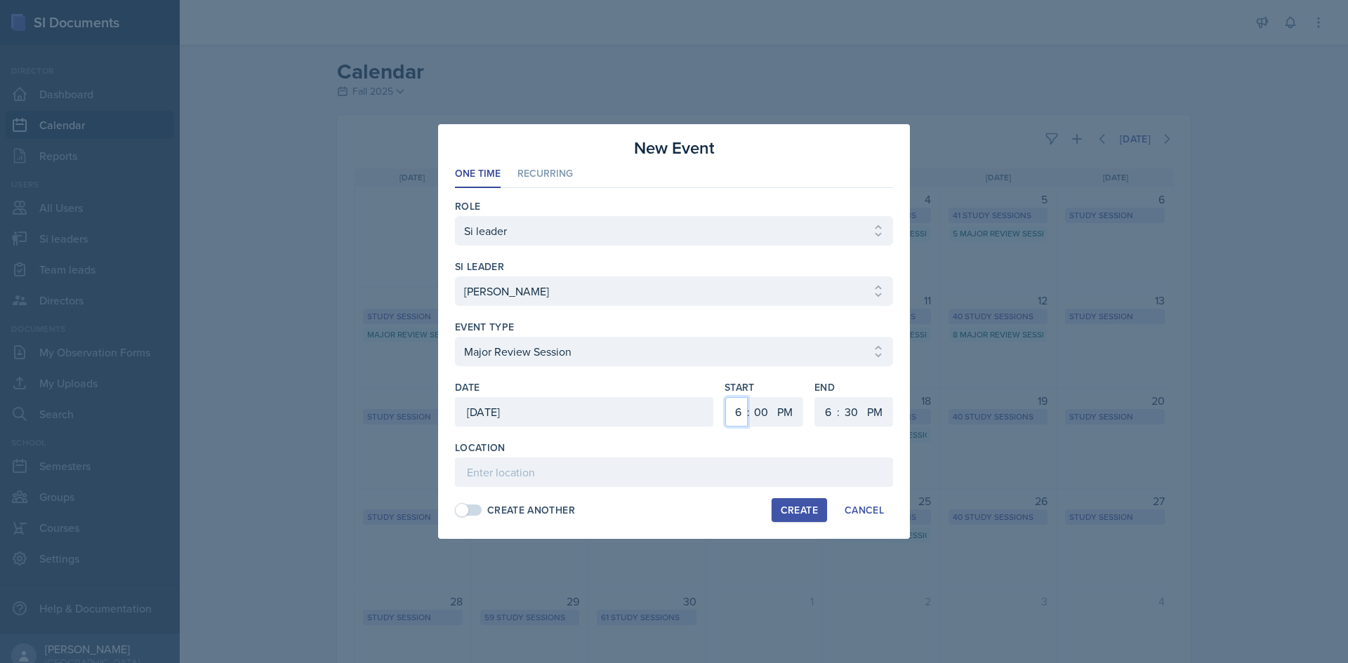
click at [739, 411] on select "1 2 3 4 5 6 7 8 9 10 11 12" at bounding box center [736, 411] width 22 height 29
select select "3"
click at [725, 397] on select "1 2 3 4 5 6 7 8 9 10 11 12" at bounding box center [736, 411] width 22 height 29
click at [750, 414] on select "00 05 10 15 20 25 30 35 40 45 50 55" at bounding box center [761, 411] width 22 height 29
select select "30"
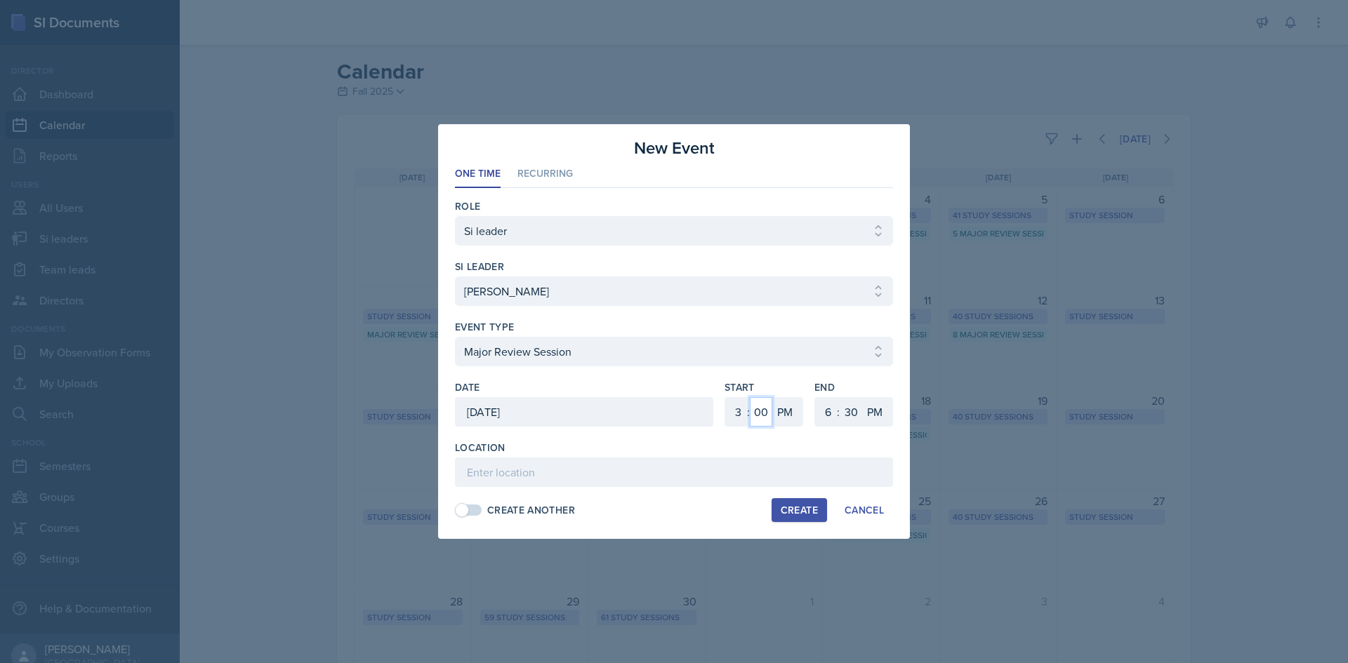
click at [750, 397] on select "00 05 10 15 20 25 30 35 40 45 50 55" at bounding box center [761, 411] width 22 height 29
click at [835, 418] on select "1 2 3 4 5 6 7 8 9 10 11 12" at bounding box center [826, 411] width 22 height 29
select select "5"
click at [815, 397] on select "1 2 3 4 5 6 7 8 9 10 11 12" at bounding box center [826, 411] width 22 height 29
click at [658, 478] on input at bounding box center [674, 472] width 438 height 29
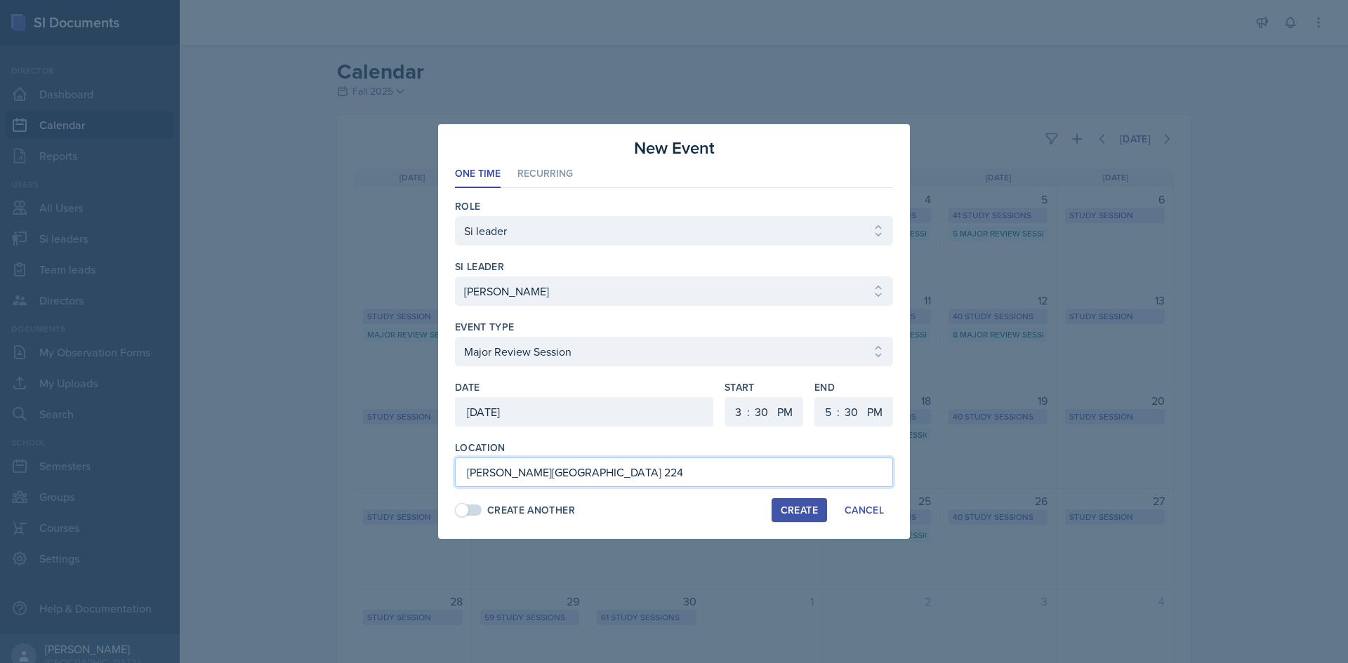
type input "[PERSON_NAME][GEOGRAPHIC_DATA] 224"
click at [809, 524] on div "Role Select Role Si leader Team lead Director si leader Select si leader Abeer …" at bounding box center [674, 358] width 438 height 340
click at [807, 518] on button "Create" at bounding box center [799, 510] width 55 height 24
select select
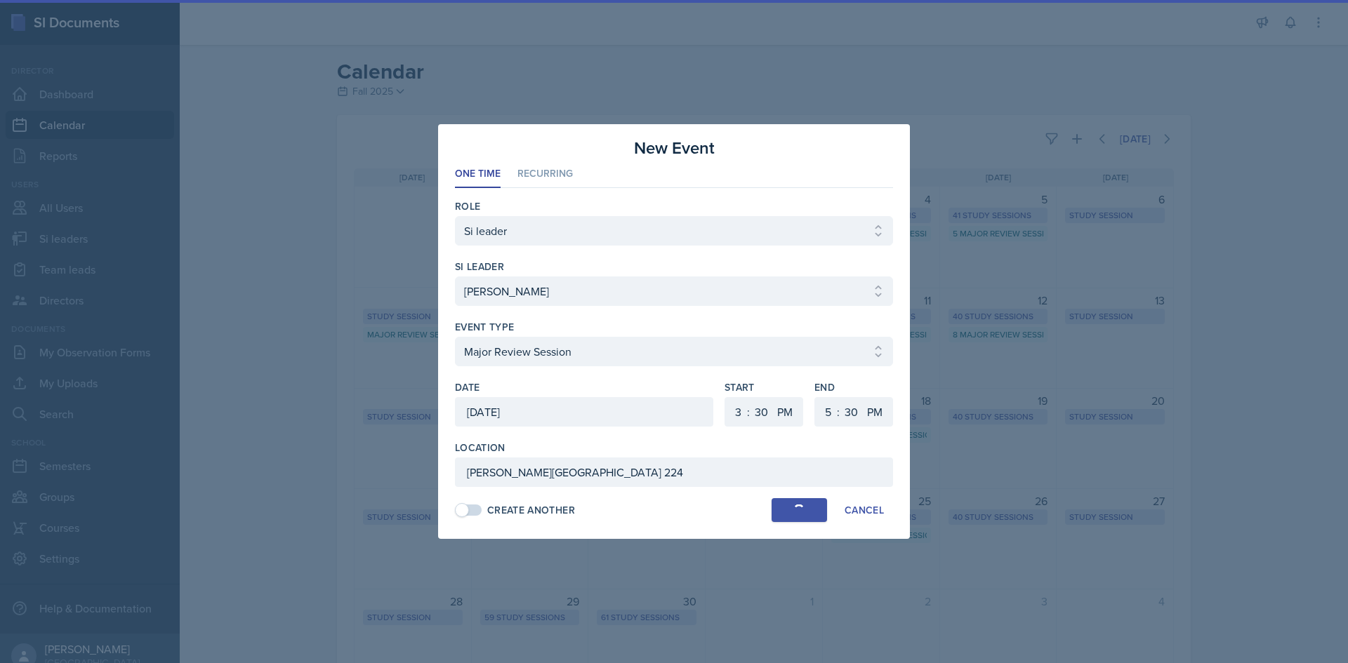
select select "6"
select select "0"
select select "6"
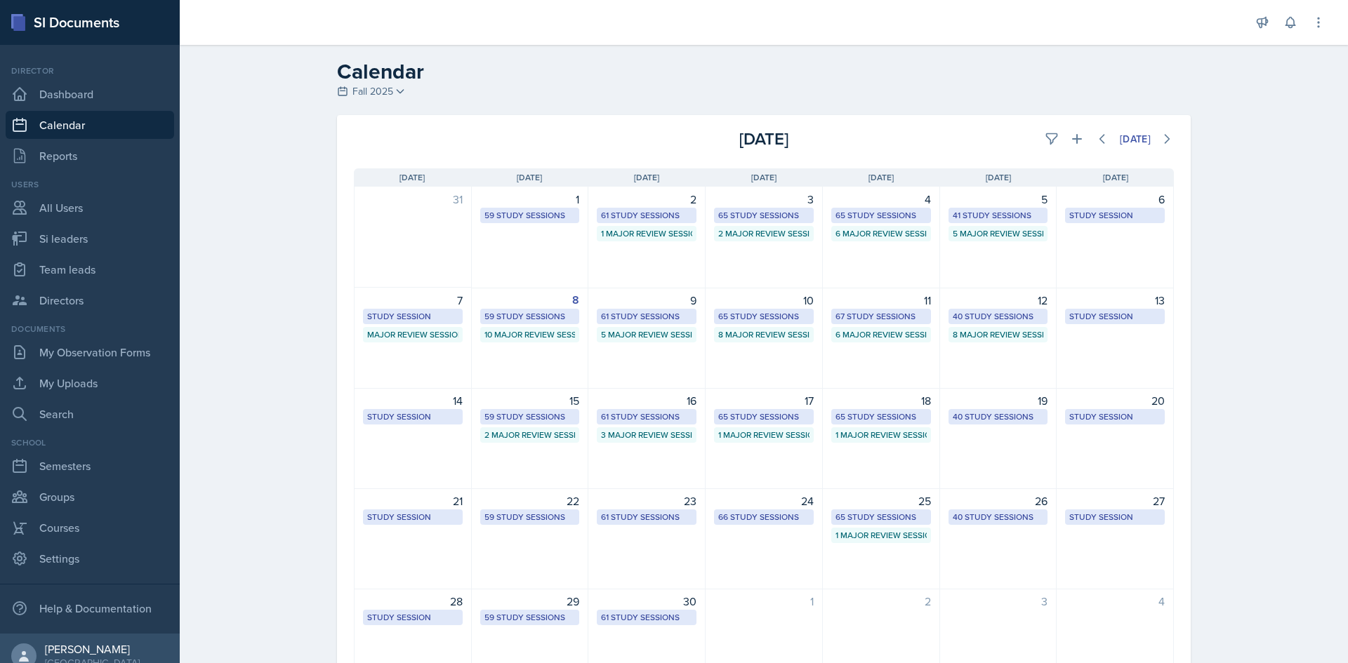
click at [1083, 148] on div "Today" at bounding box center [1037, 138] width 273 height 25
click at [1076, 146] on button at bounding box center [1076, 138] width 25 height 25
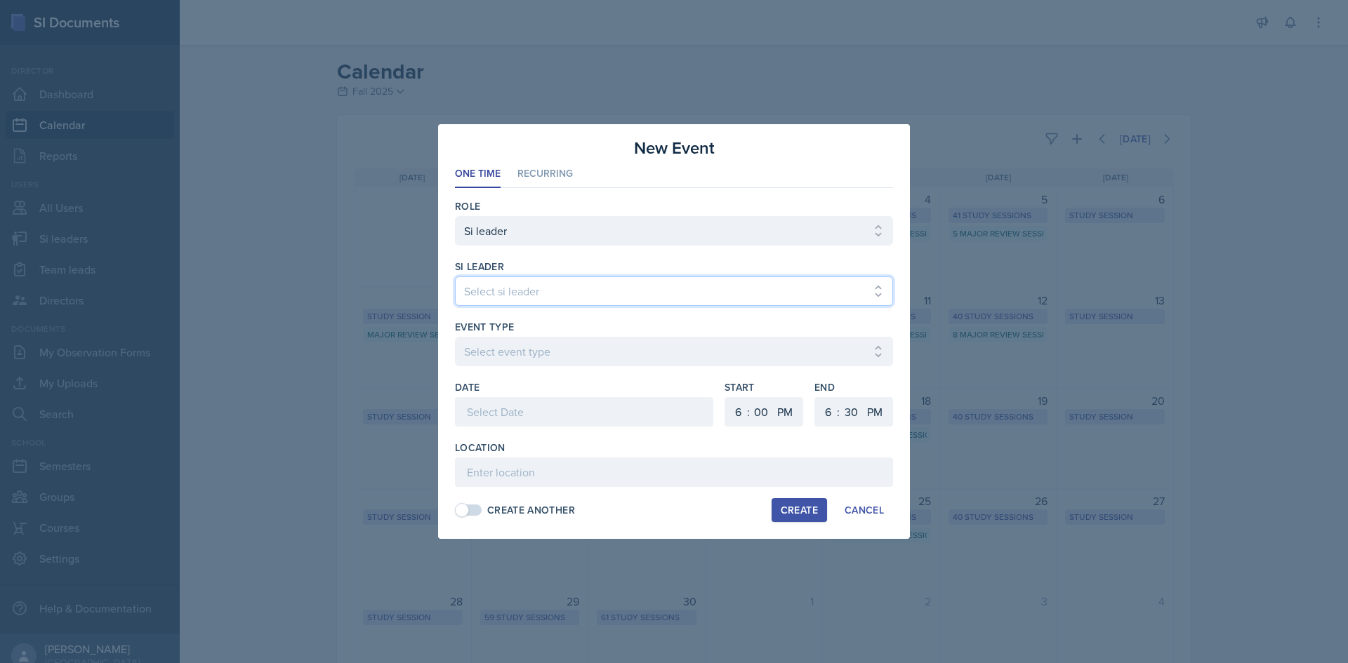
click at [576, 298] on select "Select si leader Abeer Kayser Aditya Chauhan Aissa Sylla Alberto Di Stanislao A…" at bounding box center [674, 291] width 438 height 29
select select "bb51e7cd-fa7a-4247-a169-db5a8b7cd5ac"
click at [455, 277] on select "Select si leader Abeer Kayser Aditya Chauhan Aissa Sylla Alberto Di Stanislao A…" at bounding box center [674, 291] width 438 height 29
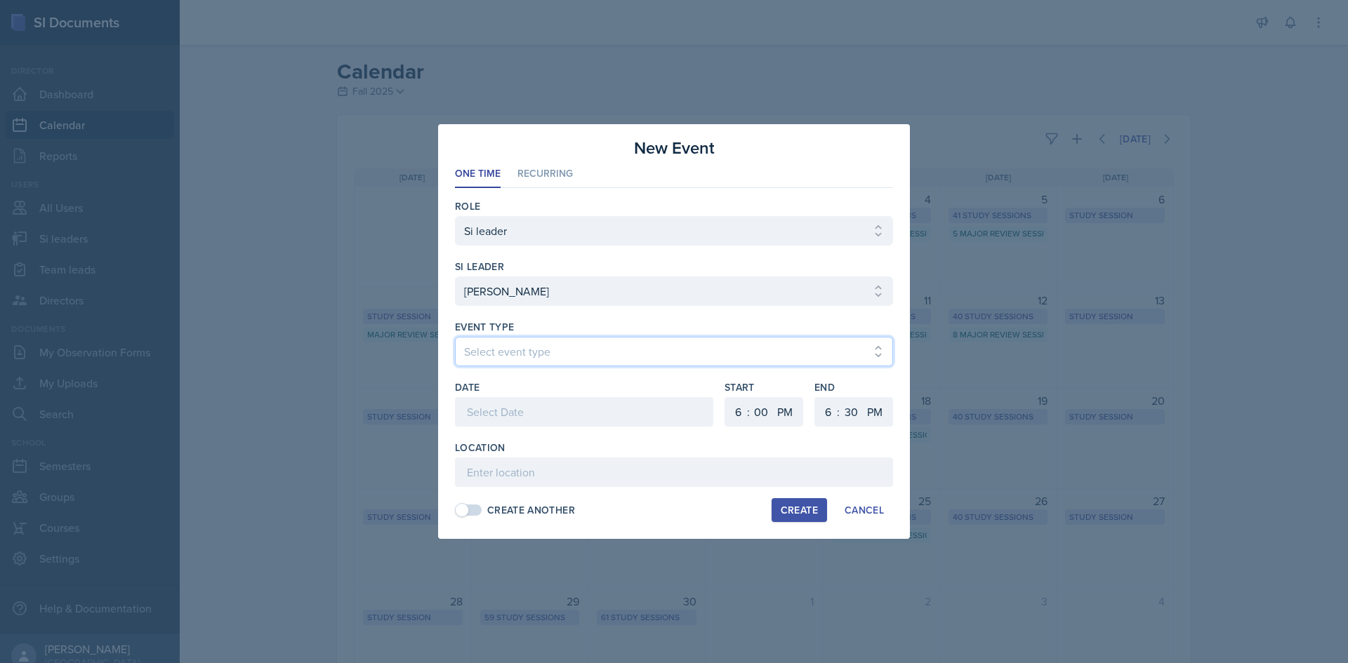
click at [590, 351] on select "Select event type Major Review Session Study Session" at bounding box center [674, 351] width 438 height 29
select select "66bb7cbf-e419-488b-a7ef-f63bc5f9ed04"
click at [455, 337] on select "Select event type Major Review Session Study Session" at bounding box center [674, 351] width 438 height 29
click at [544, 416] on div at bounding box center [584, 411] width 258 height 29
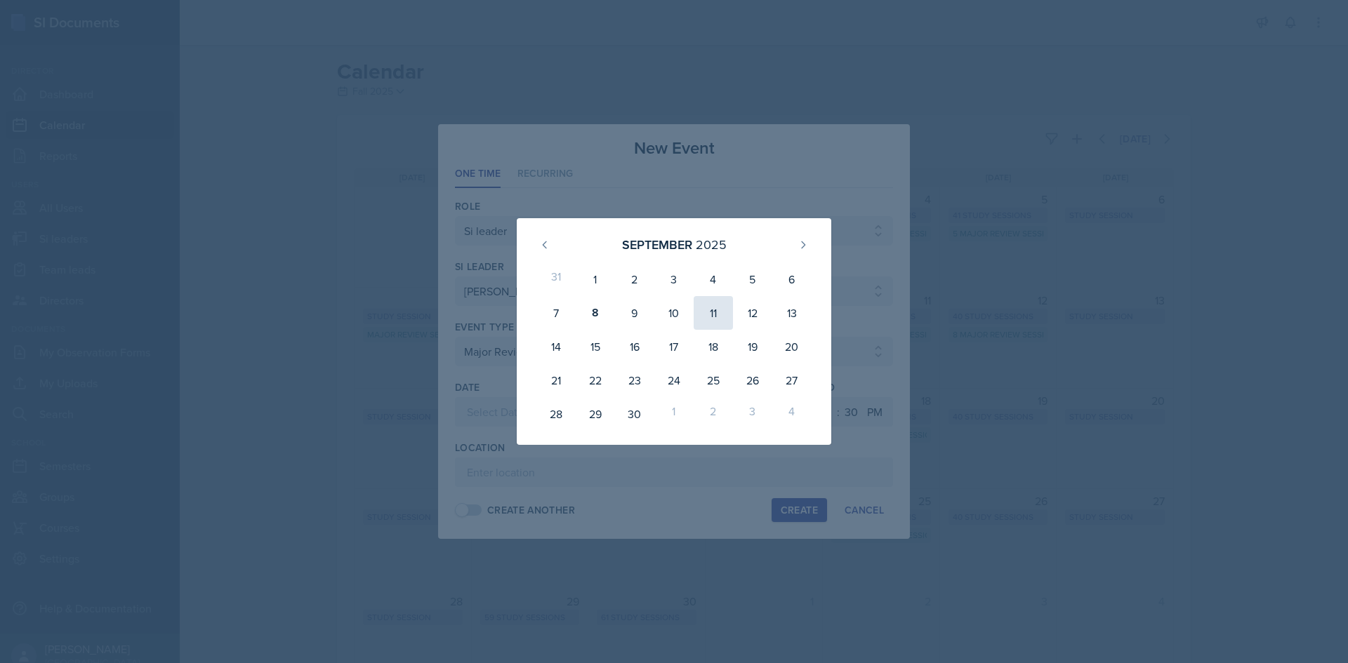
click at [724, 305] on div "11" at bounding box center [713, 313] width 39 height 34
type input "September 11th, 2025"
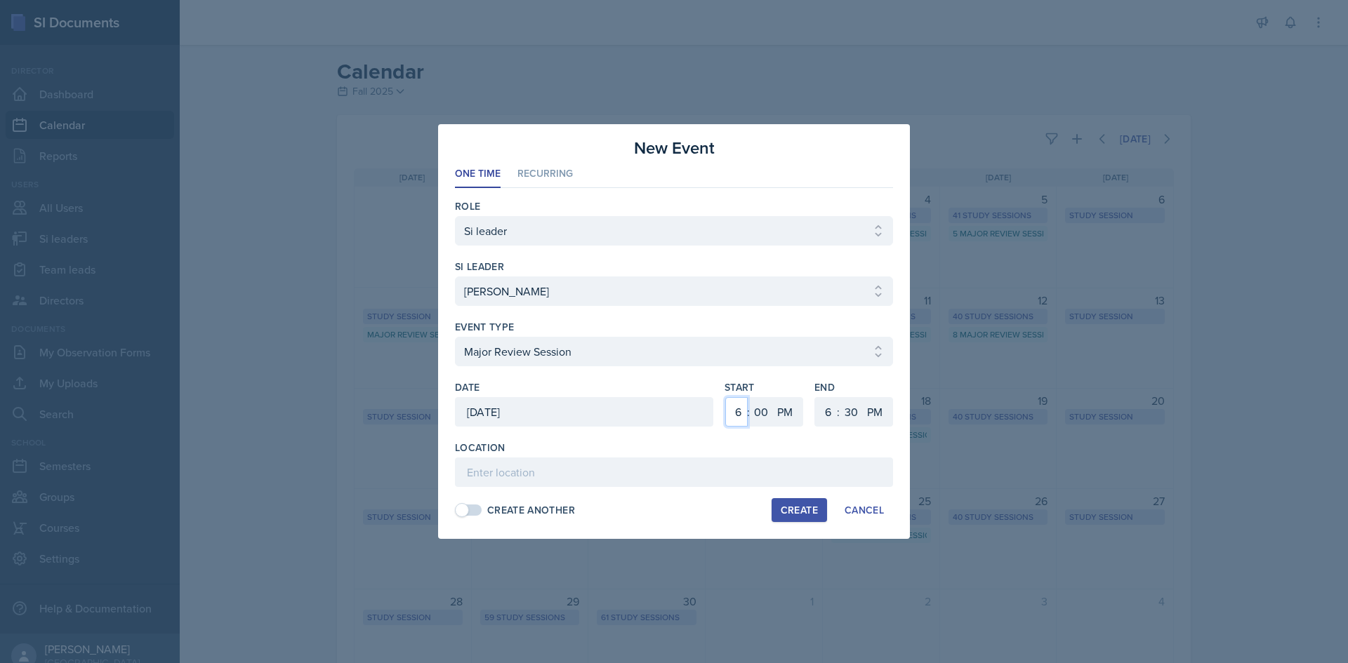
click at [735, 403] on select "1 2 3 4 5 6 7 8 9 10 11 12" at bounding box center [736, 411] width 22 height 29
select select "3"
click at [725, 397] on select "1 2 3 4 5 6 7 8 9 10 11 12" at bounding box center [736, 411] width 22 height 29
click at [760, 411] on select "00 05 10 15 20 25 30 35 40 45 50 55" at bounding box center [761, 411] width 22 height 29
select select "30"
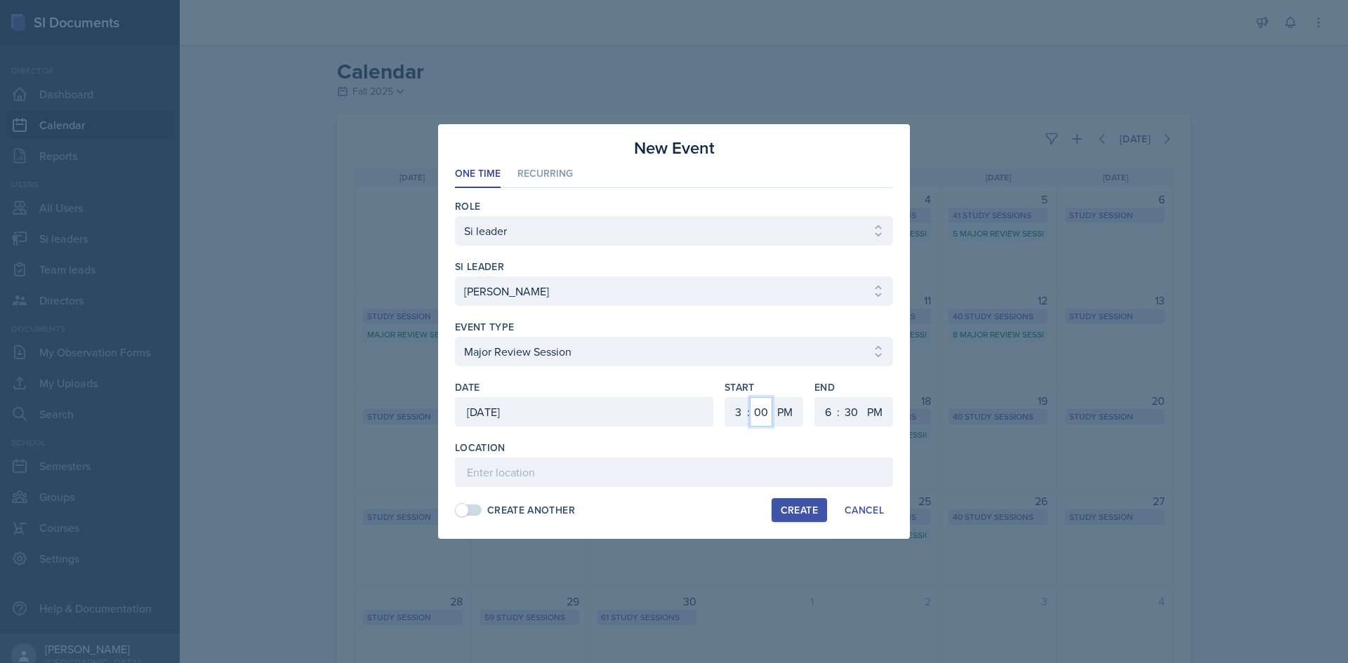
click at [750, 397] on select "00 05 10 15 20 25 30 35 40 45 50 55" at bounding box center [761, 411] width 22 height 29
click at [830, 406] on select "1 2 3 4 5 6 7 8 9 10 11 12" at bounding box center [826, 411] width 22 height 29
select select "5"
click at [815, 397] on select "1 2 3 4 5 6 7 8 9 10 11 12" at bounding box center [826, 411] width 22 height 29
click at [732, 469] on input at bounding box center [674, 472] width 438 height 29
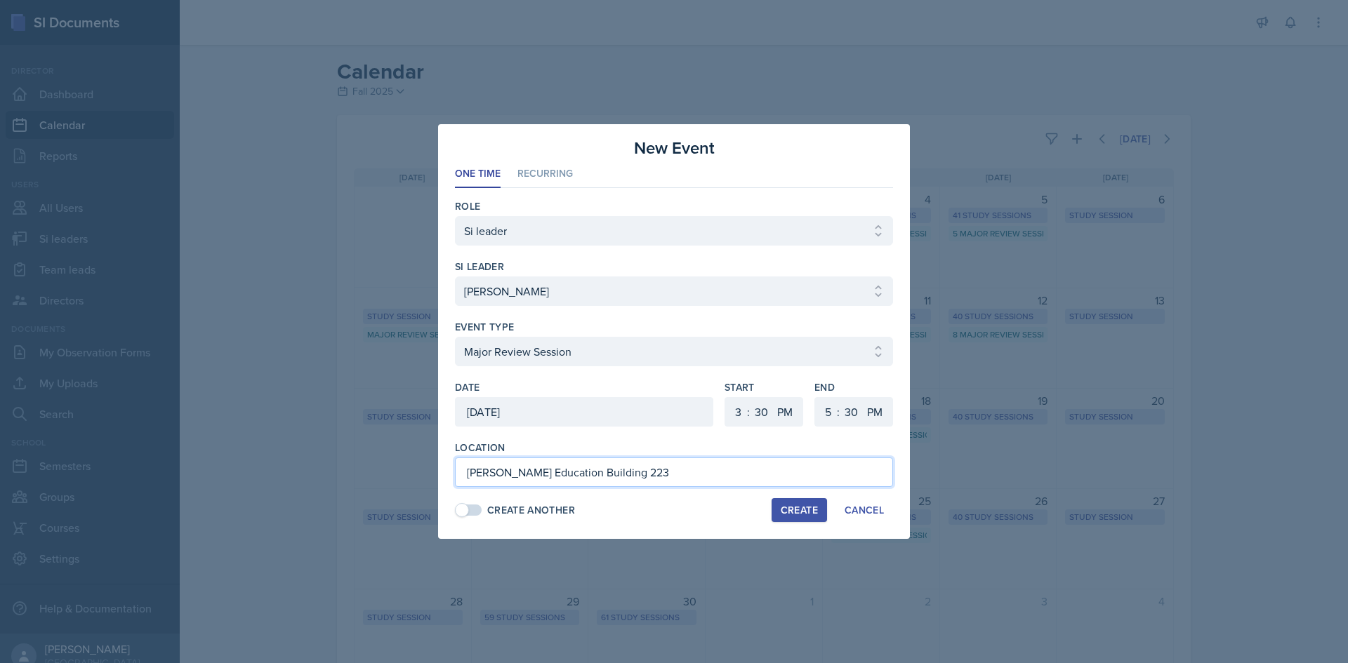
type input "[PERSON_NAME] Education Building 223"
click at [781, 506] on div "Create" at bounding box center [799, 510] width 37 height 11
select select
select select "6"
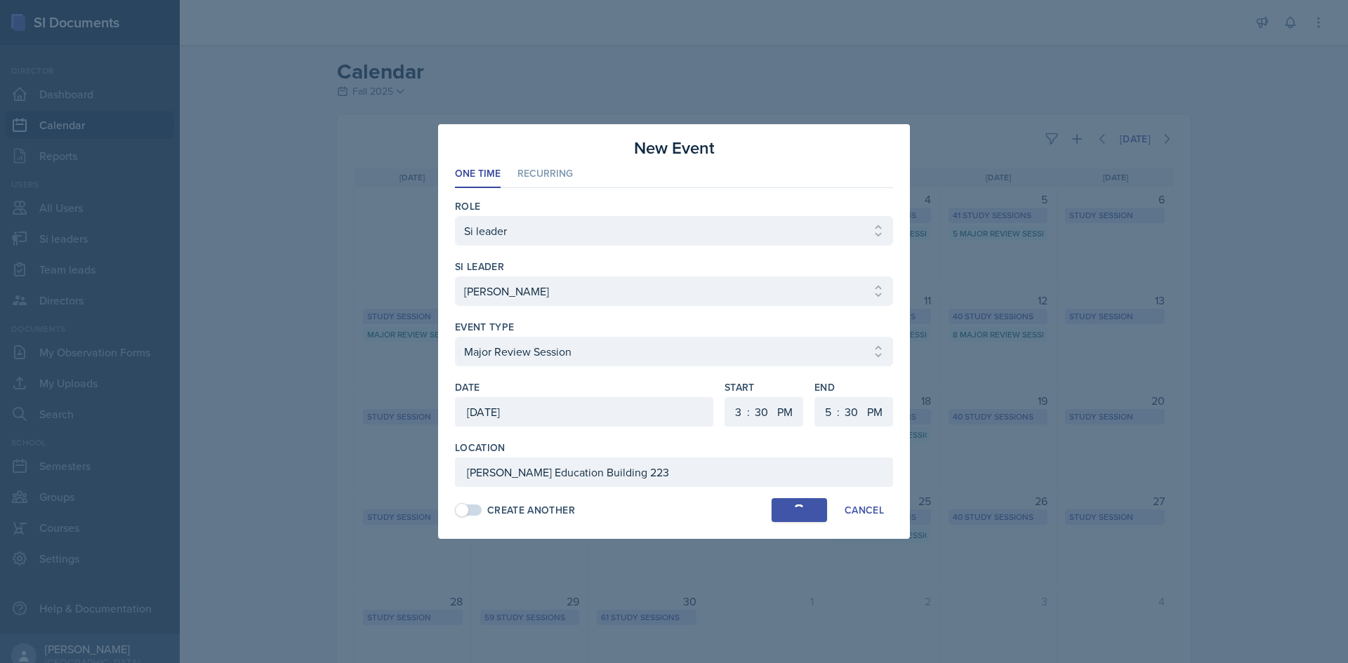
select select "0"
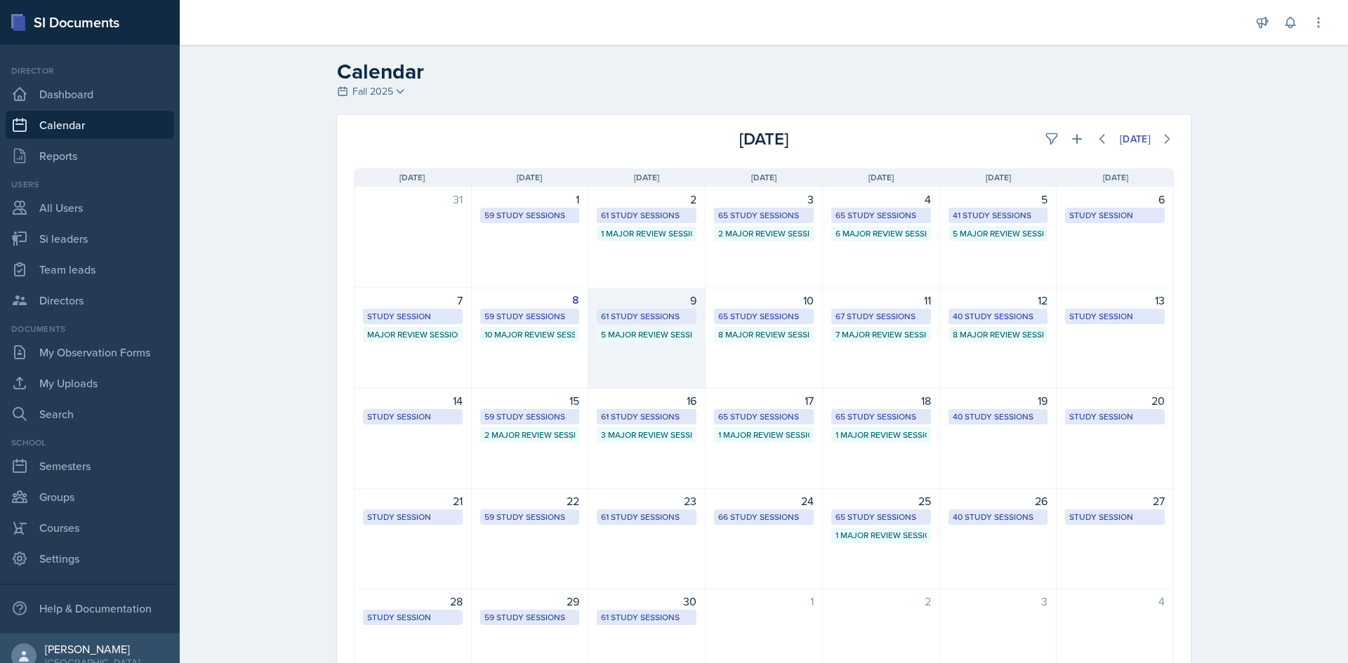
click at [667, 318] on div "61 Study Sessions" at bounding box center [646, 316] width 91 height 13
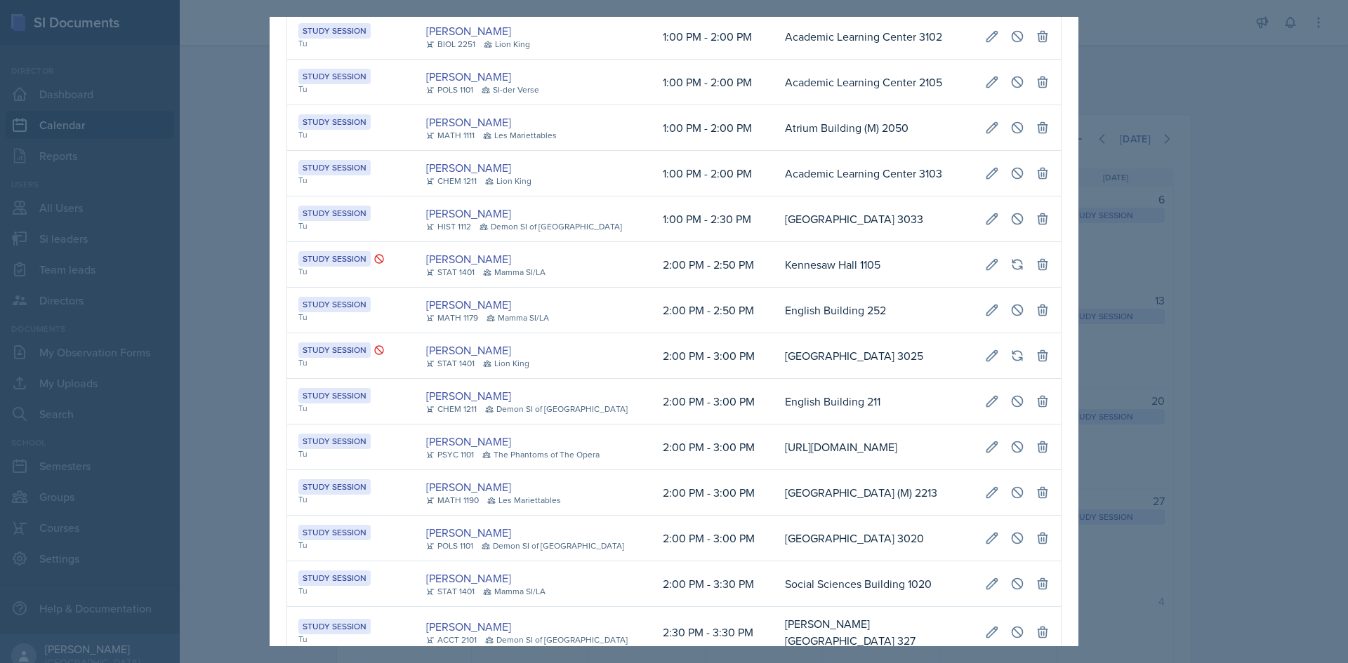
click at [774, 197] on td "Academic Learning Center 3103" at bounding box center [874, 174] width 200 height 46
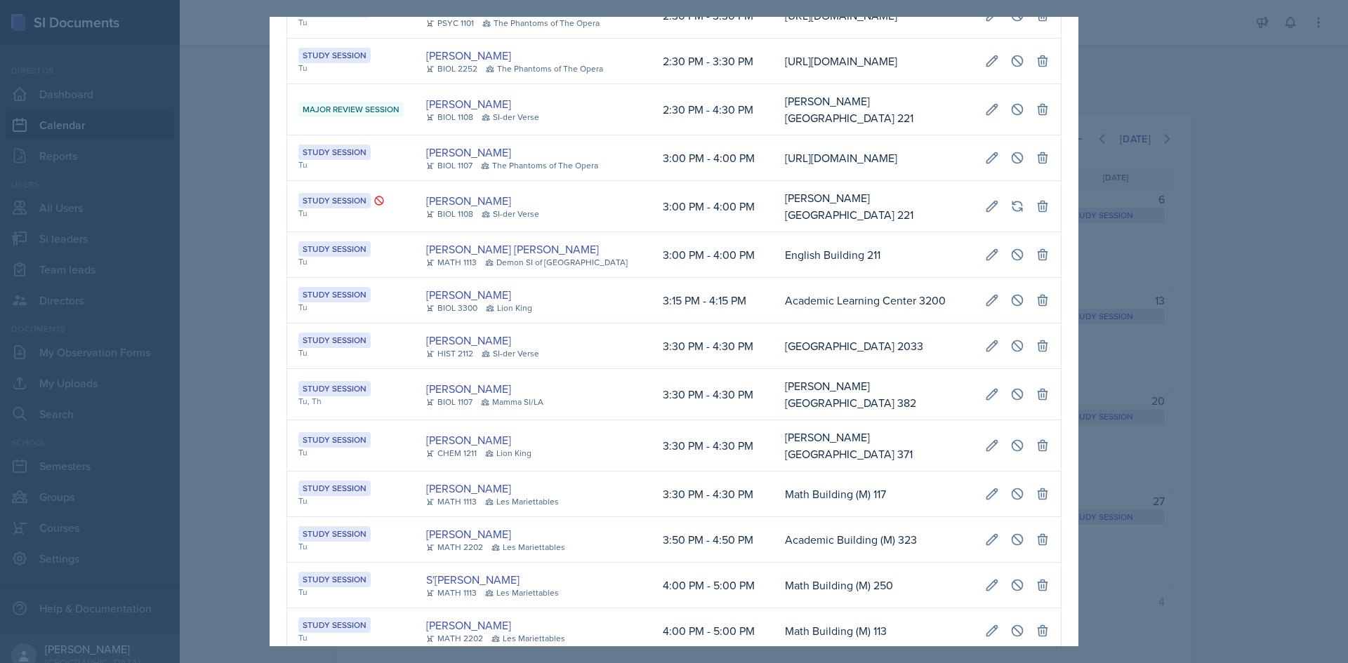
click at [211, 388] on div at bounding box center [674, 331] width 1348 height 663
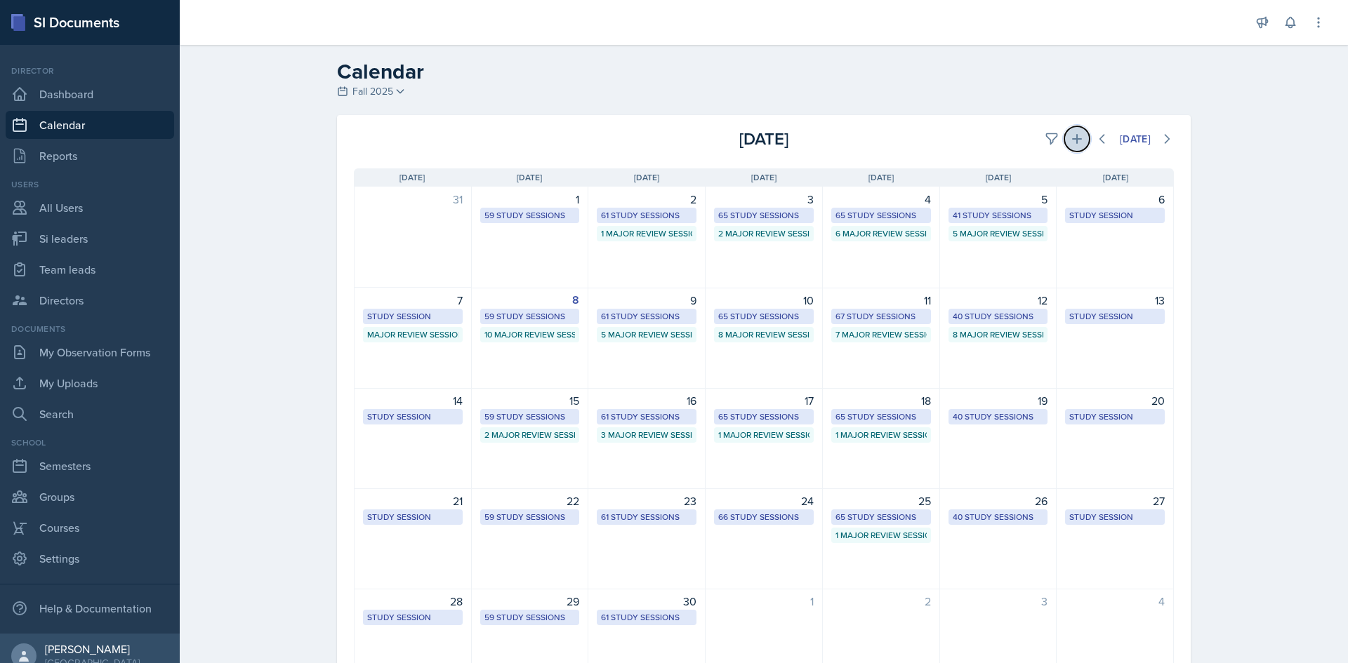
click at [1075, 140] on icon at bounding box center [1077, 139] width 14 height 14
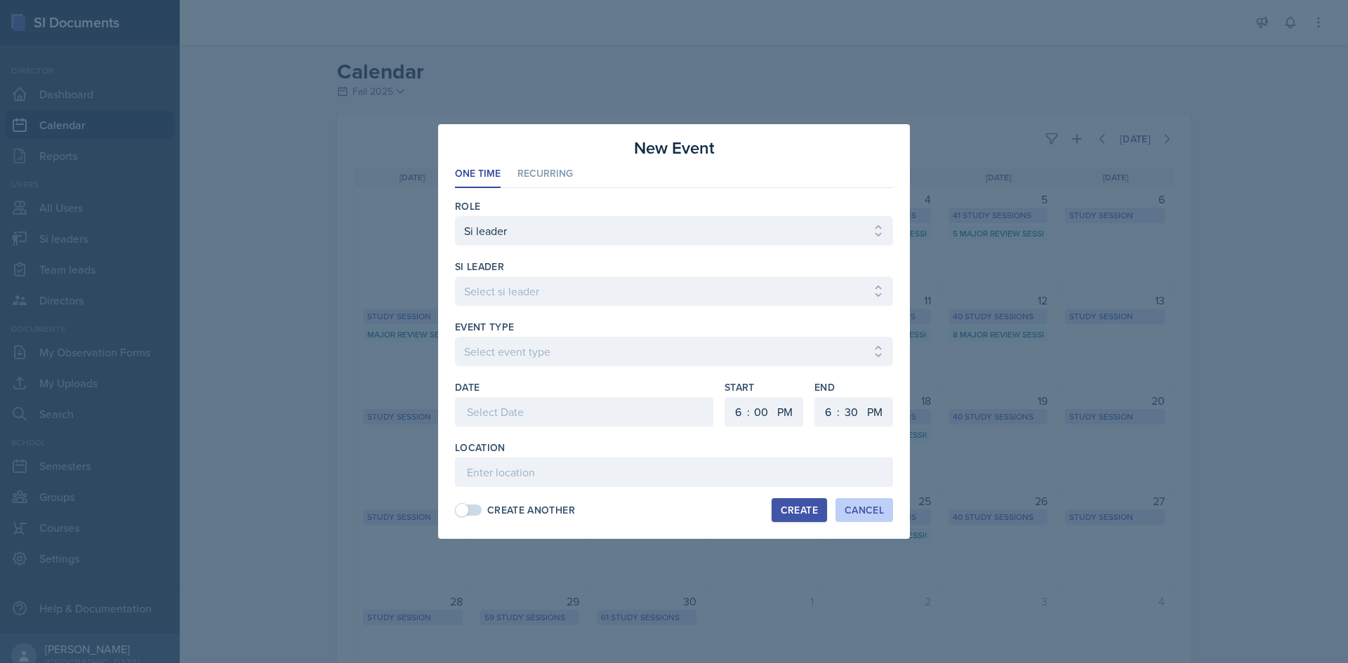
drag, startPoint x: 875, startPoint y: 515, endPoint x: 856, endPoint y: 475, distance: 43.6
click at [873, 515] on div "Cancel" at bounding box center [864, 510] width 39 height 11
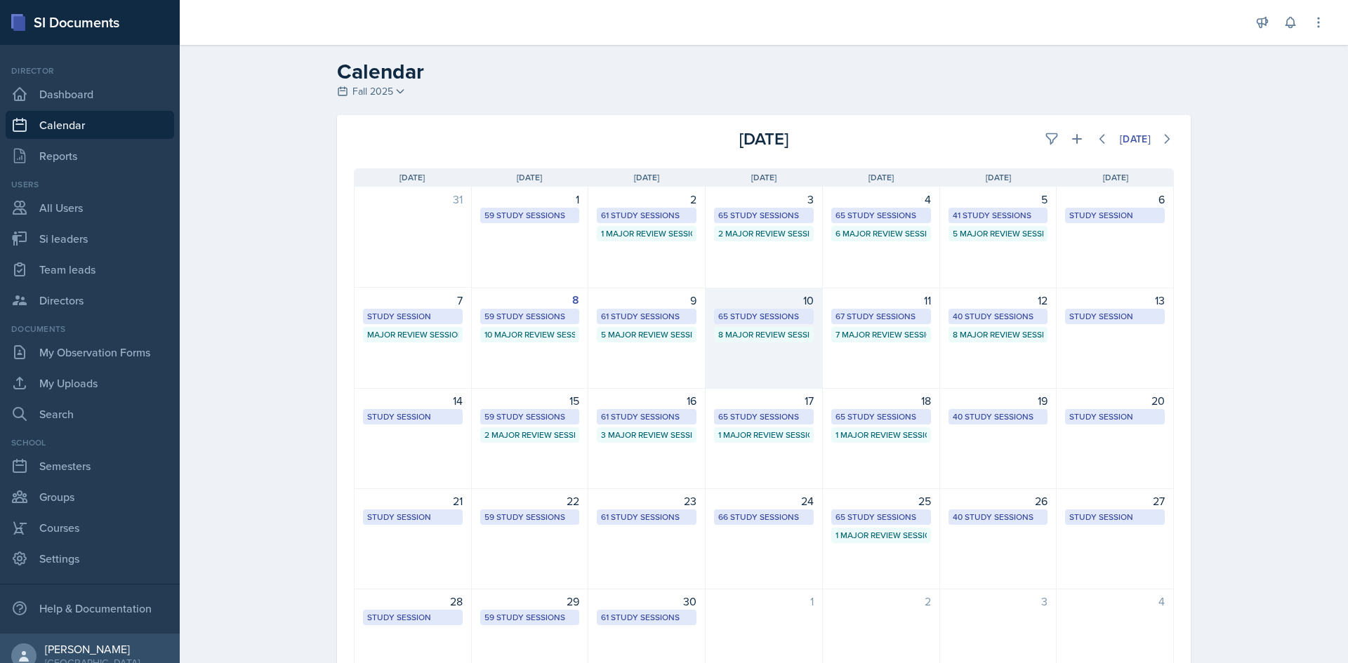
click at [760, 307] on div "10" at bounding box center [764, 300] width 100 height 17
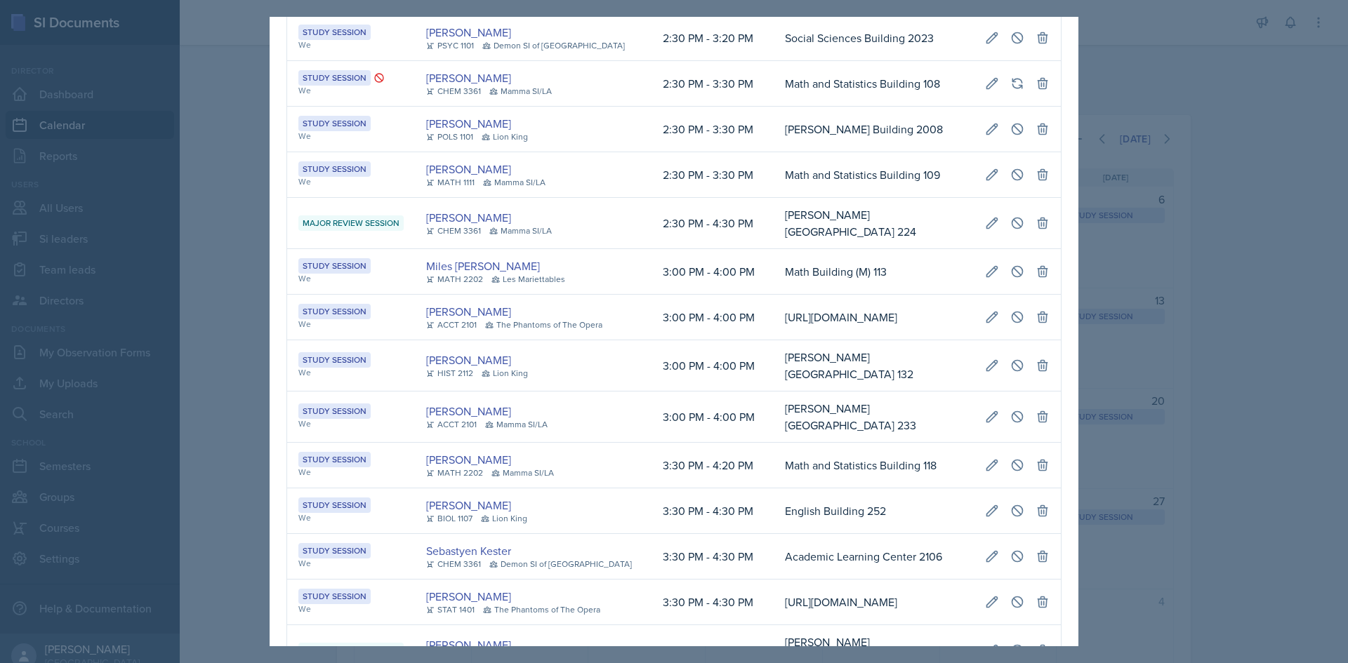
click at [694, 295] on td "3:00 PM - 4:00 PM" at bounding box center [712, 272] width 122 height 46
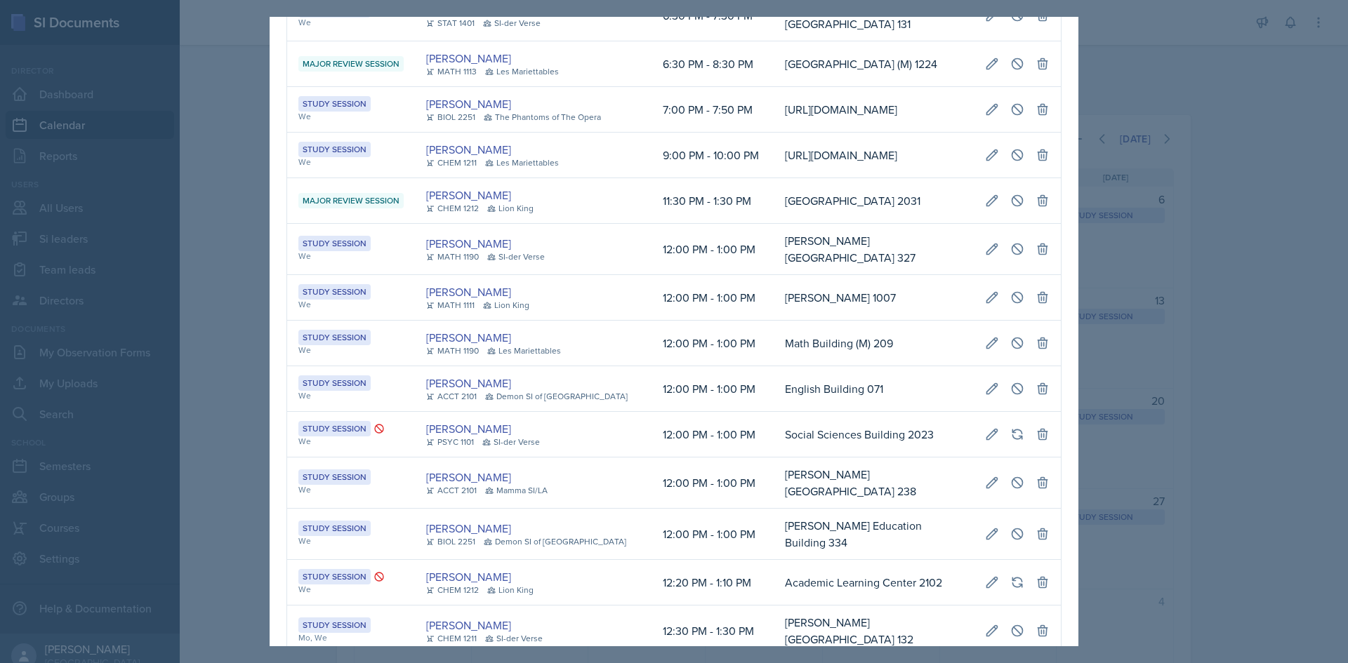
drag, startPoint x: 618, startPoint y: 329, endPoint x: 713, endPoint y: 334, distance: 94.9
click at [713, 133] on tr "Study Session We Kaitlyn Medley BIOL 2251 The Phantoms of The Opera 7:00 PM - 7…" at bounding box center [674, 110] width 774 height 46
click at [741, 133] on td "7:00 PM - 7:50 PM" at bounding box center [712, 110] width 122 height 46
drag, startPoint x: 774, startPoint y: 312, endPoint x: 1049, endPoint y: 323, distance: 274.7
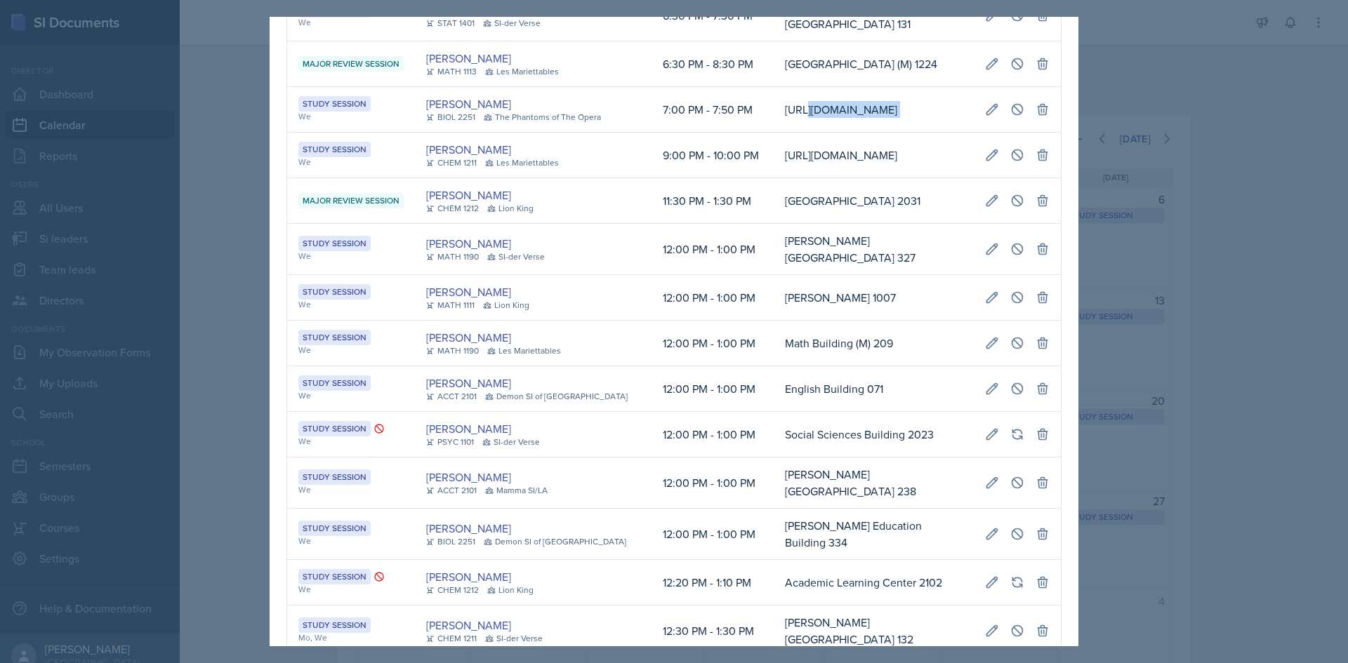
click at [1049, 133] on tr "Study Session We Kaitlyn Medley BIOL 2251 The Phantoms of The Opera 7:00 PM - 7…" at bounding box center [674, 110] width 774 height 46
click at [1007, 122] on button at bounding box center [1017, 109] width 25 height 25
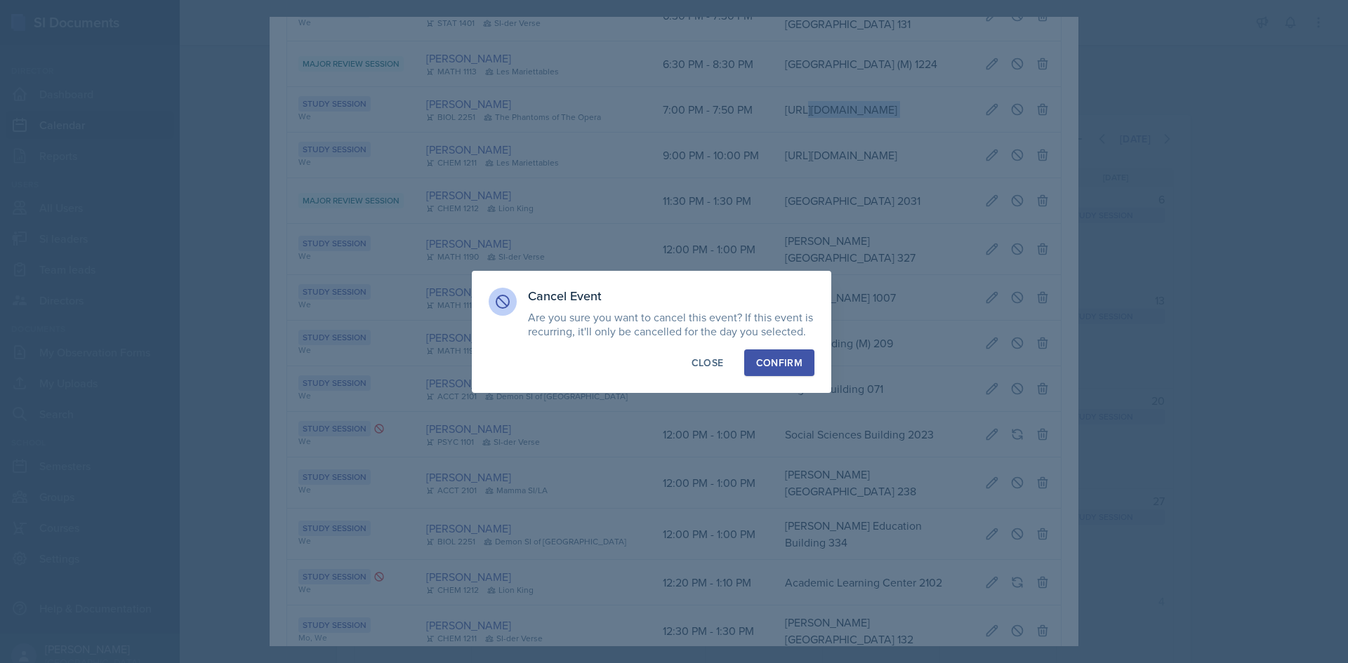
click at [788, 360] on div "Confirm" at bounding box center [779, 363] width 46 height 14
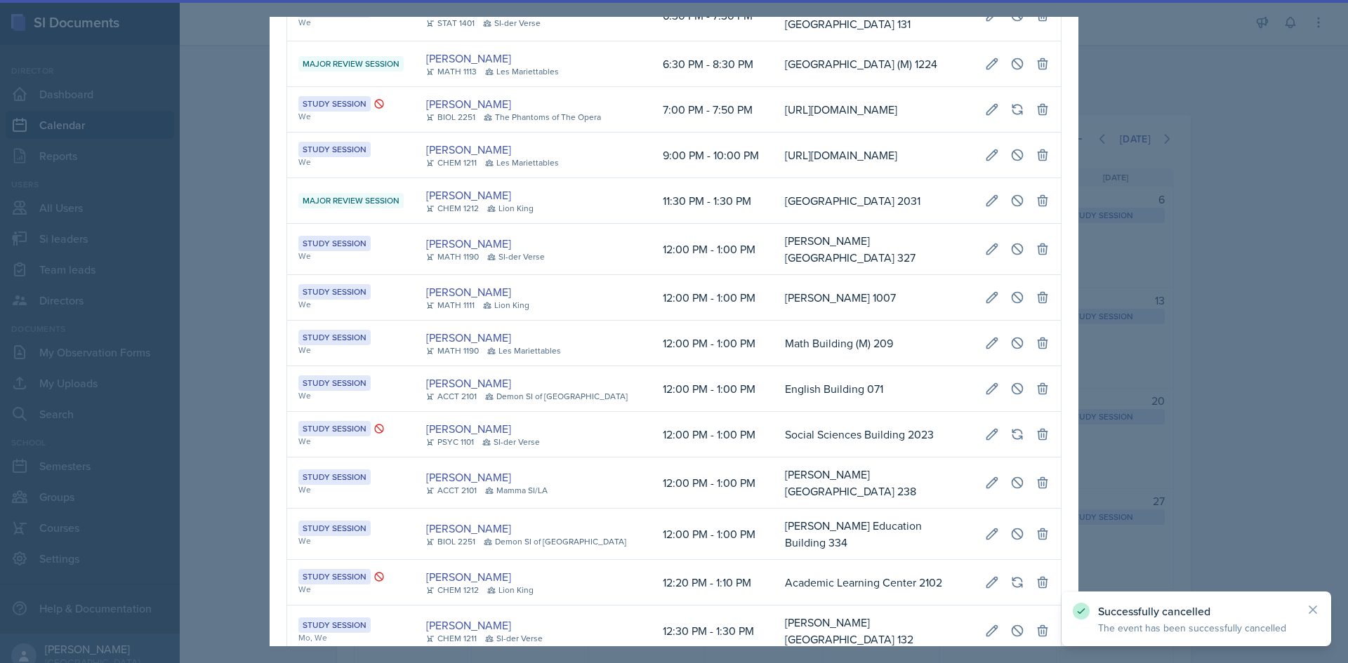
click at [1160, 336] on div at bounding box center [674, 331] width 1348 height 663
